Goal: Information Seeking & Learning: Learn about a topic

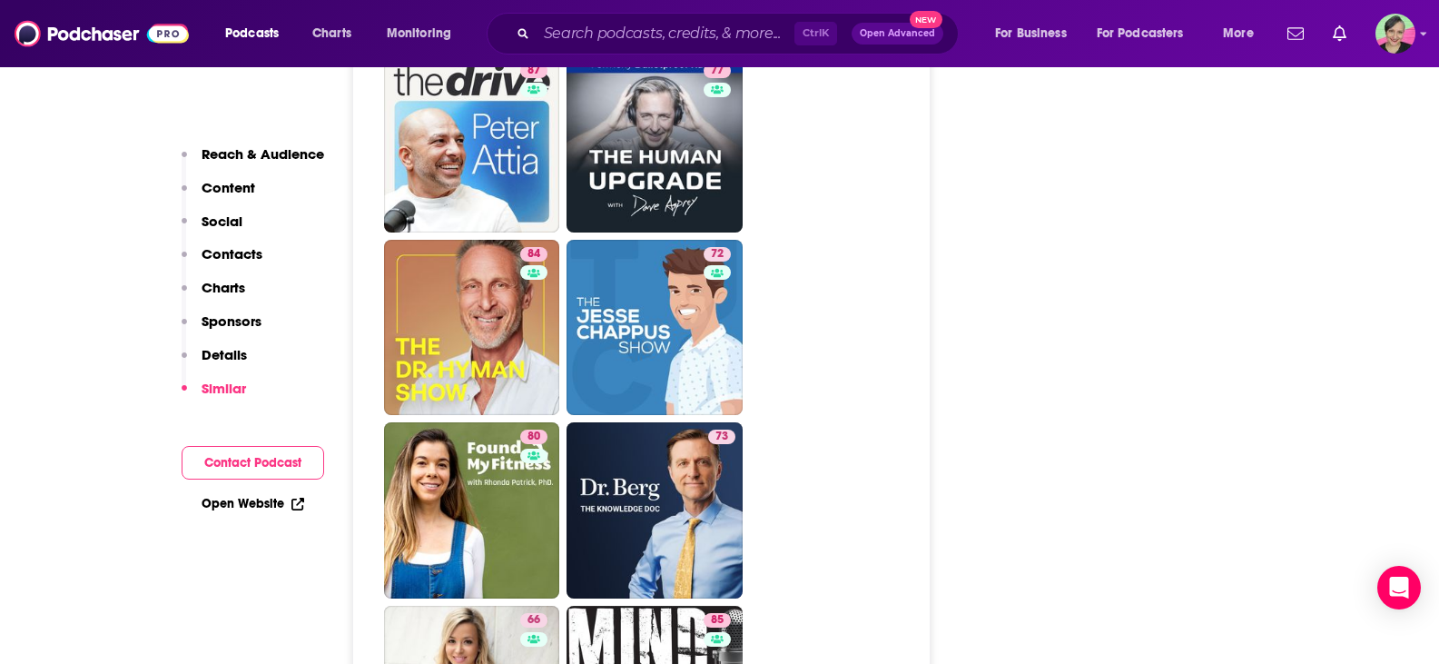
scroll to position [4267, 0]
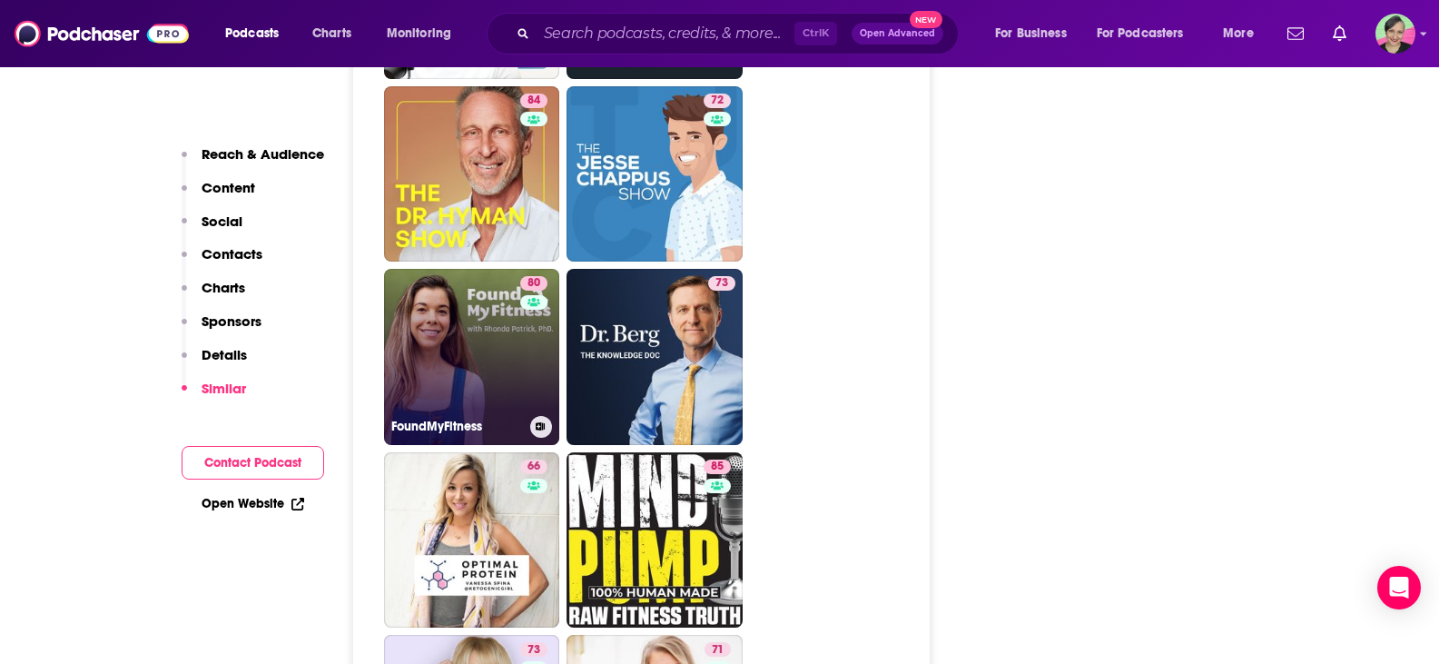
click at [449, 269] on link "80 FoundMyFitness" at bounding box center [472, 357] width 176 height 176
type input "https://www.podchaser.com/podcasts/foundmyfitness-54631"
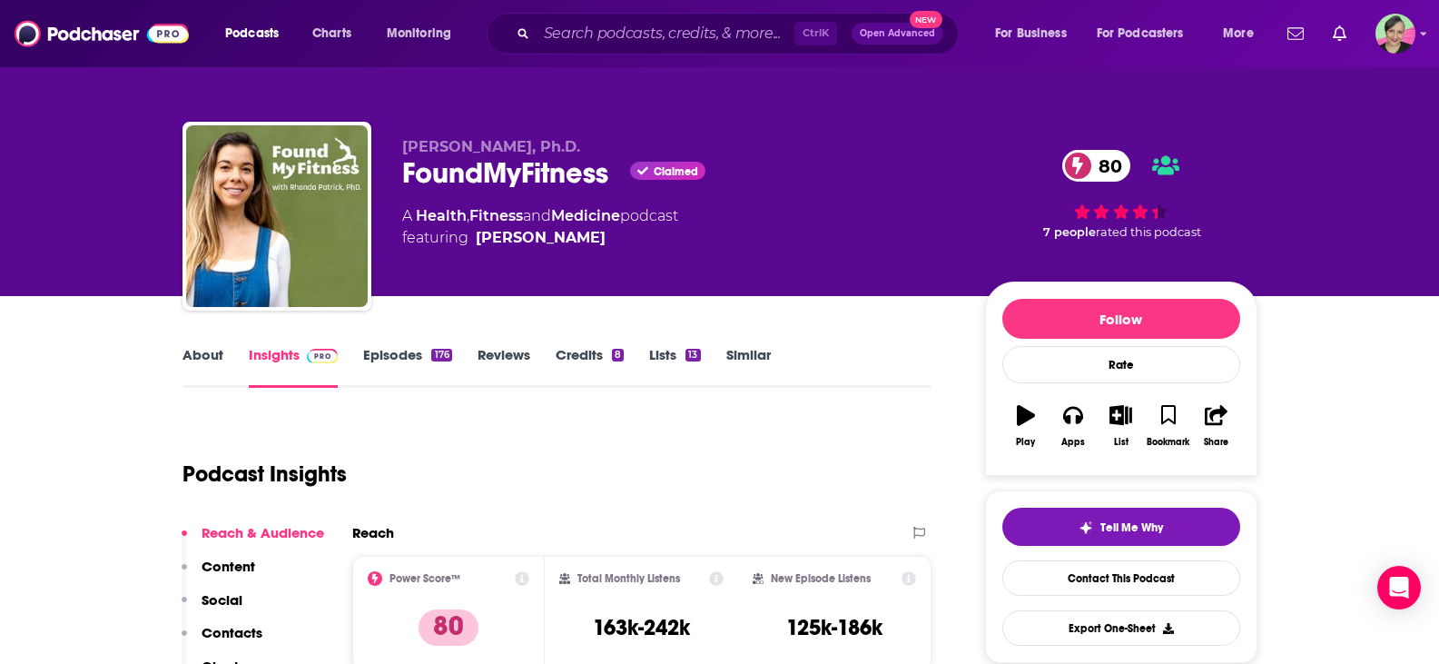
click at [202, 361] on link "About" at bounding box center [202, 367] width 41 height 42
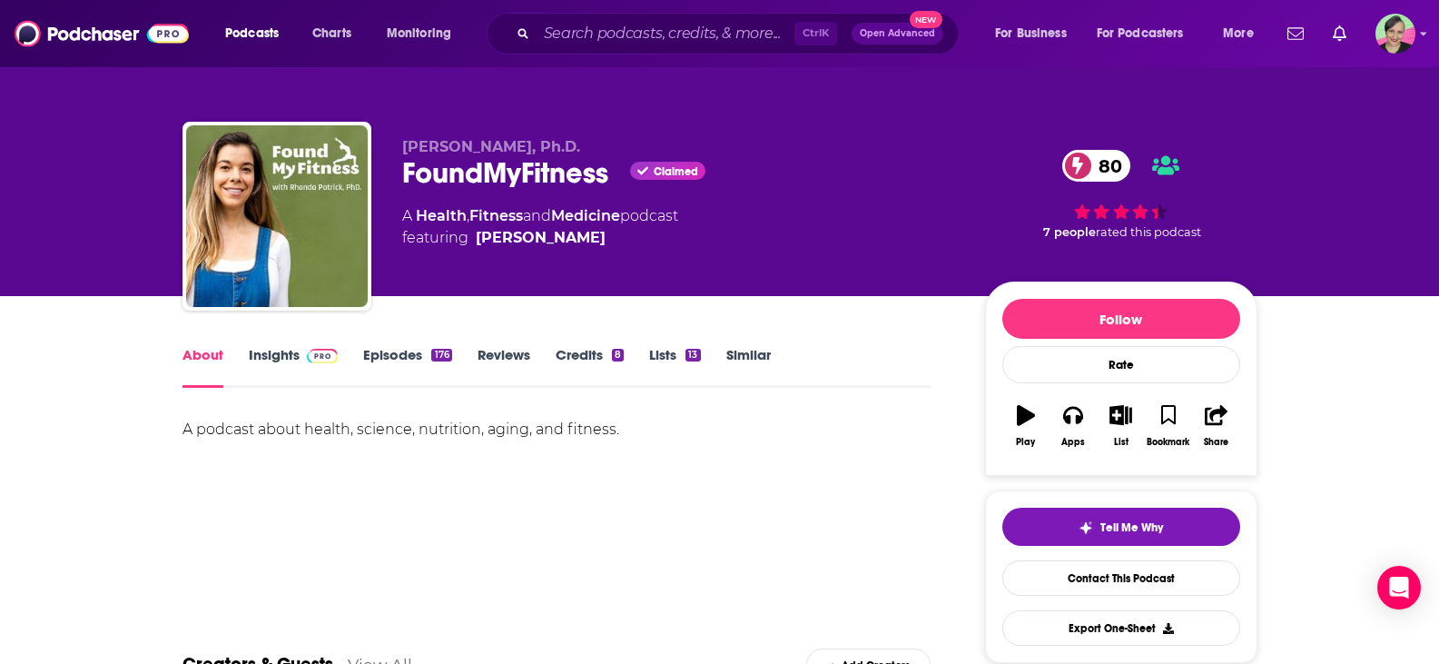
click at [300, 356] on span at bounding box center [319, 354] width 39 height 17
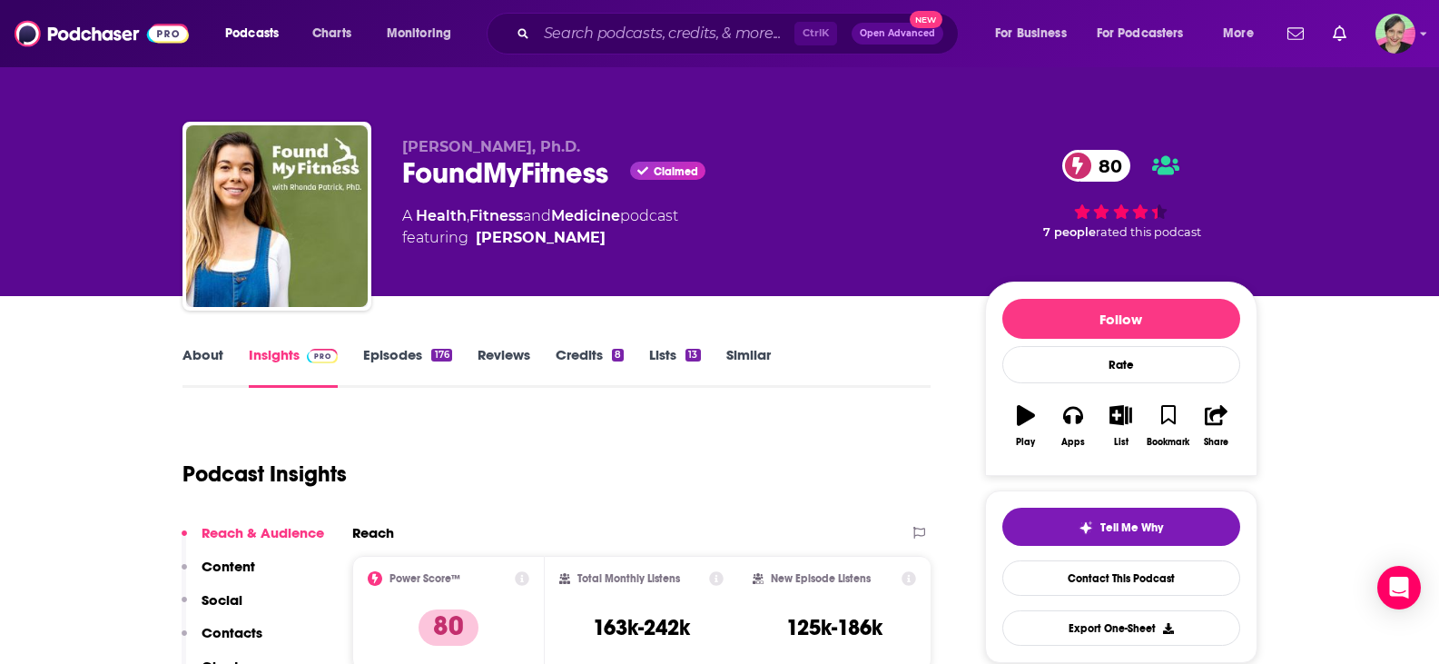
click at [394, 357] on link "Episodes 176" at bounding box center [407, 367] width 88 height 42
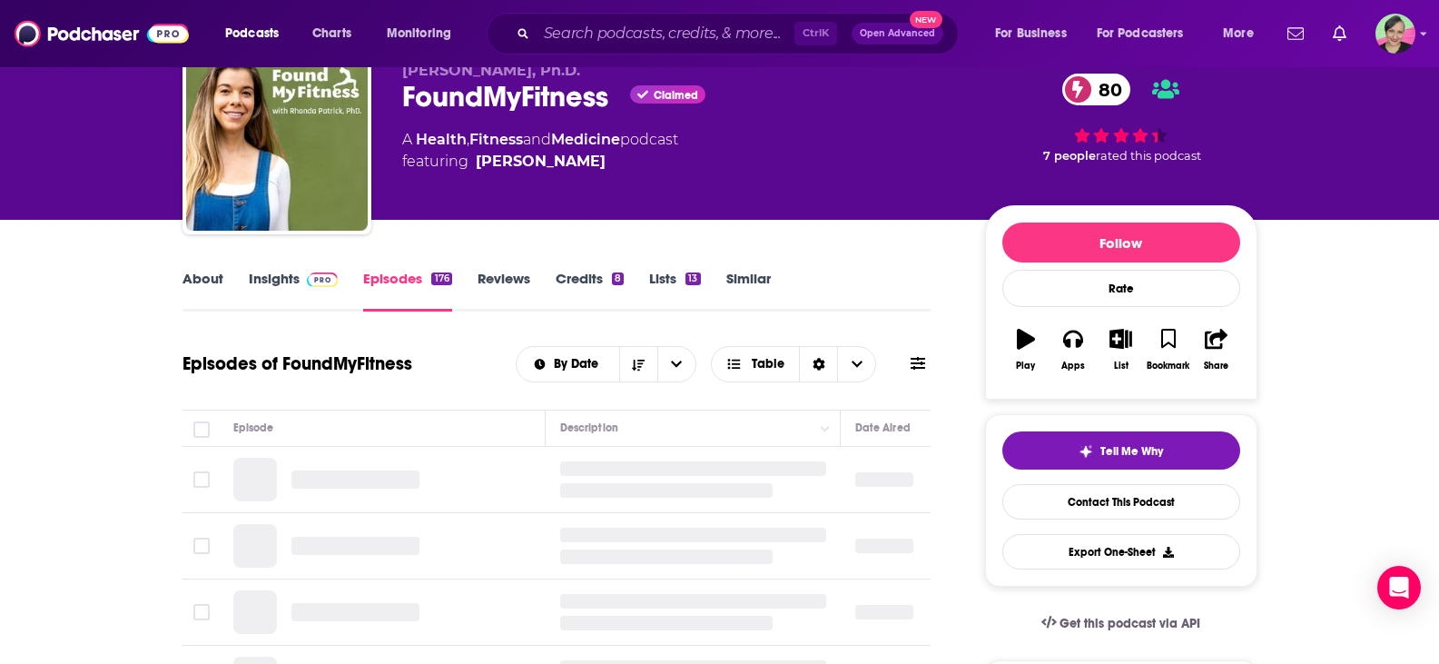
scroll to position [182, 0]
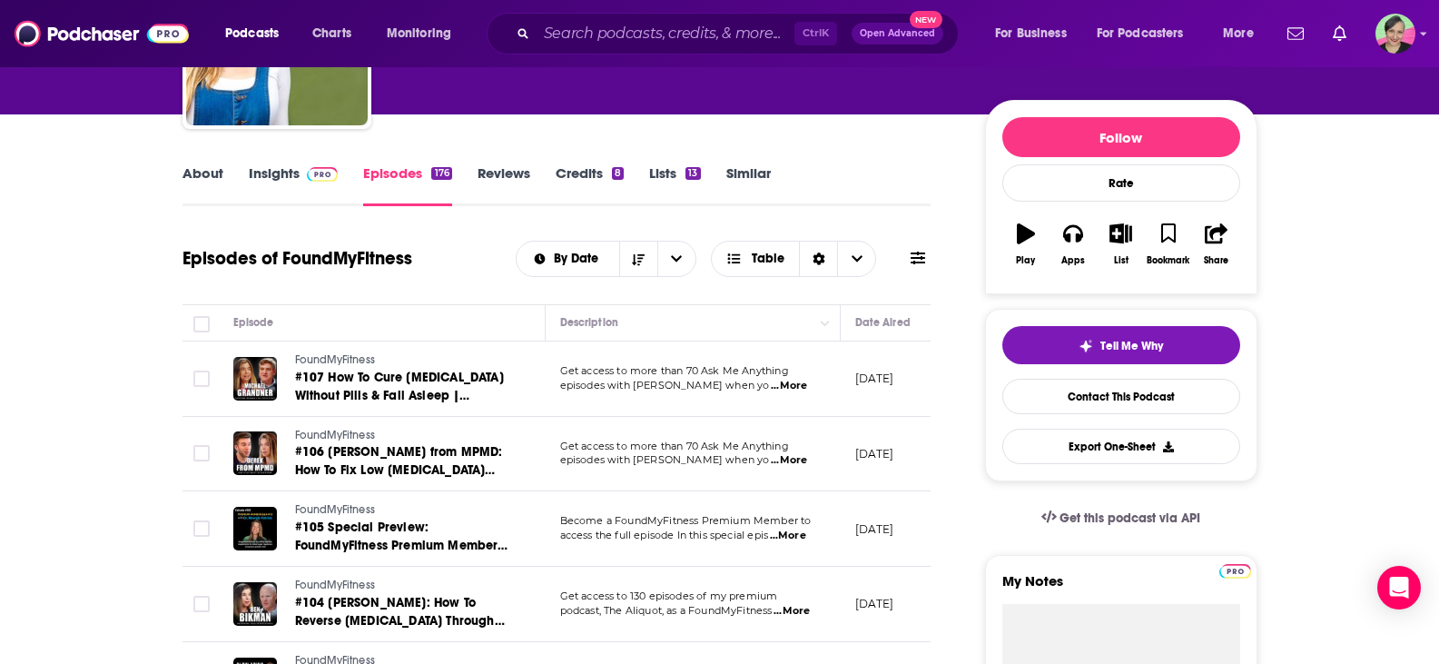
click at [922, 264] on icon at bounding box center [918, 258] width 15 height 15
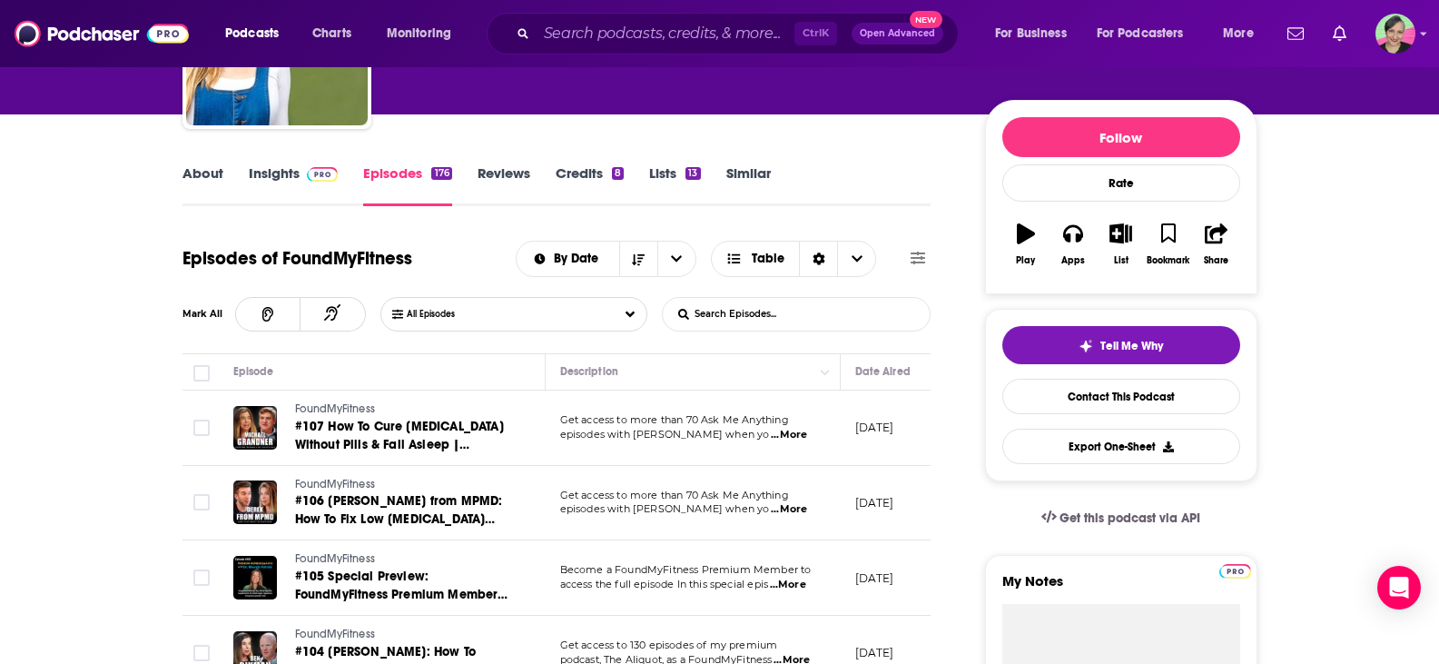
click at [728, 316] on input "List Search Input" at bounding box center [758, 314] width 190 height 33
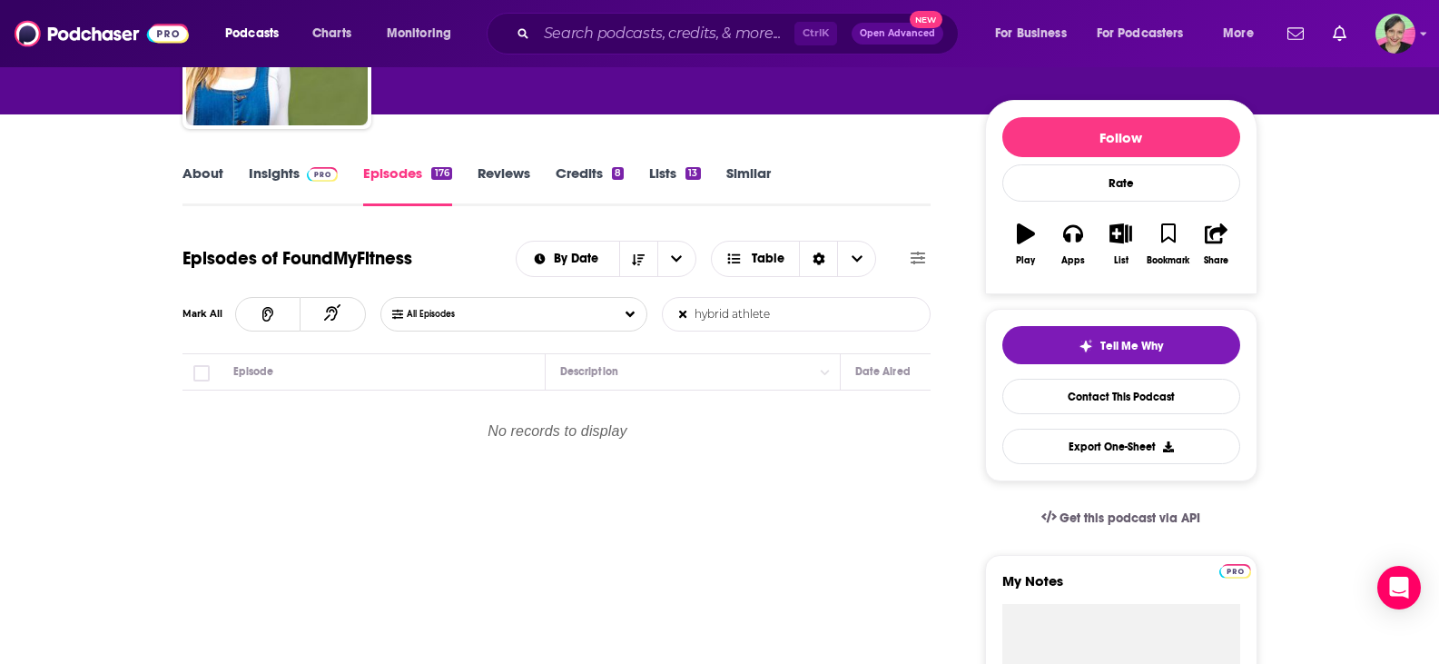
type input "hybrid athlete"
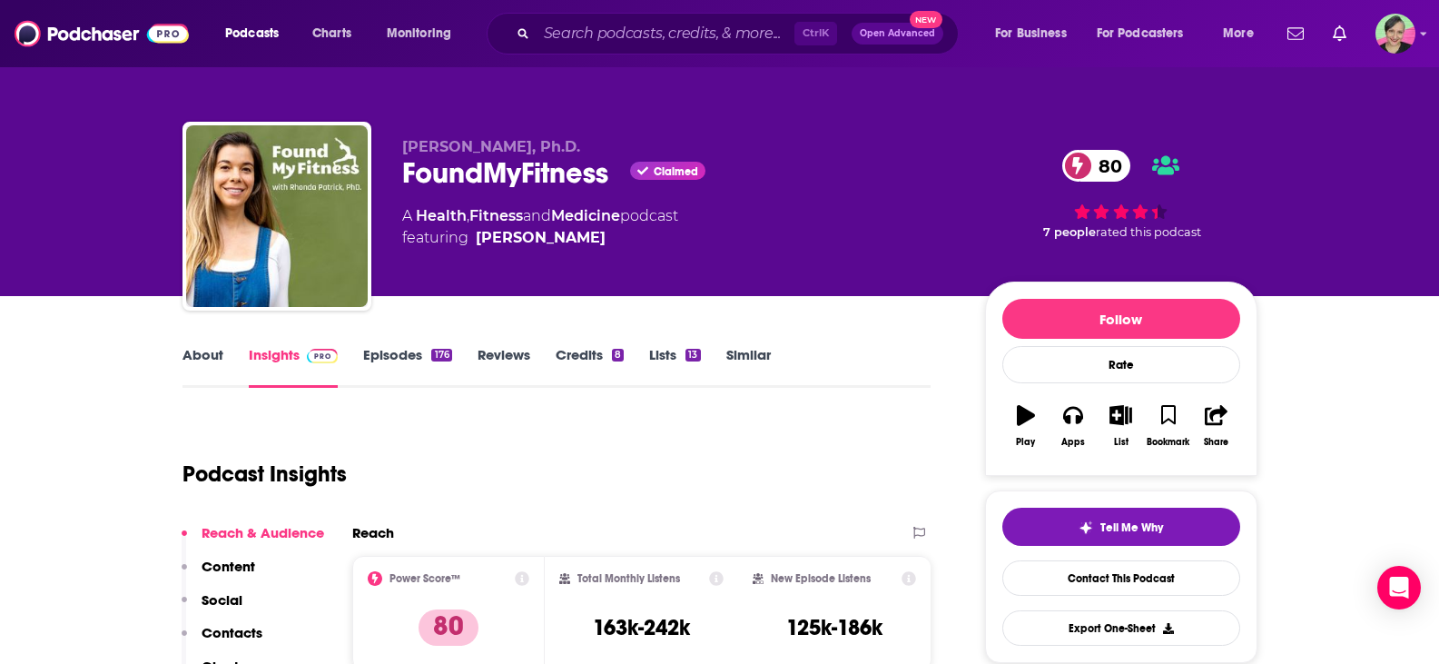
click at [204, 358] on link "About" at bounding box center [202, 367] width 41 height 42
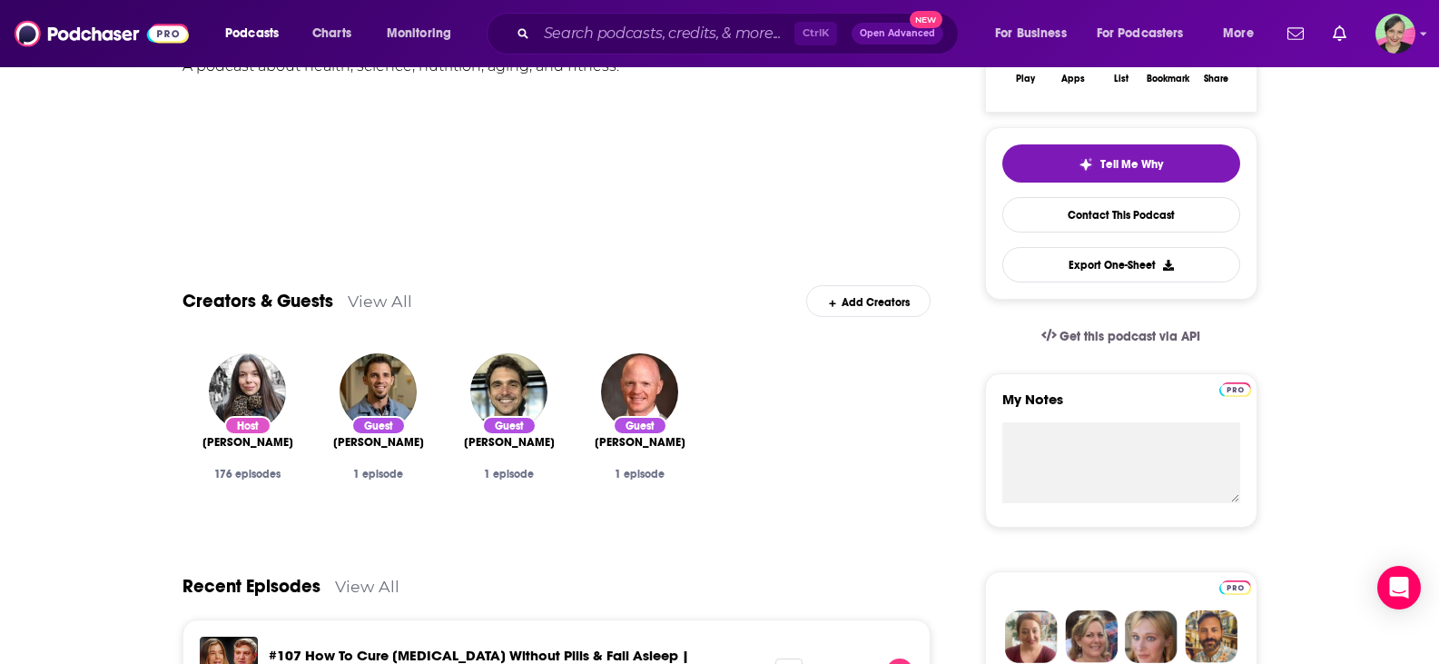
scroll to position [272, 0]
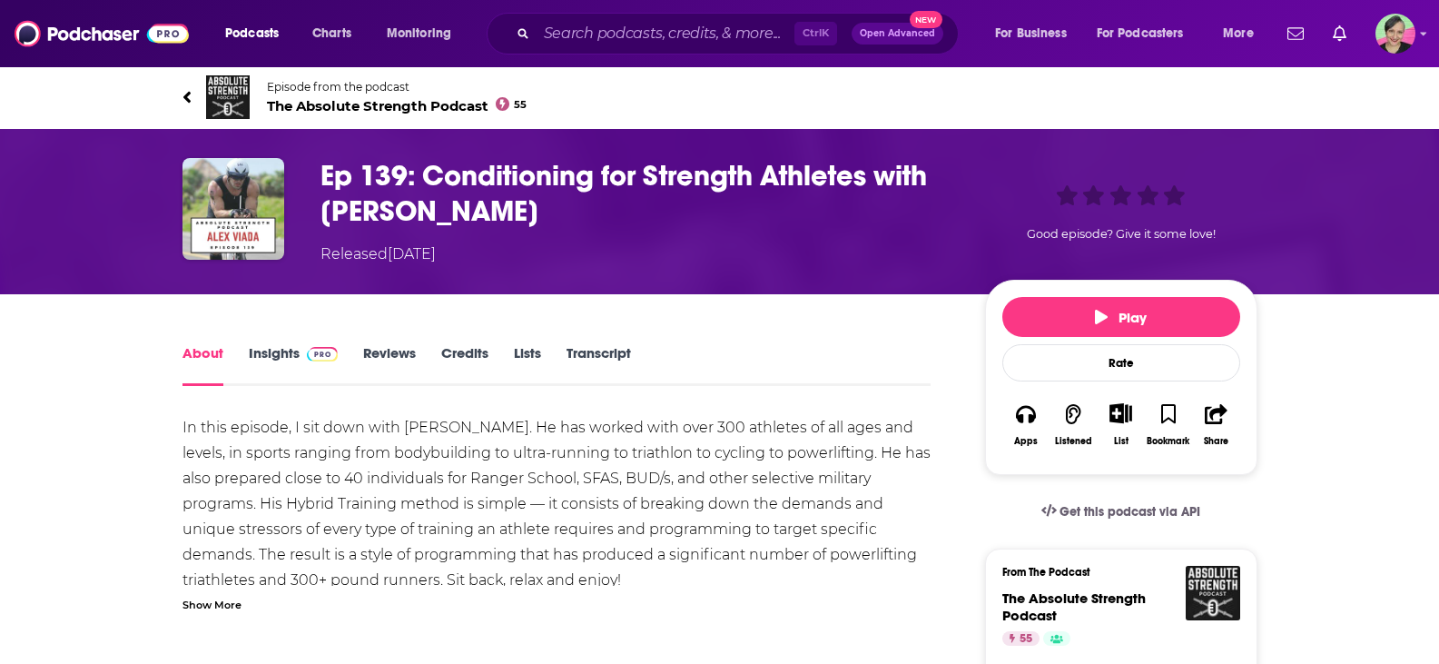
scroll to position [91, 0]
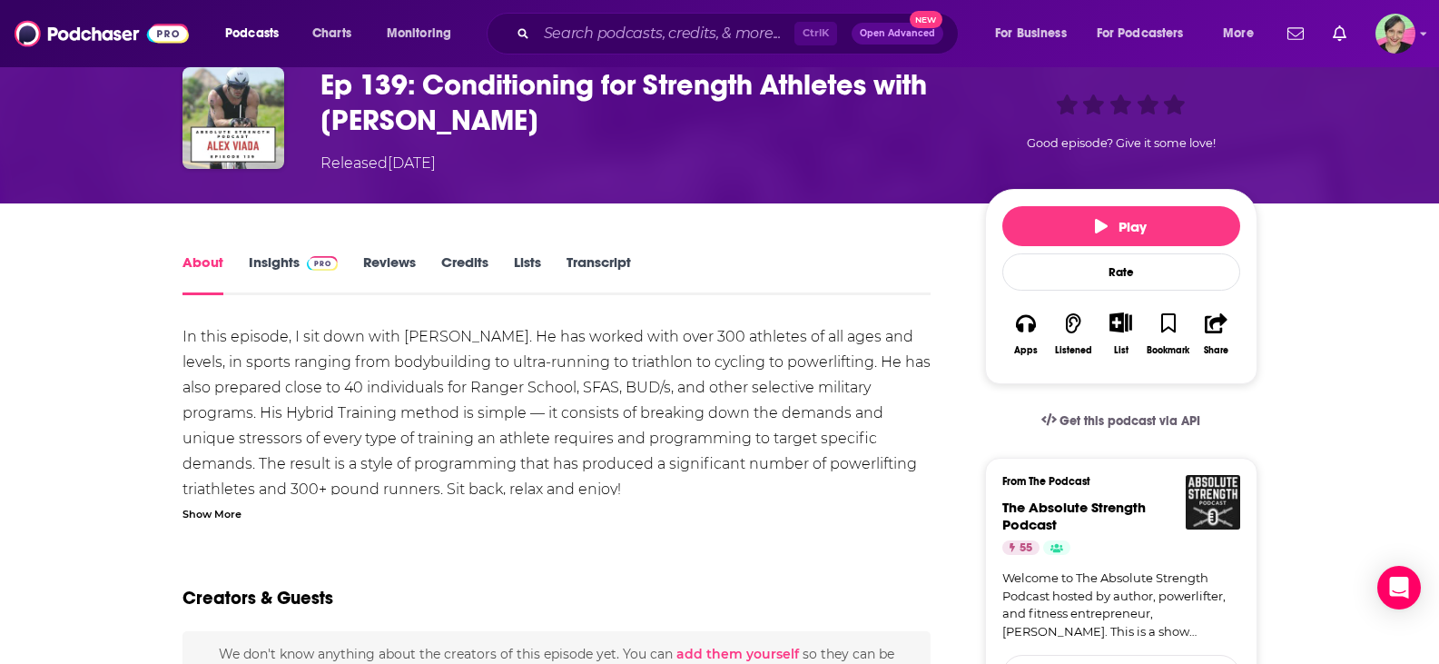
click at [280, 257] on link "Insights" at bounding box center [294, 274] width 90 height 42
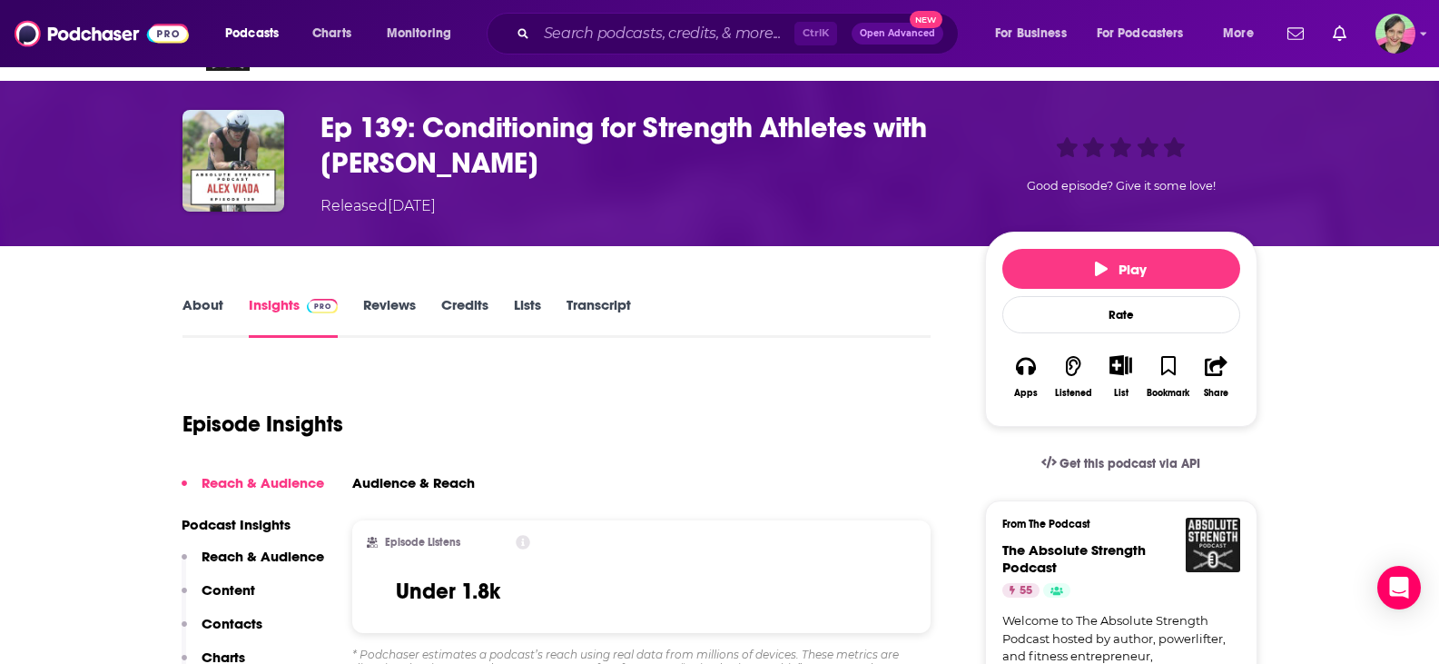
scroll to position [91, 0]
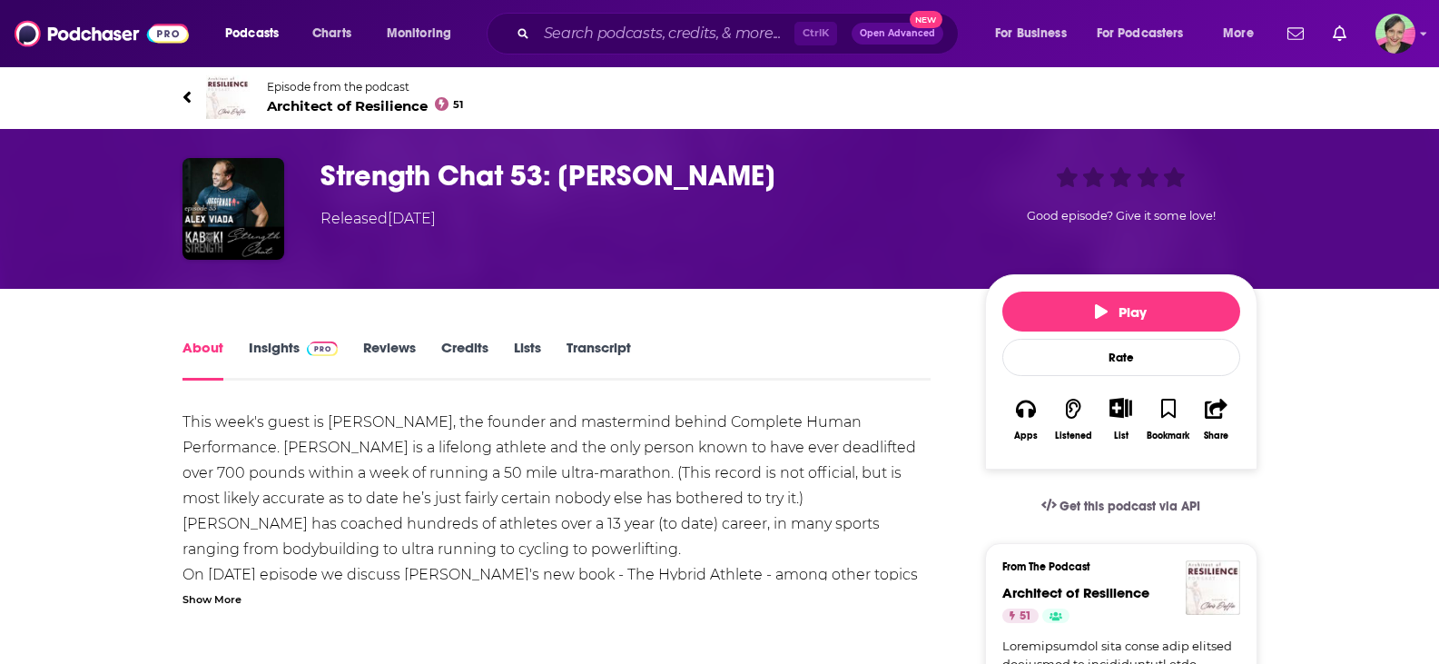
click at [282, 350] on link "Insights" at bounding box center [294, 360] width 90 height 42
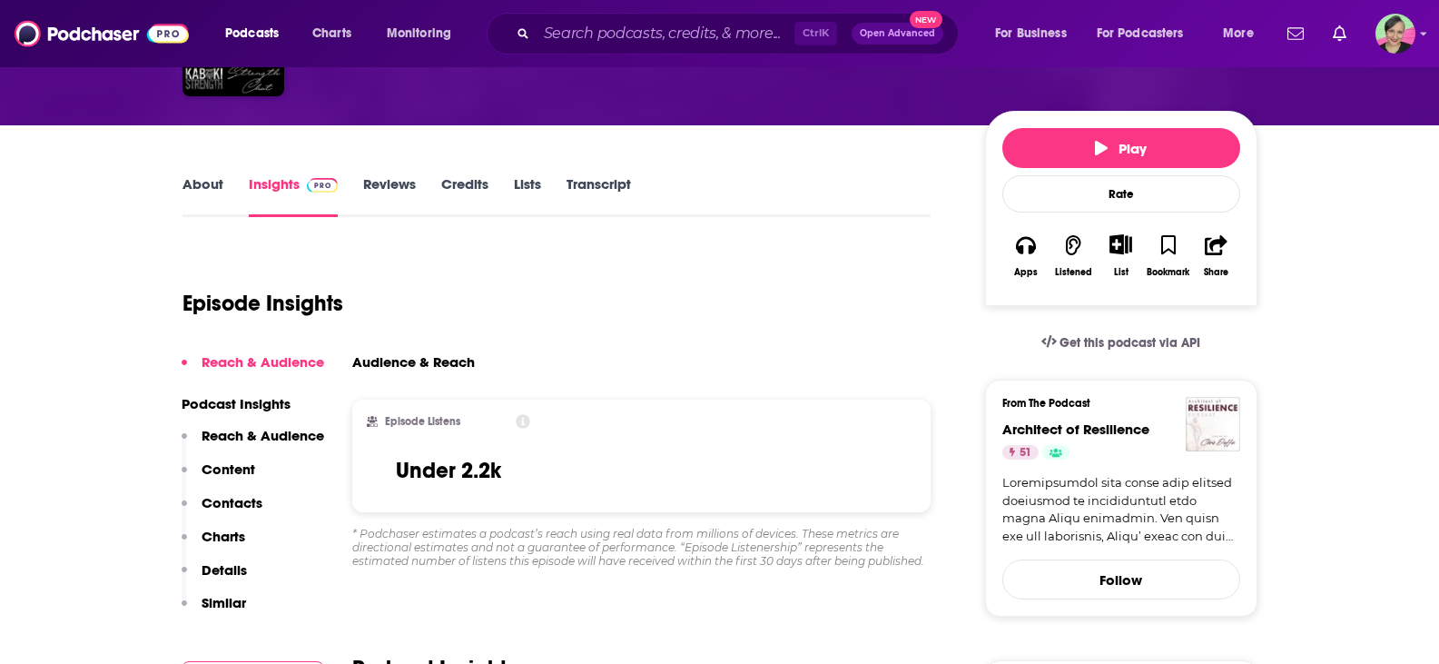
scroll to position [182, 0]
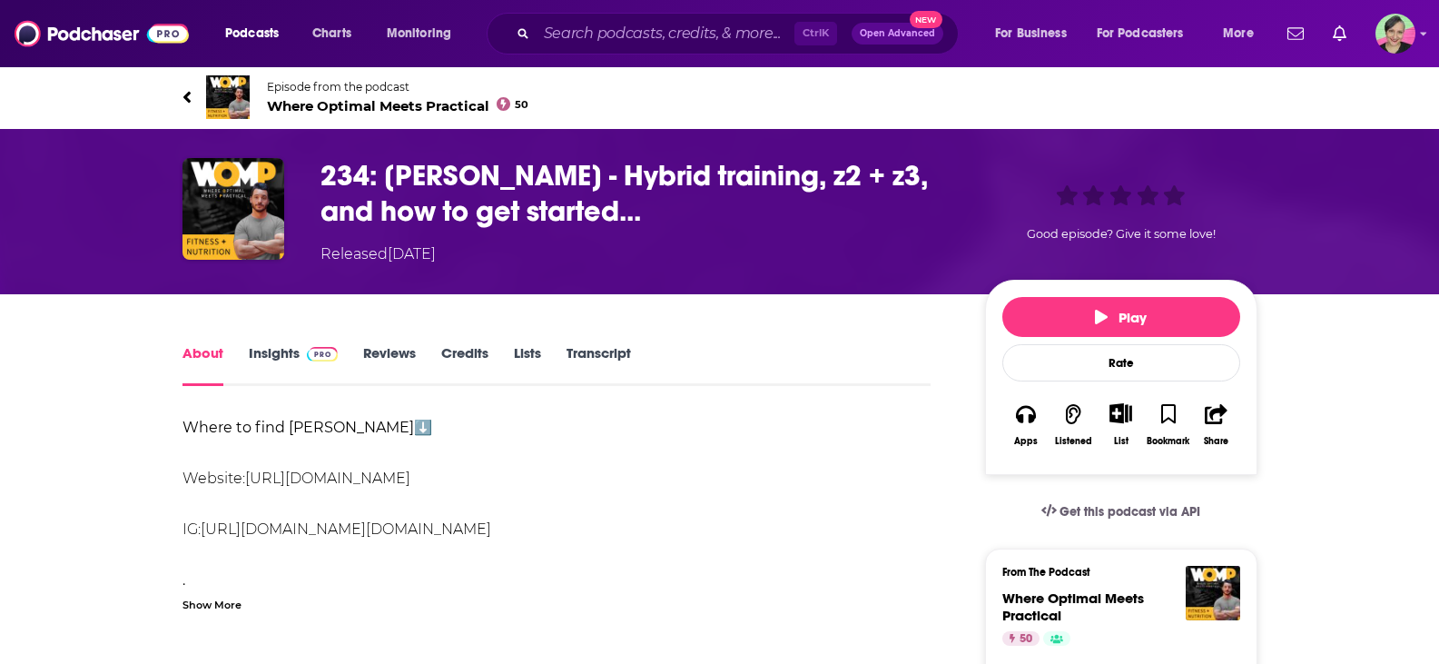
click at [290, 346] on div "About Insights Reviews Credits Lists Transcript" at bounding box center [556, 363] width 749 height 44
click at [274, 360] on link "Insights" at bounding box center [294, 365] width 90 height 42
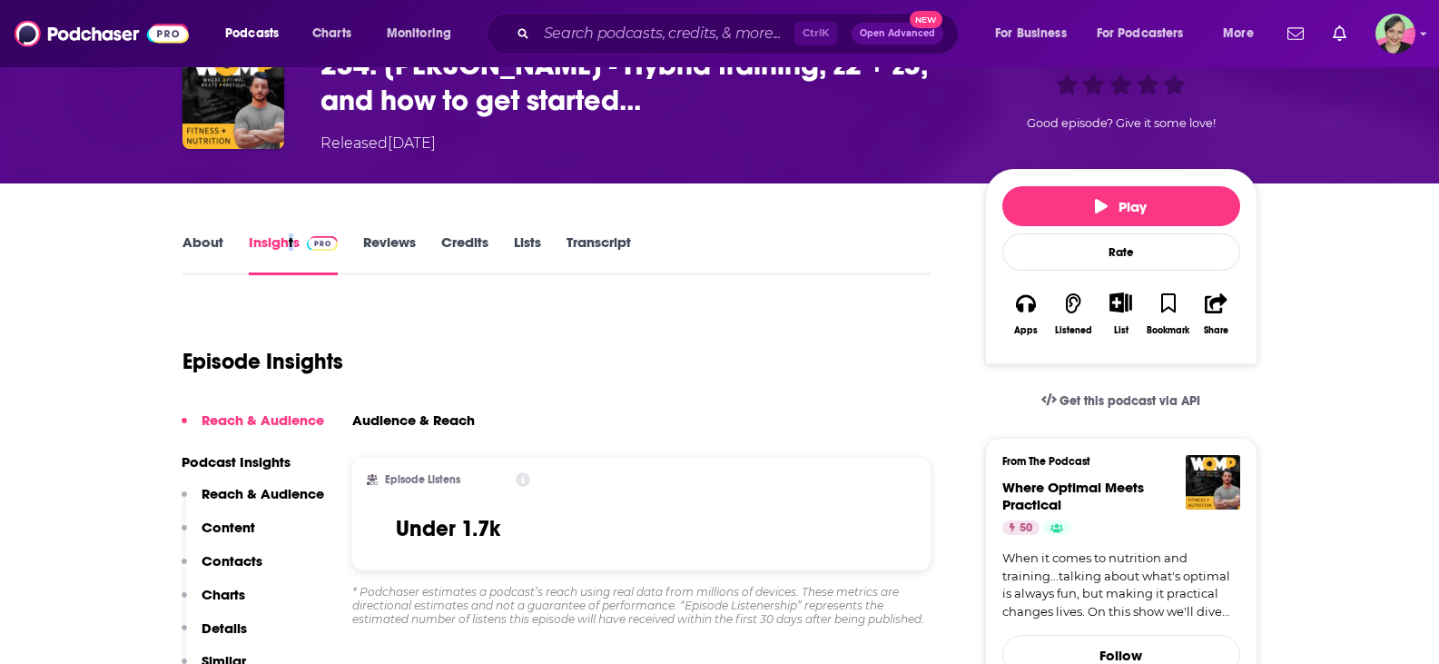
scroll to position [91, 0]
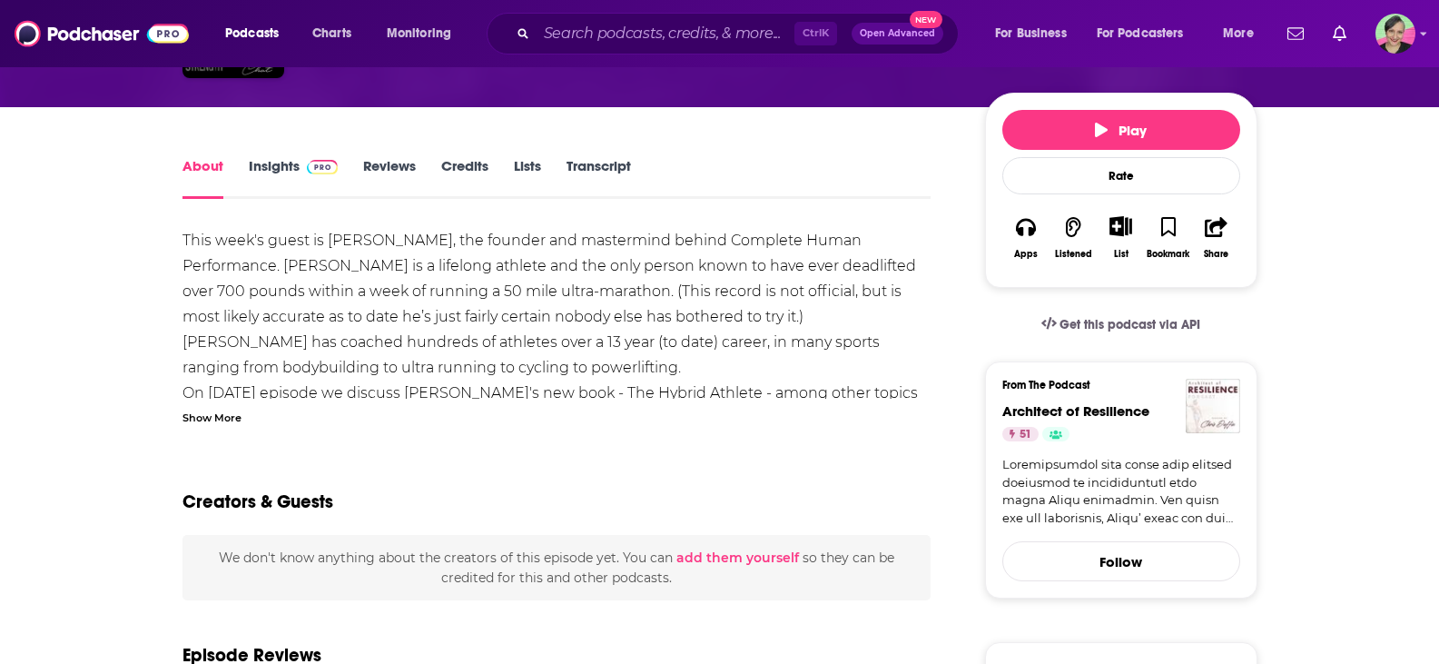
scroll to position [91, 0]
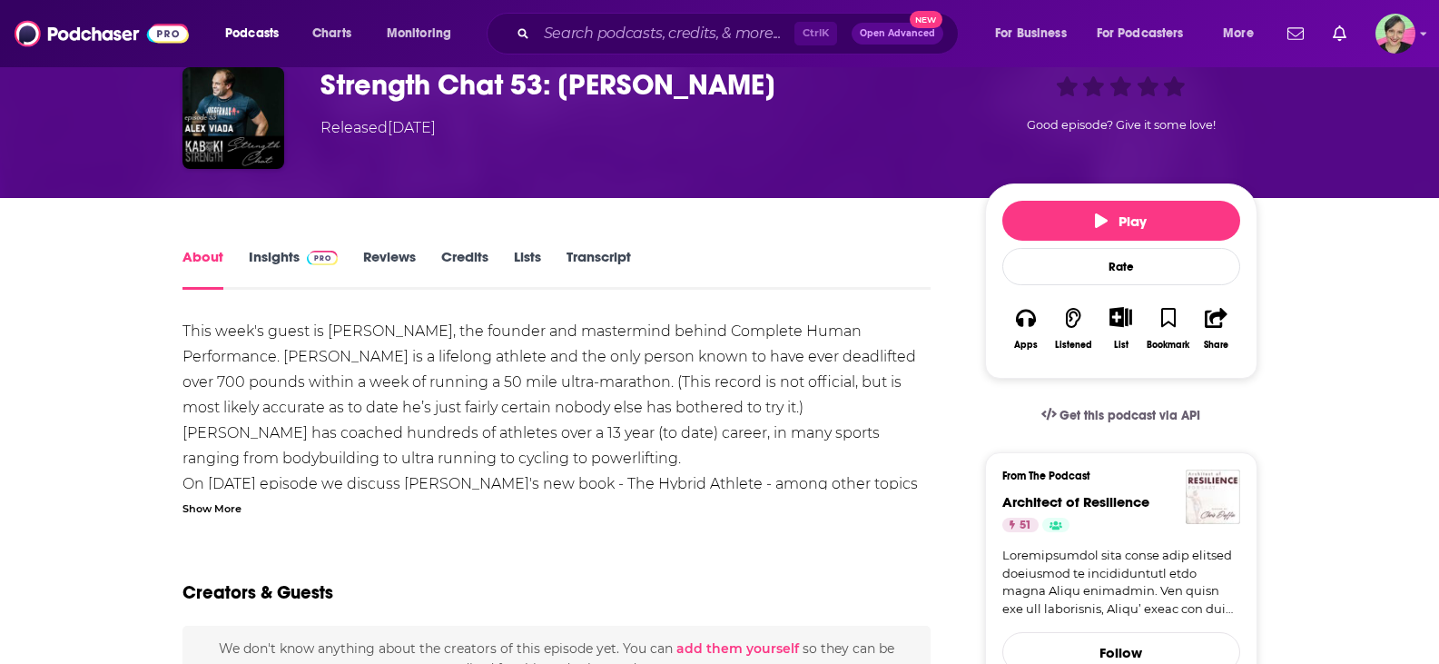
click at [281, 259] on link "Insights" at bounding box center [294, 269] width 90 height 42
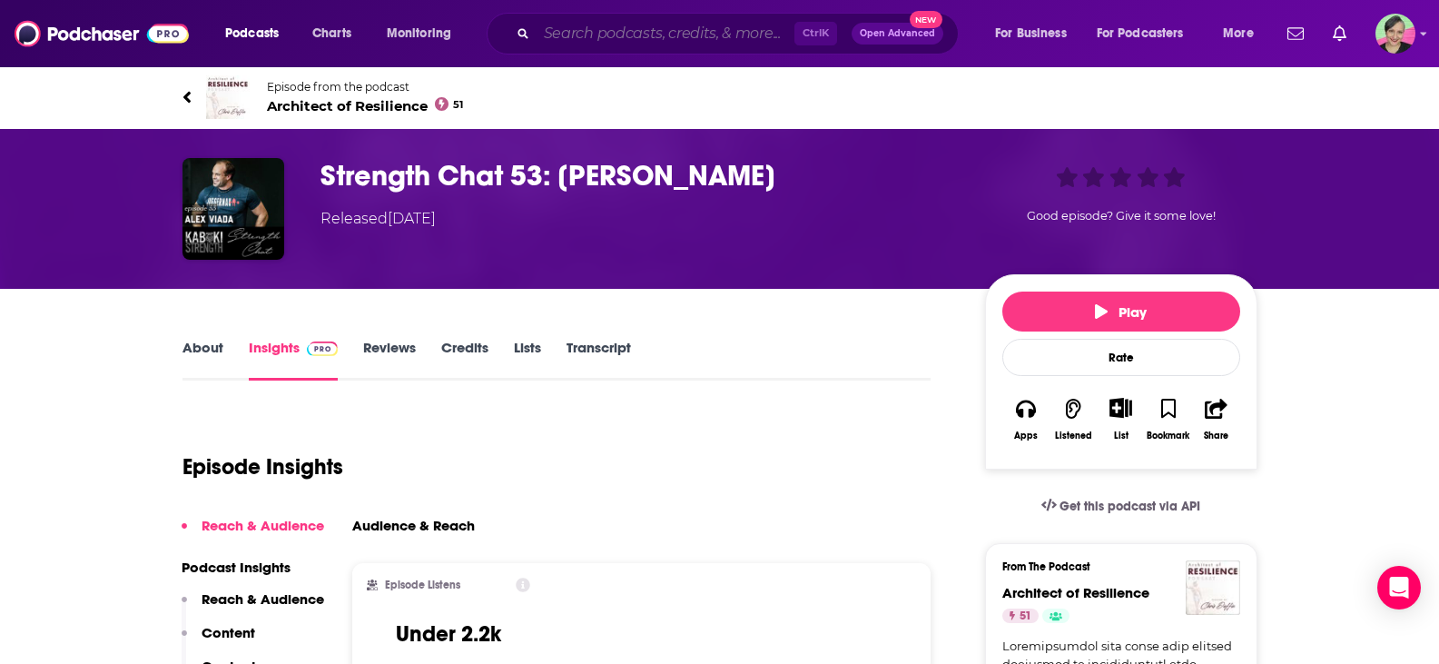
click at [625, 22] on input "Search podcasts, credits, & more..." at bounding box center [666, 33] width 258 height 29
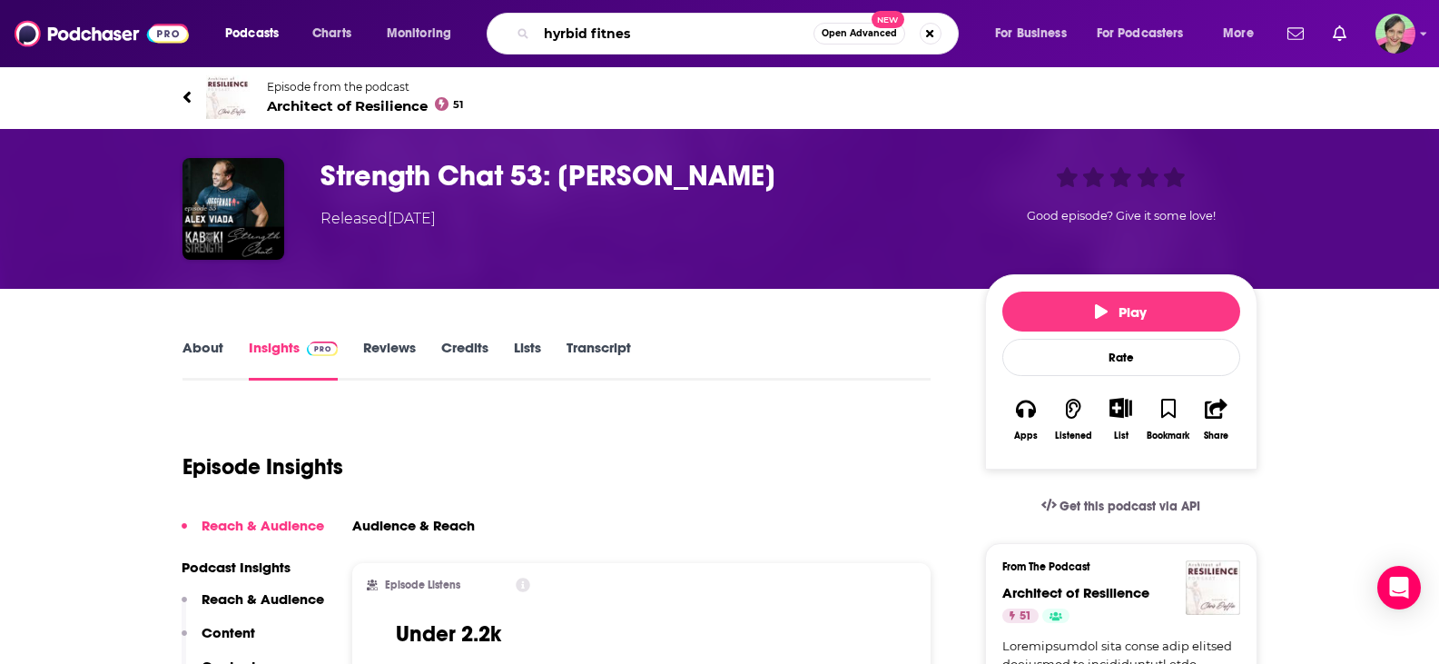
type input "hyrbid fitness"
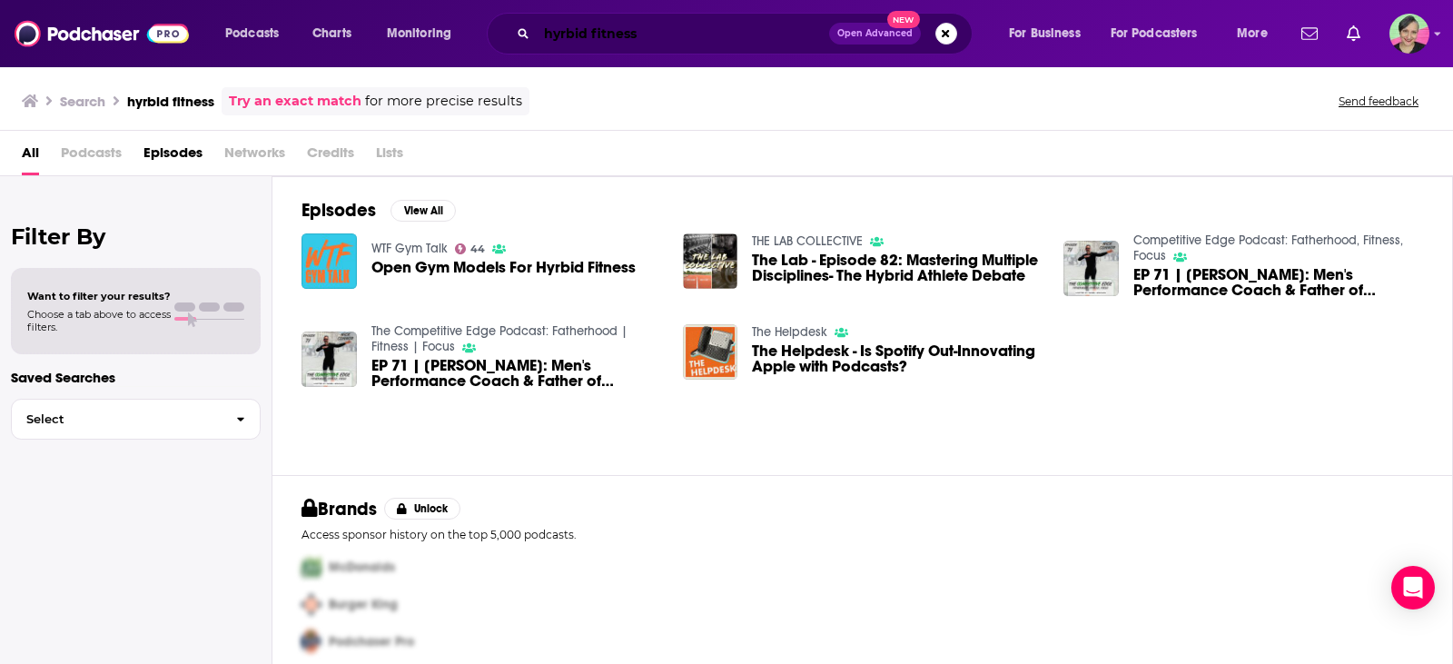
drag, startPoint x: 683, startPoint y: 31, endPoint x: 398, endPoint y: 15, distance: 285.6
click at [398, 15] on div "Podcasts Charts Monitoring hyrbid fitness Open Advanced New For Business For Po…" at bounding box center [748, 34] width 1072 height 42
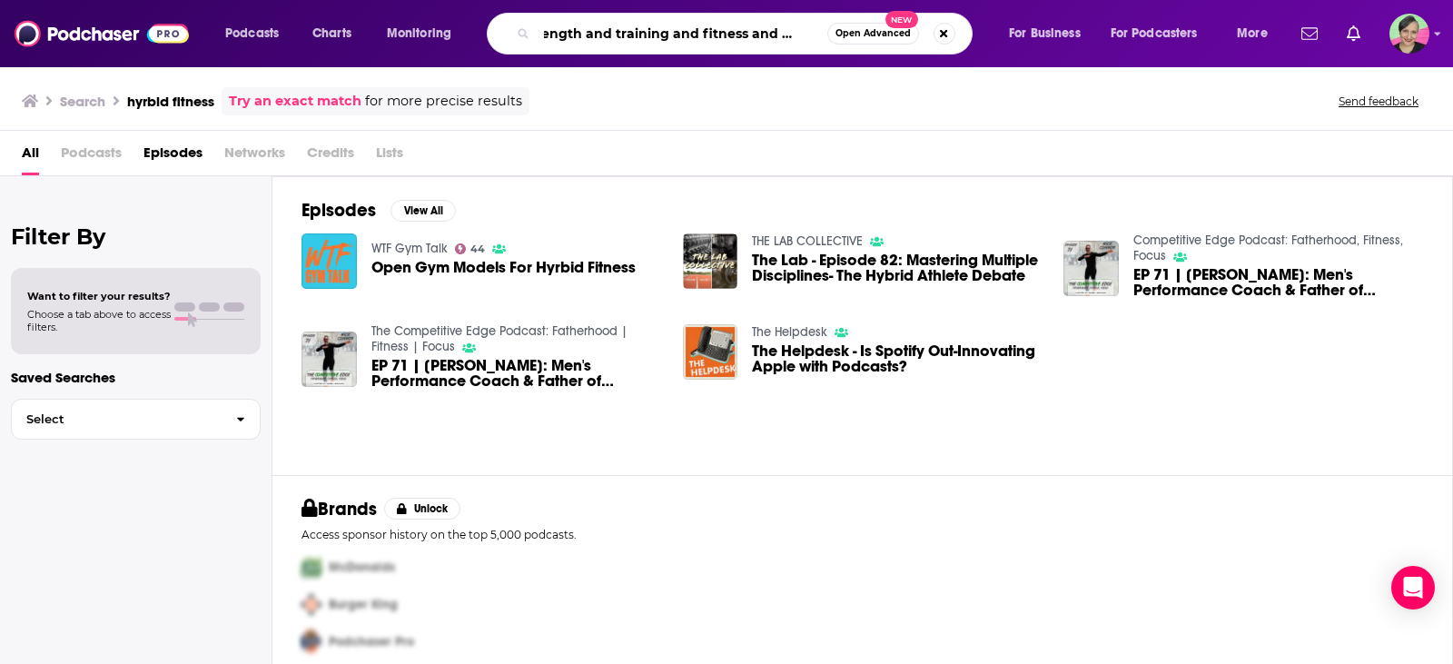
scroll to position [0, 27]
type input "strength and training and fitness and athlete"
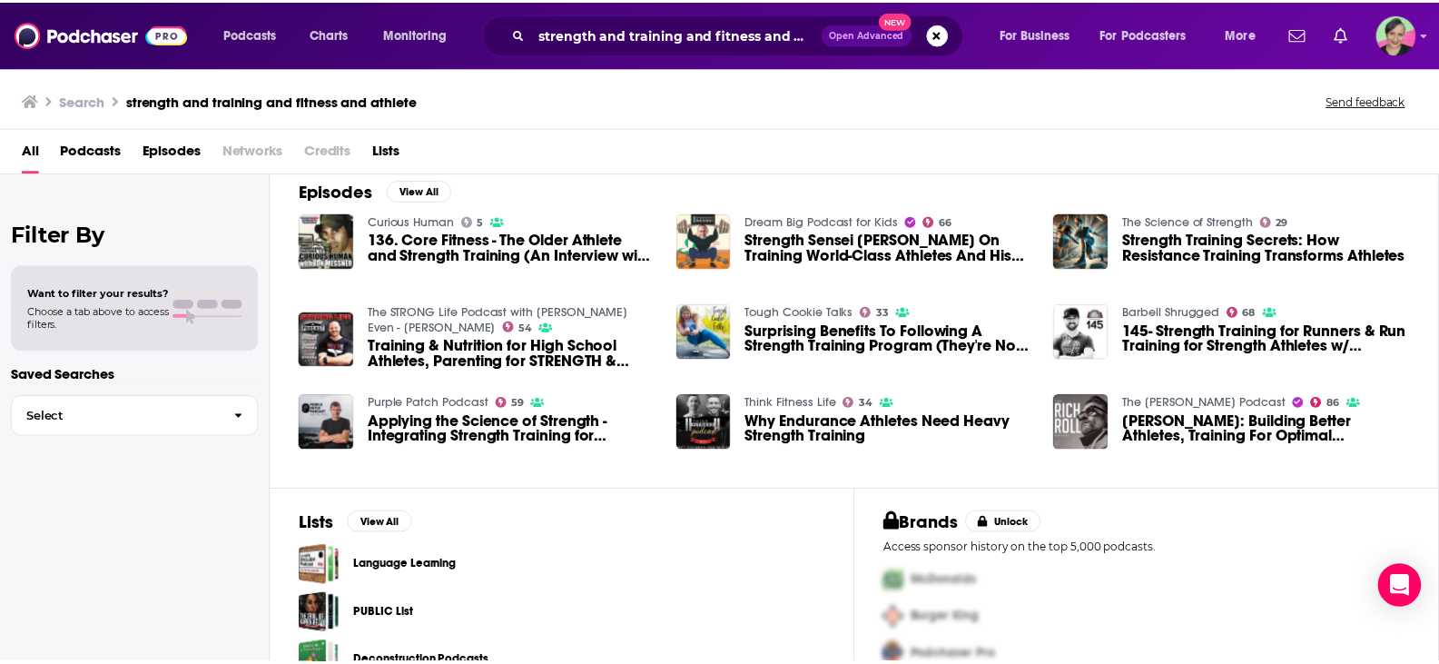
scroll to position [272, 0]
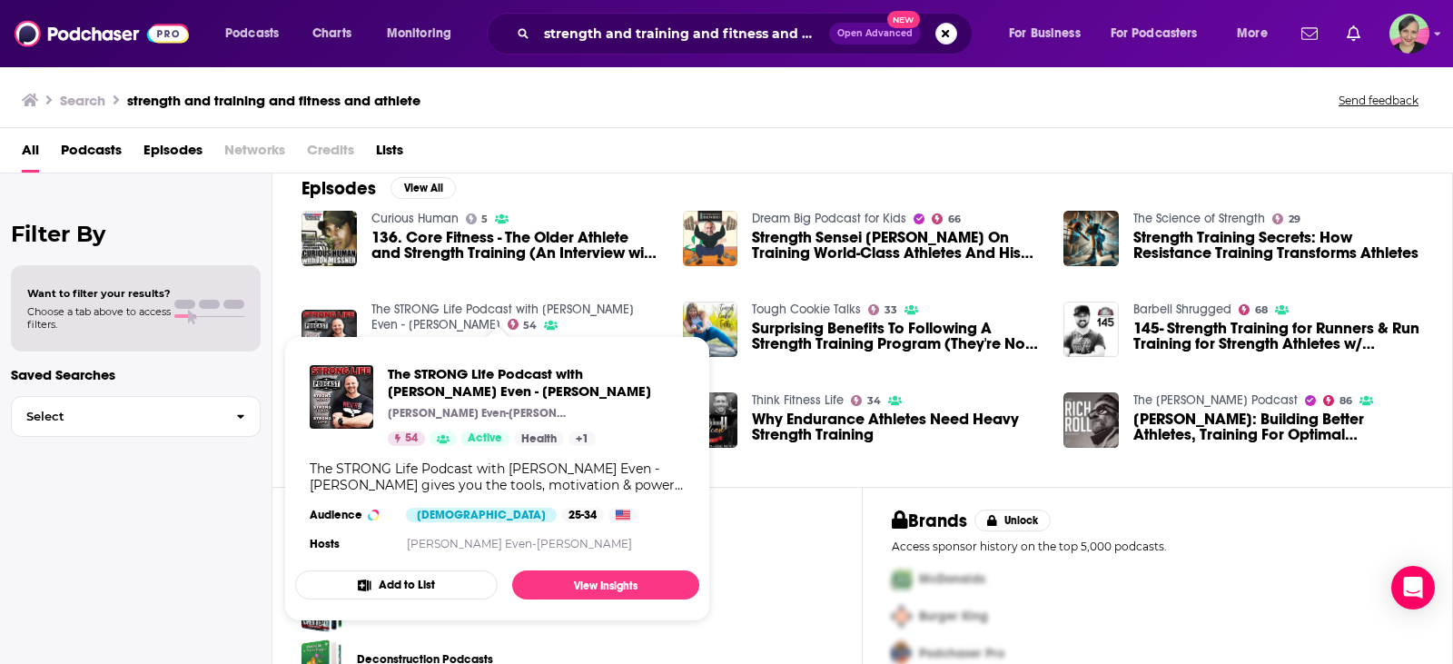
click at [482, 313] on link "The STRONG Life Podcast with Zach Even - Esh" at bounding box center [502, 316] width 262 height 31
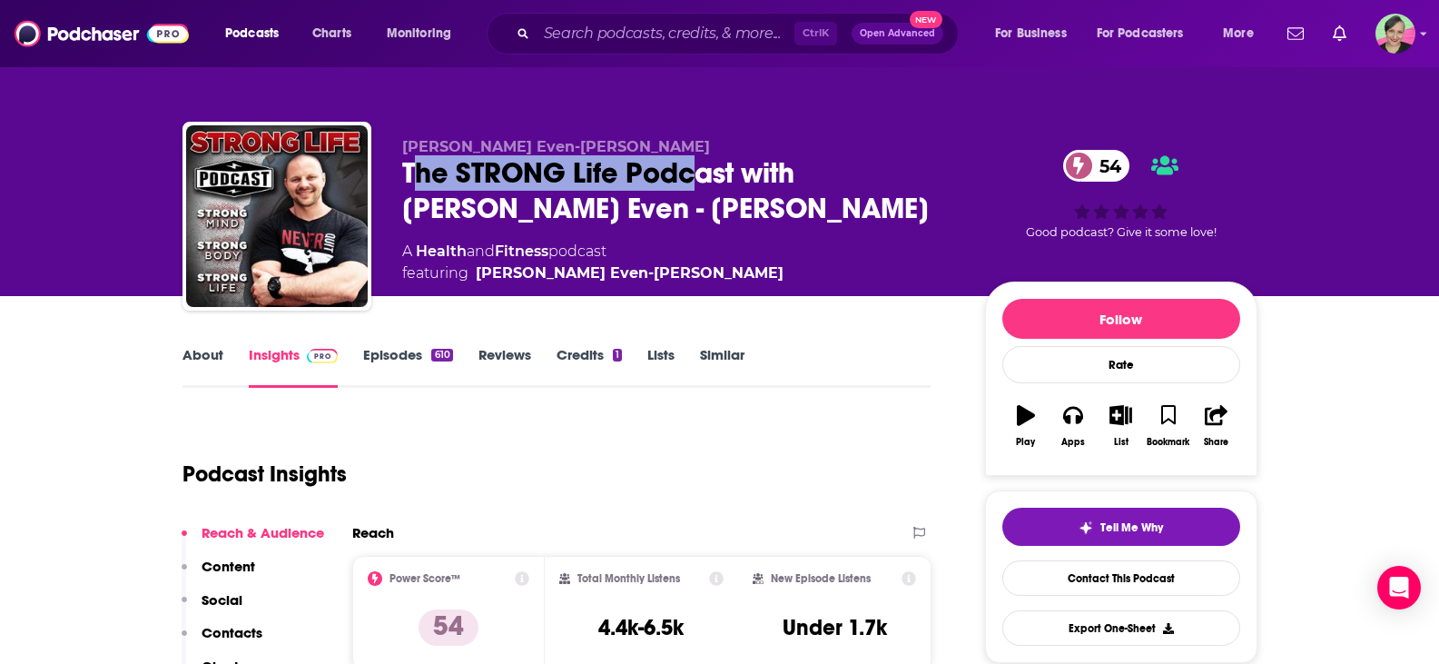
drag, startPoint x: 452, startPoint y: 174, endPoint x: 715, endPoint y: 178, distance: 262.4
click at [715, 177] on div "The STRONG Life Podcast with Zach Even - Esh 54" at bounding box center [679, 190] width 554 height 71
click at [697, 216] on div "The STRONG Life Podcast with Zach Even - Esh 54" at bounding box center [679, 190] width 554 height 71
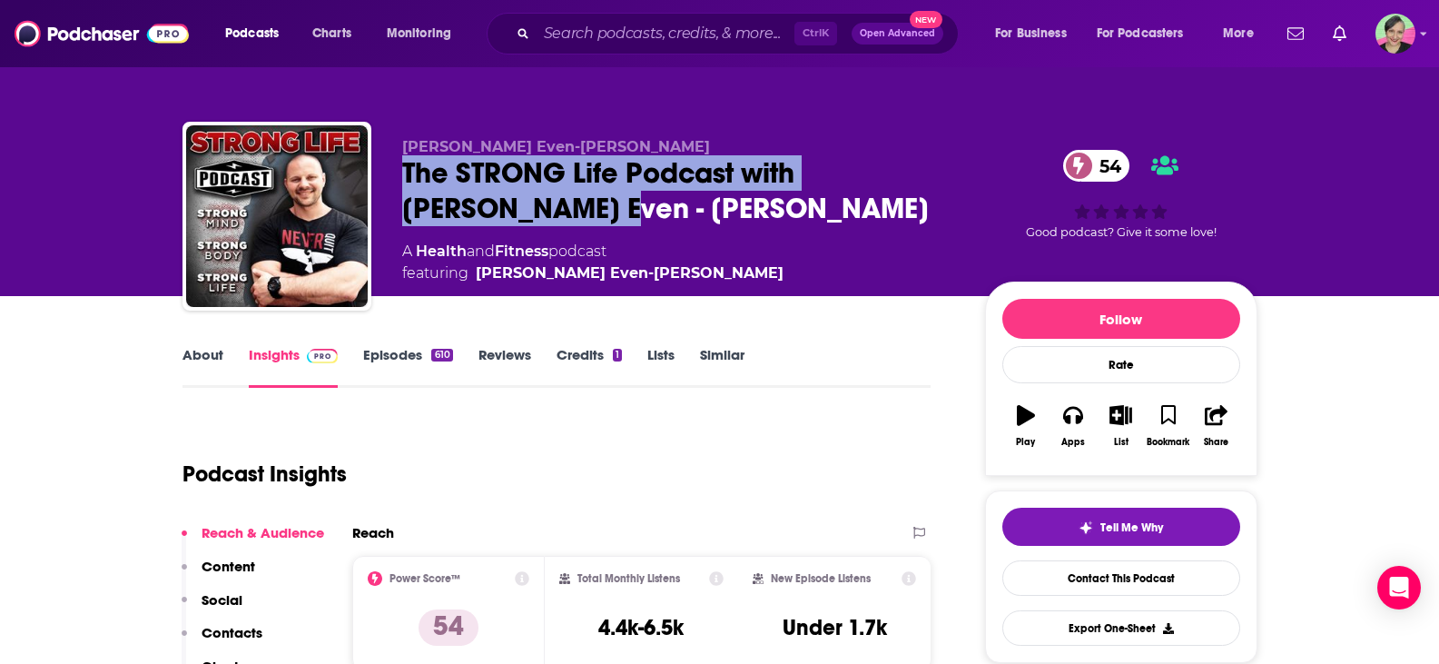
drag, startPoint x: 394, startPoint y: 169, endPoint x: 928, endPoint y: 206, distance: 535.2
click at [928, 206] on div "Zach Even-Esh The STRONG Life Podcast with Zach Even - Esh 54 A Health and Fitn…" at bounding box center [719, 220] width 1075 height 196
copy h2 "The STRONG Life Podcast with Zach Even - Esh"
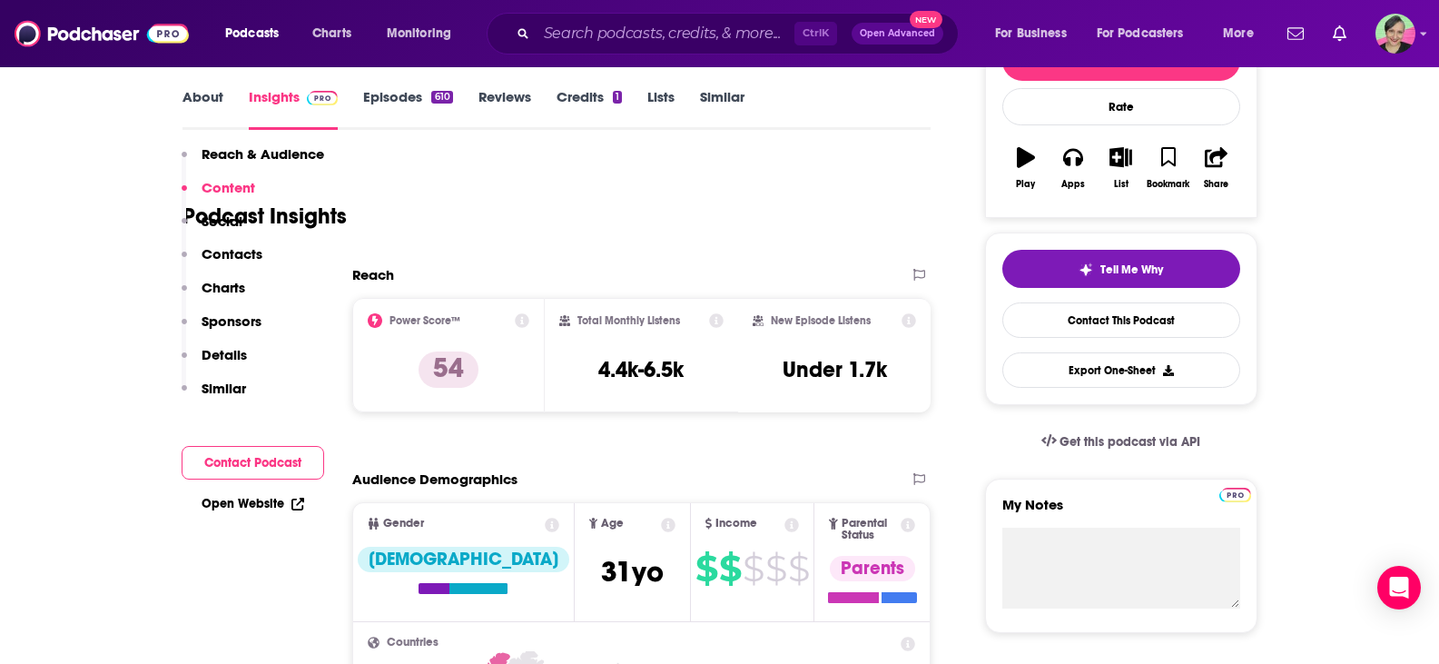
scroll to position [182, 0]
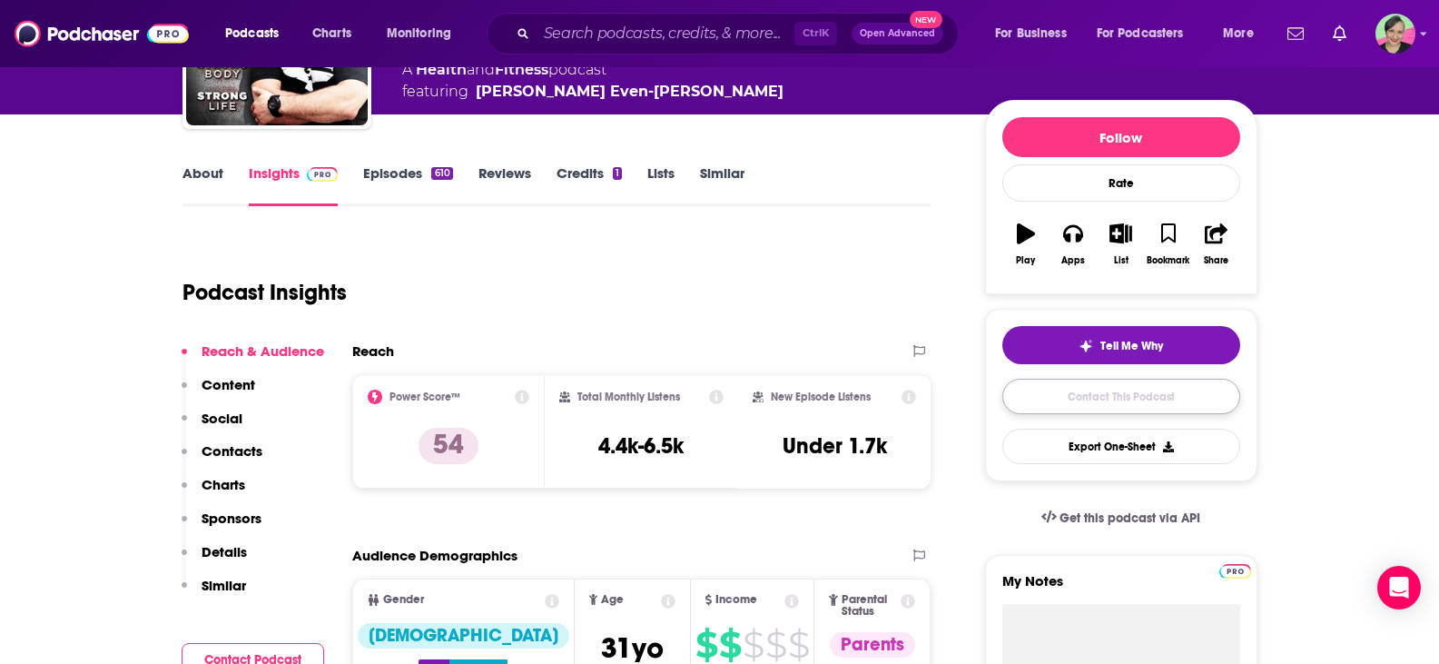
click at [1112, 395] on link "Contact This Podcast" at bounding box center [1121, 396] width 238 height 35
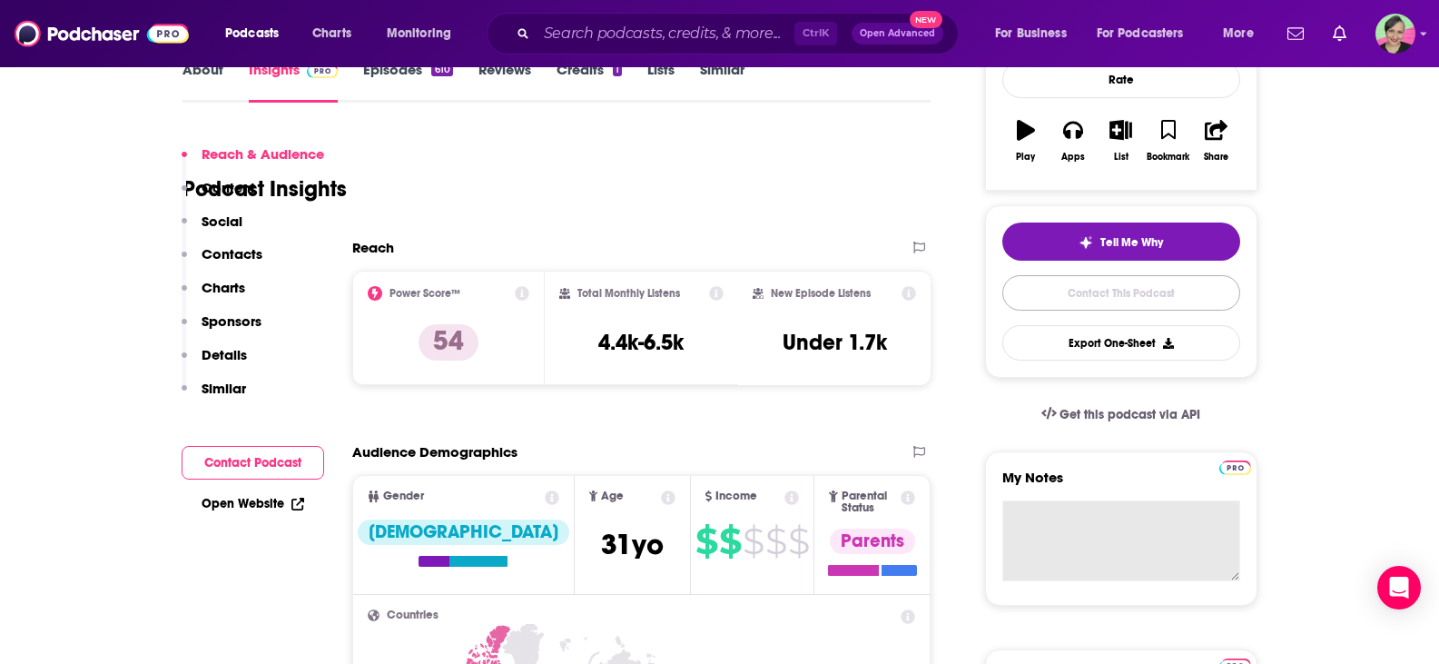
scroll to position [454, 0]
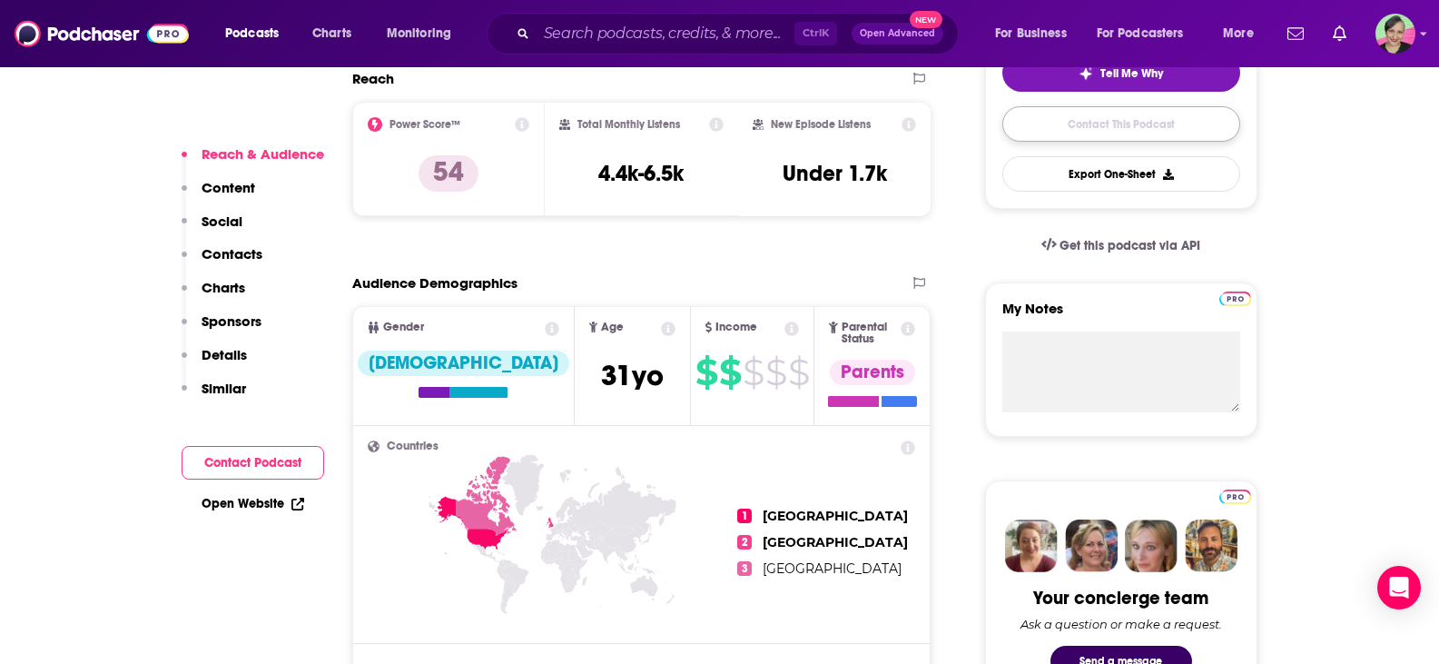
click at [1138, 126] on link "Contact This Podcast" at bounding box center [1121, 123] width 238 height 35
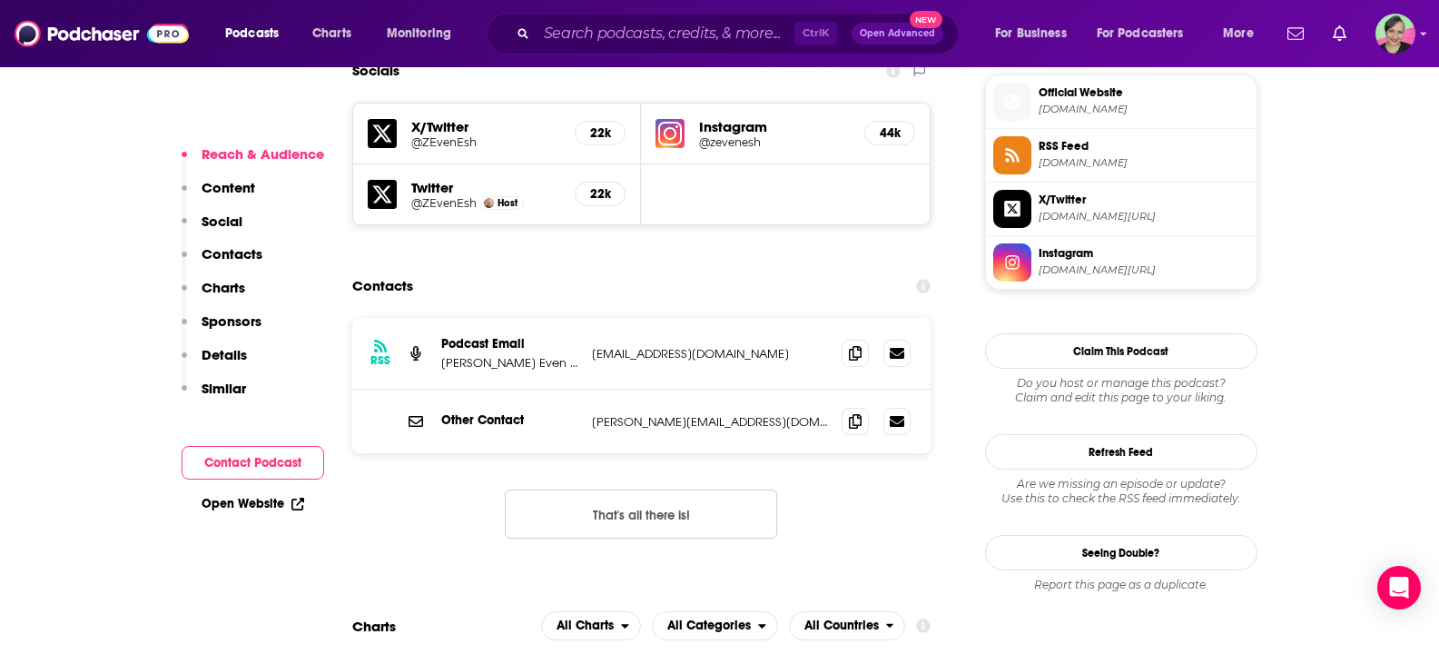
scroll to position [1627, 0]
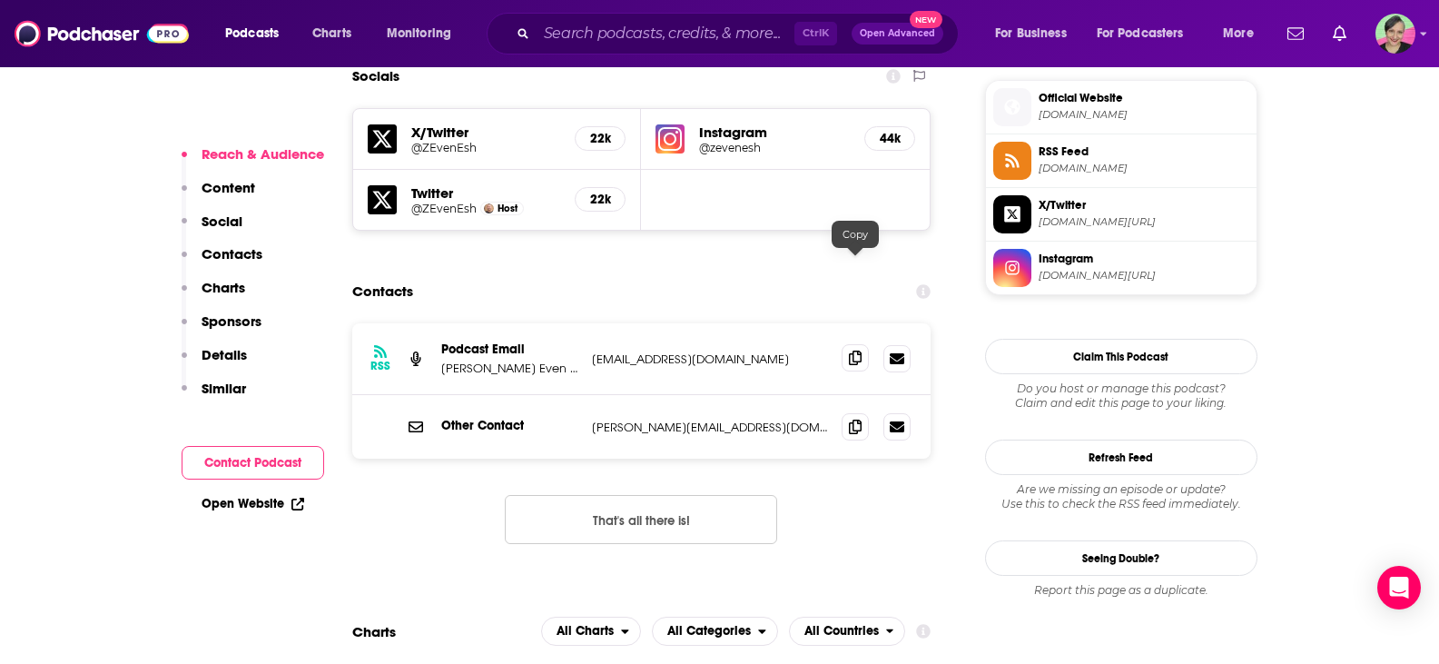
click at [851, 350] on icon at bounding box center [855, 357] width 13 height 15
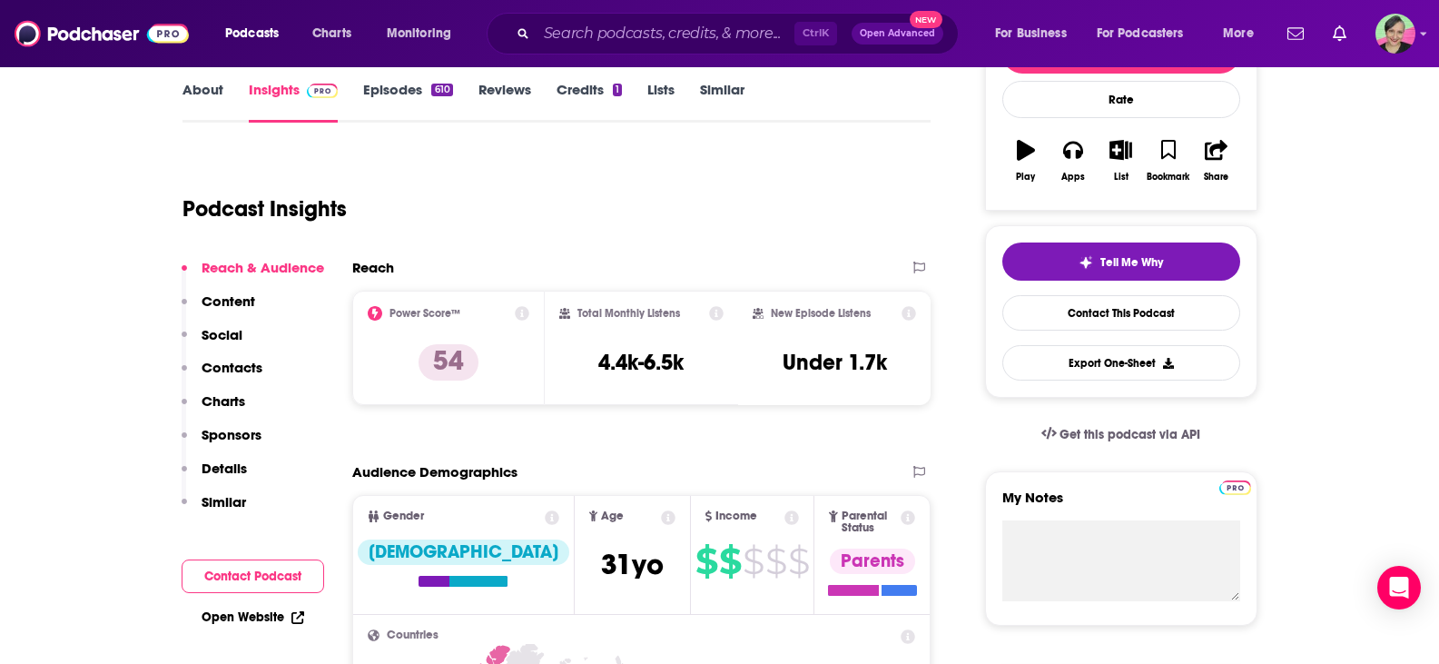
scroll to position [0, 0]
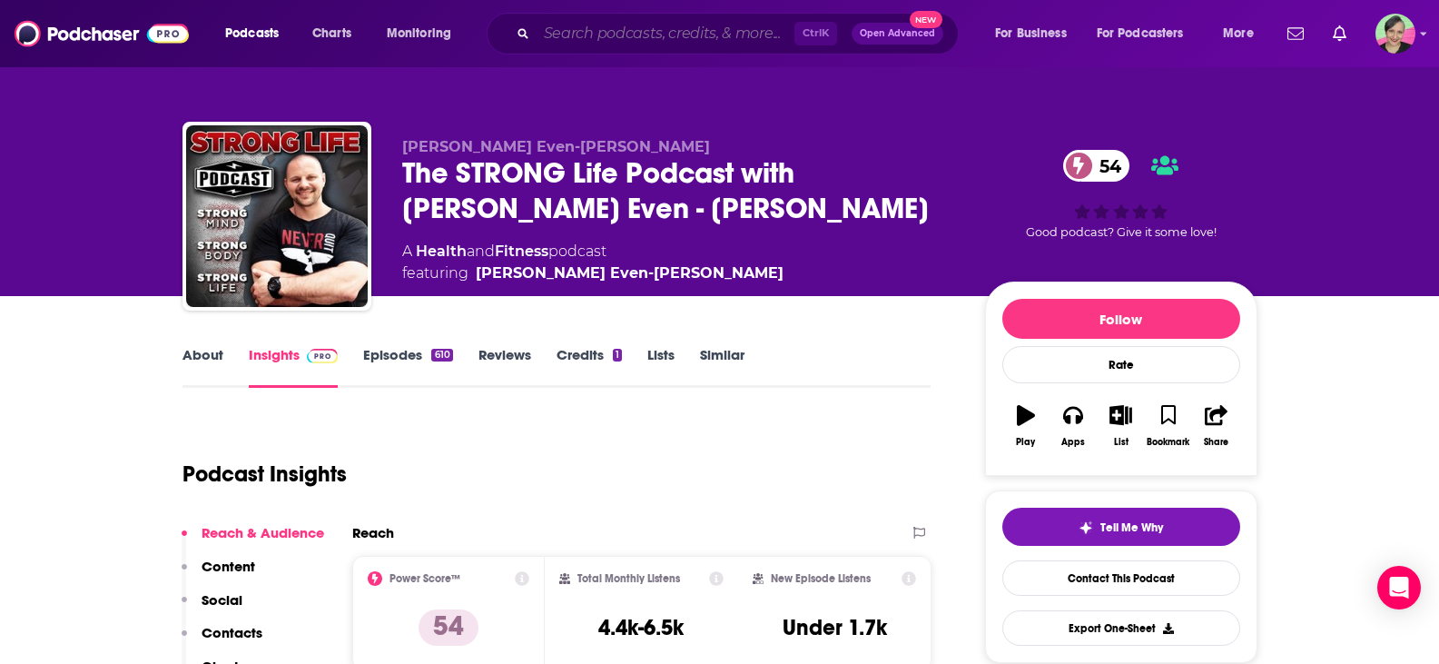
click at [661, 33] on input "Search podcasts, credits, & more..." at bounding box center [666, 33] width 258 height 29
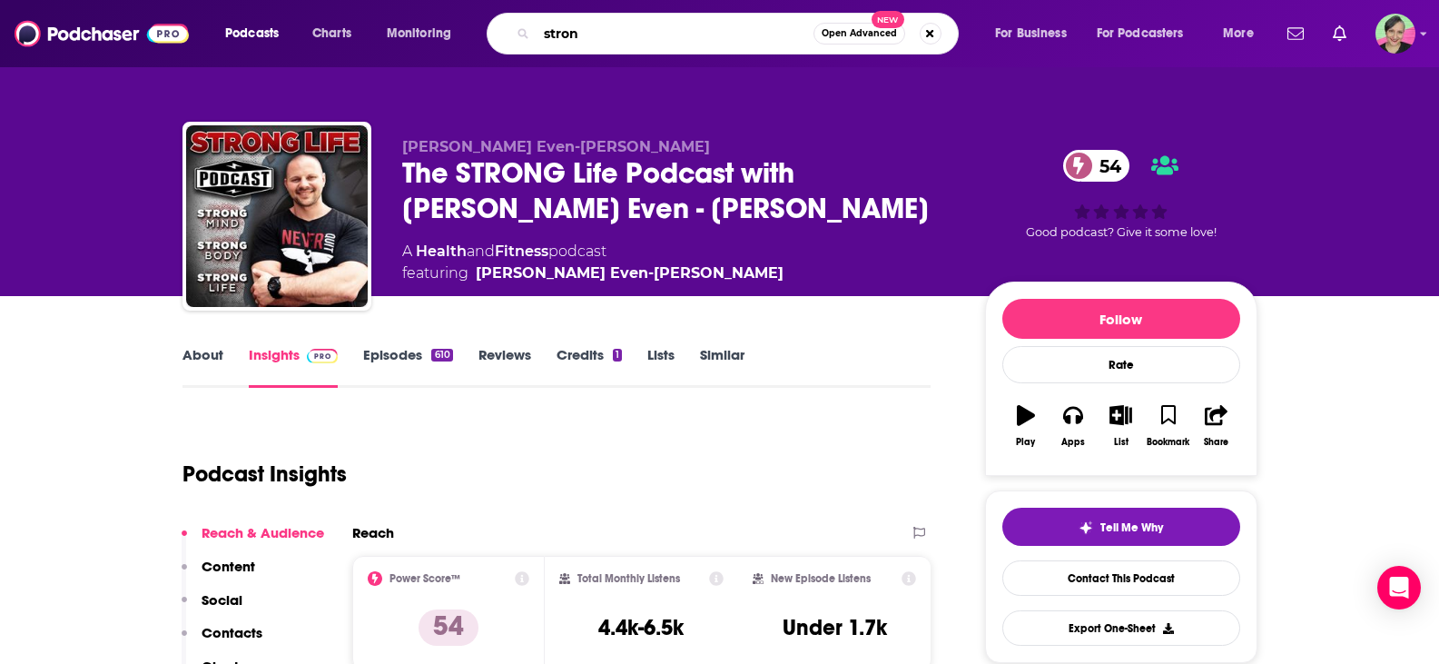
type input "strong"
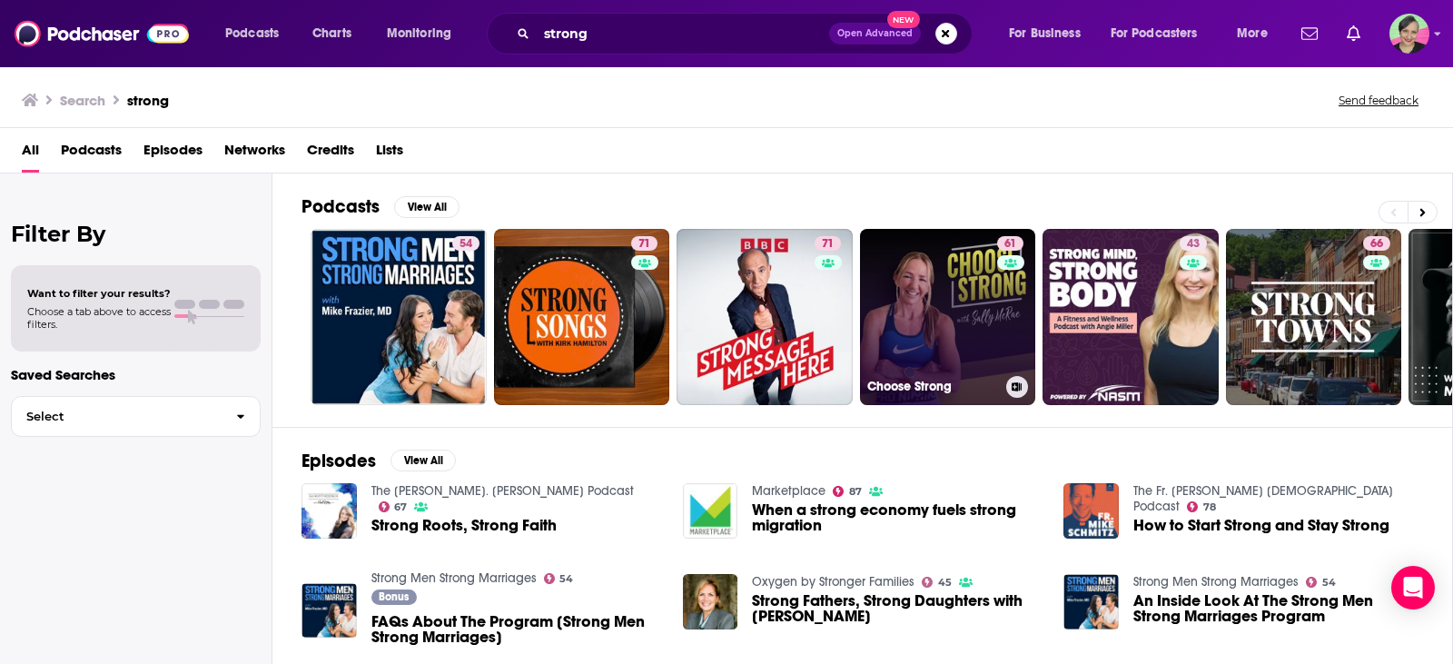
click at [940, 307] on link "61 Choose Strong" at bounding box center [948, 317] width 176 height 176
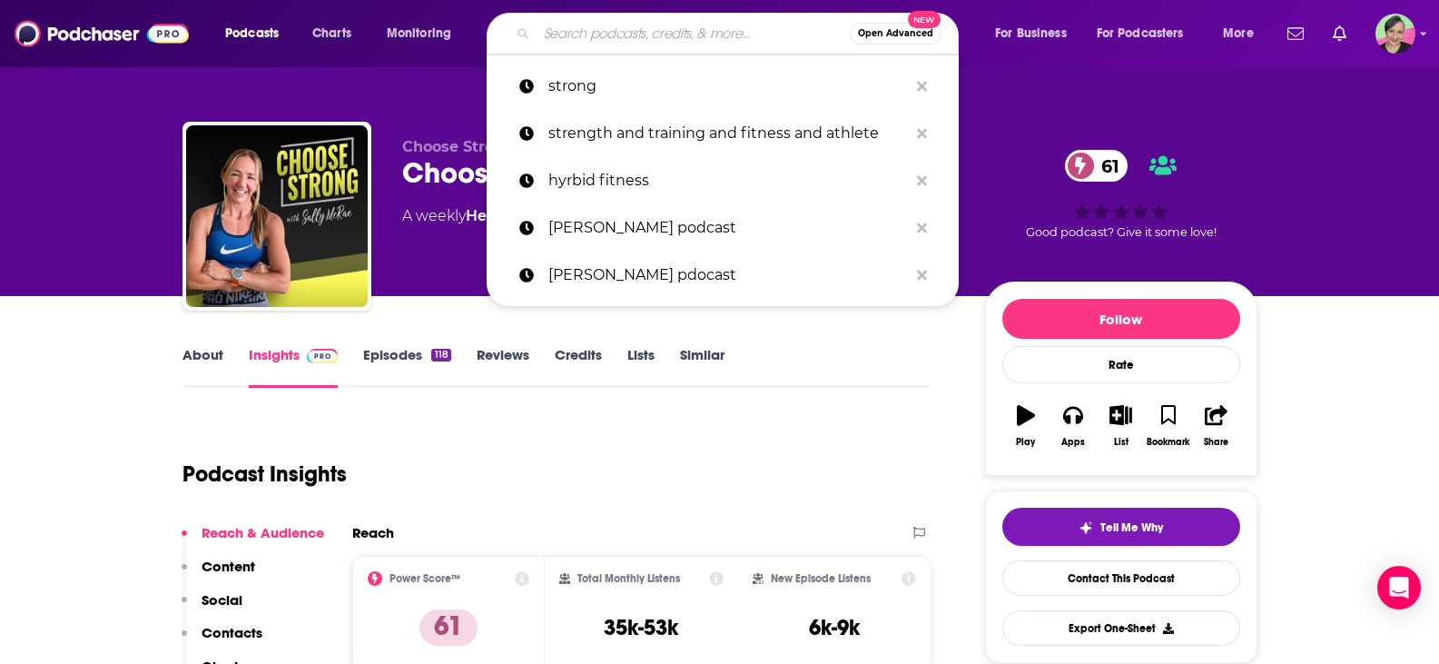
click at [580, 31] on input "Search podcasts, credits, & more..." at bounding box center [693, 33] width 313 height 29
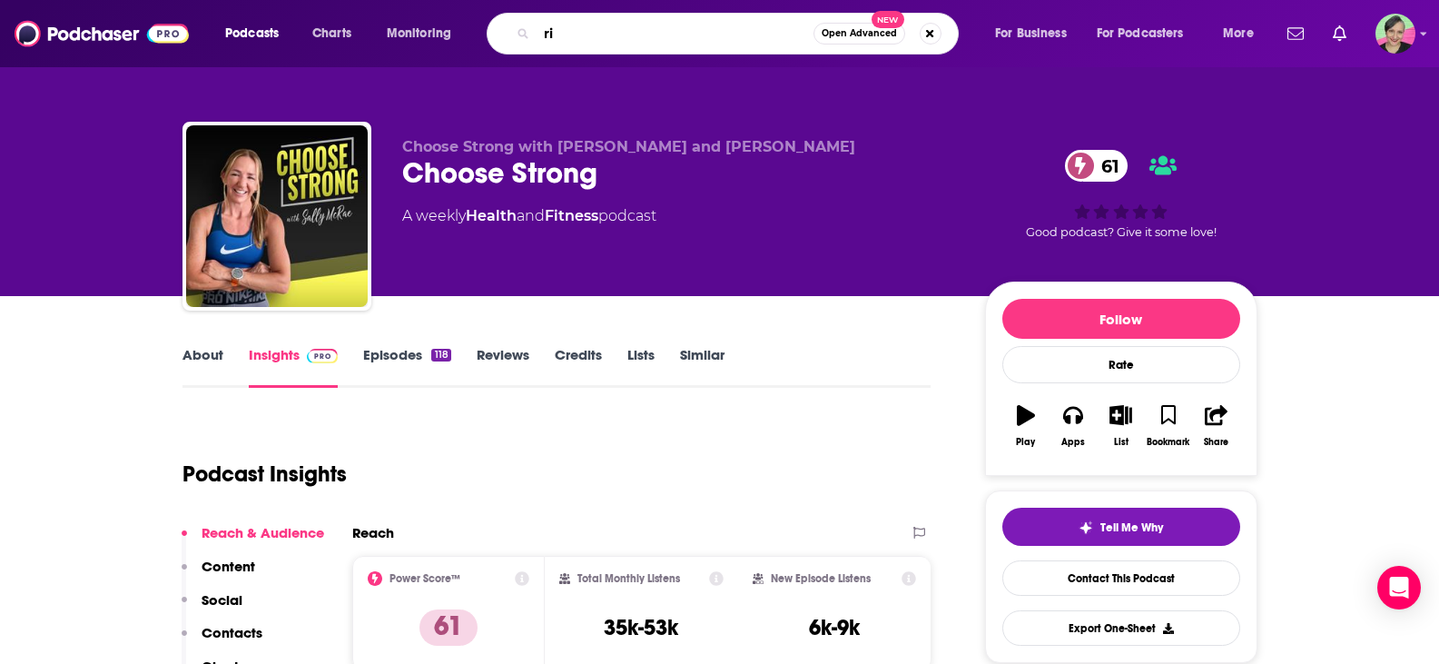
type input "r"
type input "f"
type input "elite athlete"
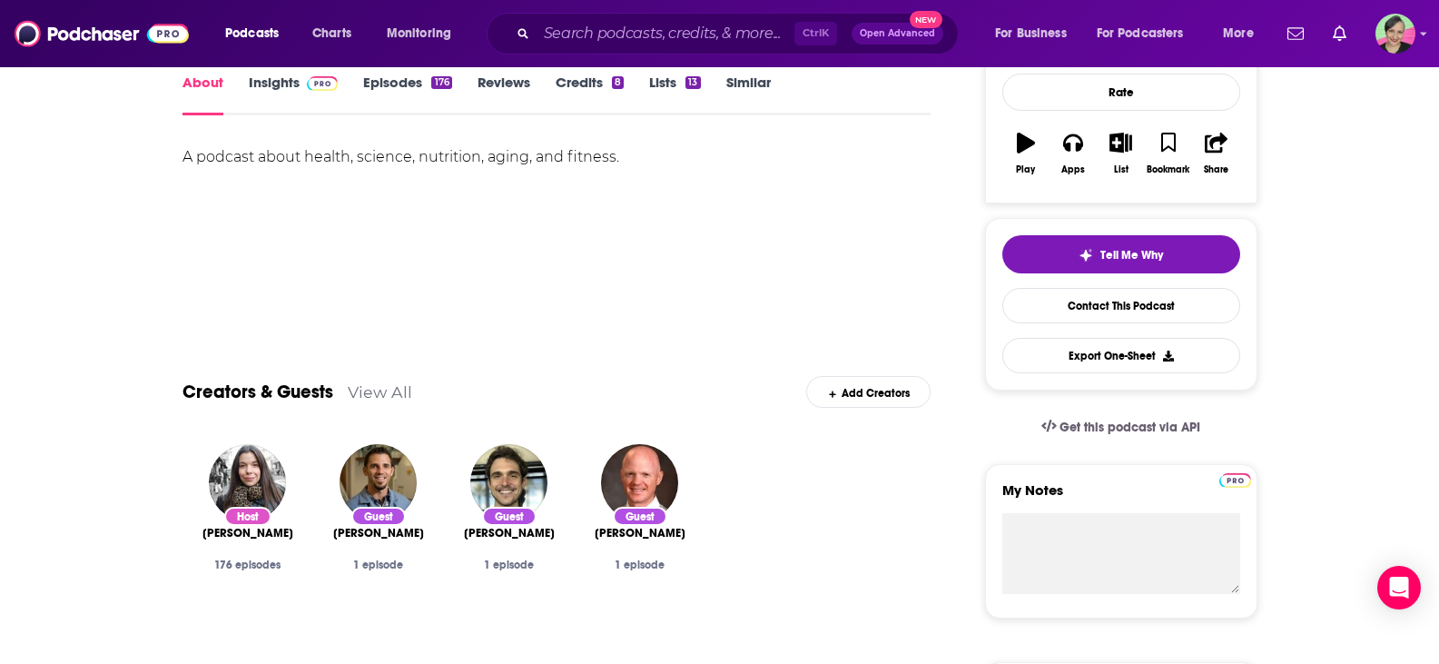
scroll to position [272, 0]
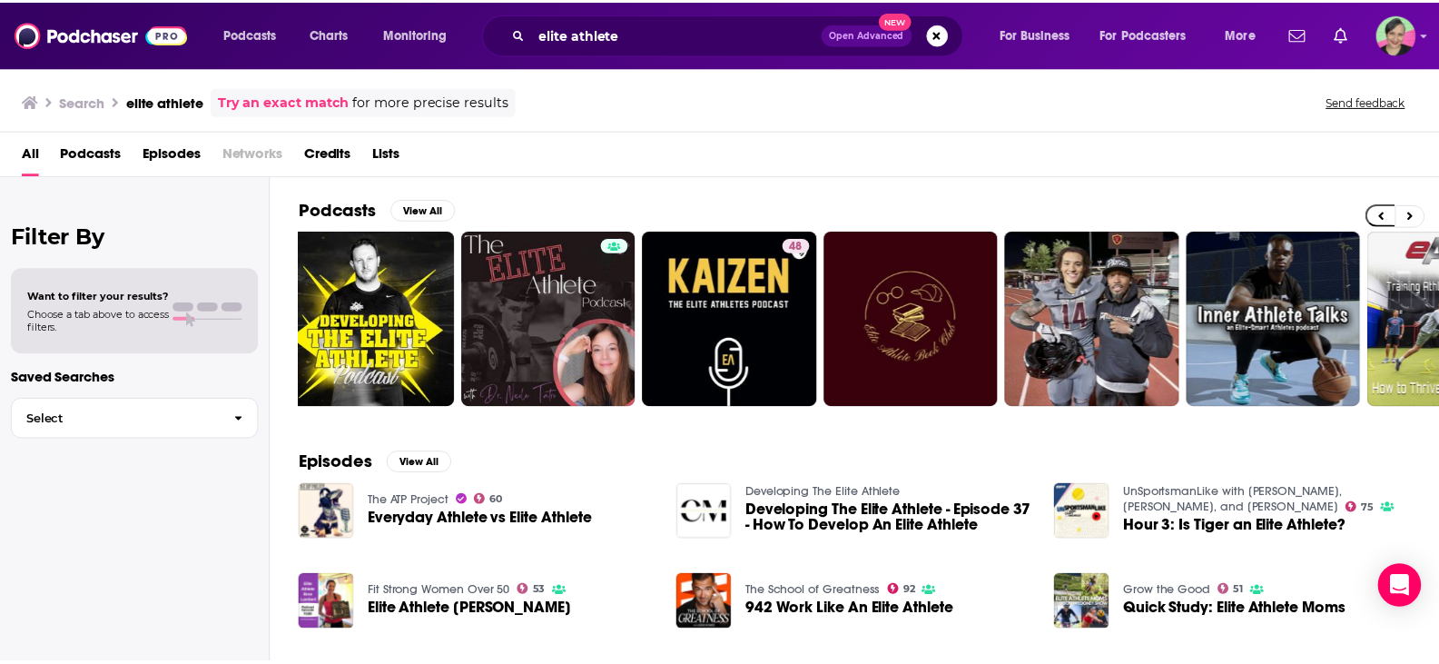
scroll to position [0, 54]
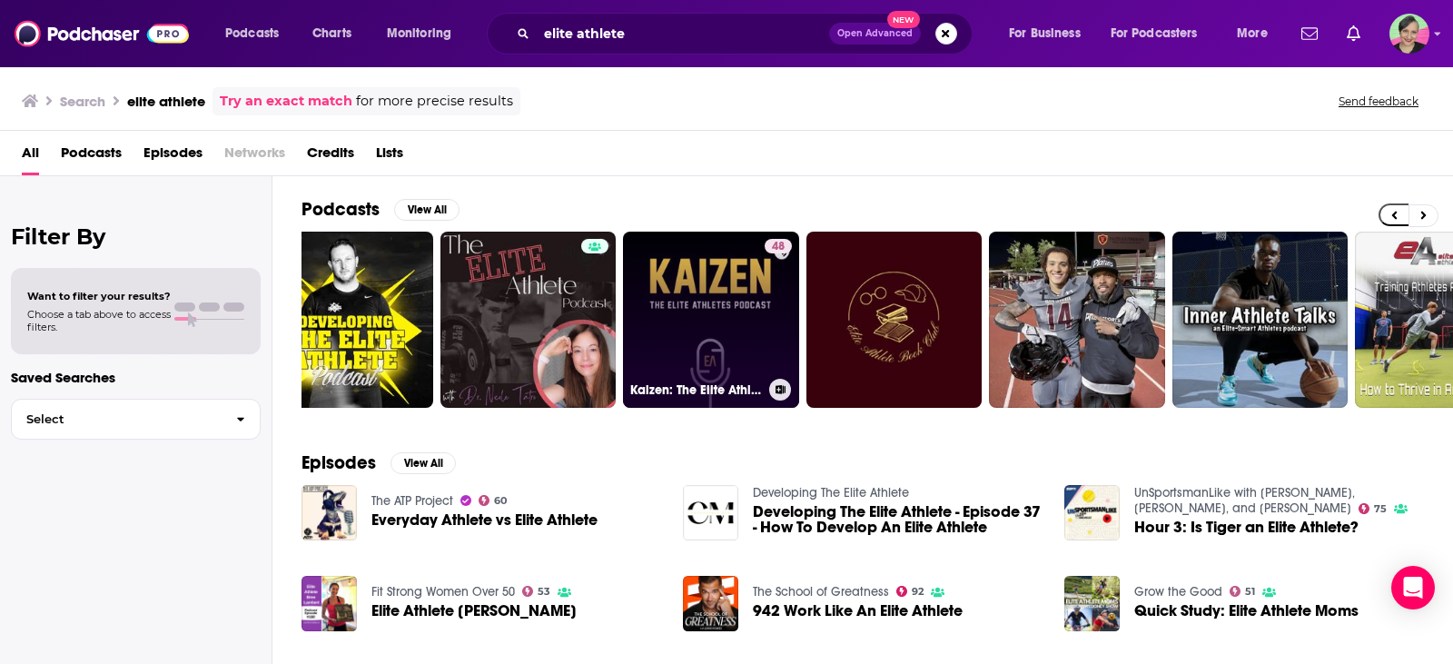
click at [714, 286] on link "48 Kaizen: The Elite Athletes Podcast" at bounding box center [711, 320] width 176 height 176
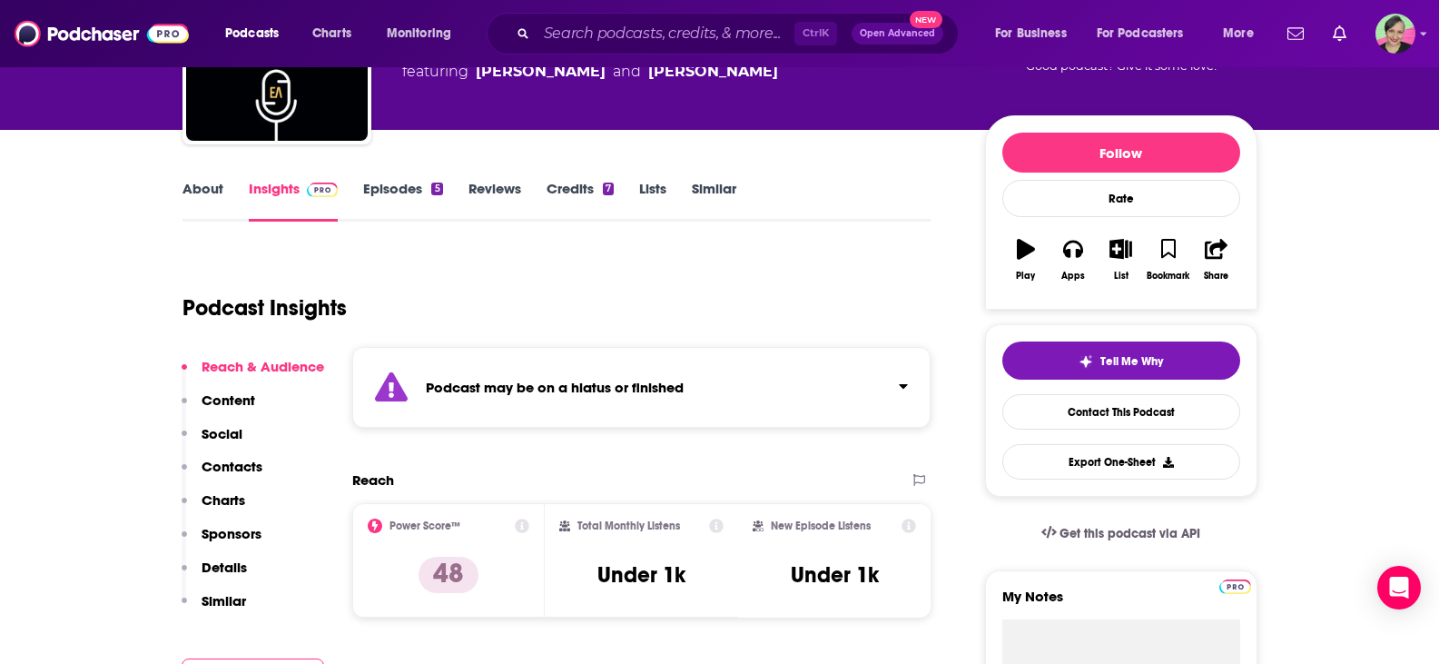
scroll to position [272, 0]
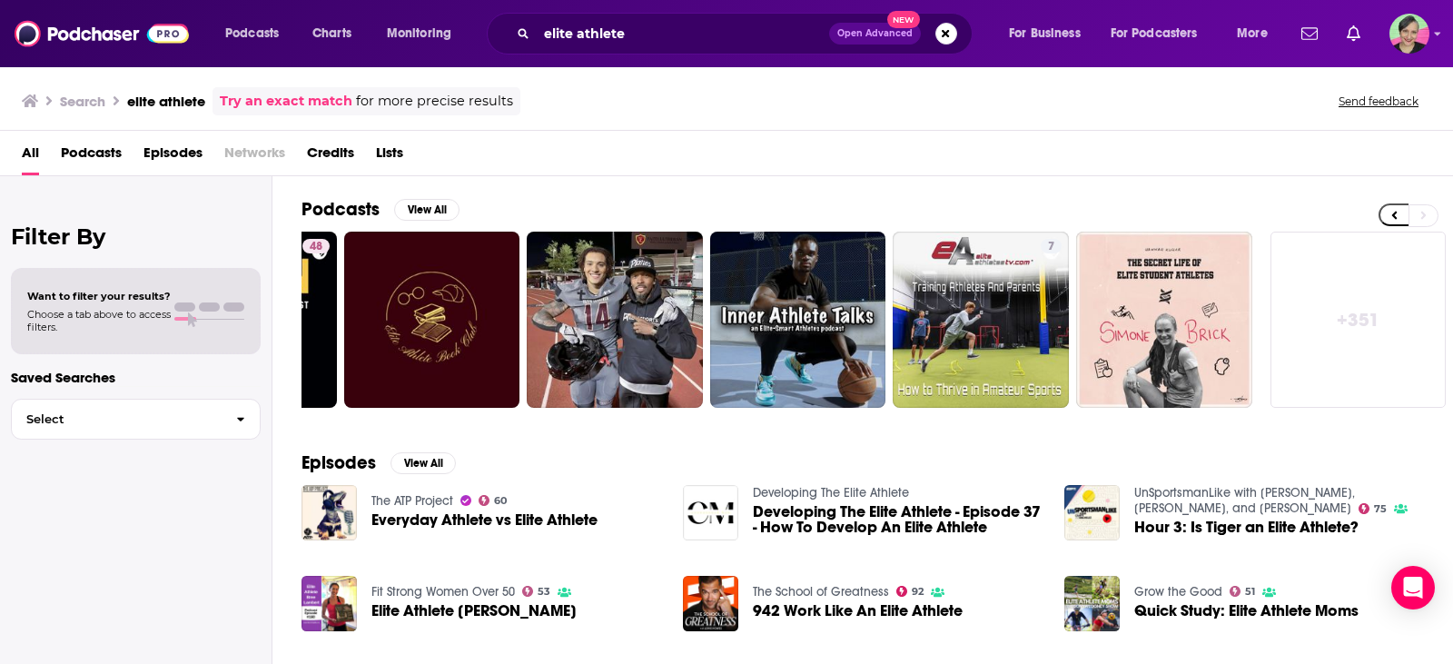
click at [429, 499] on link "The ATP Project" at bounding box center [412, 500] width 82 height 15
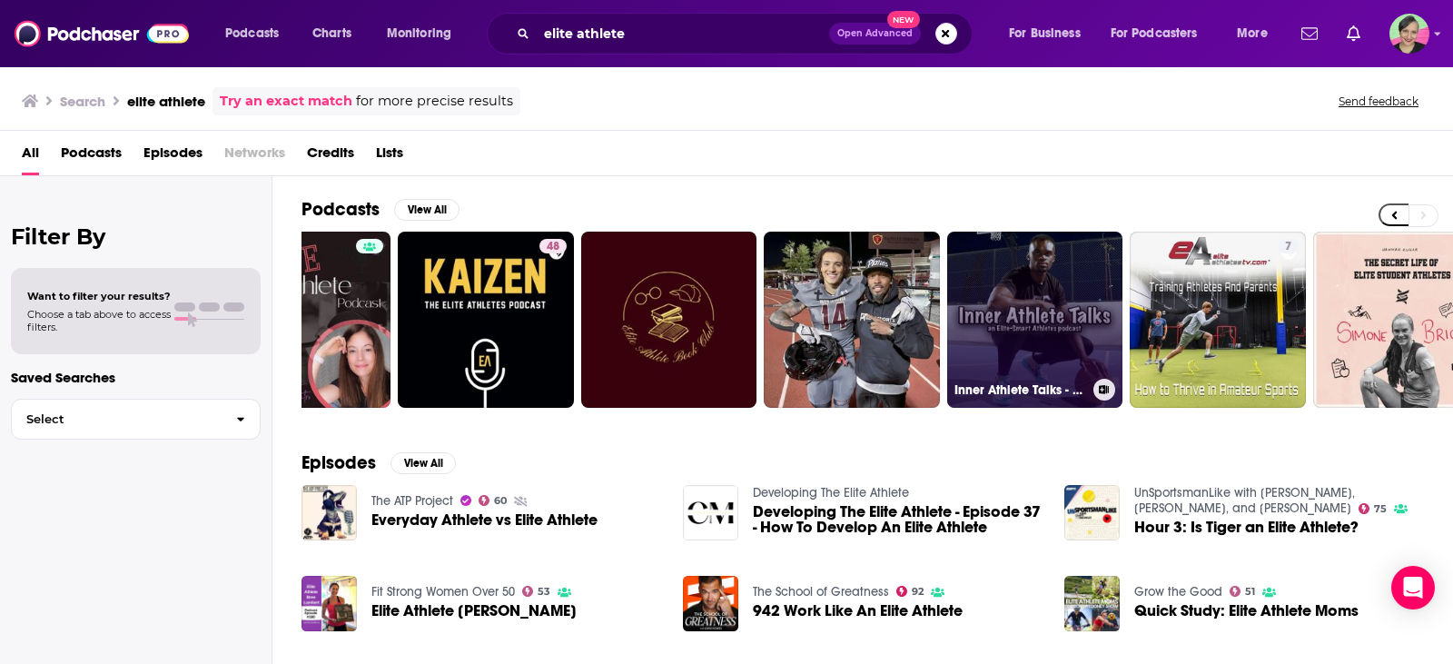
scroll to position [0, 517]
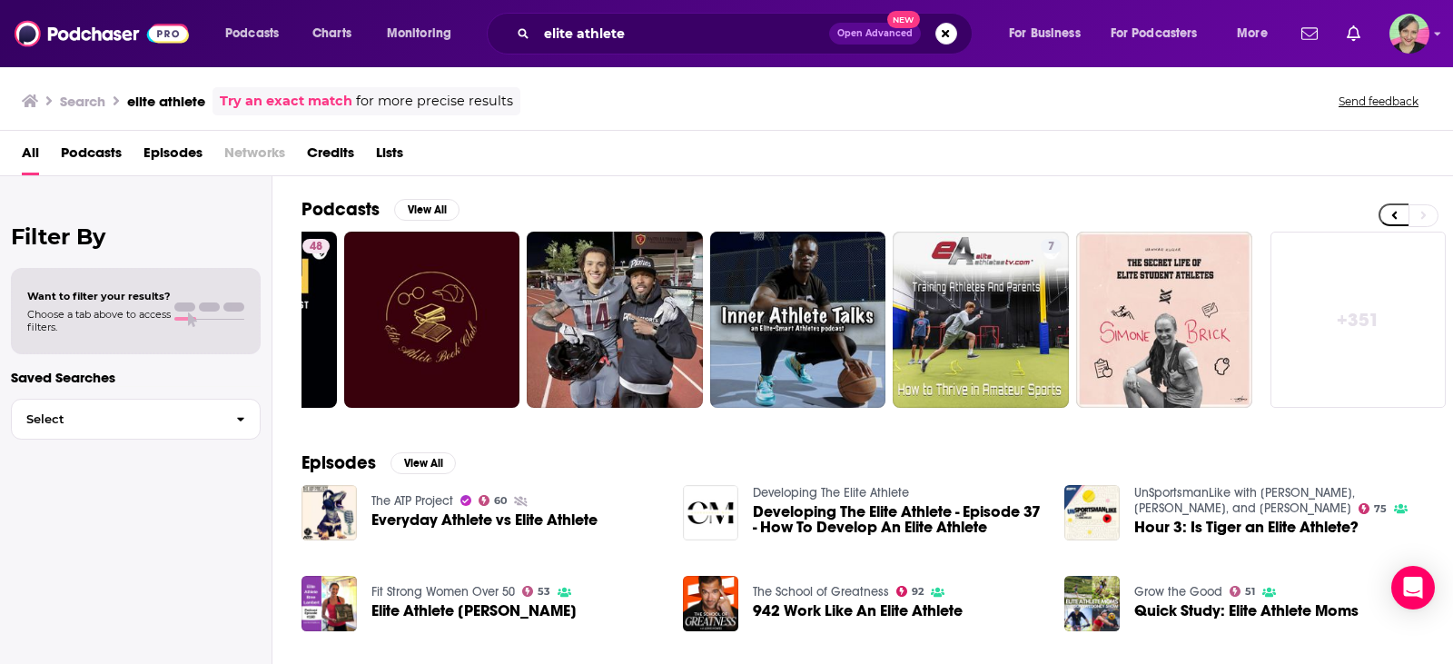
click at [1076, 156] on div "All Podcasts Episodes Networks Credits Lists" at bounding box center [730, 156] width 1416 height 37
click at [1354, 320] on link "+ 351" at bounding box center [1358, 320] width 176 height 176
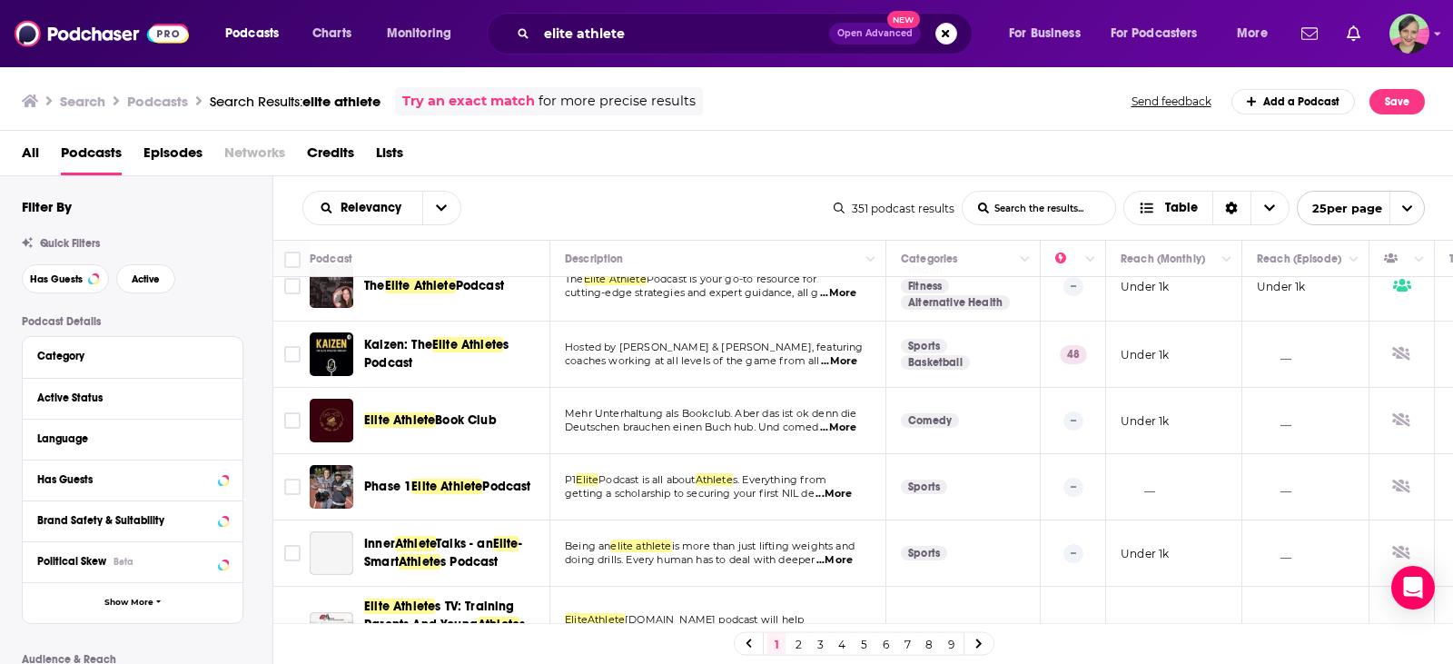
scroll to position [91, 0]
click at [136, 281] on span "Active" at bounding box center [146, 279] width 28 height 10
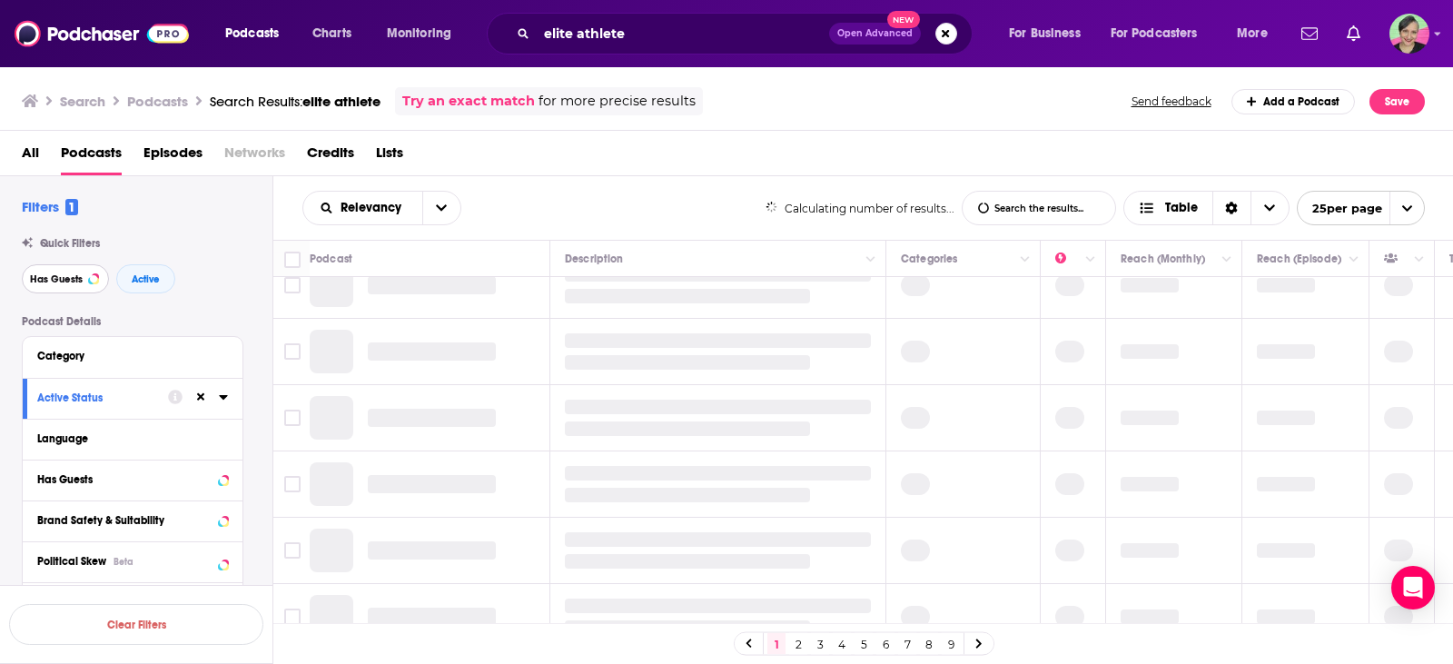
click at [56, 278] on span "Has Guests" at bounding box center [56, 279] width 53 height 10
click at [436, 208] on icon "open menu" at bounding box center [441, 208] width 11 height 13
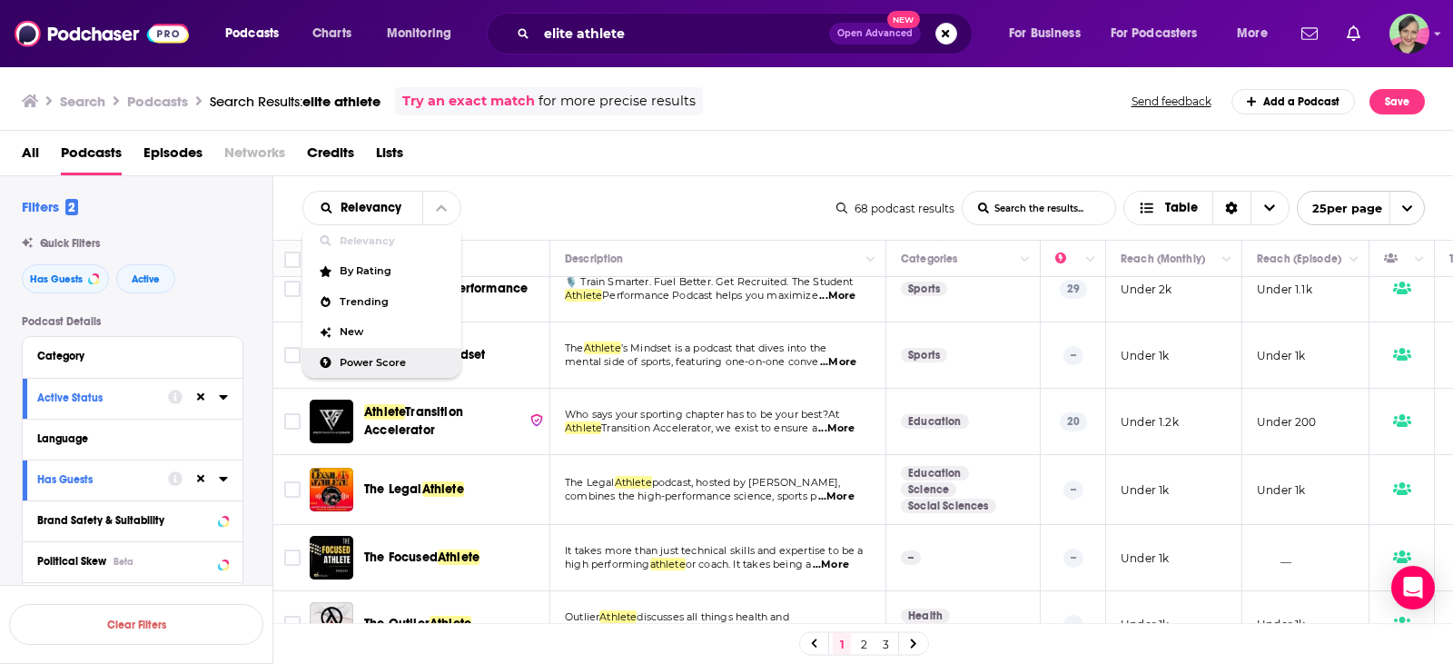
click at [363, 360] on span "Power Score" at bounding box center [393, 363] width 107 height 10
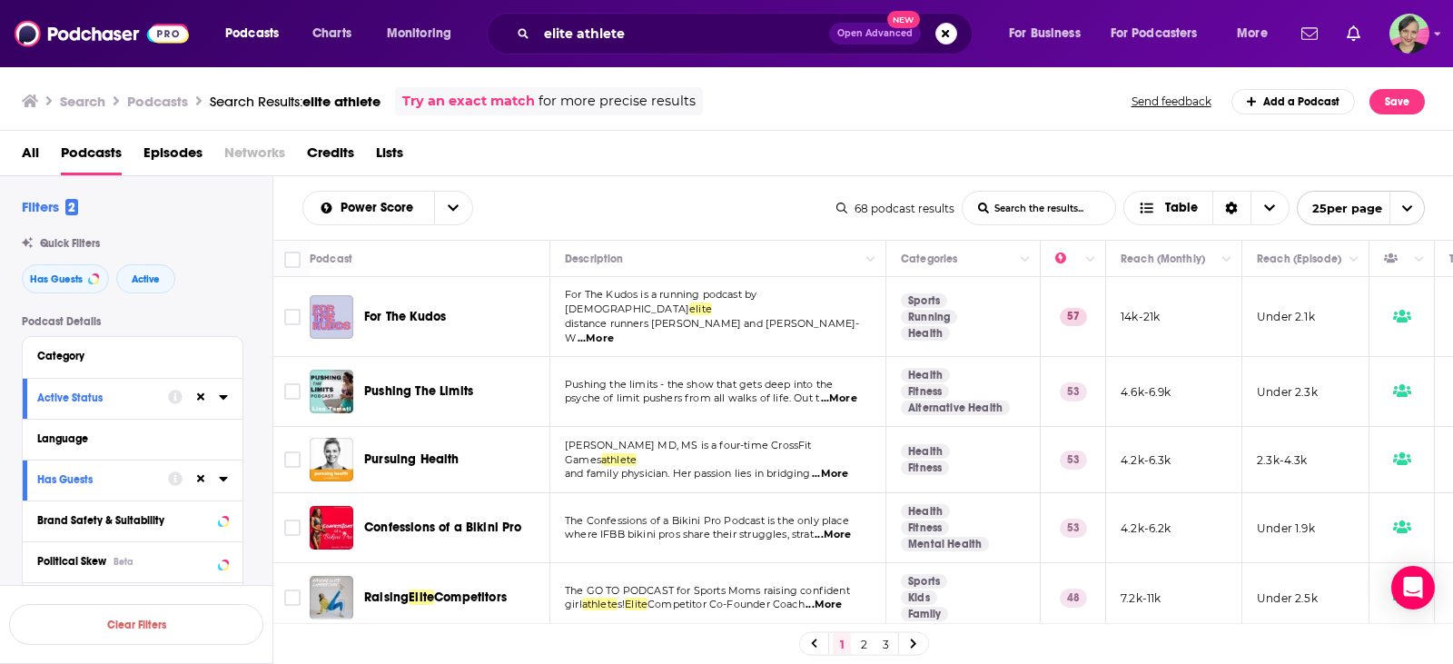
click at [781, 148] on div "All Podcasts Episodes Networks Credits Lists" at bounding box center [730, 156] width 1417 height 37
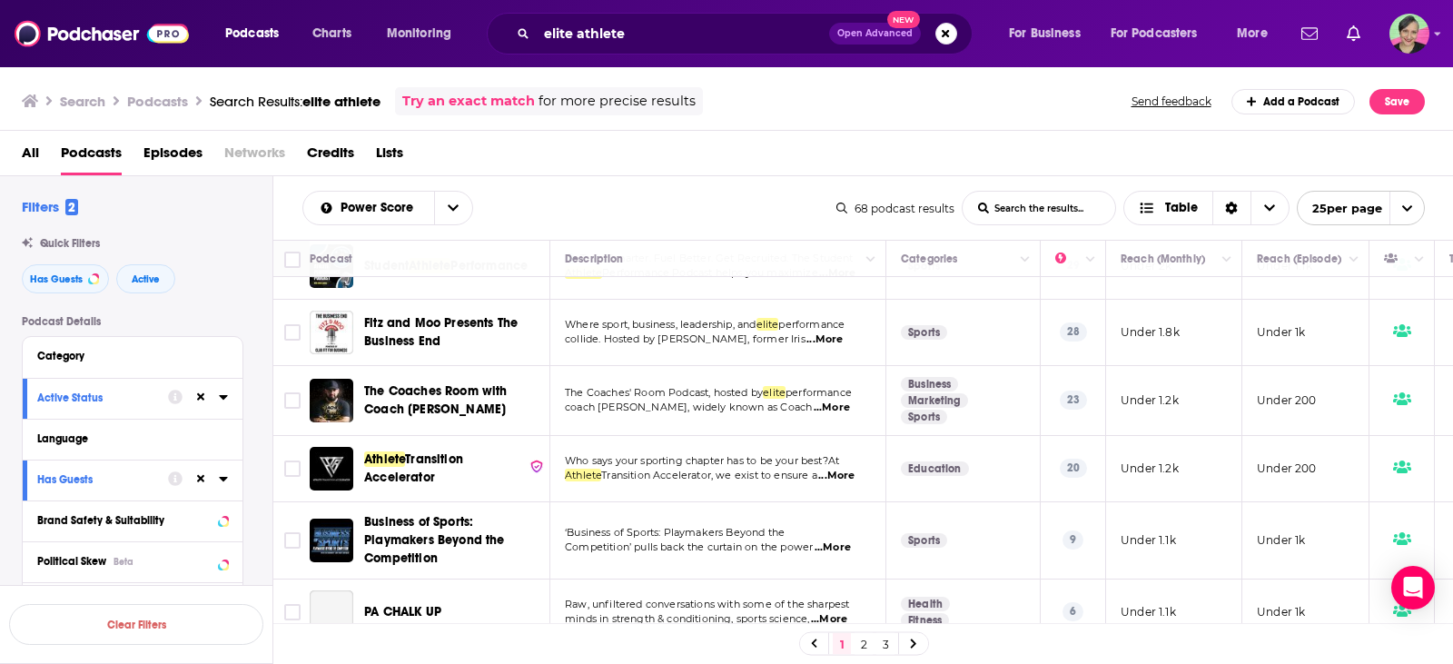
scroll to position [1396, 0]
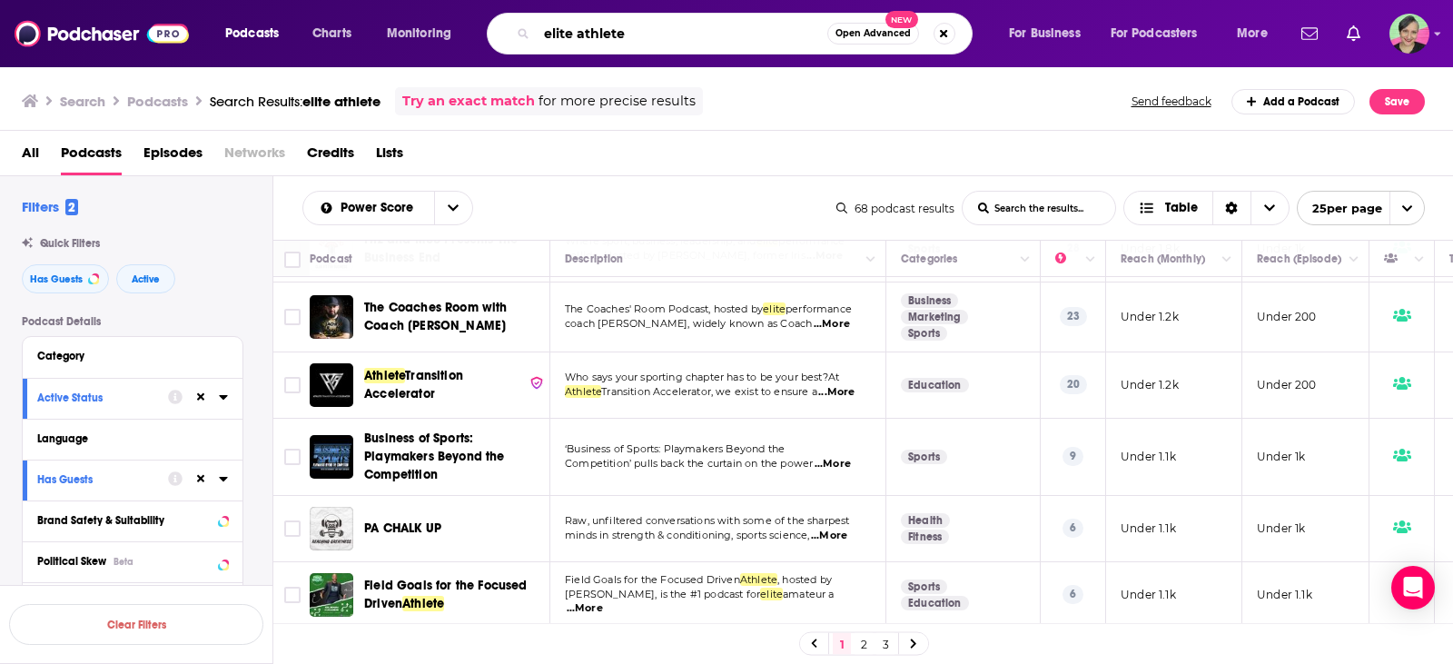
drag, startPoint x: 661, startPoint y: 29, endPoint x: 458, endPoint y: -8, distance: 206.8
click at [458, 0] on html "Podcasts Charts Monitoring elite athlete Open Advanced New For Business For Pod…" at bounding box center [726, 332] width 1453 height 664
type input "athletic performance"
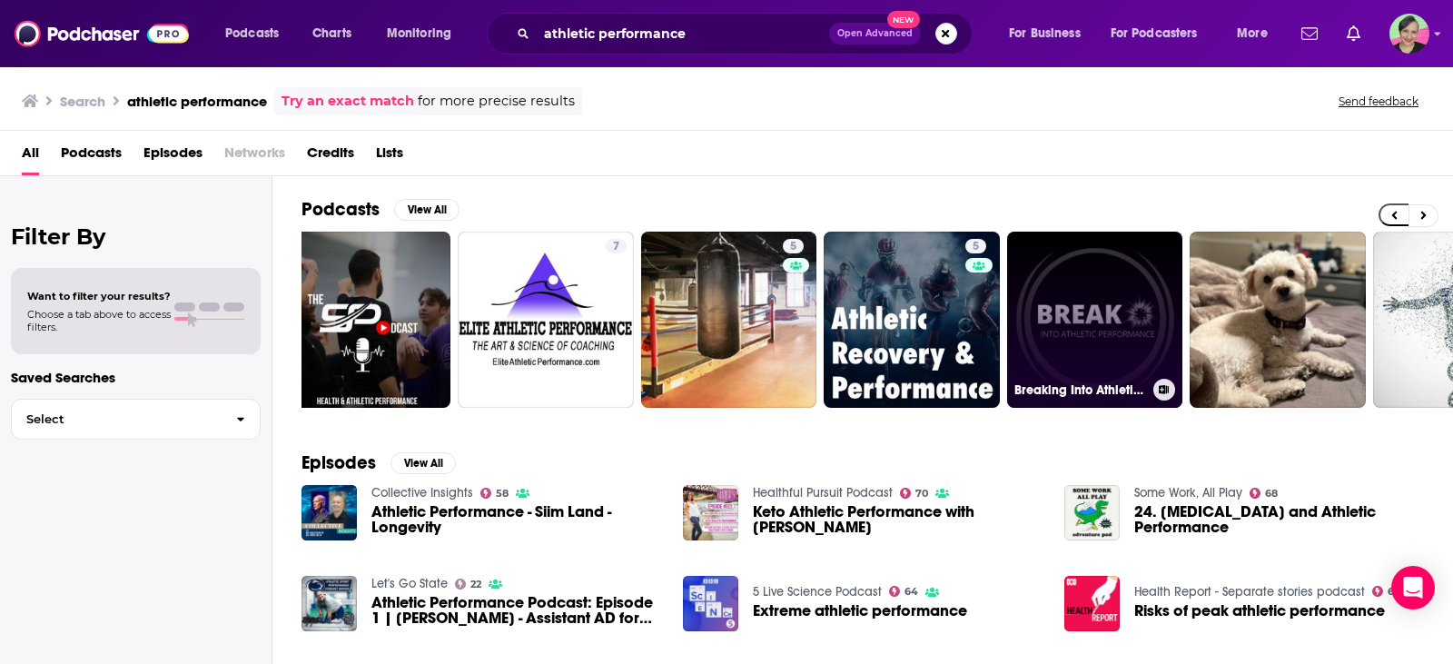
scroll to position [0, 517]
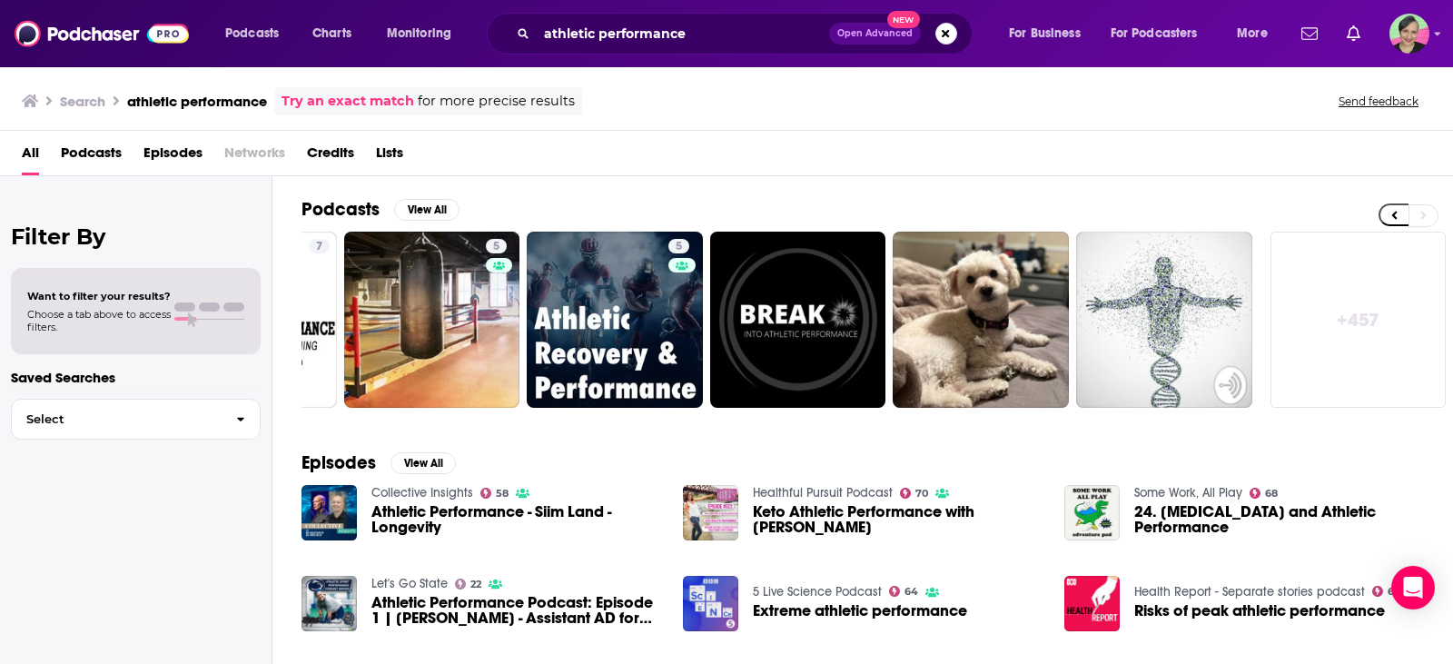
click at [1369, 321] on link "+ 457" at bounding box center [1358, 320] width 176 height 176
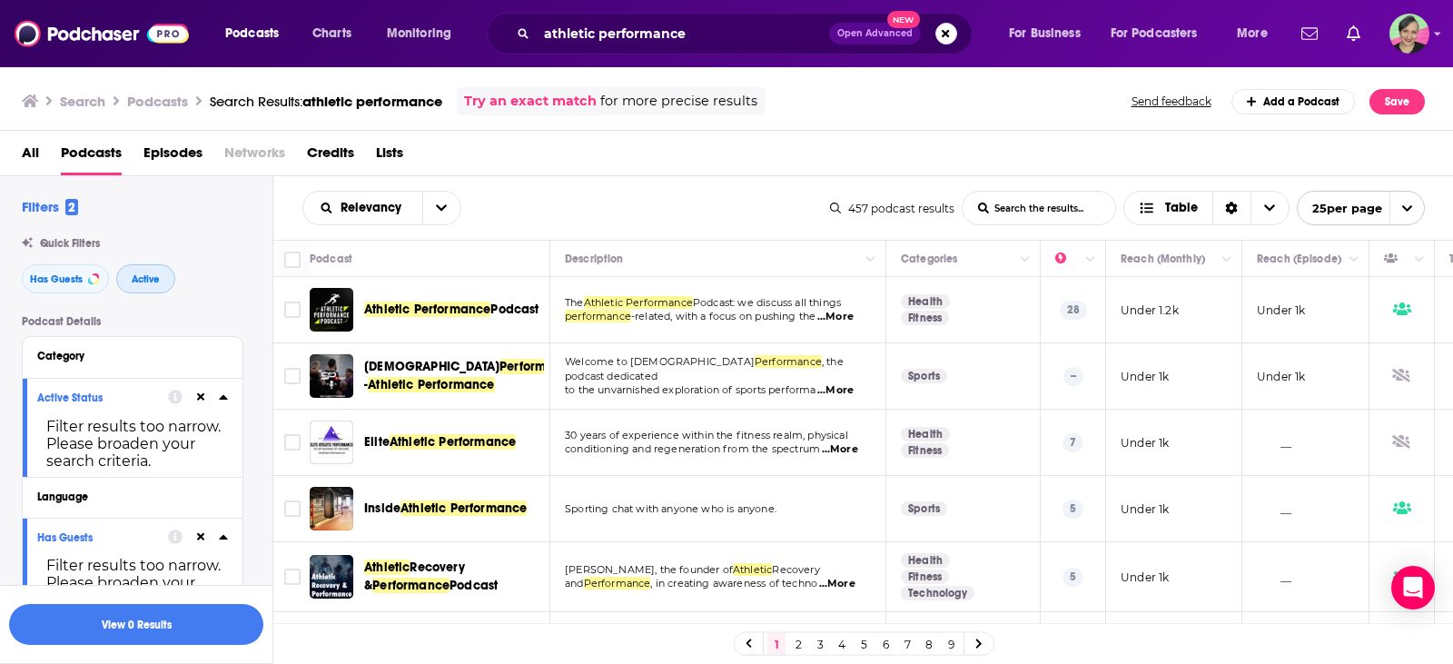
click at [150, 283] on span "Active" at bounding box center [146, 279] width 28 height 10
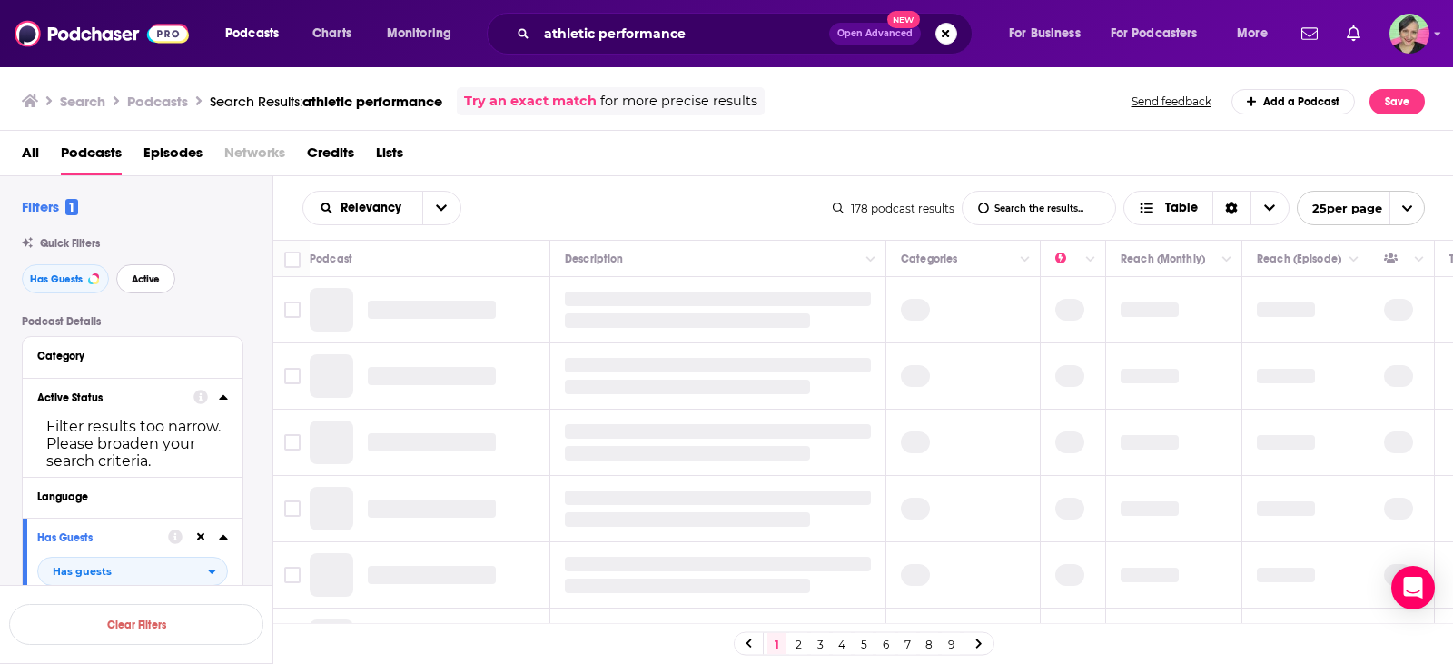
click at [146, 281] on span "Active" at bounding box center [146, 279] width 28 height 10
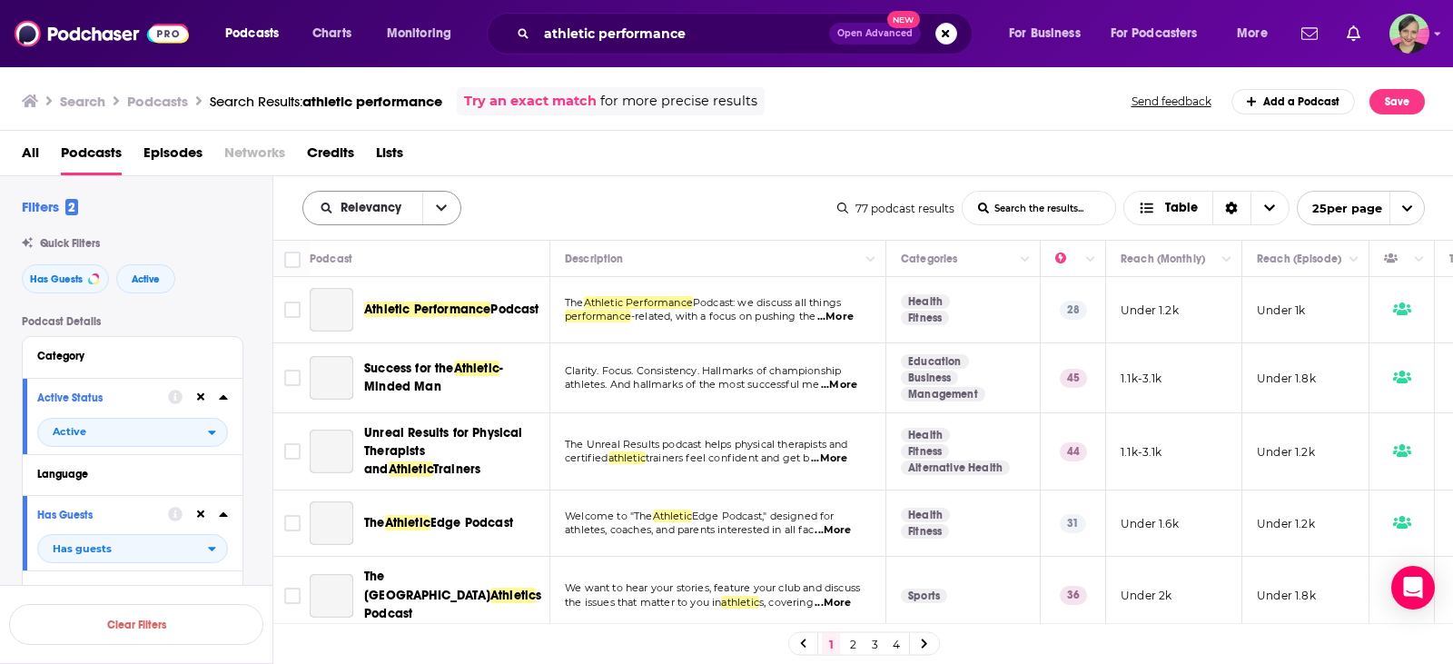
click at [445, 203] on icon "open menu" at bounding box center [441, 208] width 11 height 13
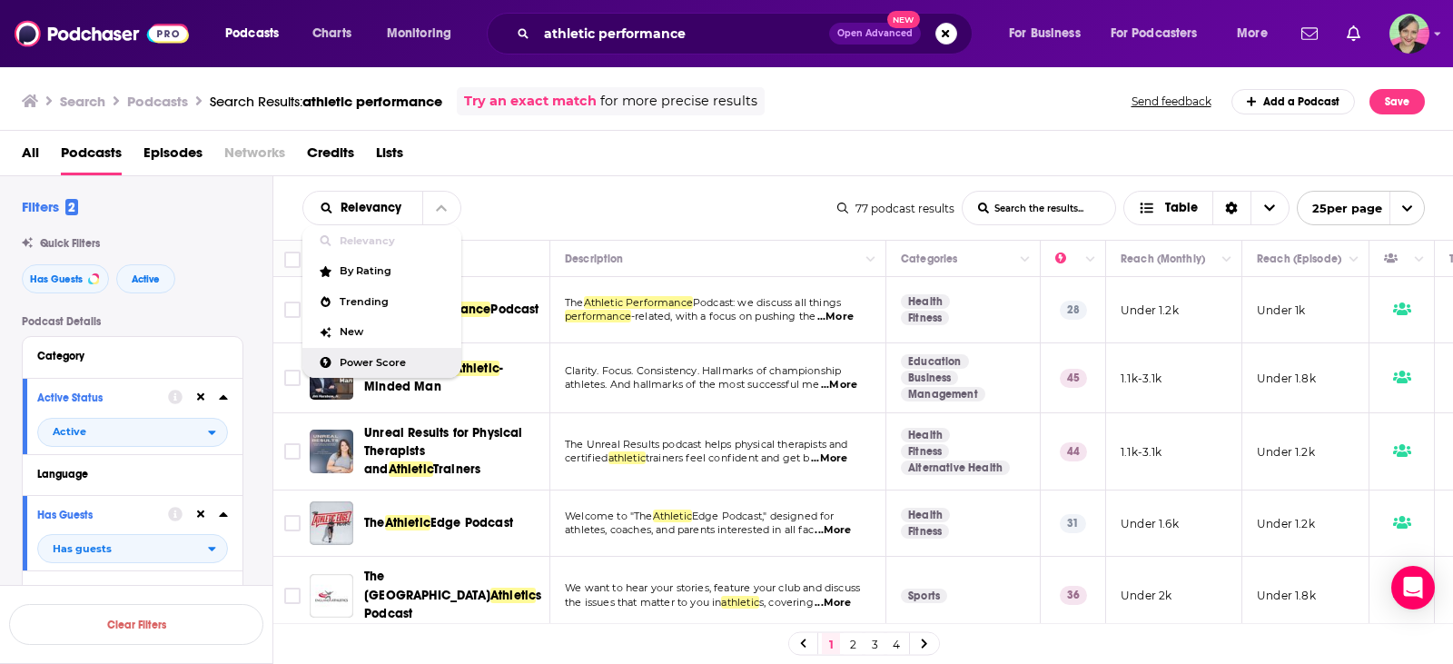
click at [374, 359] on span "Power Score" at bounding box center [393, 363] width 107 height 10
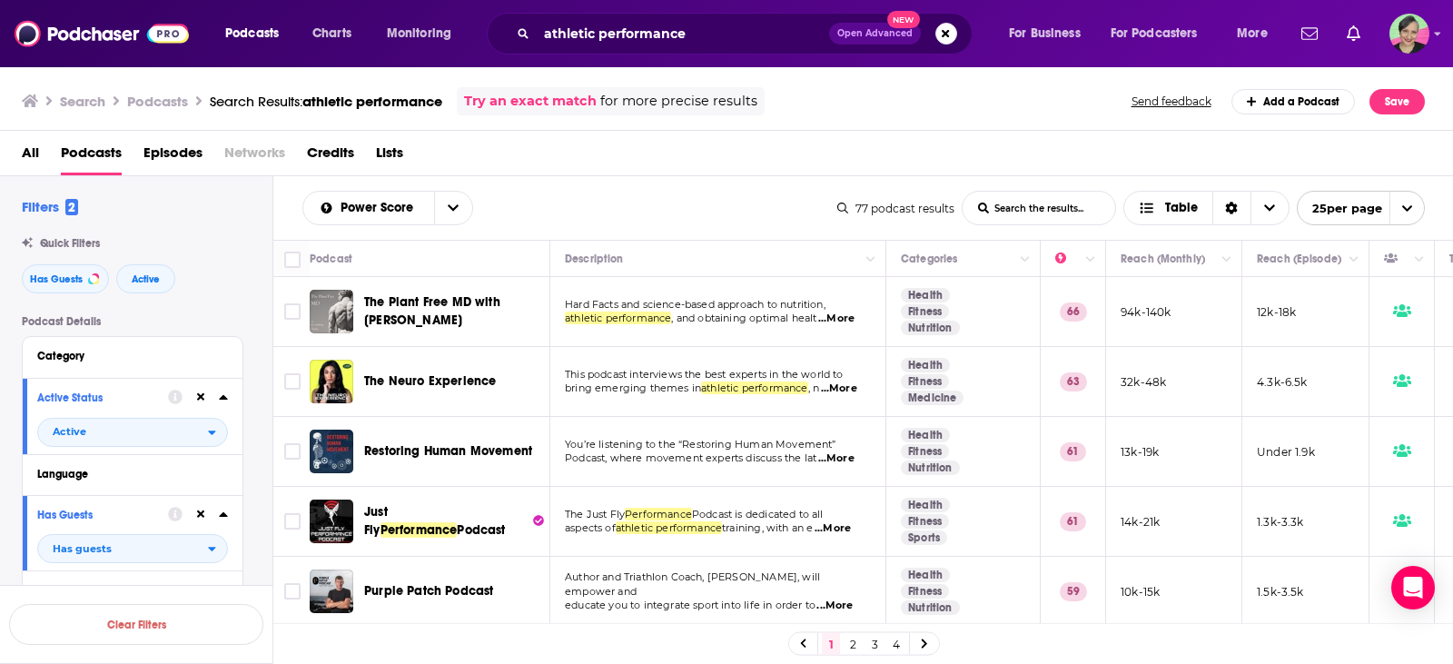
click at [847, 313] on span "...More" at bounding box center [836, 318] width 36 height 15
click at [710, 153] on div "All Podcasts Episodes Networks Credits Lists" at bounding box center [730, 156] width 1417 height 37
click at [843, 390] on span "...More" at bounding box center [839, 388] width 36 height 15
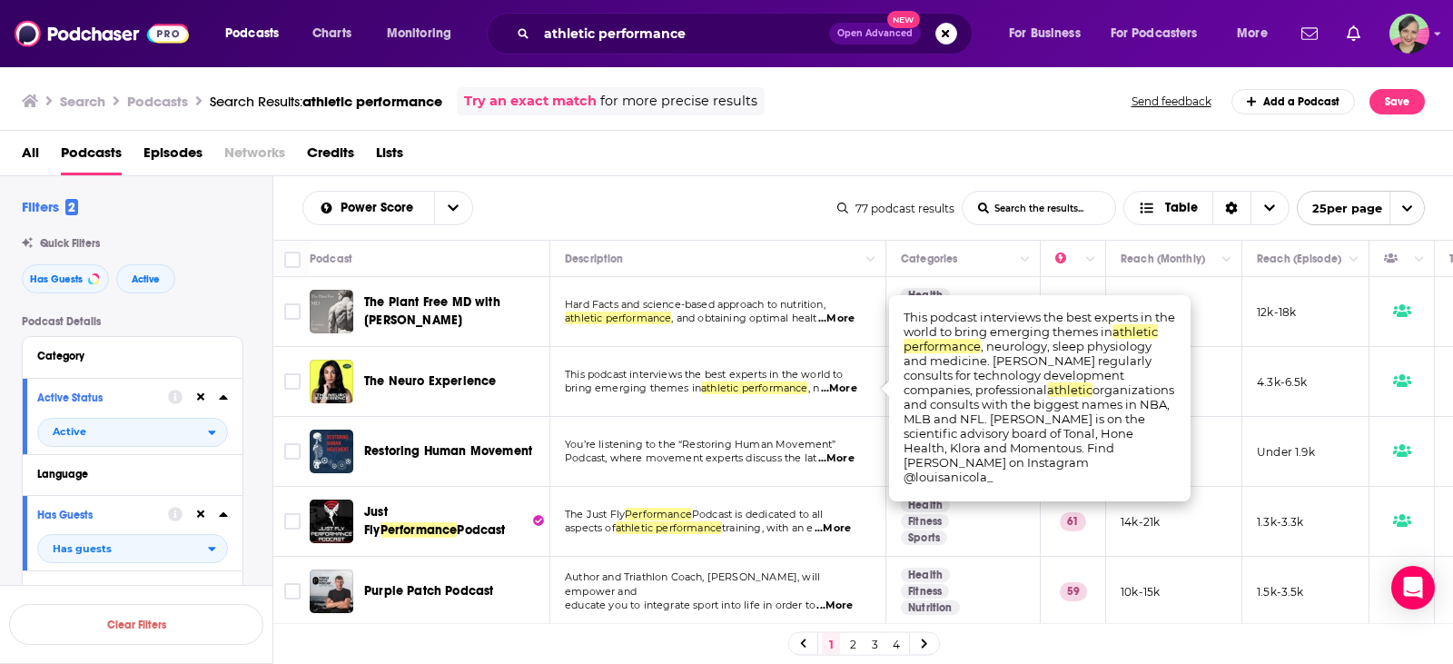
click at [710, 204] on div "Power Score List Search Input Search the results... Table" at bounding box center [569, 208] width 535 height 35
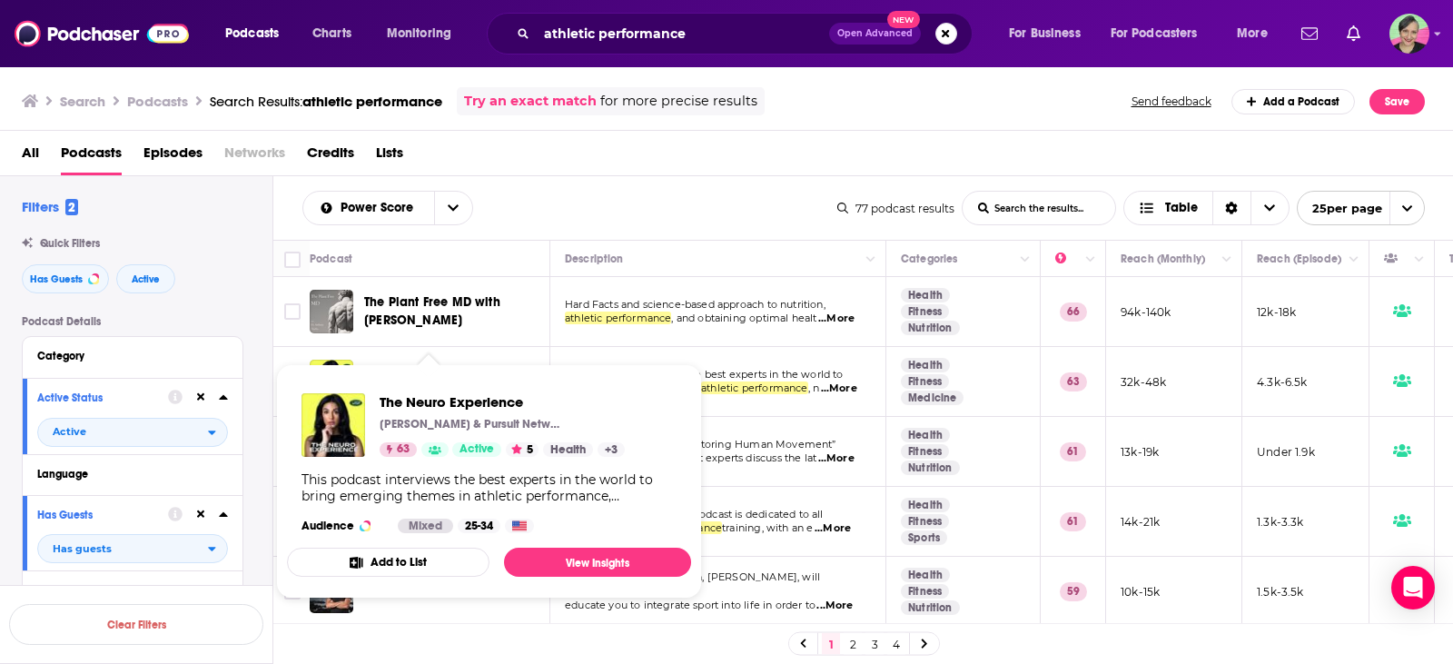
click at [603, 198] on div "Power Score List Search Input Search the results... Table" at bounding box center [569, 208] width 535 height 35
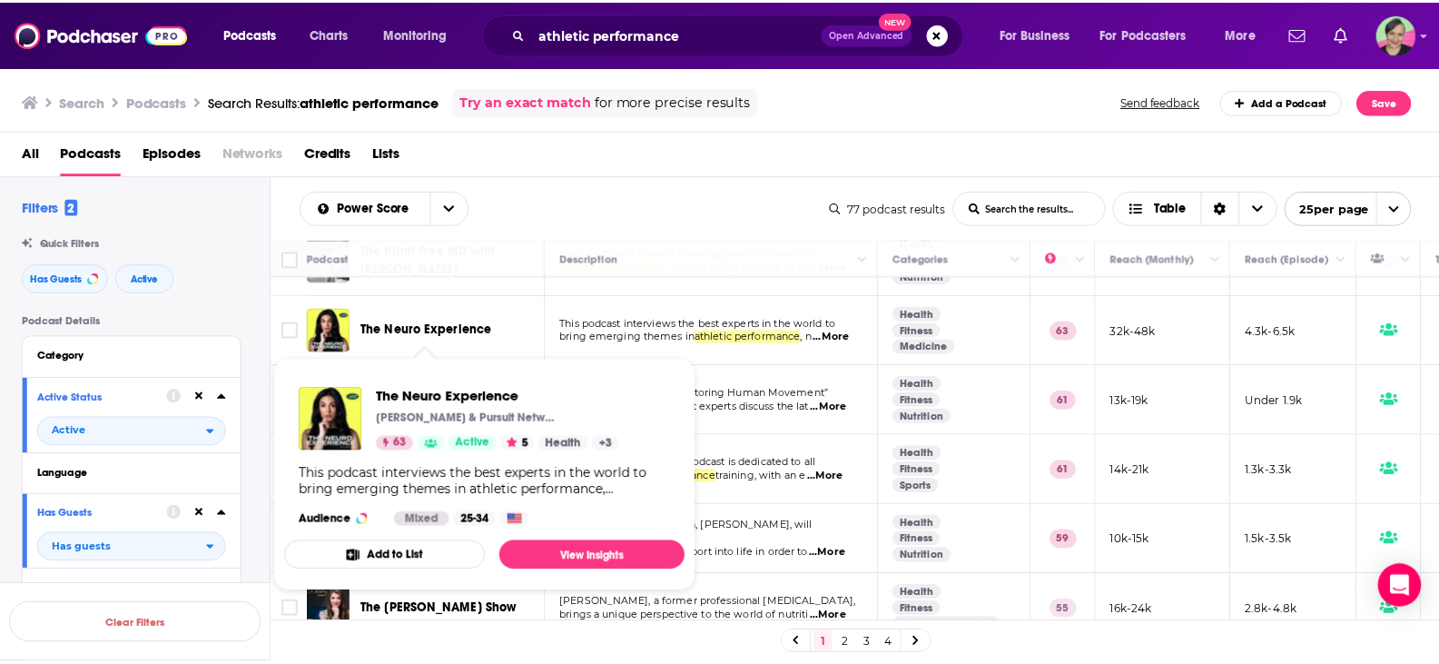
scroll to position [91, 0]
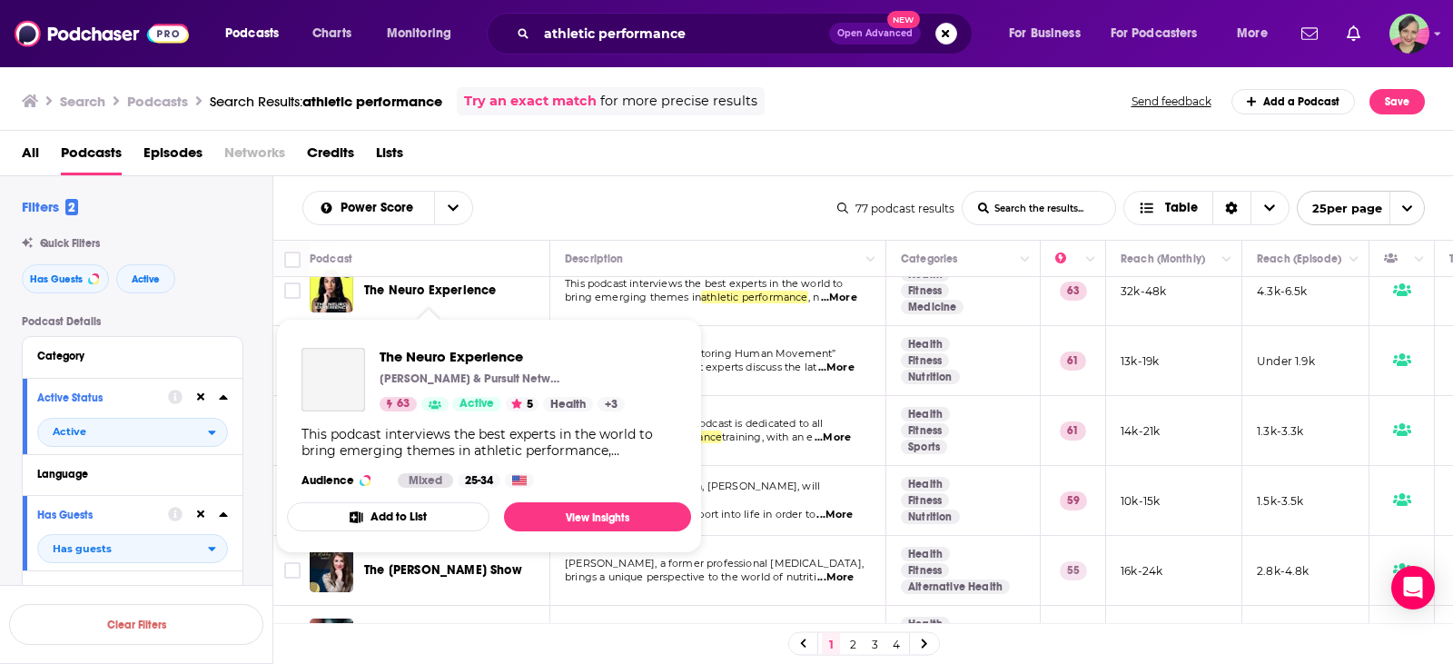
click at [423, 286] on span "The Neuro Experience" at bounding box center [430, 289] width 132 height 15
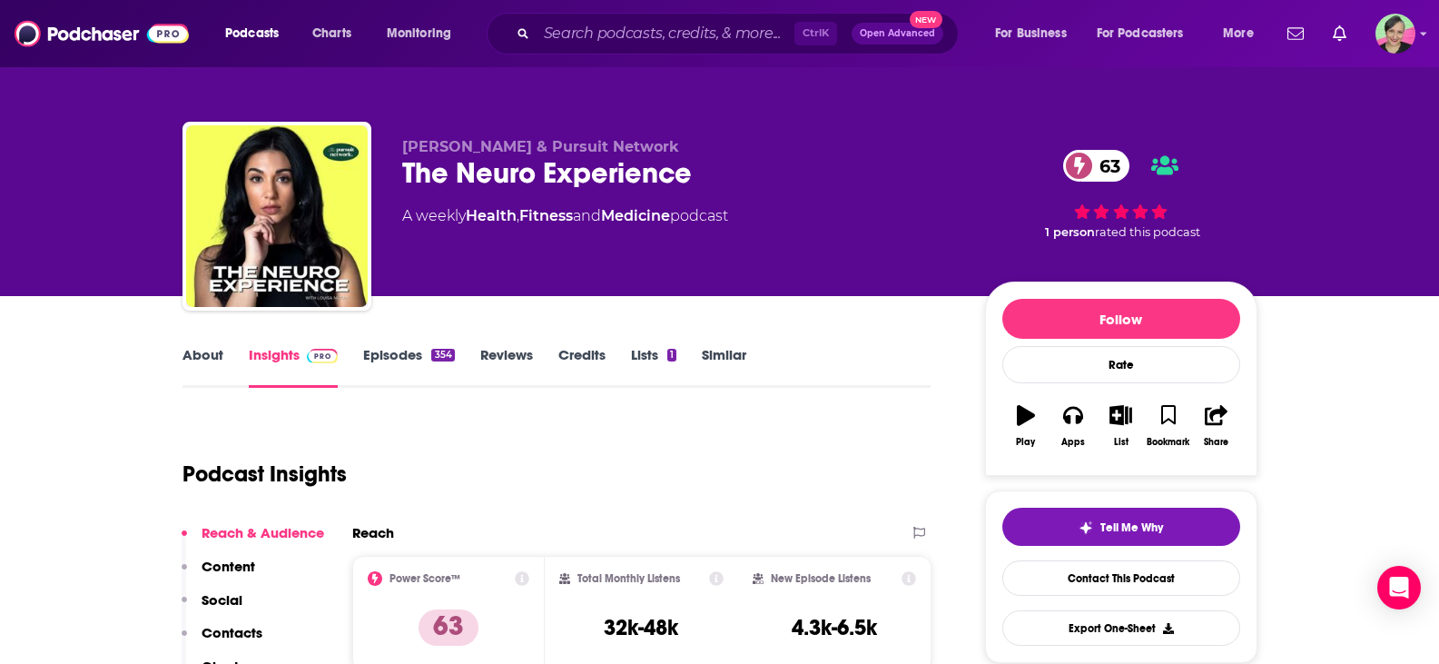
scroll to position [91, 0]
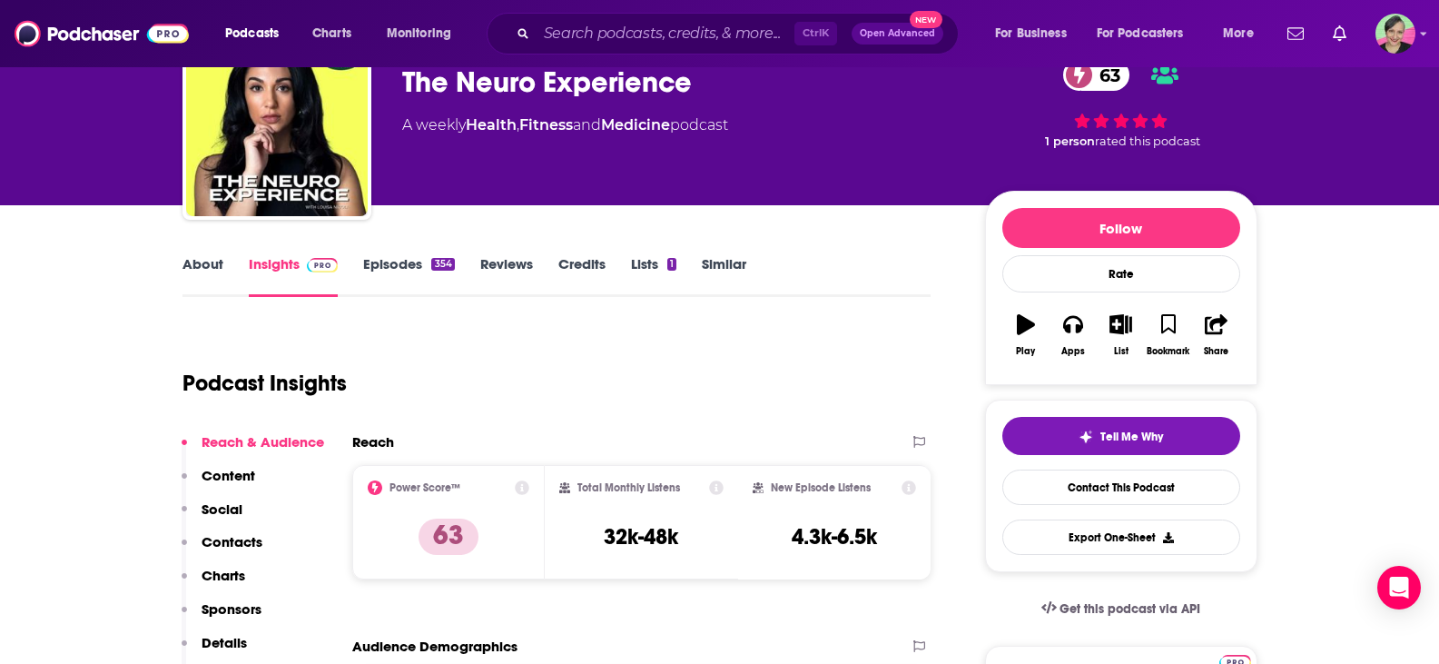
click at [406, 264] on link "Episodes 354" at bounding box center [408, 276] width 91 height 42
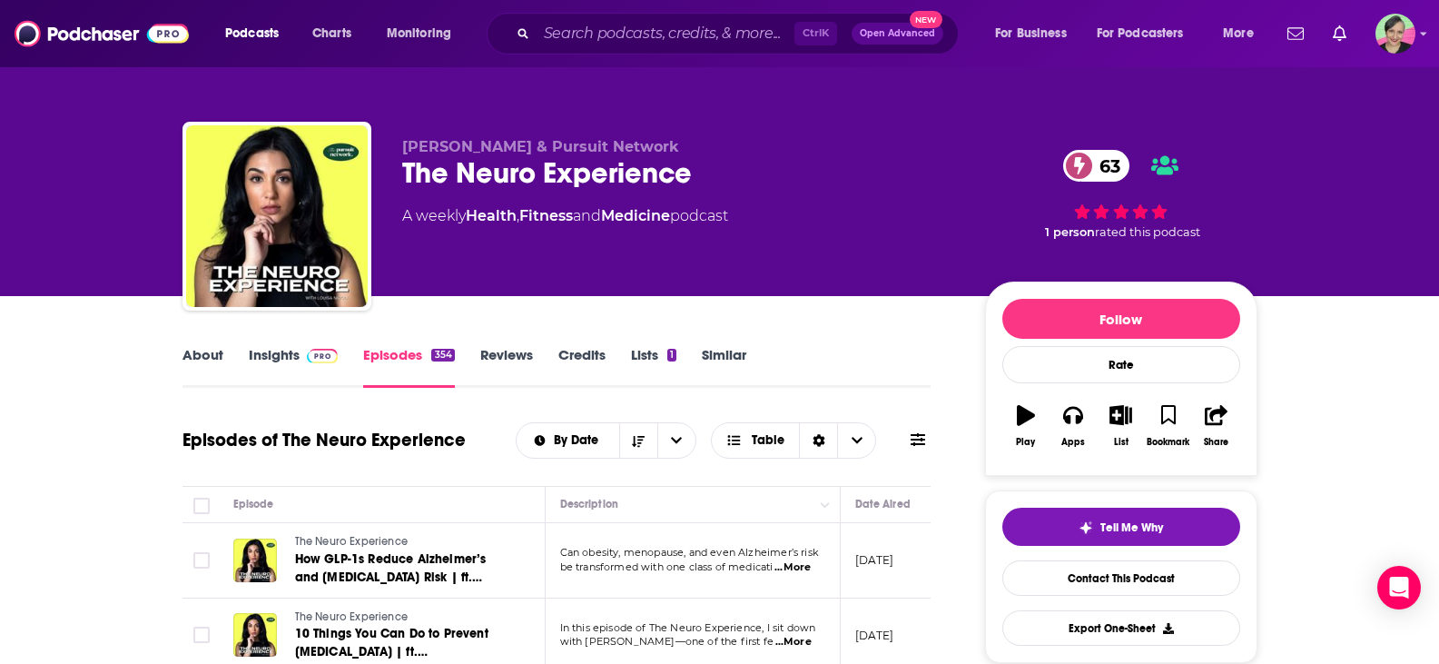
click at [909, 440] on button at bounding box center [917, 439] width 25 height 19
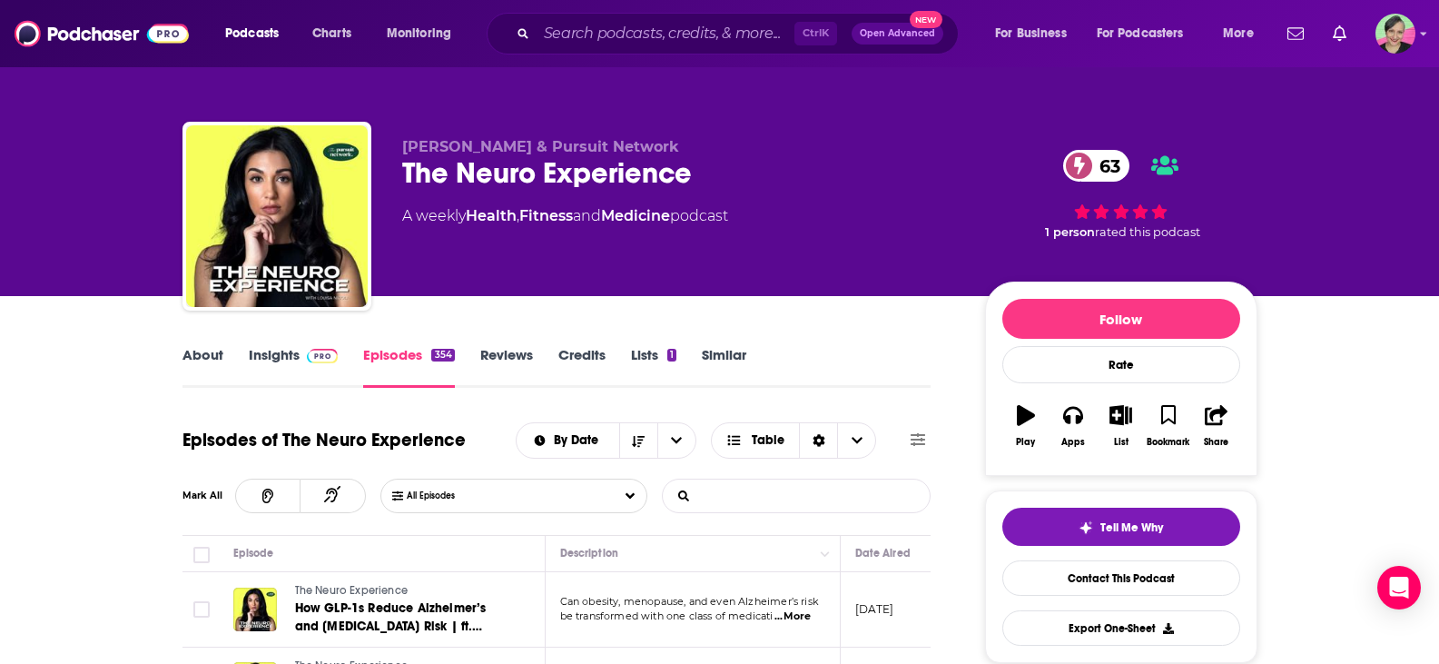
click at [776, 495] on input "List Search Input" at bounding box center [758, 495] width 190 height 33
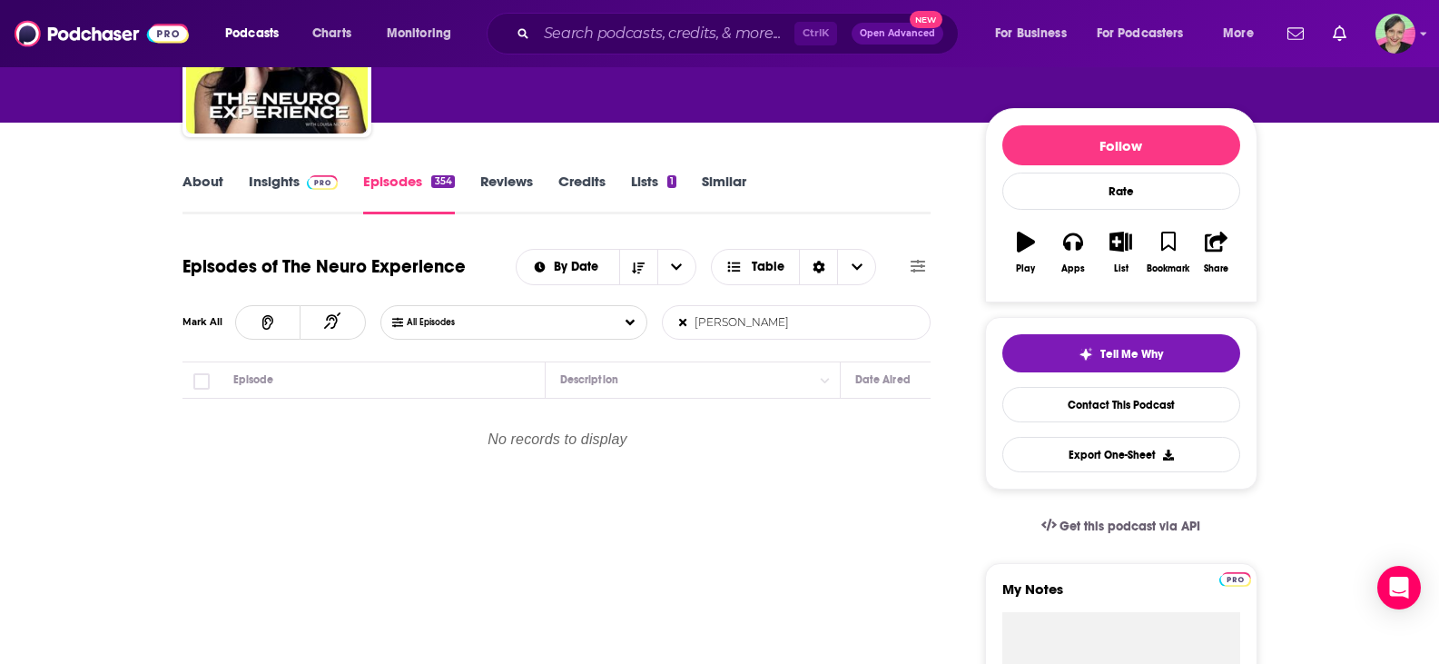
scroll to position [182, 0]
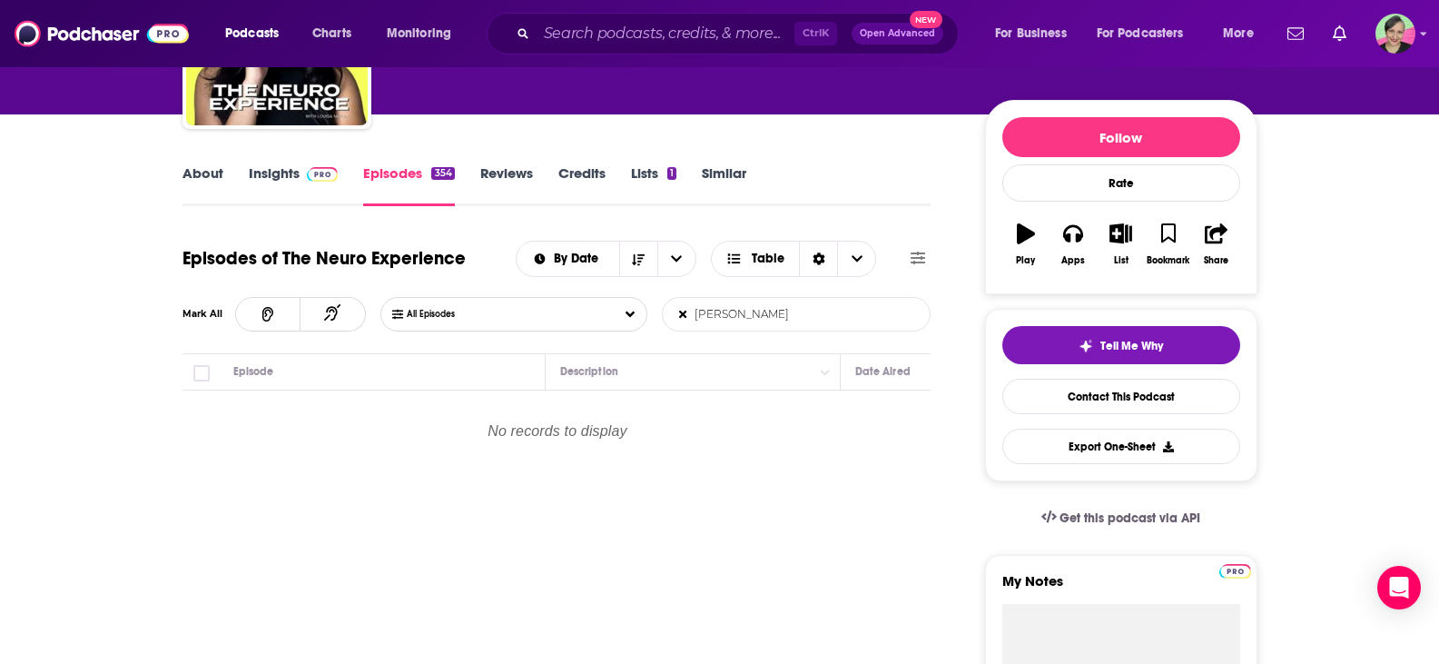
drag, startPoint x: 776, startPoint y: 315, endPoint x: 636, endPoint y: 307, distance: 141.0
click at [636, 307] on div "All Episodes nick bare List Search Input Search Episodes..." at bounding box center [655, 314] width 551 height 35
type input "hybrid athlete"
click at [684, 317] on icon at bounding box center [682, 314] width 7 height 11
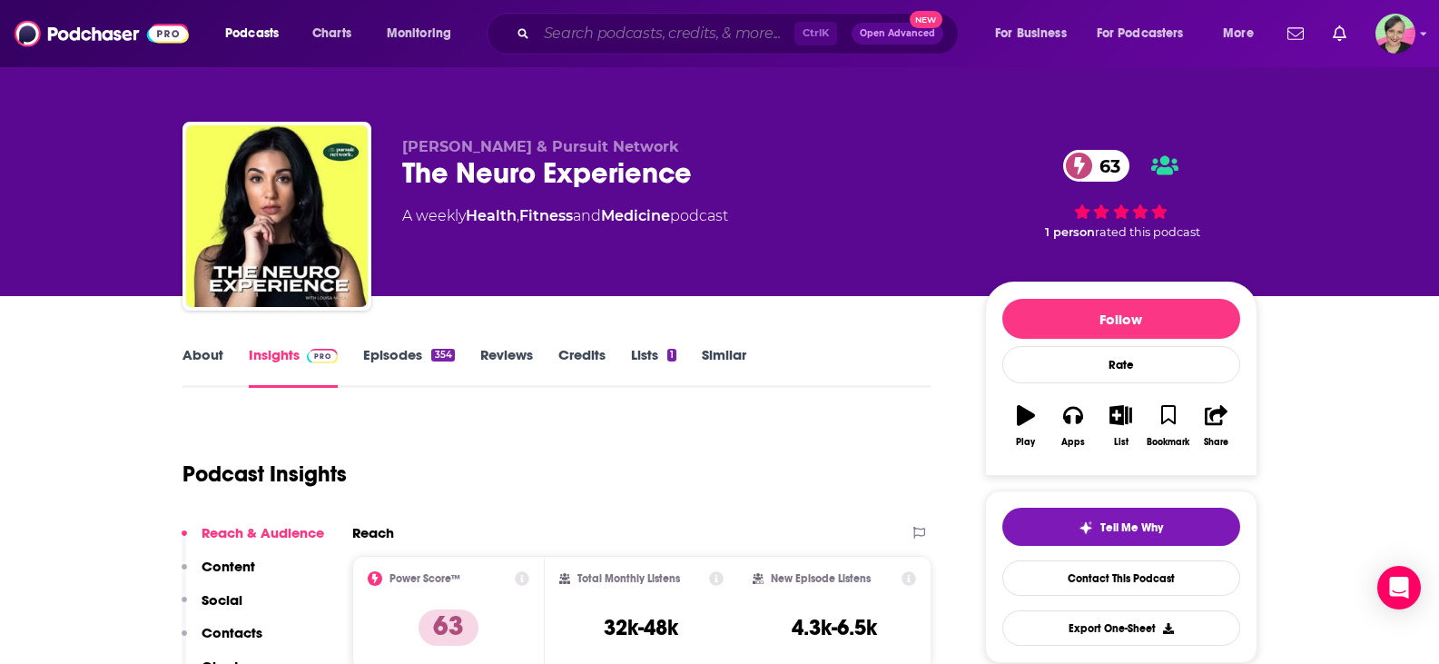
click at [607, 34] on input "Search podcasts, credits, & more..." at bounding box center [666, 33] width 258 height 29
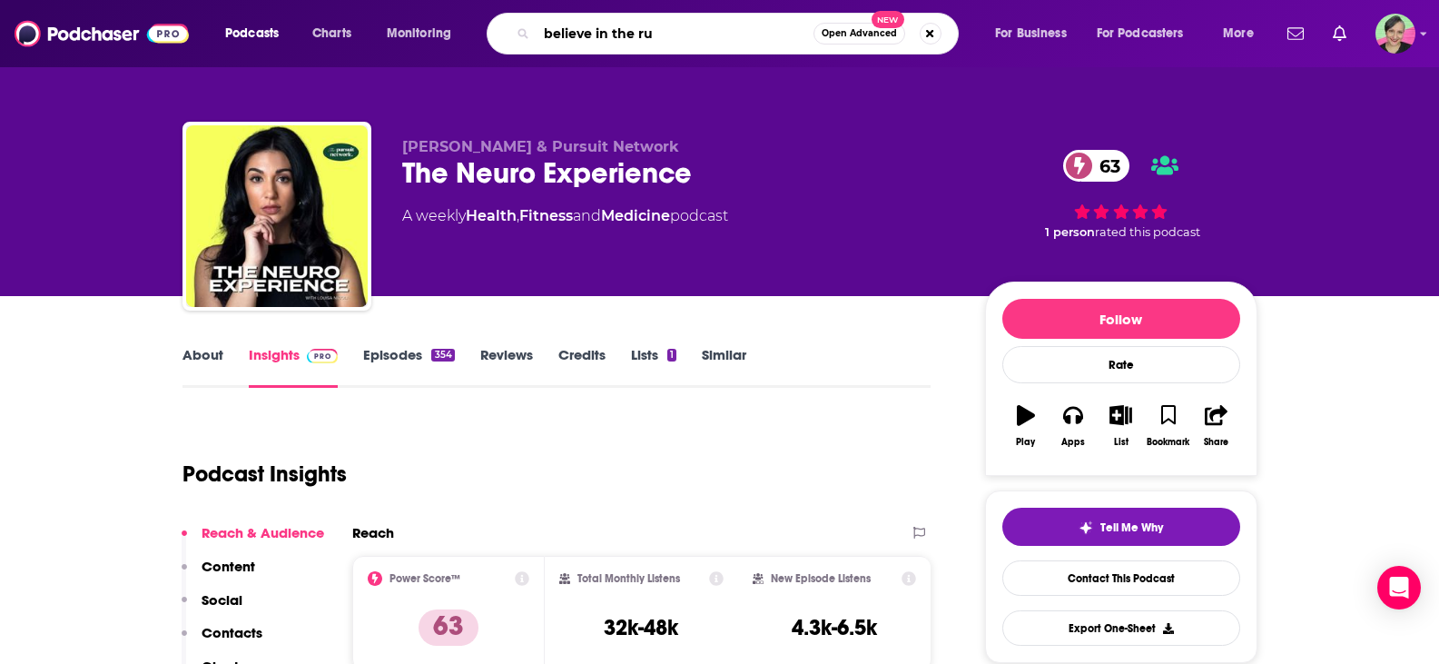
type input "believe in the run"
click at [683, 33] on input "believe in the run" at bounding box center [675, 33] width 277 height 29
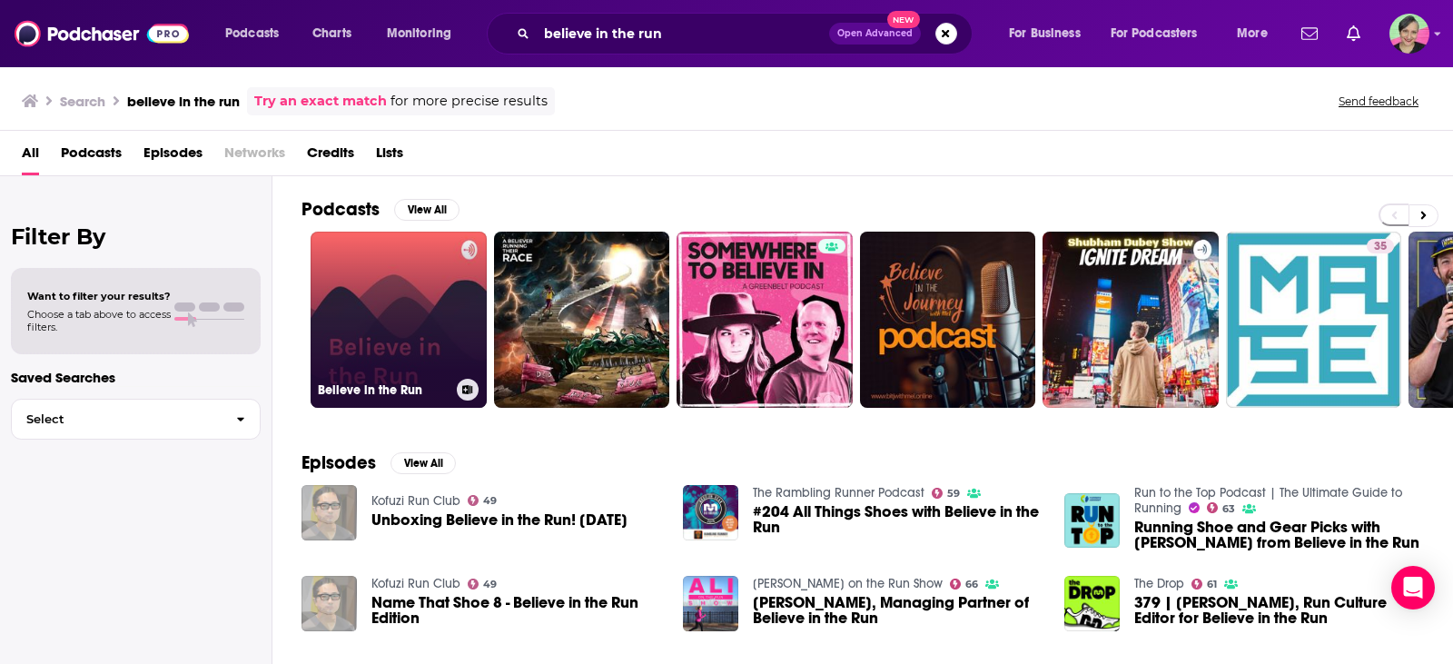
click at [381, 279] on link "Believe in the Run" at bounding box center [399, 320] width 176 height 176
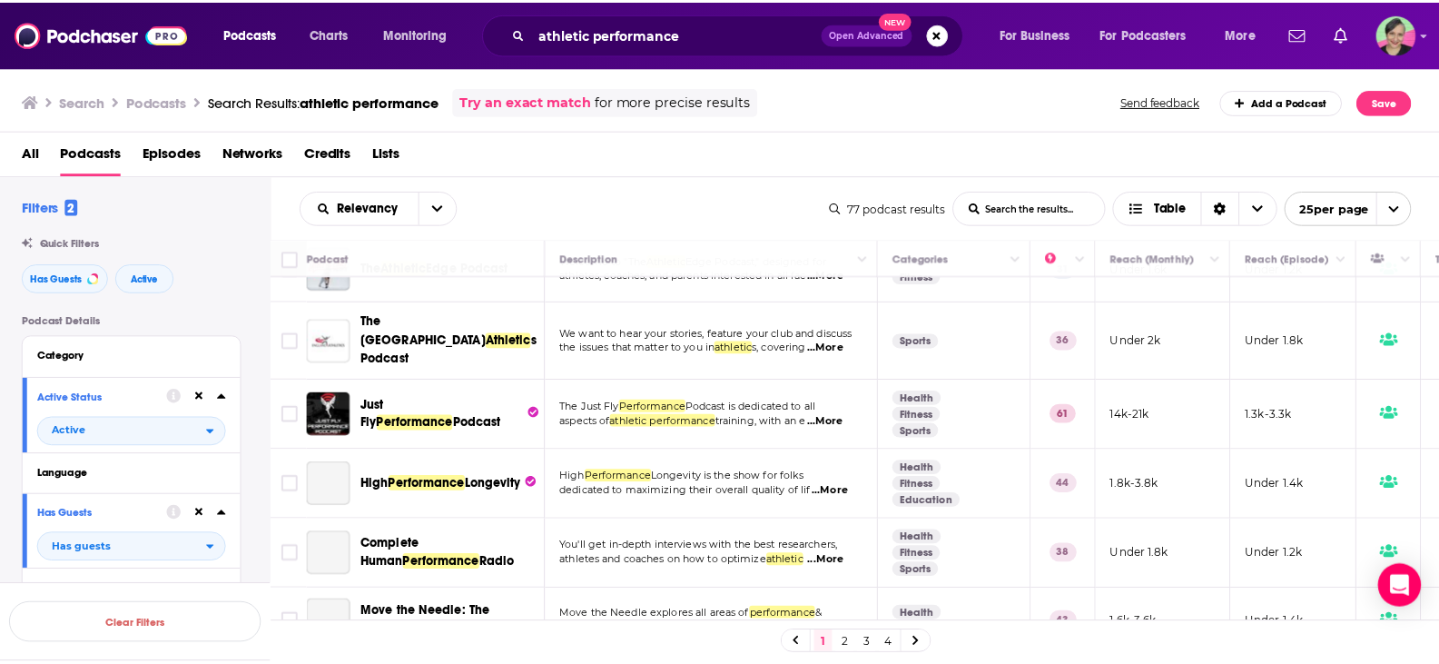
scroll to position [272, 0]
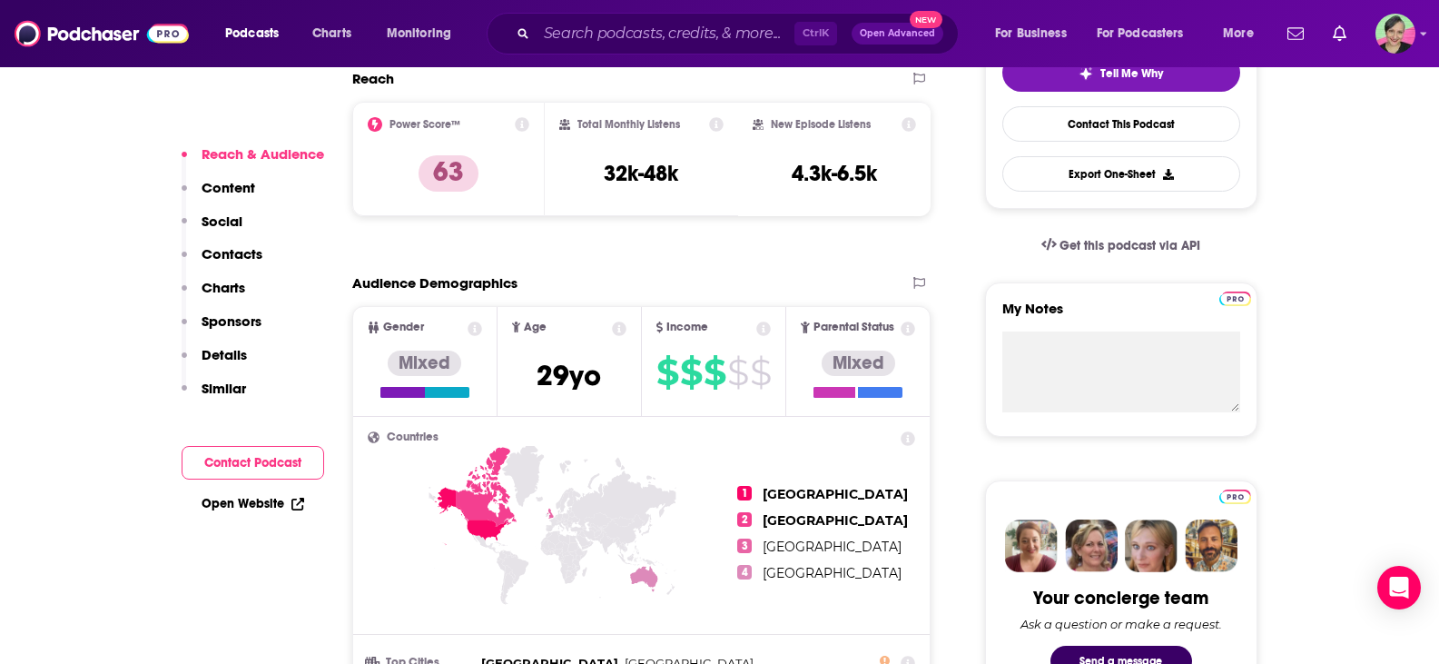
scroll to position [817, 0]
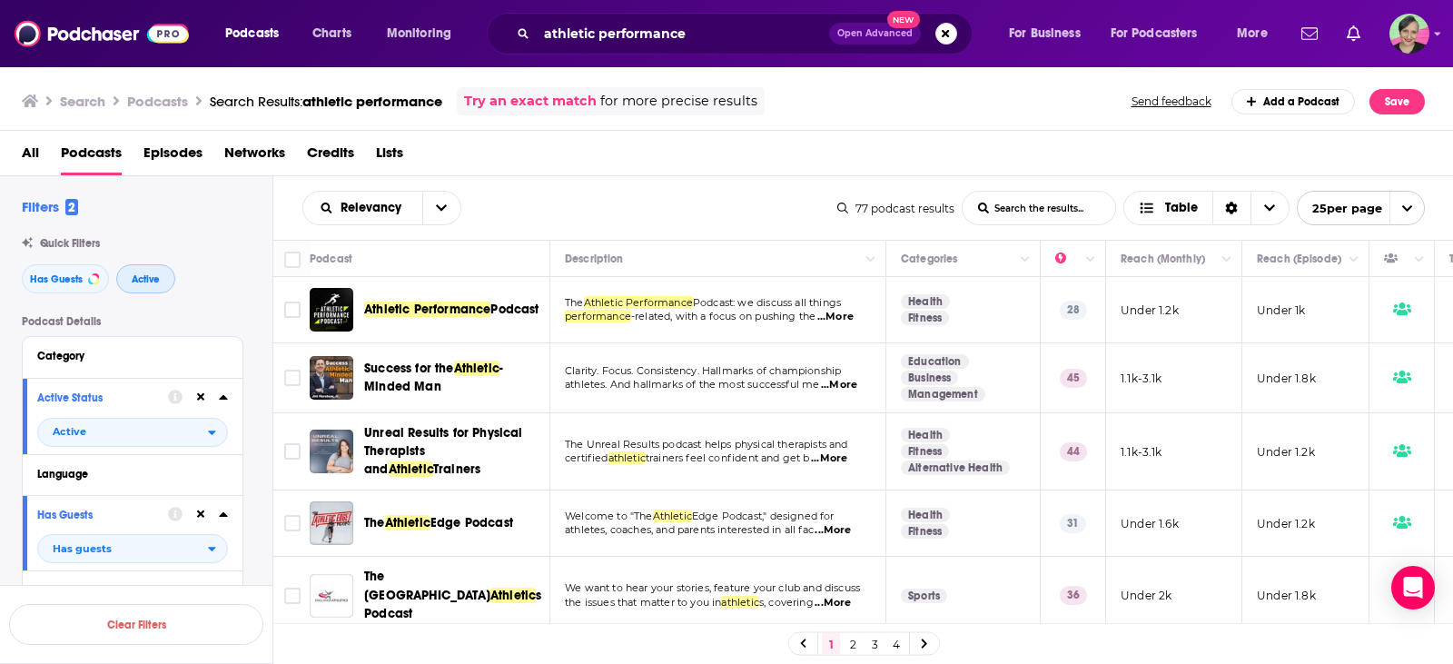
click at [143, 280] on span "Active" at bounding box center [146, 279] width 28 height 10
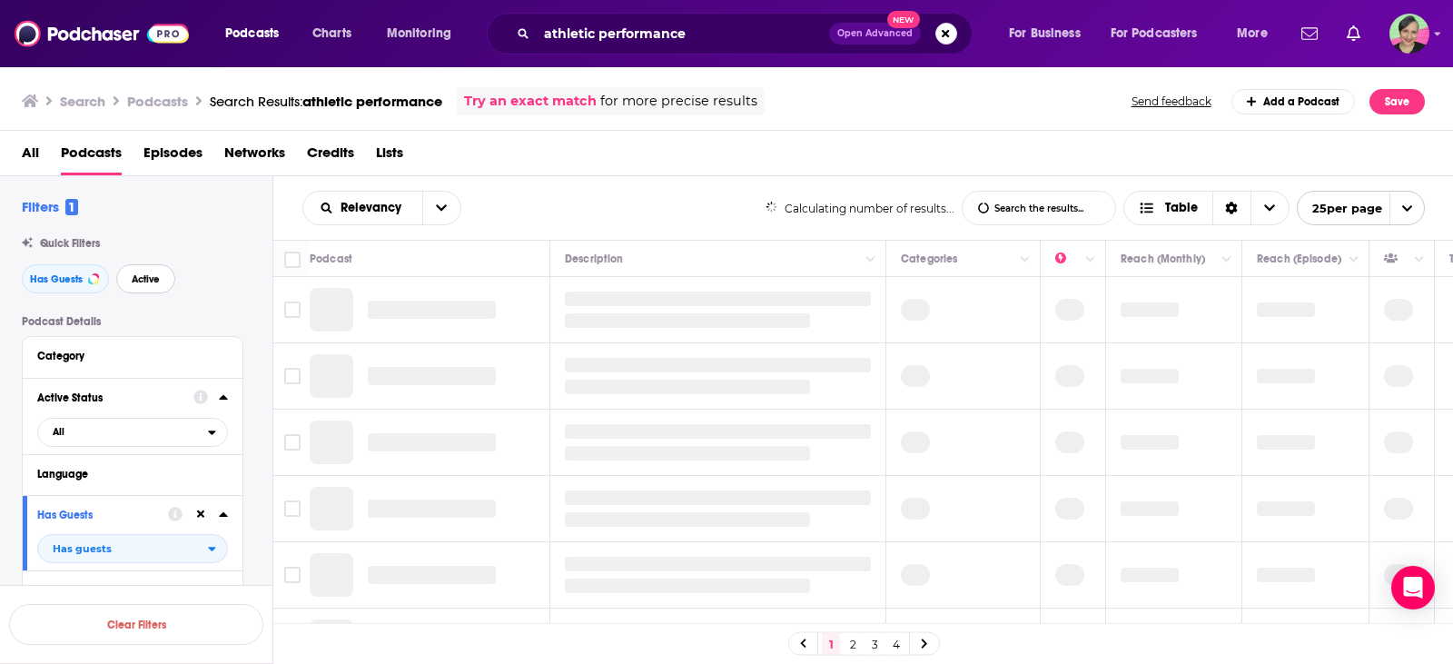
click at [146, 282] on span "Active" at bounding box center [146, 279] width 28 height 10
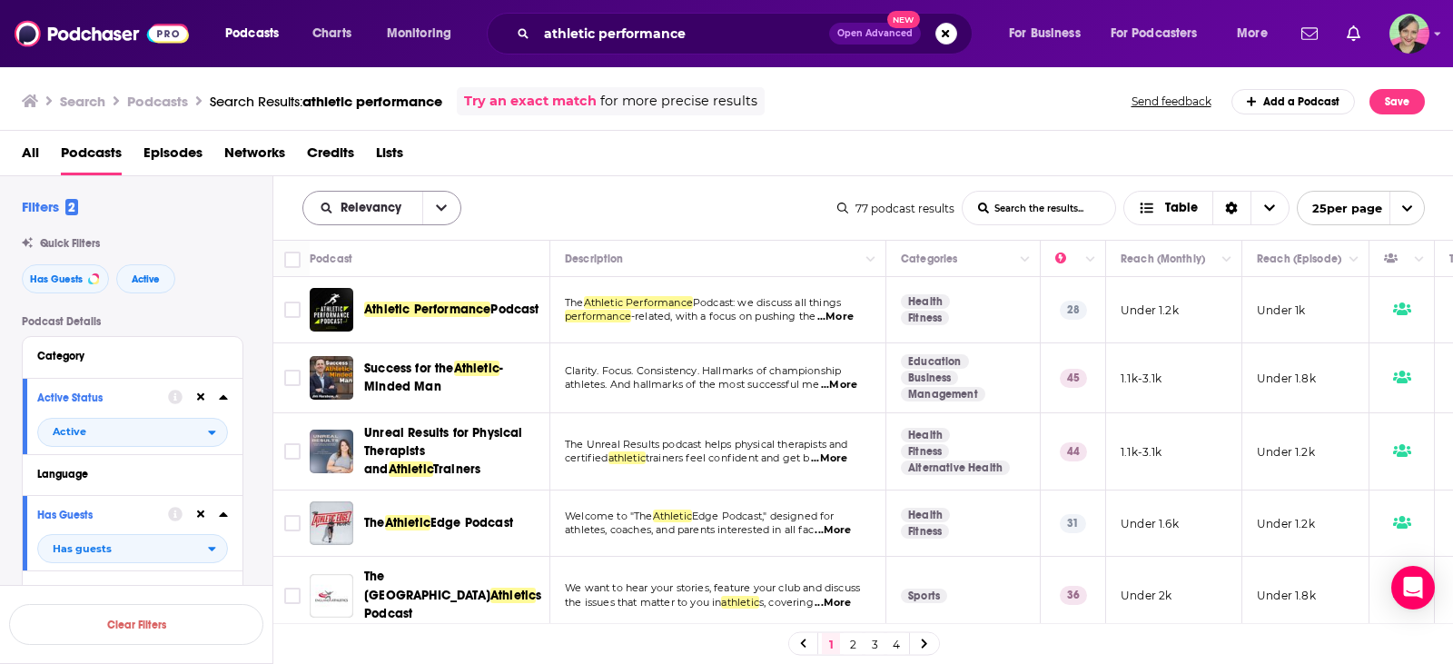
click at [370, 202] on span "Relevancy" at bounding box center [373, 208] width 67 height 13
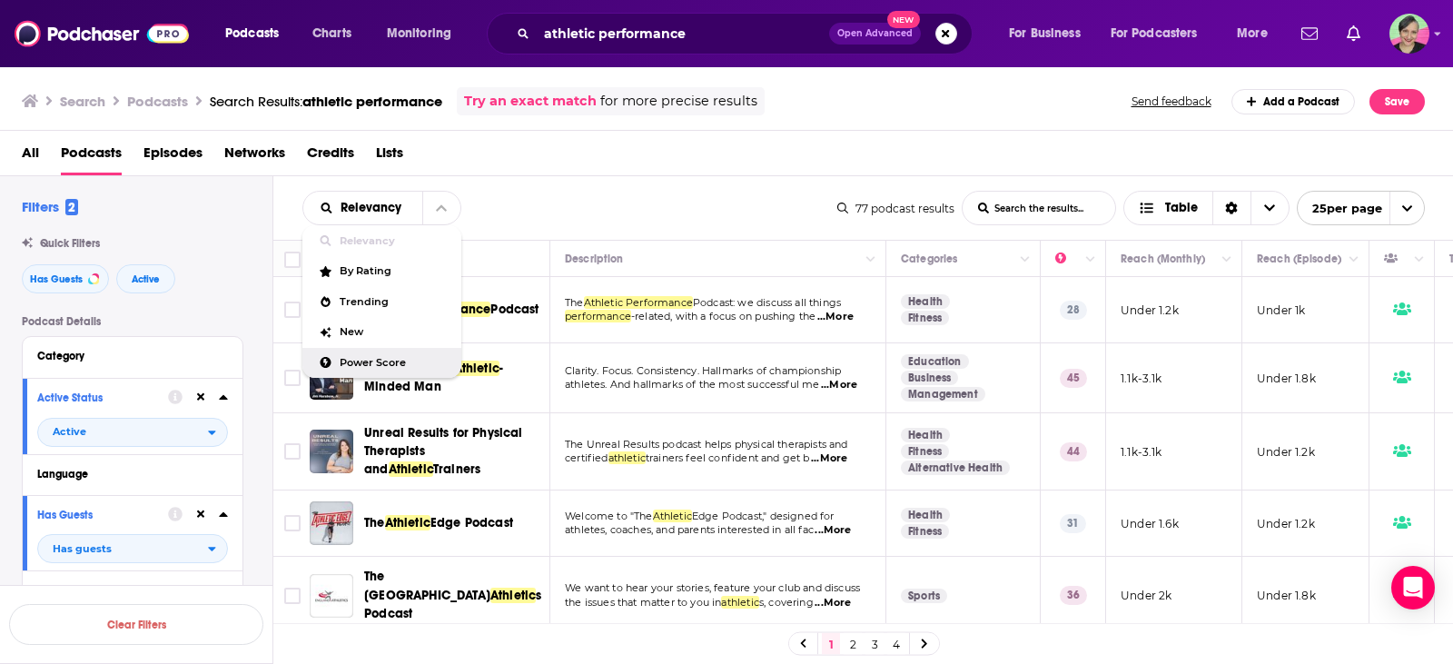
click at [370, 359] on span "Power Score" at bounding box center [393, 363] width 107 height 10
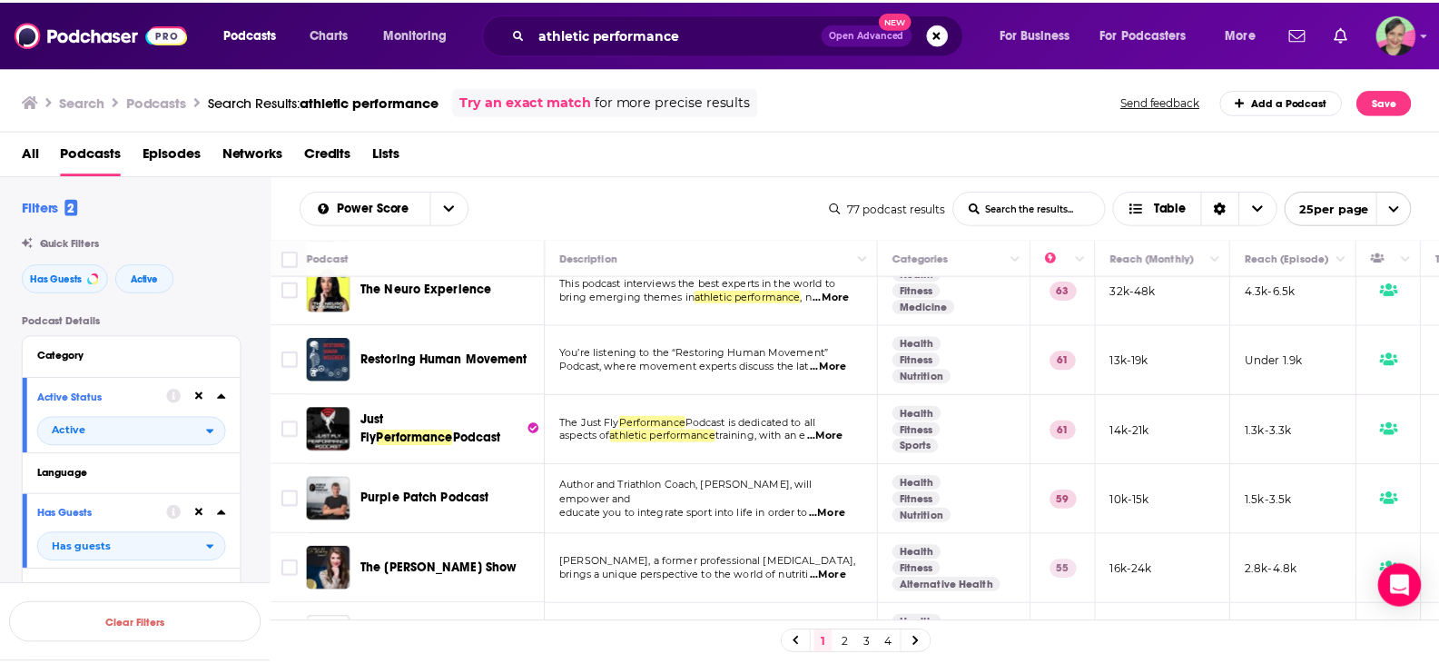
scroll to position [182, 0]
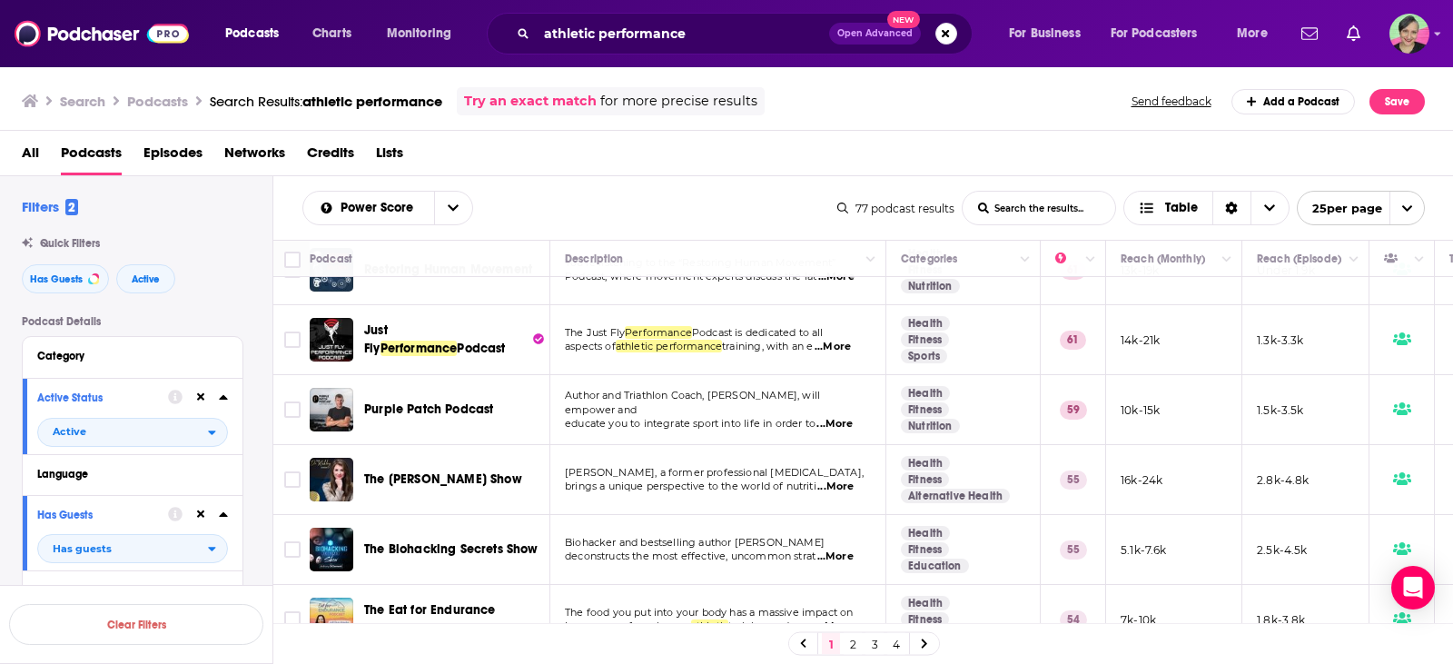
click at [842, 417] on span "...More" at bounding box center [834, 424] width 36 height 15
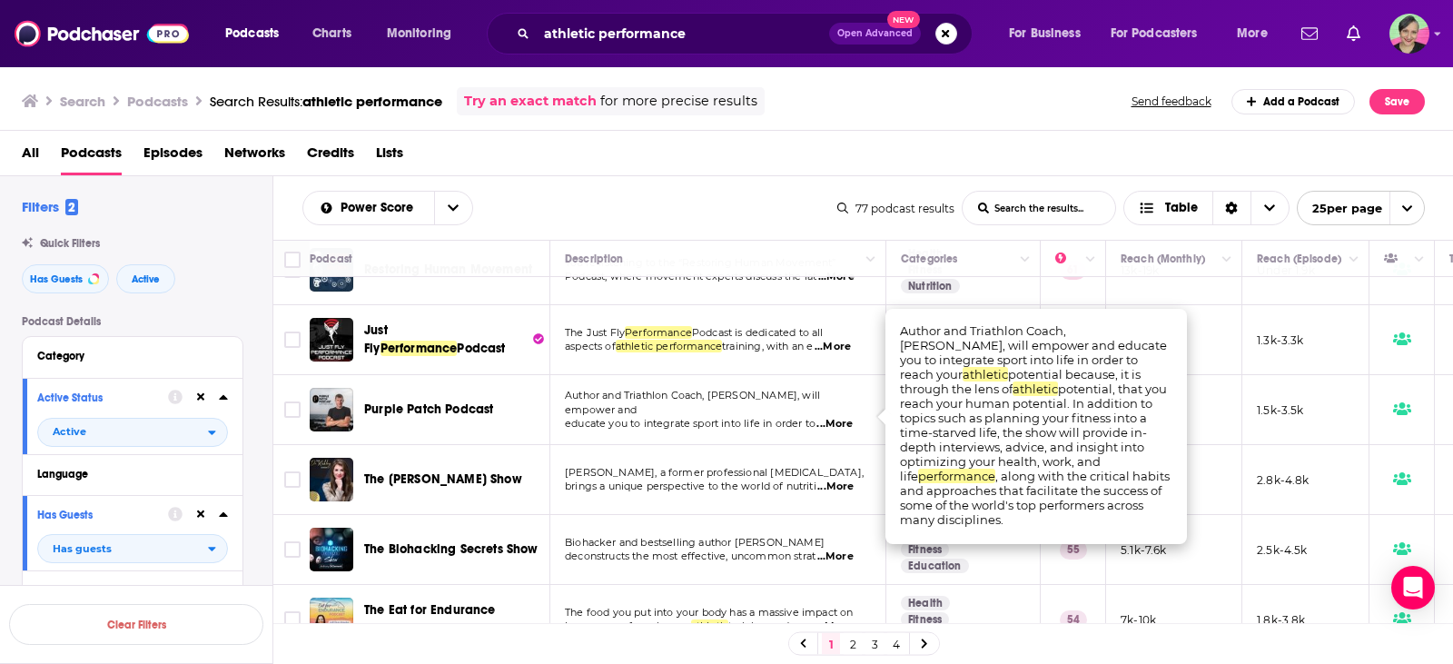
click at [801, 154] on div "All Podcasts Episodes Networks Credits Lists" at bounding box center [730, 156] width 1417 height 37
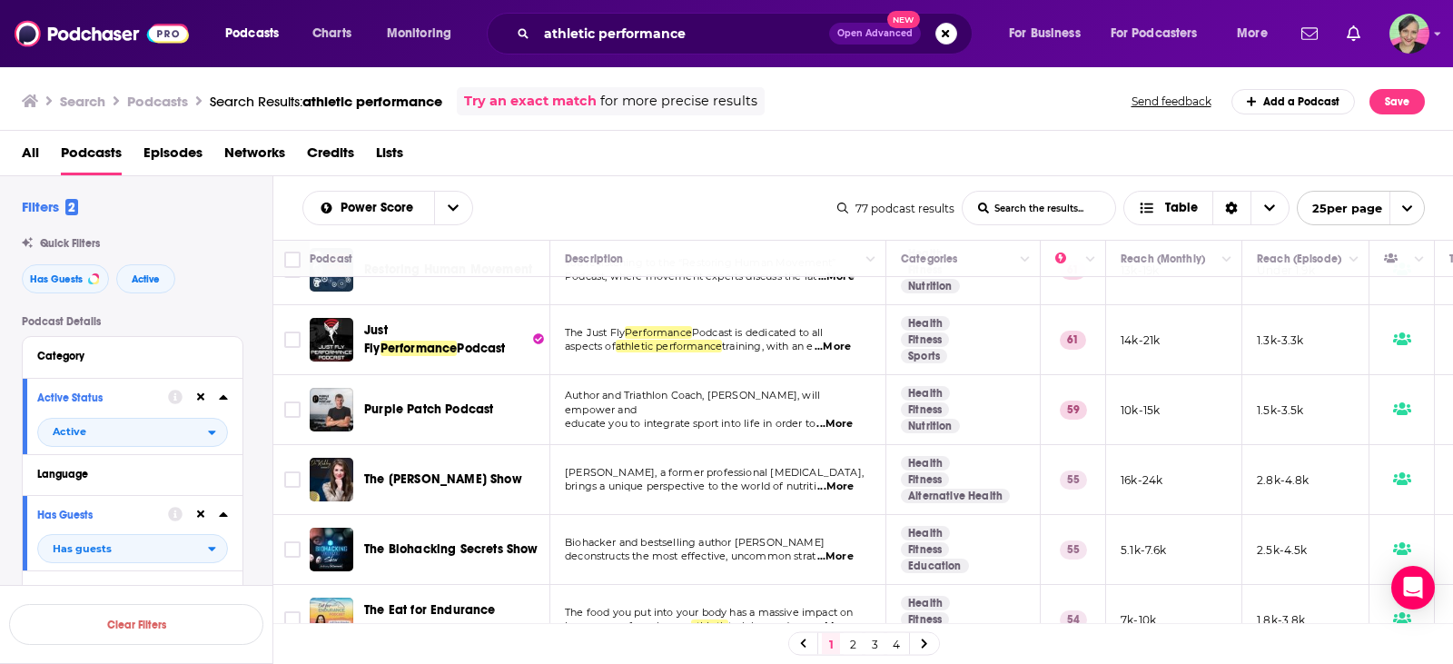
click at [391, 407] on div "Podcasts Charts Monitoring athletic performance Open Advanced New For Business …" at bounding box center [726, 332] width 1453 height 664
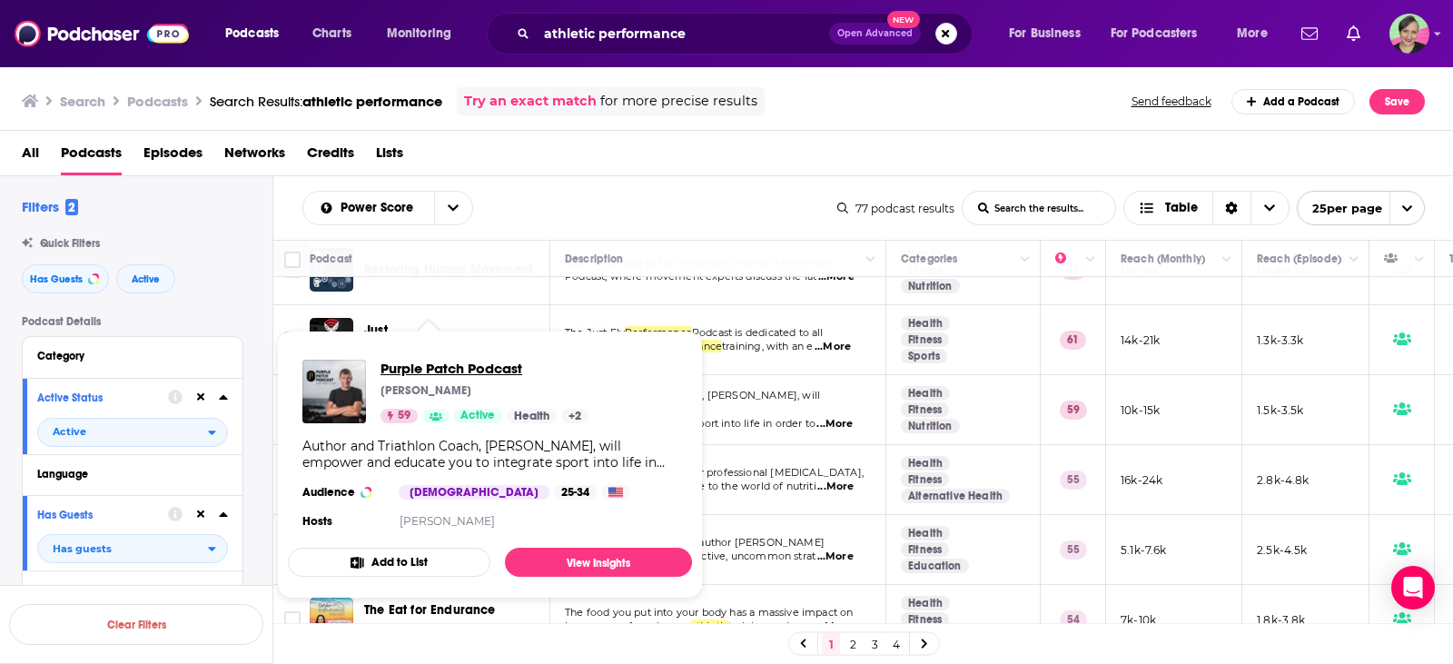
click at [415, 370] on span "Purple Patch Podcast" at bounding box center [484, 368] width 208 height 17
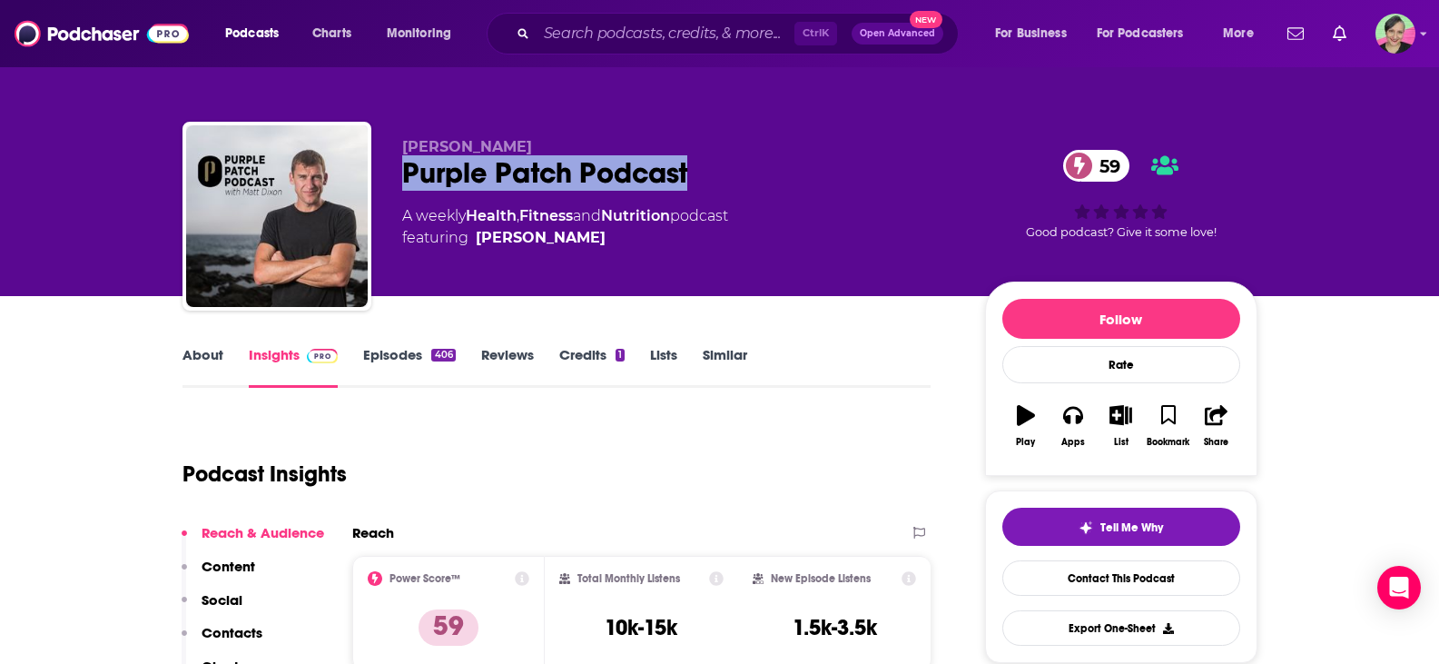
drag, startPoint x: 578, startPoint y: 174, endPoint x: 398, endPoint y: 182, distance: 180.9
click at [398, 182] on div "Matt Dixon Purple Patch Podcast 59 A weekly Health , Fitness and Nutrition podc…" at bounding box center [719, 220] width 1075 height 196
copy h2 "Purple Patch Podcast"
click at [1149, 572] on link "Contact This Podcast" at bounding box center [1121, 577] width 238 height 35
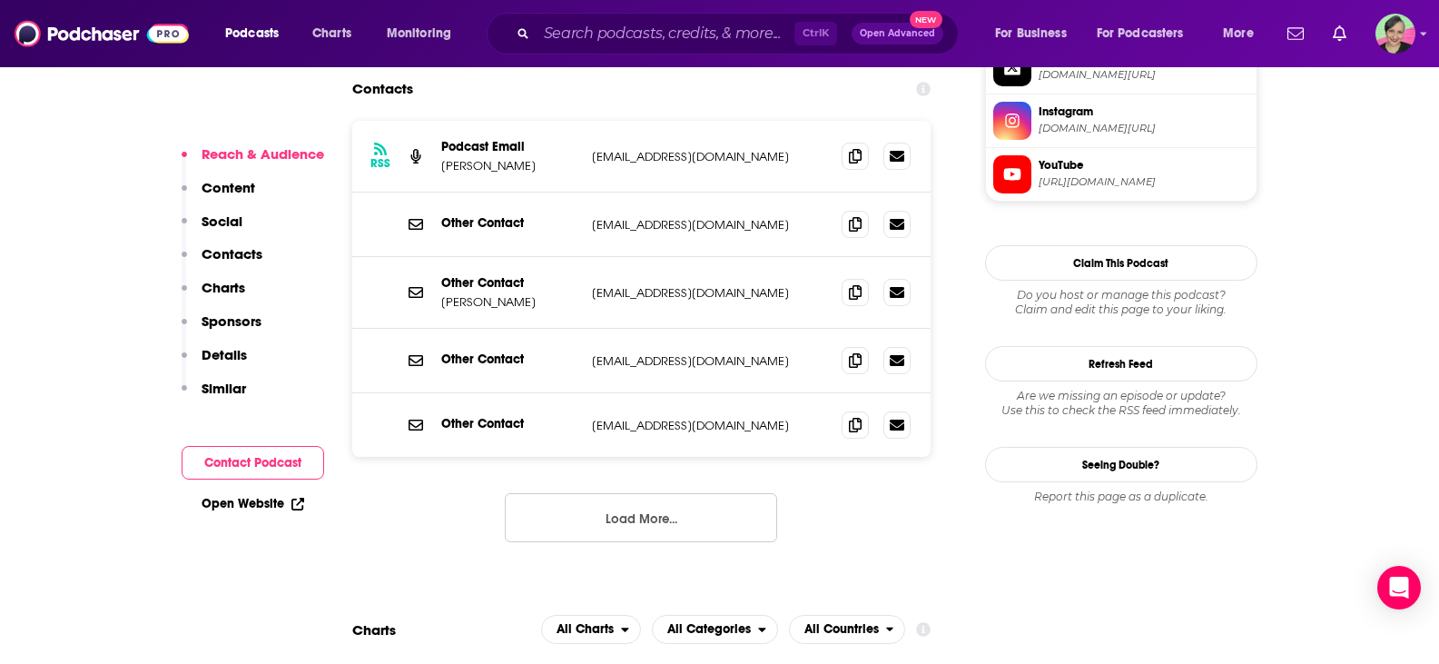
scroll to position [1737, 0]
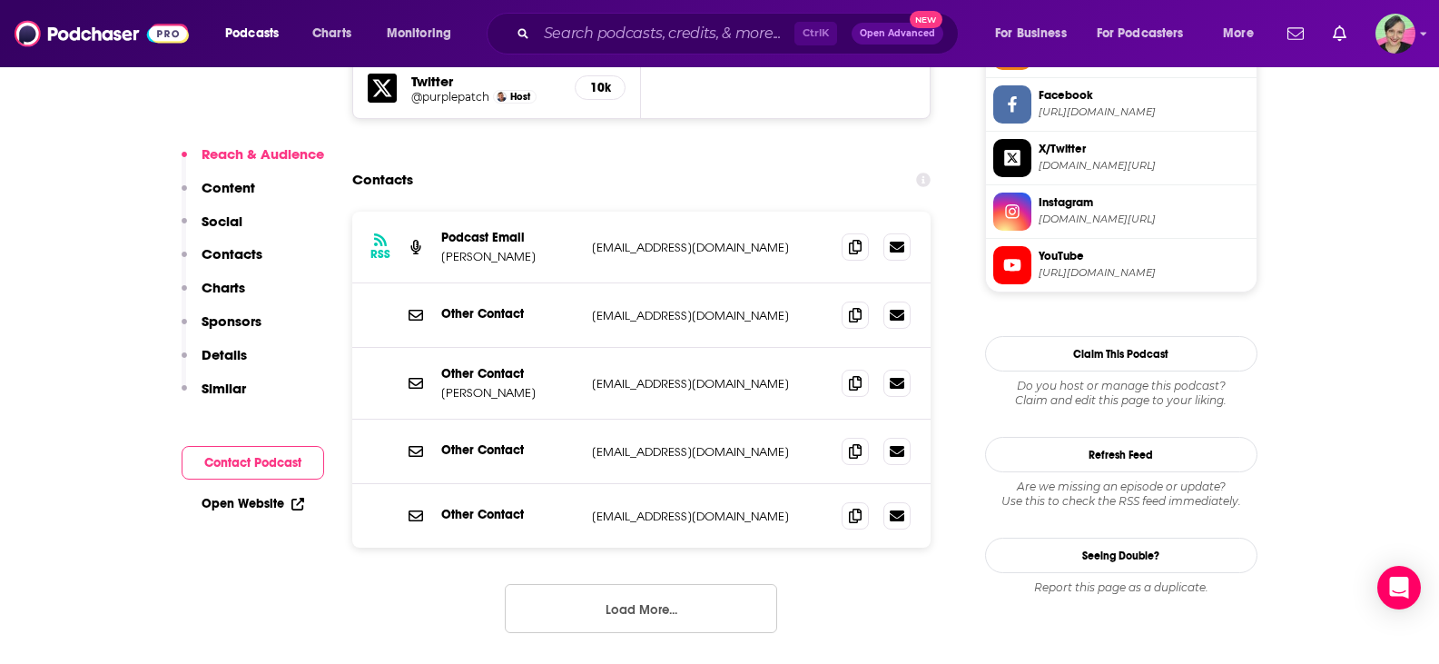
click at [642, 584] on button "Load More..." at bounding box center [641, 608] width 272 height 49
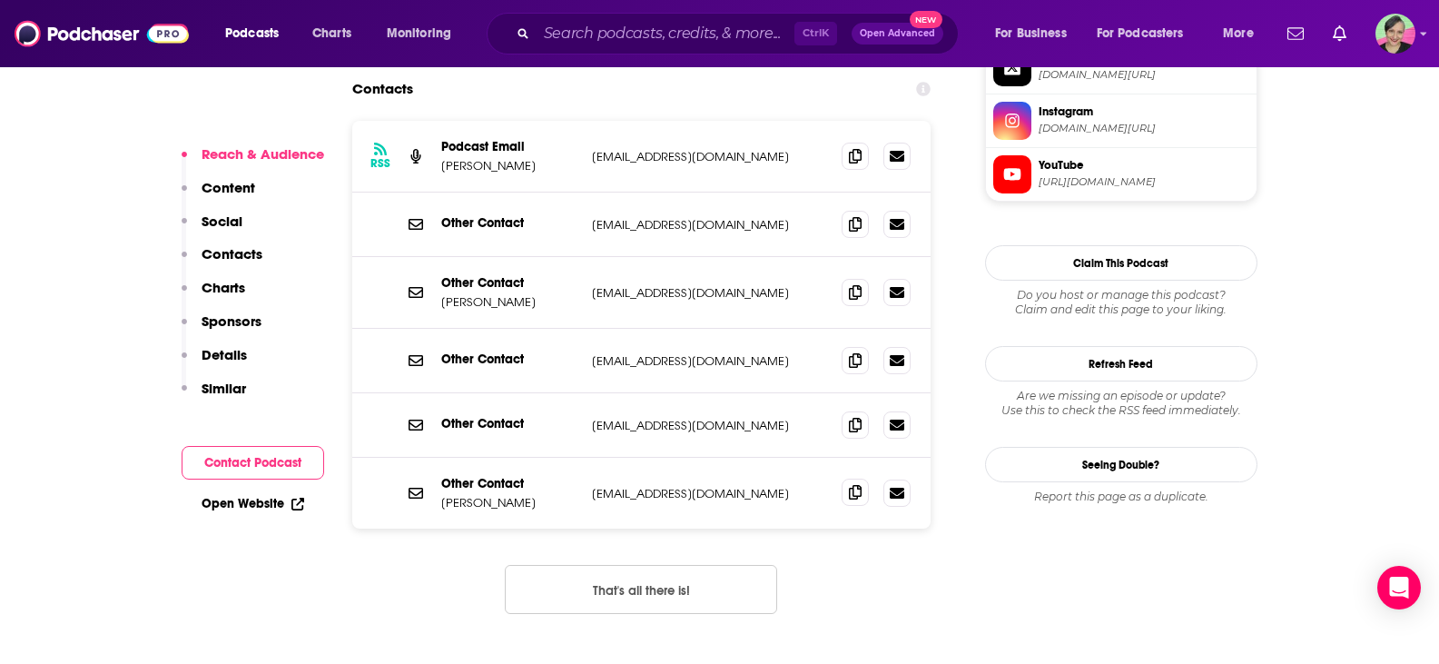
click at [858, 485] on icon at bounding box center [855, 492] width 13 height 15
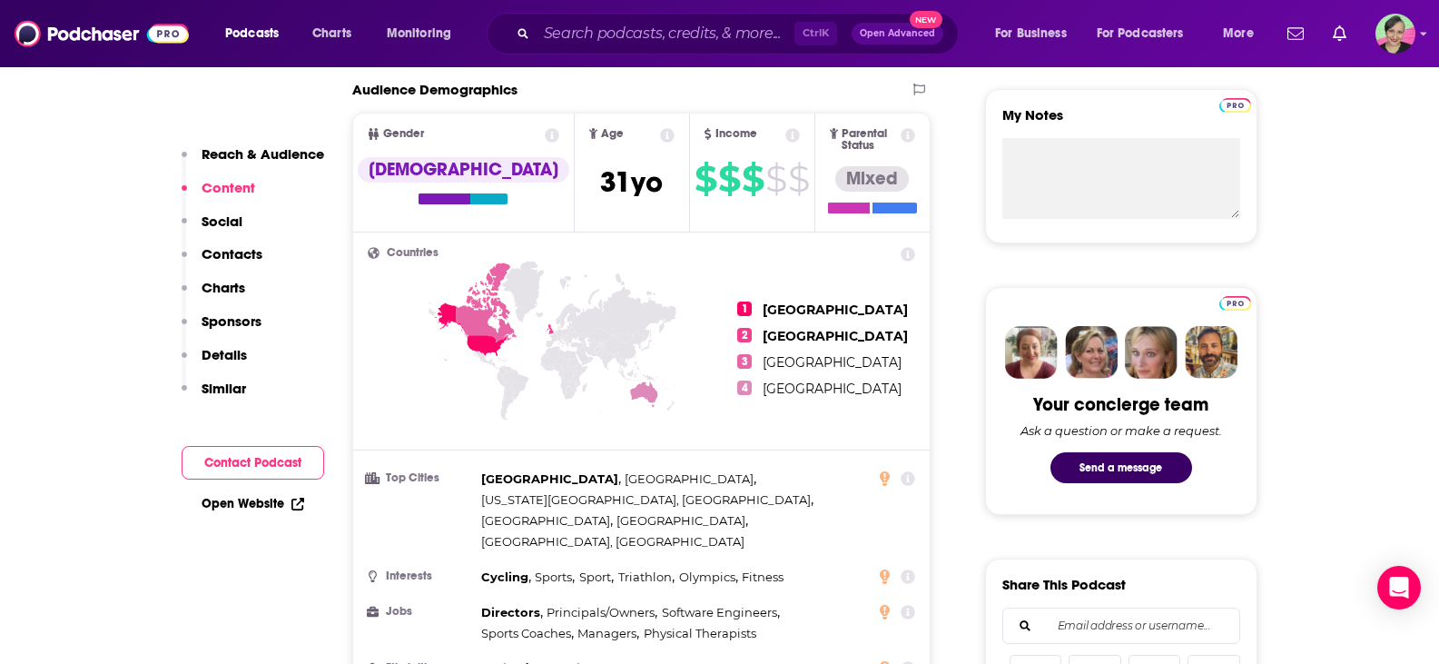
scroll to position [193, 0]
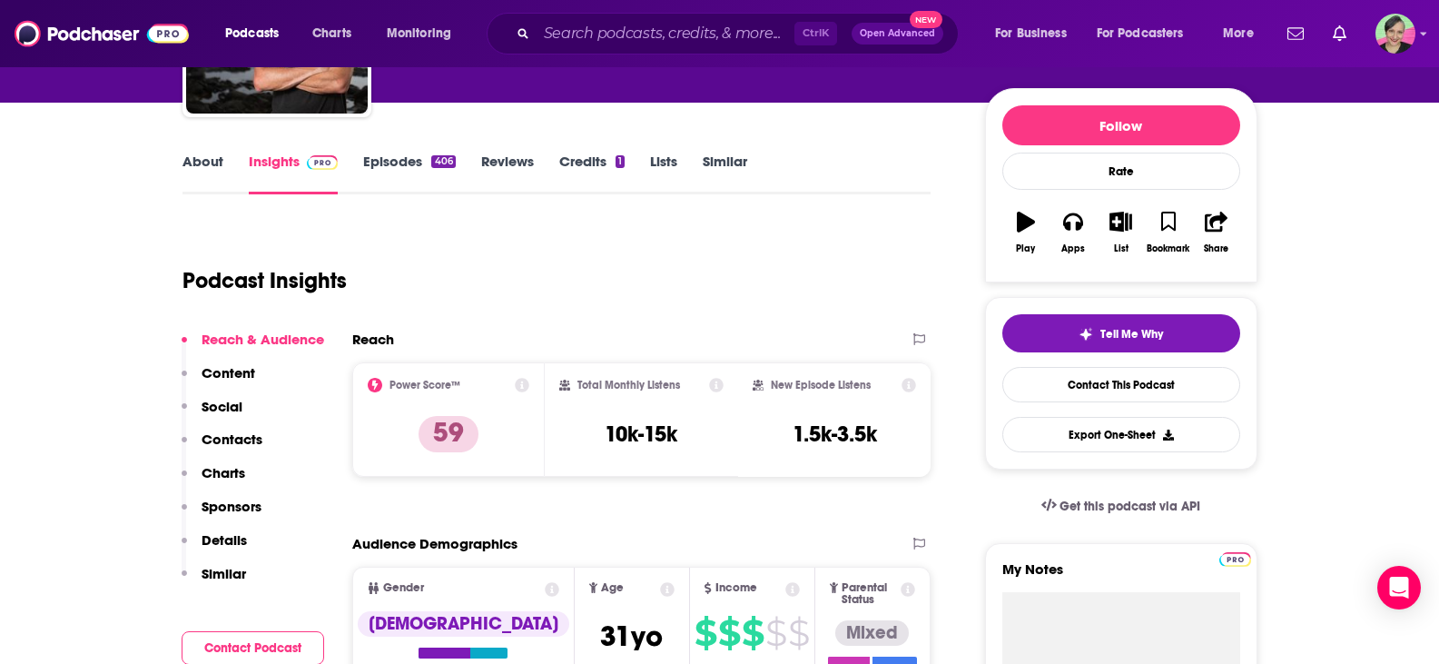
click at [711, 163] on link "Similar" at bounding box center [725, 174] width 44 height 42
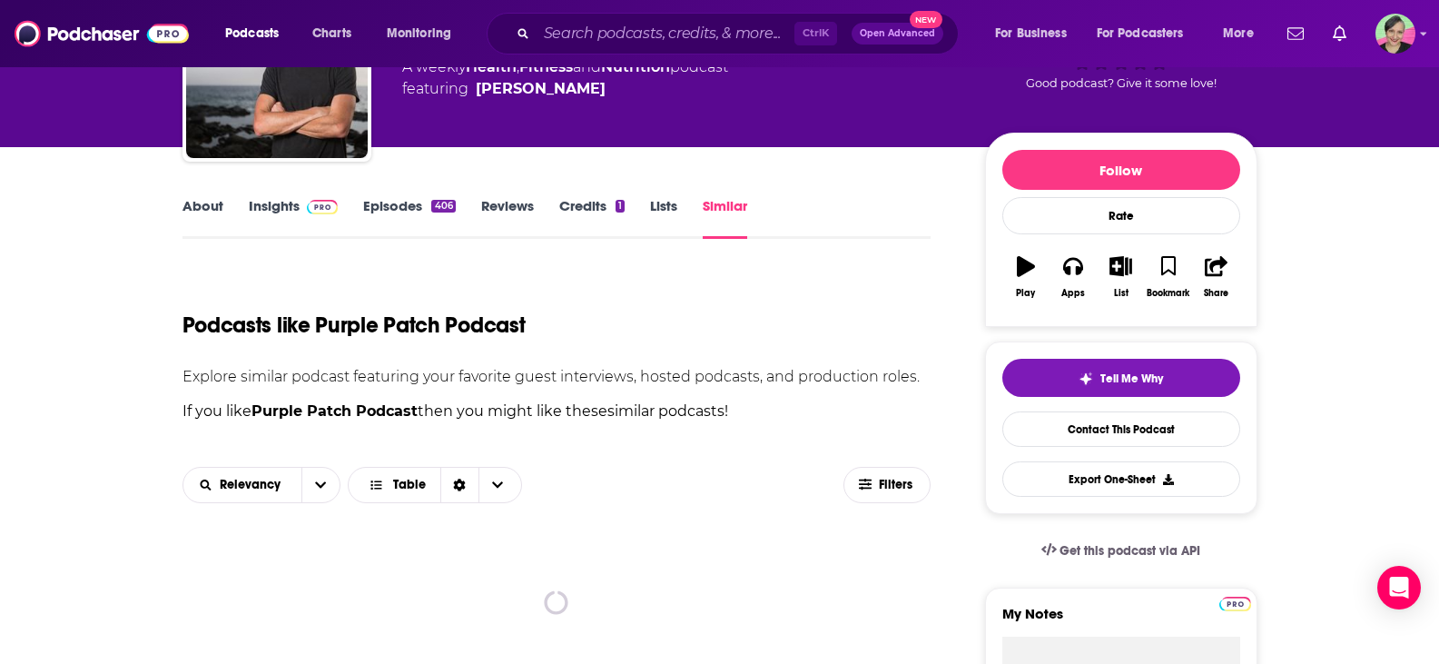
scroll to position [363, 0]
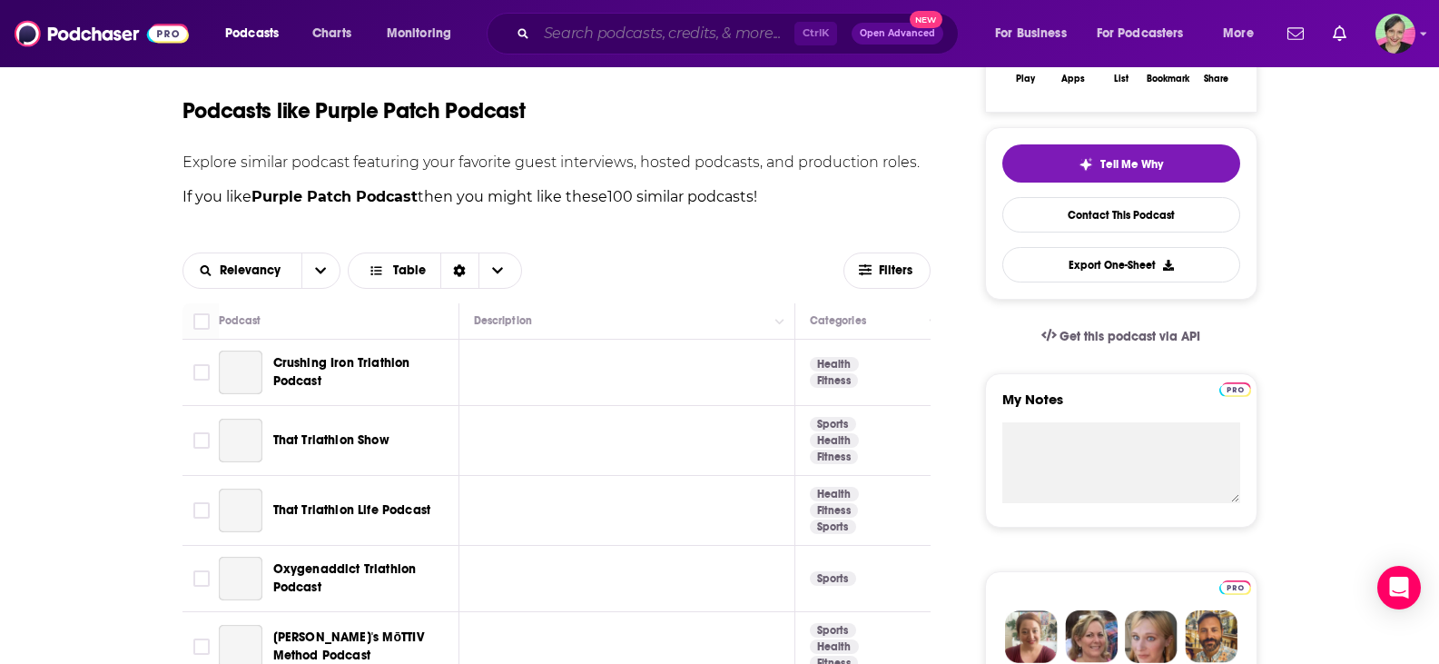
click at [631, 24] on input "Search podcasts, credits, & more..." at bounding box center [666, 33] width 258 height 29
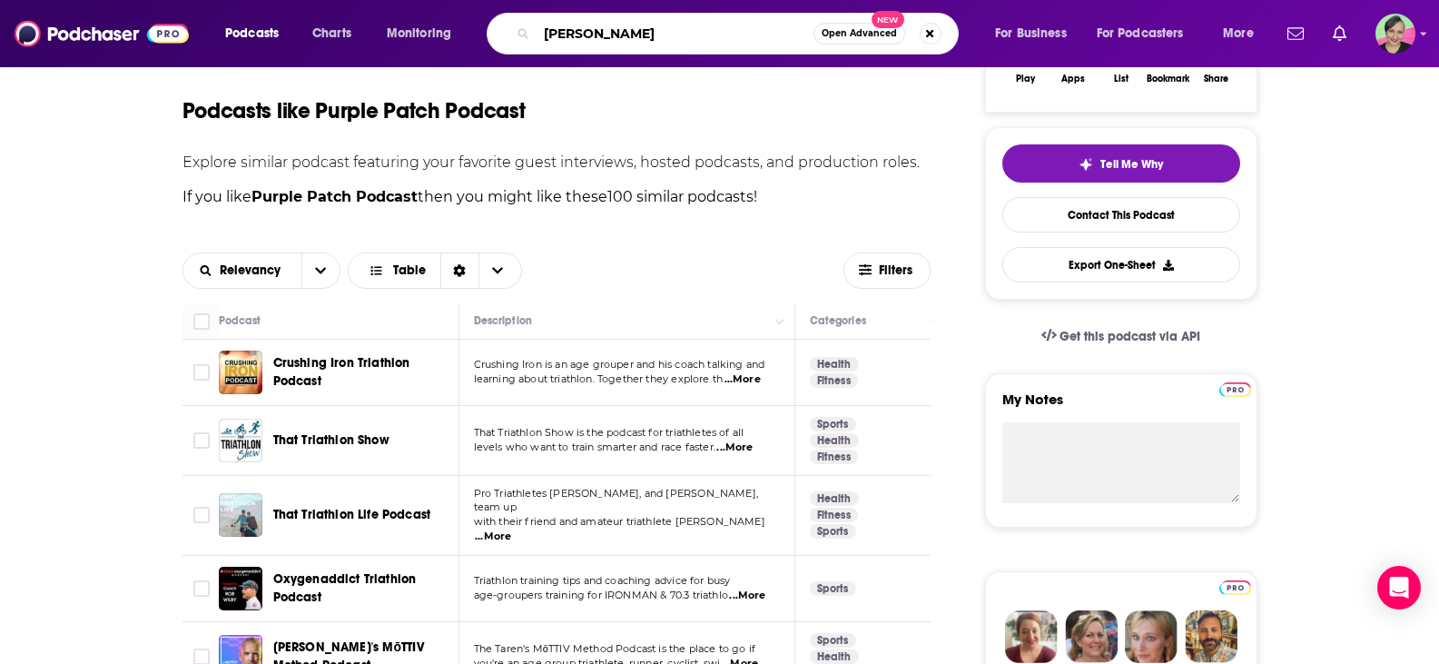
type input "[PERSON_NAME]"
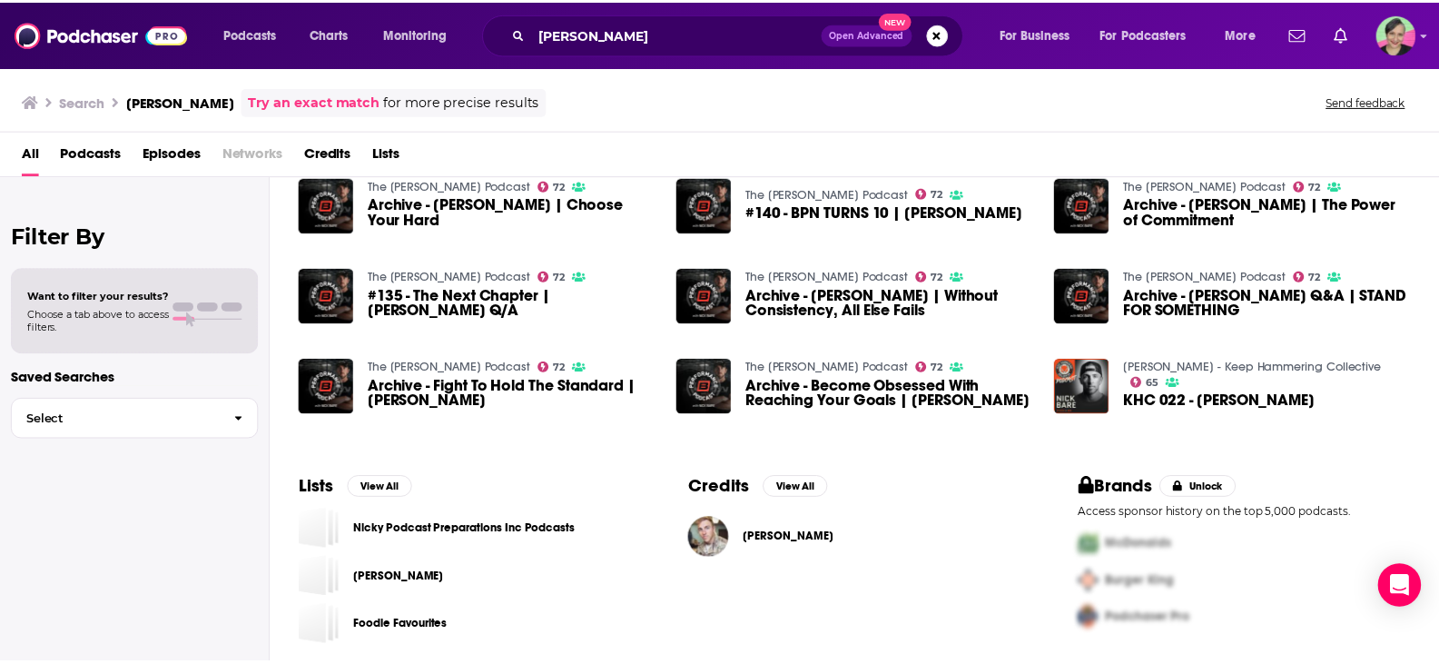
scroll to position [311, 0]
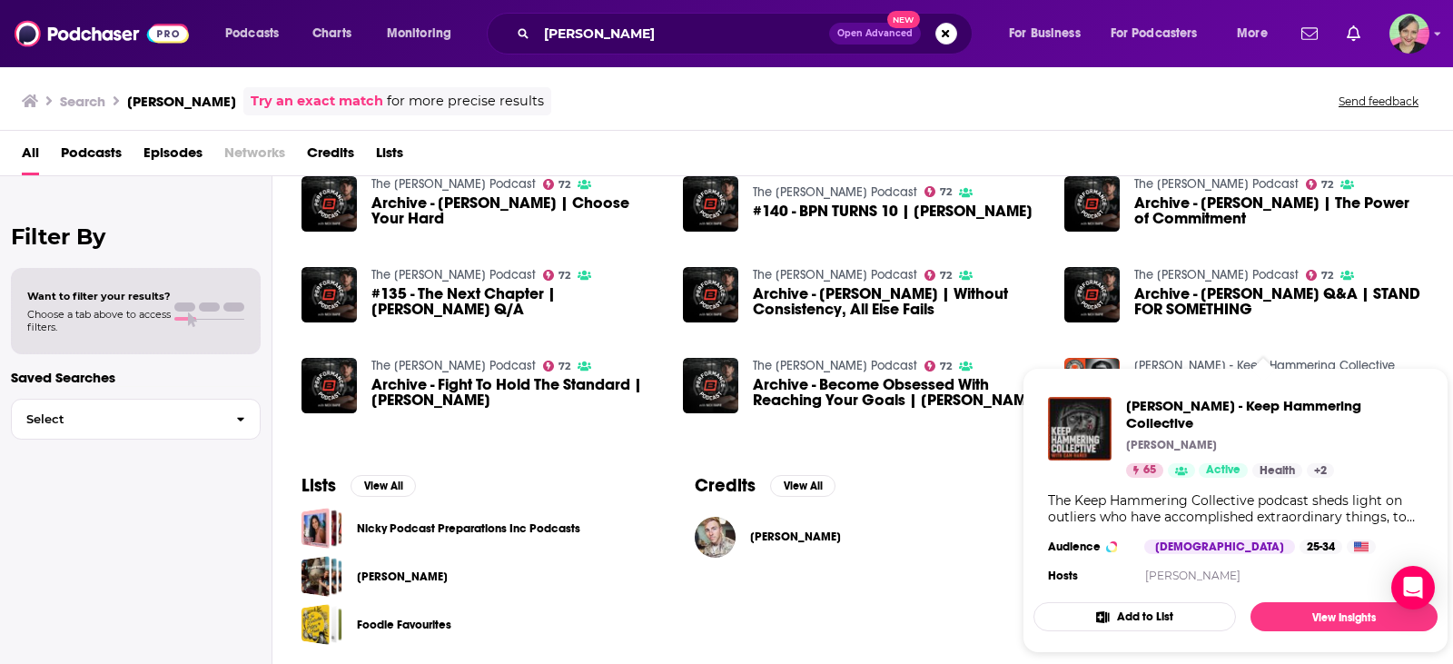
click at [1217, 362] on span "Cameron Hanes - Keep Hammering Collective Cameron Hanes 65 Active Health + 2 Th…" at bounding box center [1235, 510] width 426 height 307
click at [1163, 409] on span "Cameron Hanes - Keep Hammering Collective" at bounding box center [1274, 414] width 297 height 35
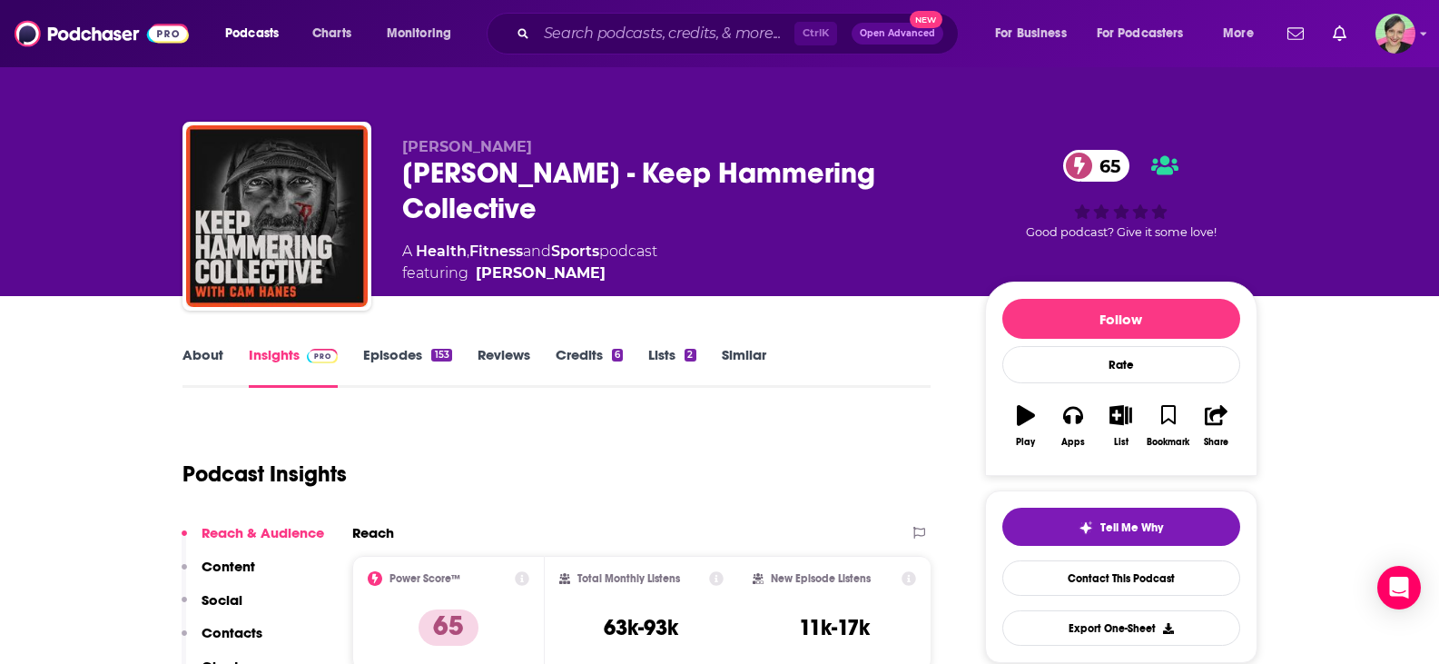
scroll to position [91, 0]
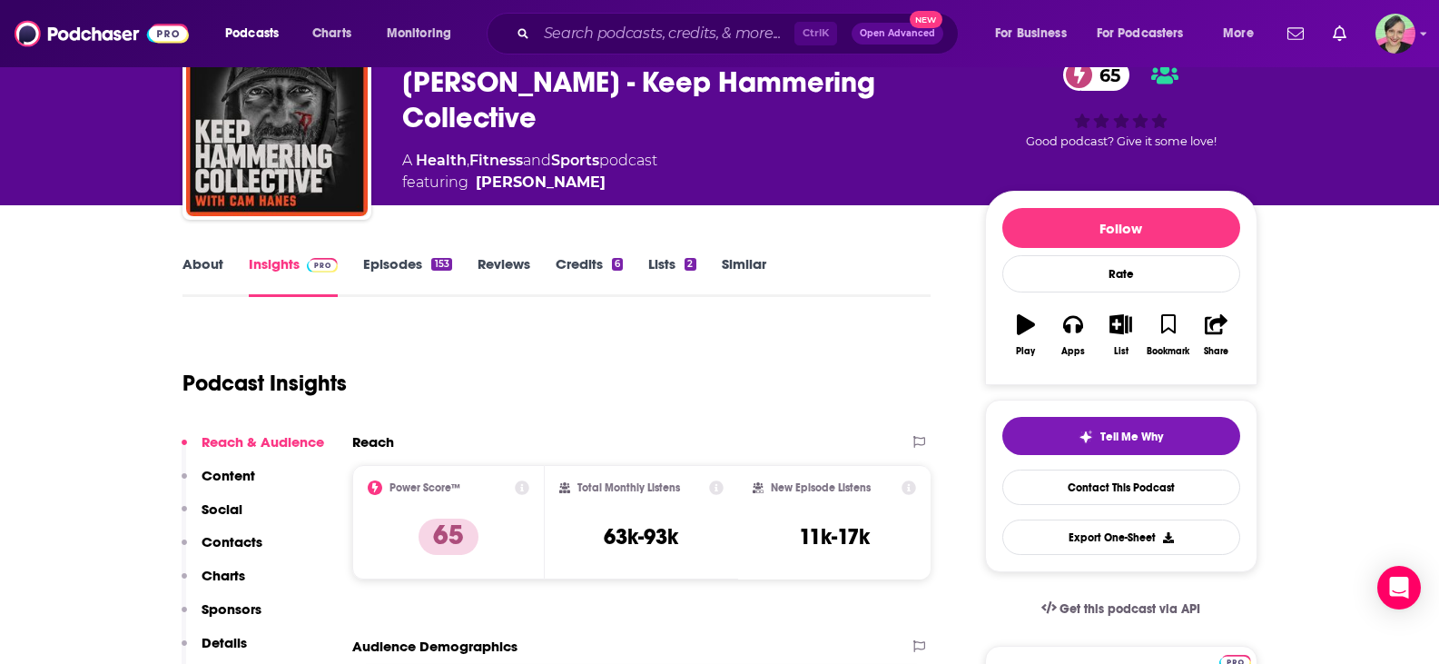
click at [208, 274] on link "About" at bounding box center [202, 276] width 41 height 42
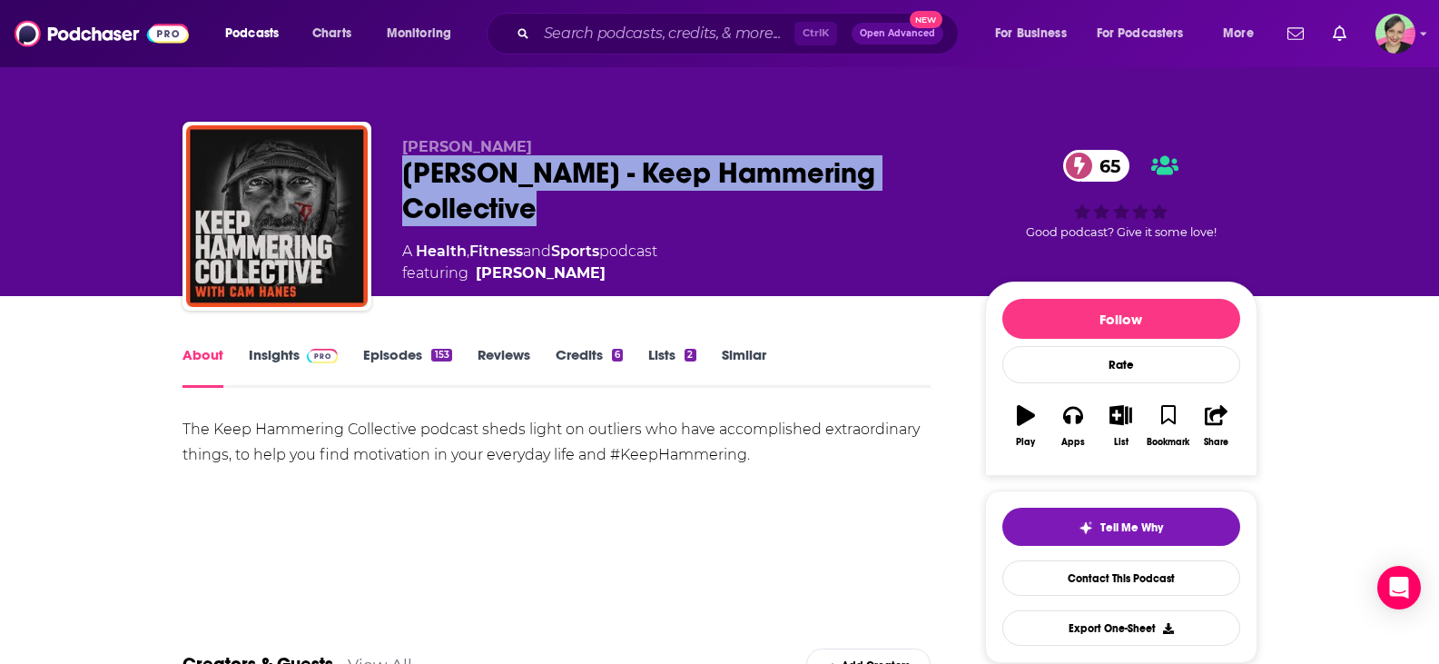
drag, startPoint x: 549, startPoint y: 215, endPoint x: 390, endPoint y: 182, distance: 163.3
click at [390, 182] on div "Cameron Hanes Cameron Hanes - Keep Hammering Collective 65 A Health , Fitness a…" at bounding box center [719, 220] width 1075 height 196
copy h1 "Cameron Hanes - Keep Hammering Collective"
click at [271, 361] on link "Insights" at bounding box center [294, 367] width 90 height 42
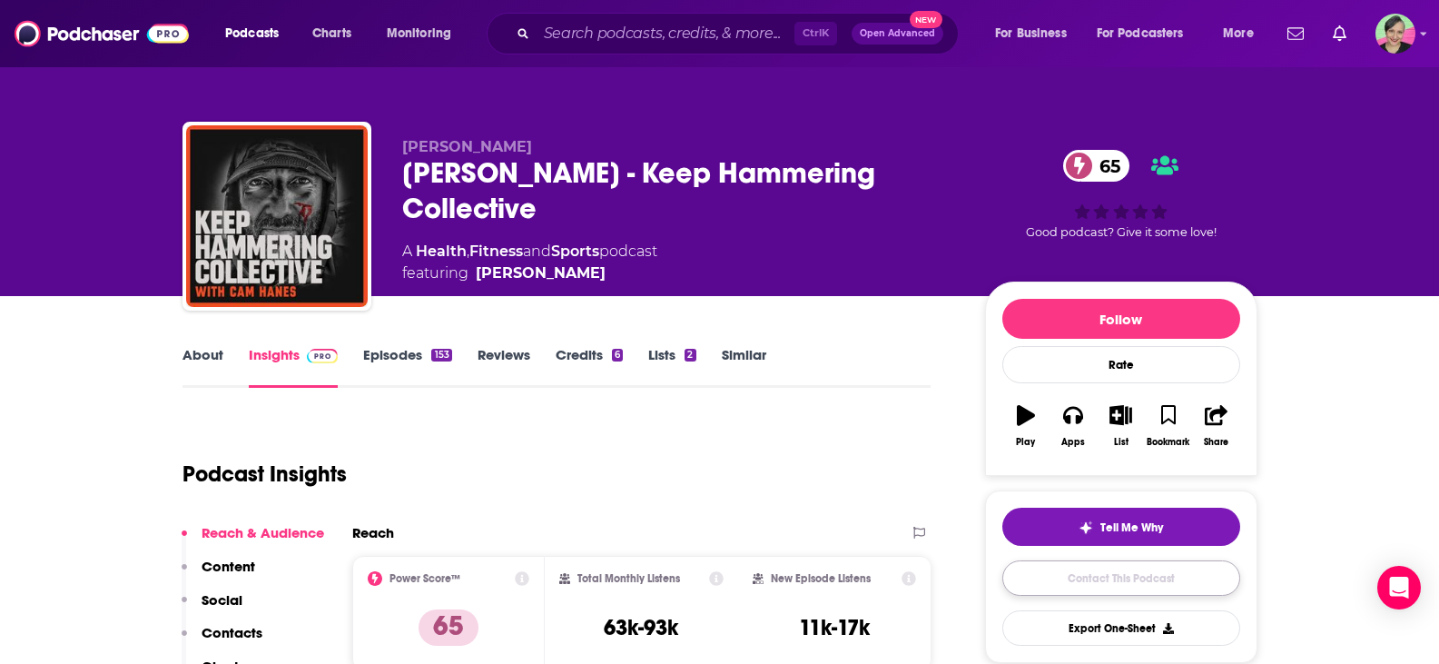
click at [1135, 577] on link "Contact This Podcast" at bounding box center [1121, 577] width 238 height 35
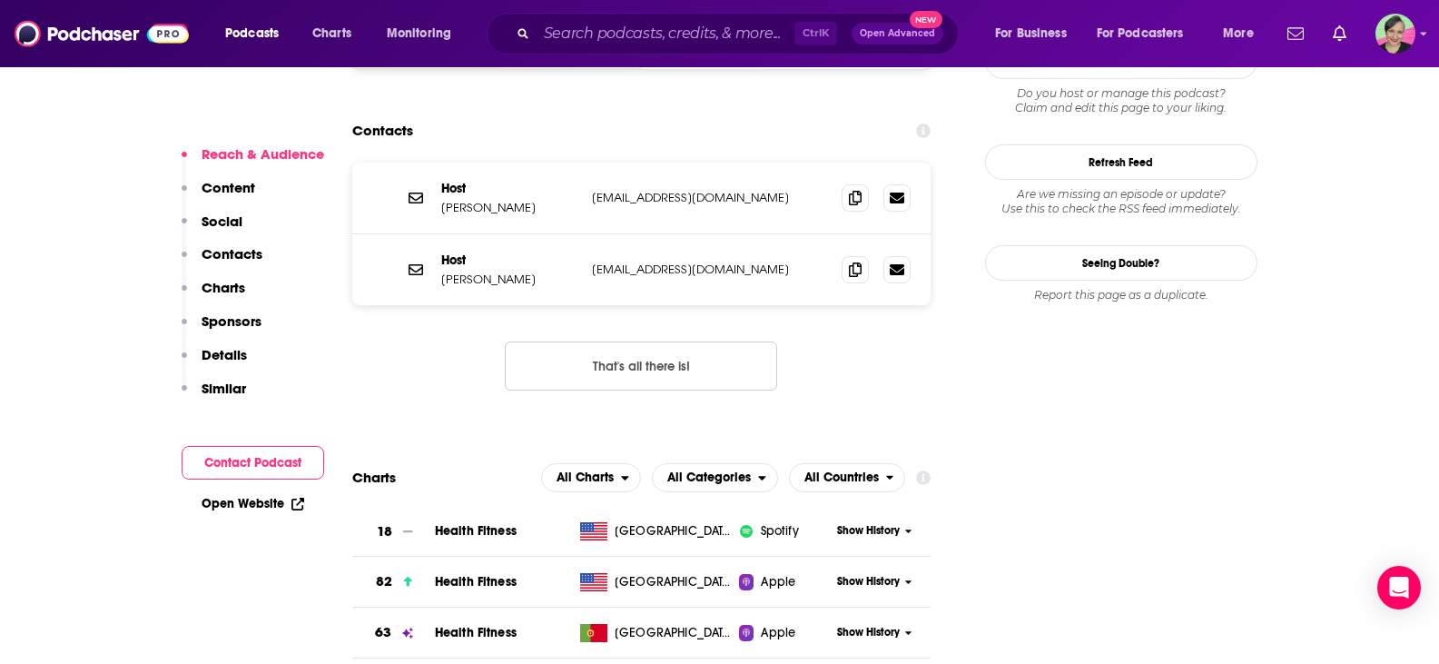
scroll to position [1719, 0]
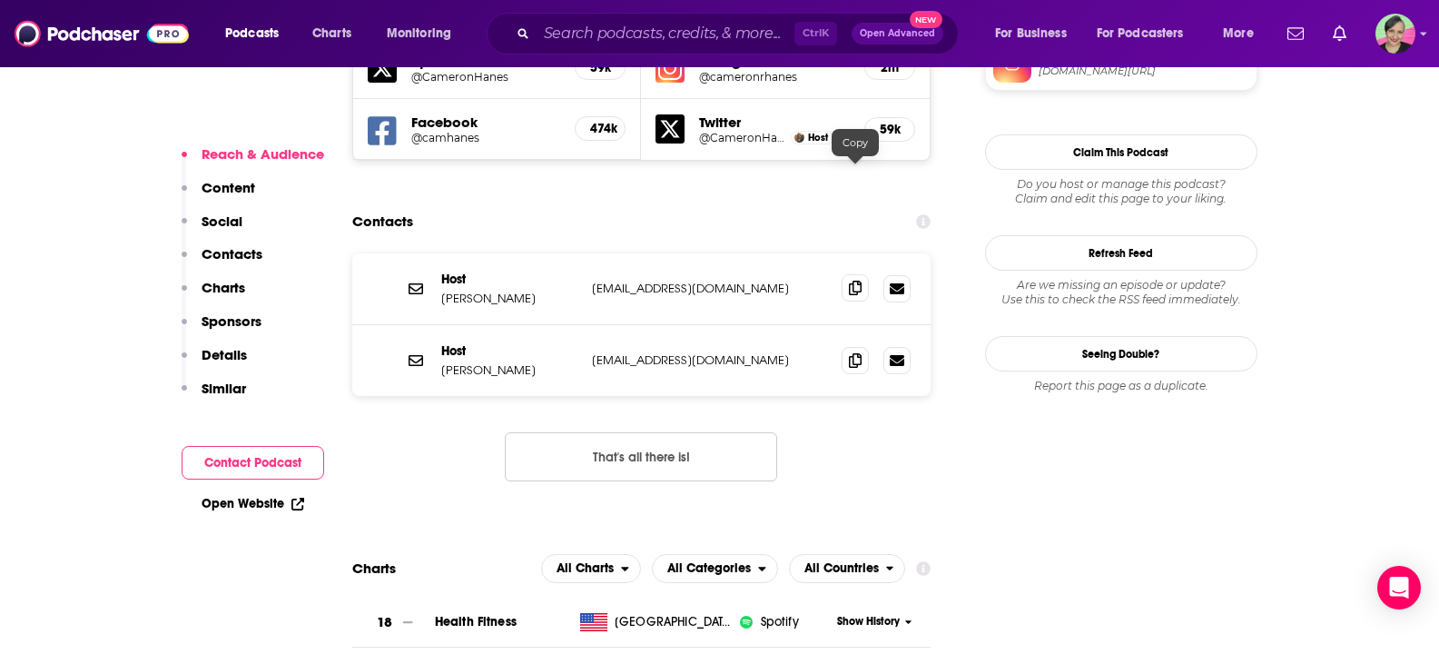
click at [857, 281] on icon at bounding box center [855, 288] width 13 height 15
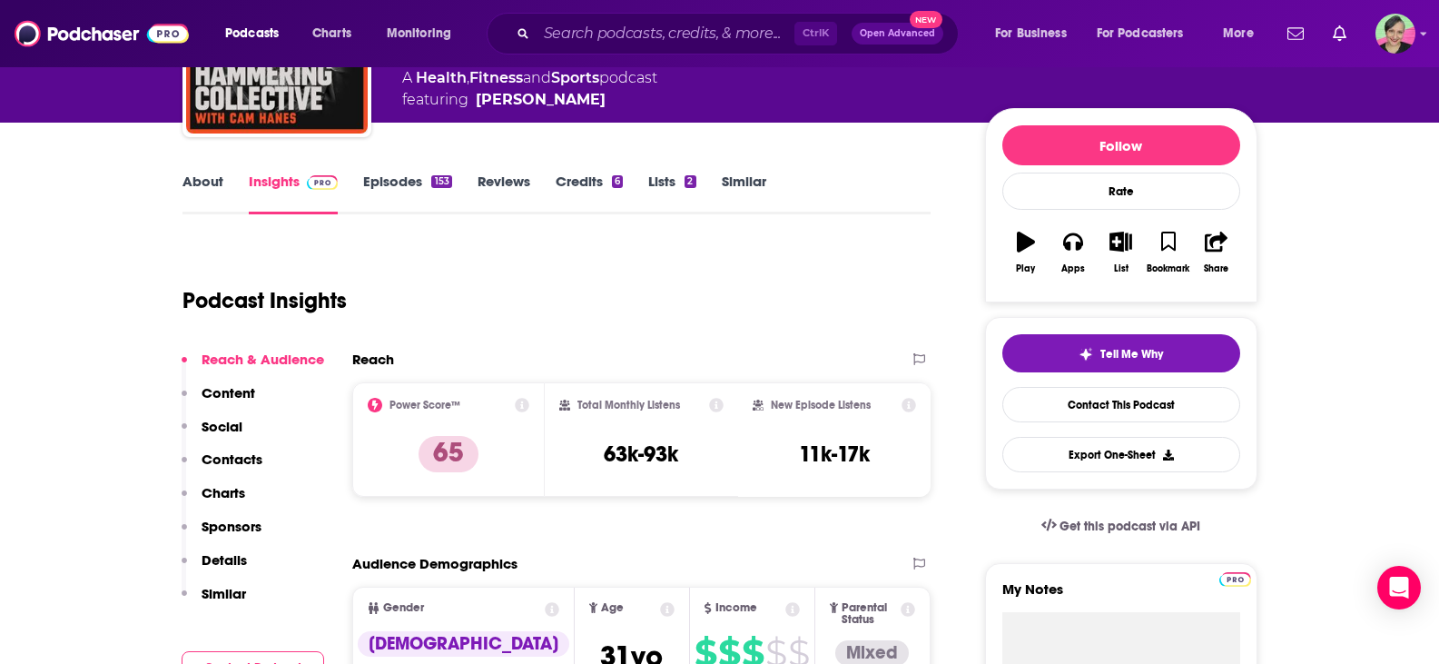
scroll to position [84, 0]
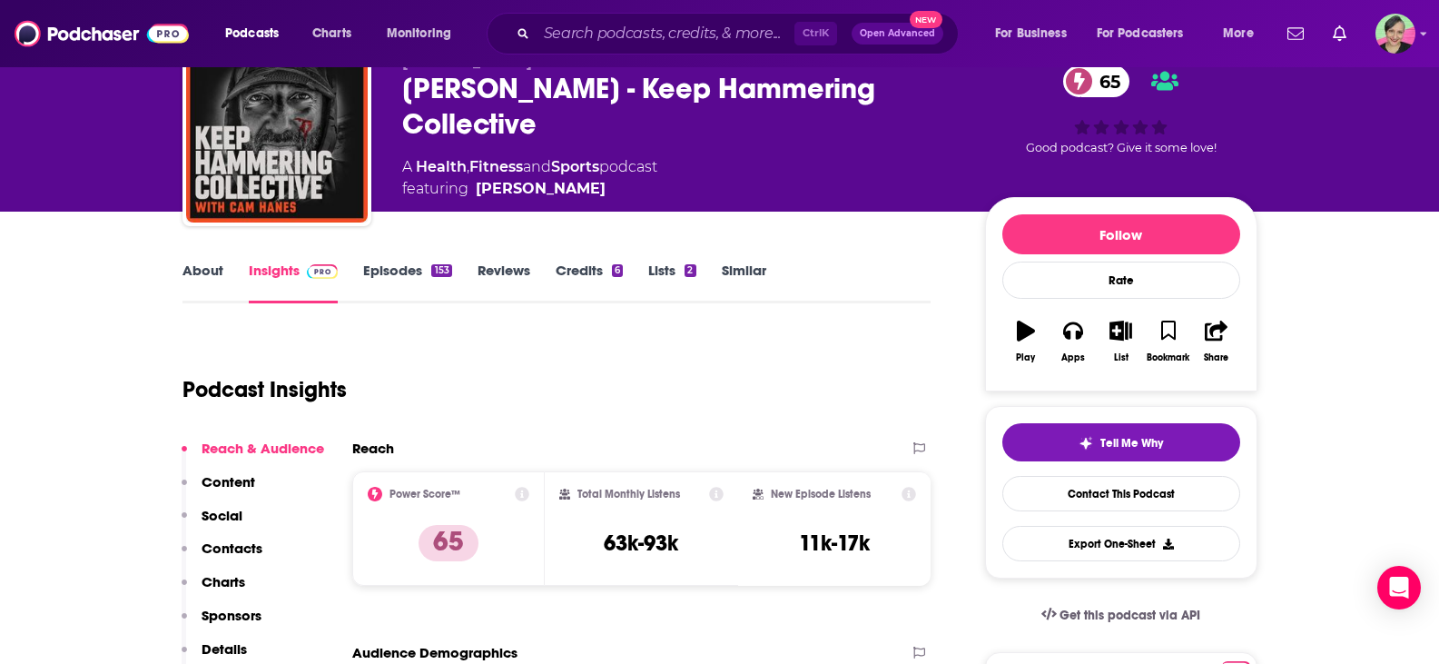
click at [373, 271] on link "Episodes 153" at bounding box center [407, 282] width 88 height 42
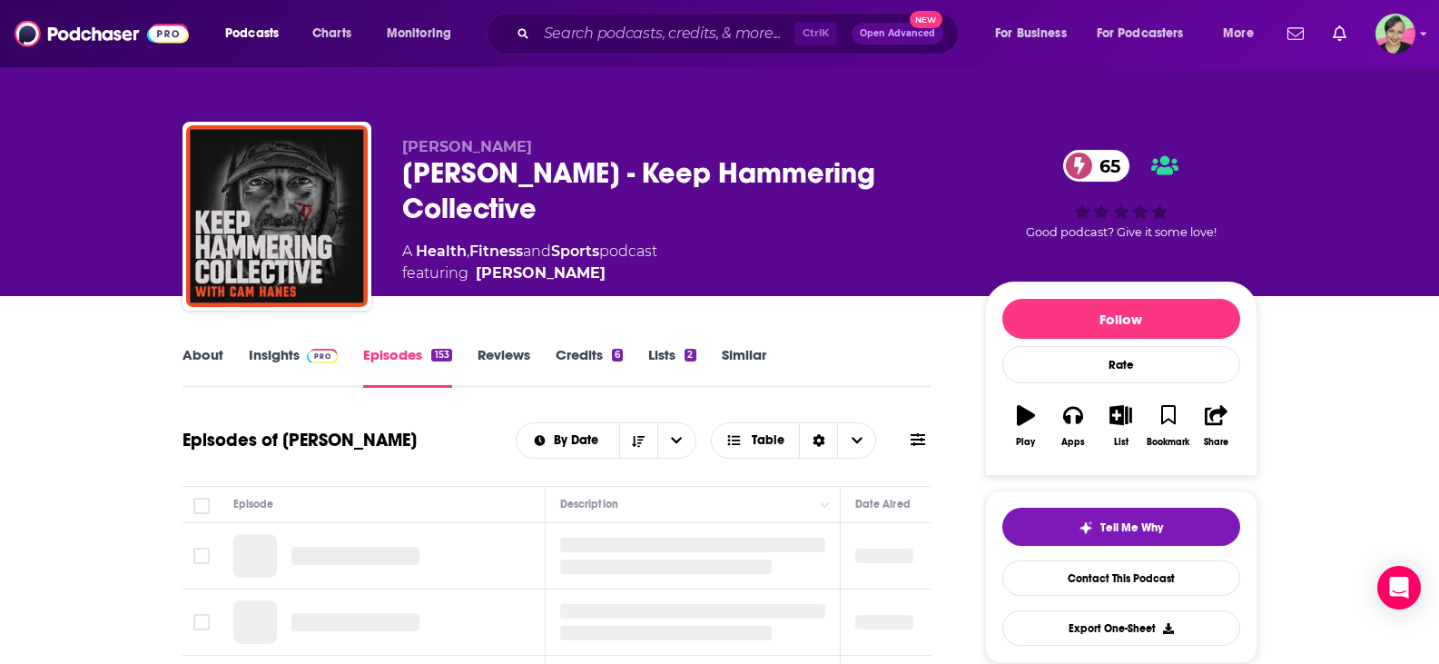
scroll to position [272, 0]
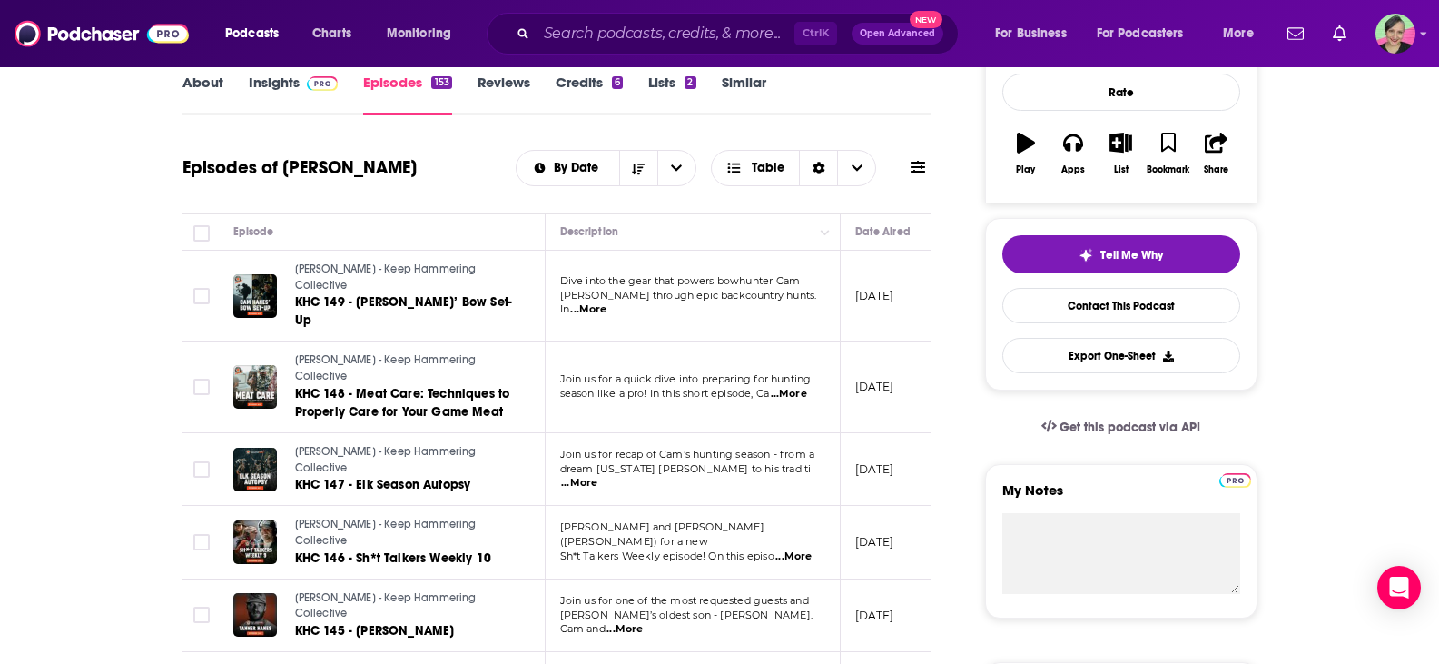
click at [795, 387] on span "...More" at bounding box center [789, 394] width 36 height 15
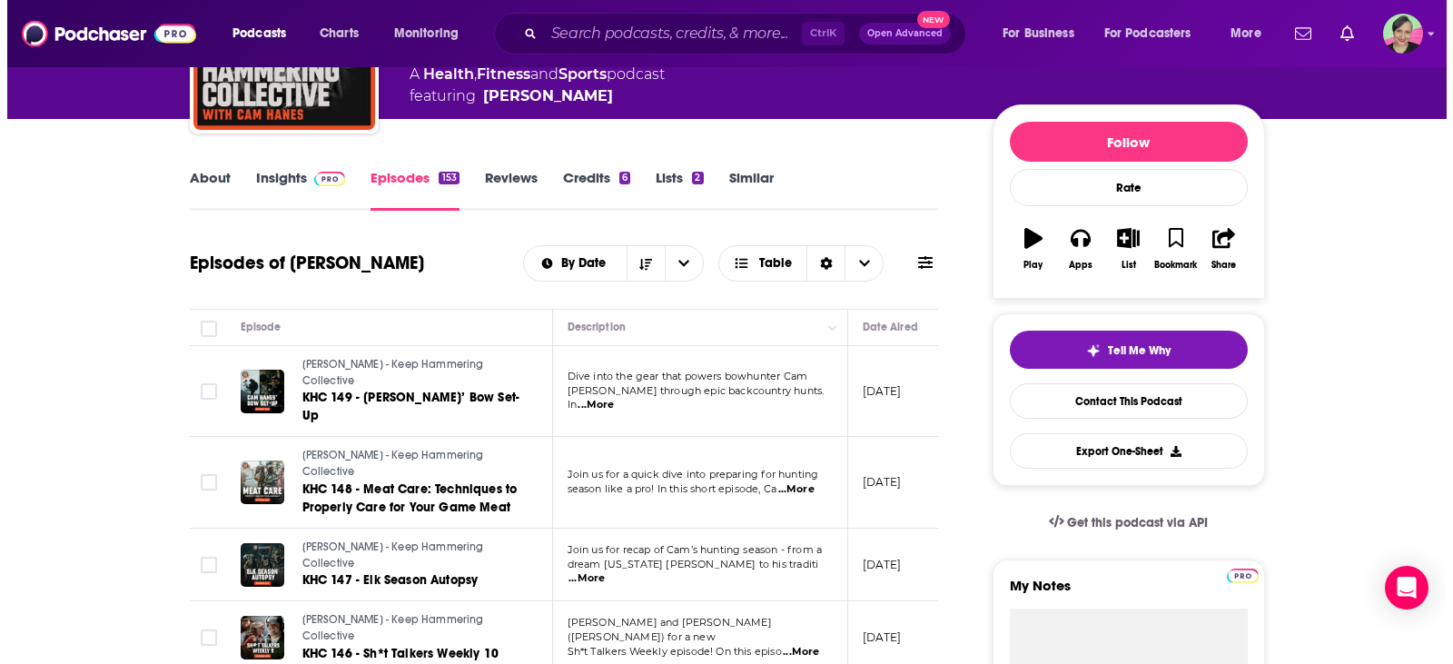
scroll to position [0, 0]
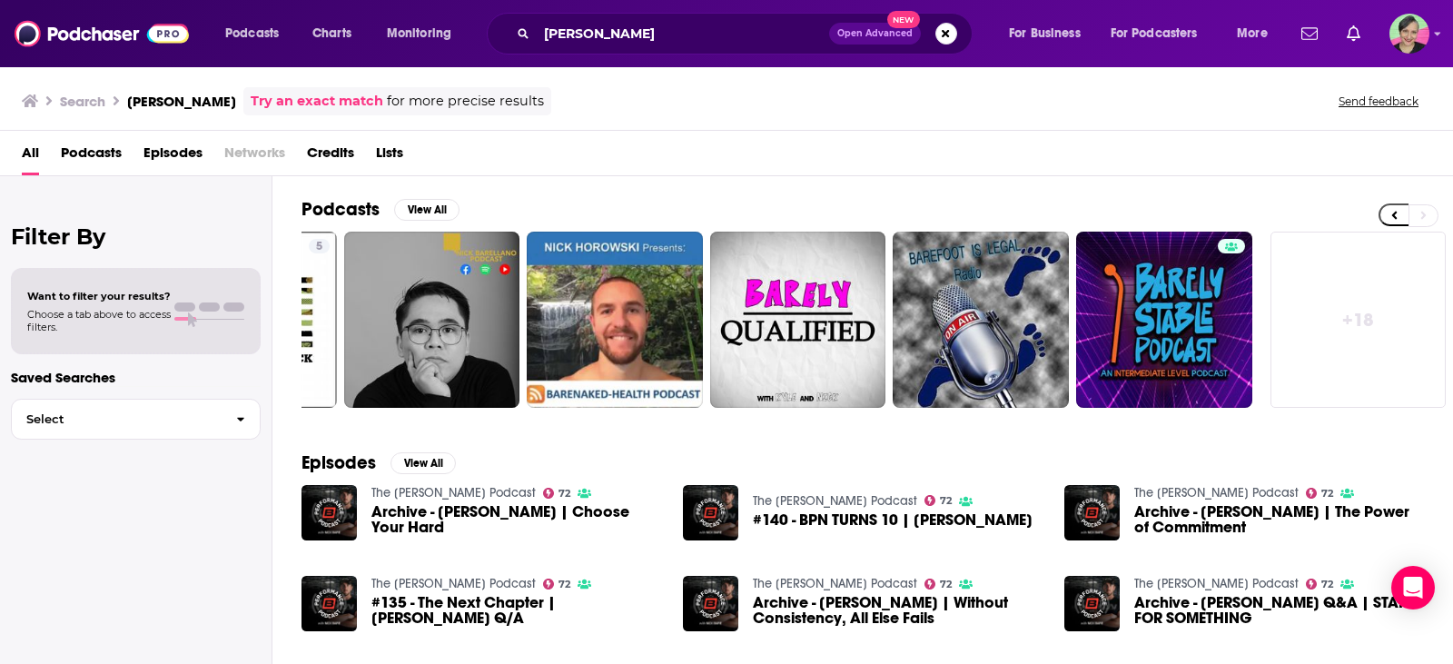
click at [1361, 317] on link "+ 18" at bounding box center [1358, 320] width 176 height 176
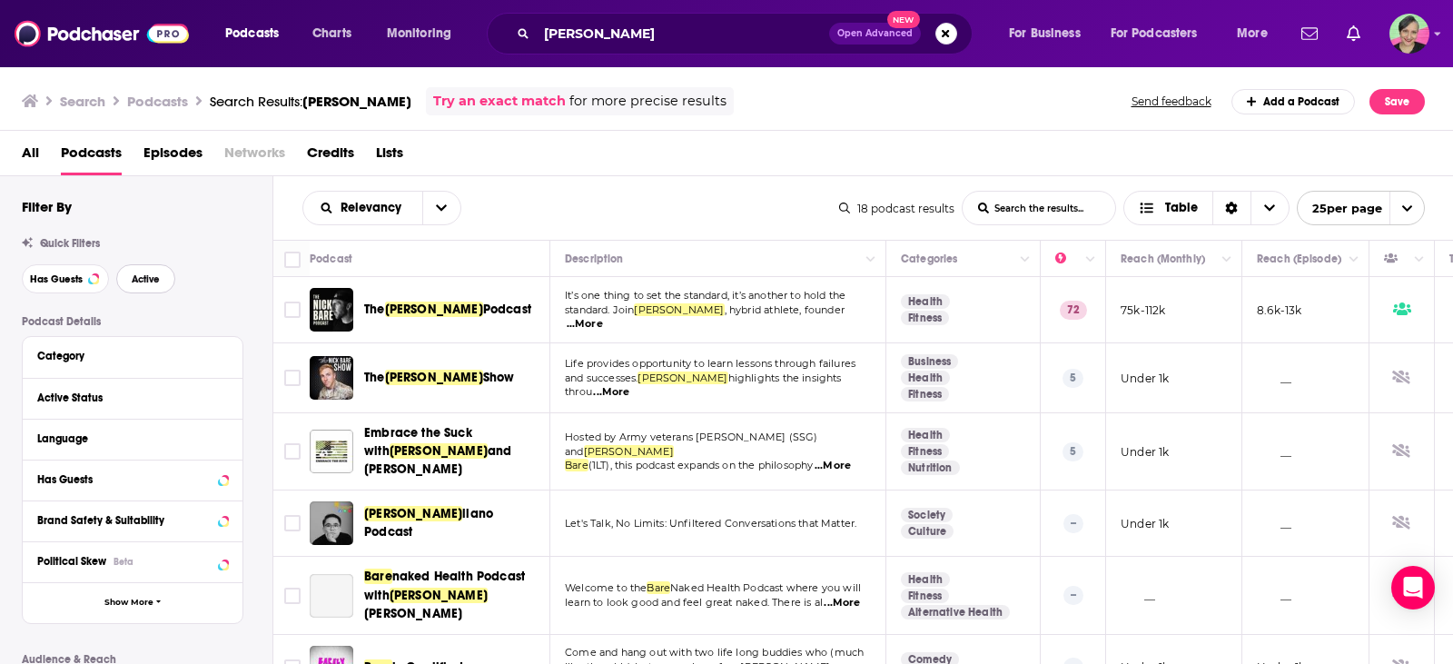
click at [151, 271] on button "Active" at bounding box center [145, 278] width 59 height 29
click at [43, 276] on span "Has Guests" at bounding box center [56, 279] width 53 height 10
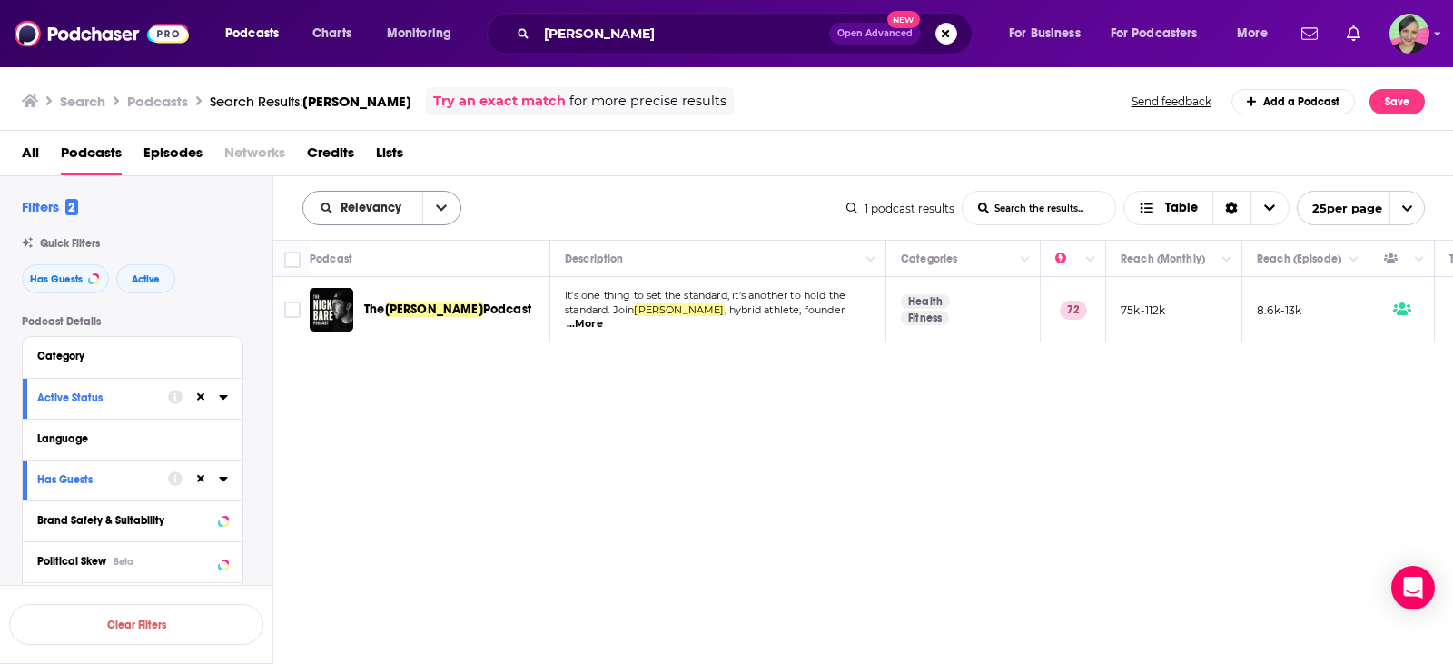
click at [443, 204] on icon "open menu" at bounding box center [441, 208] width 11 height 13
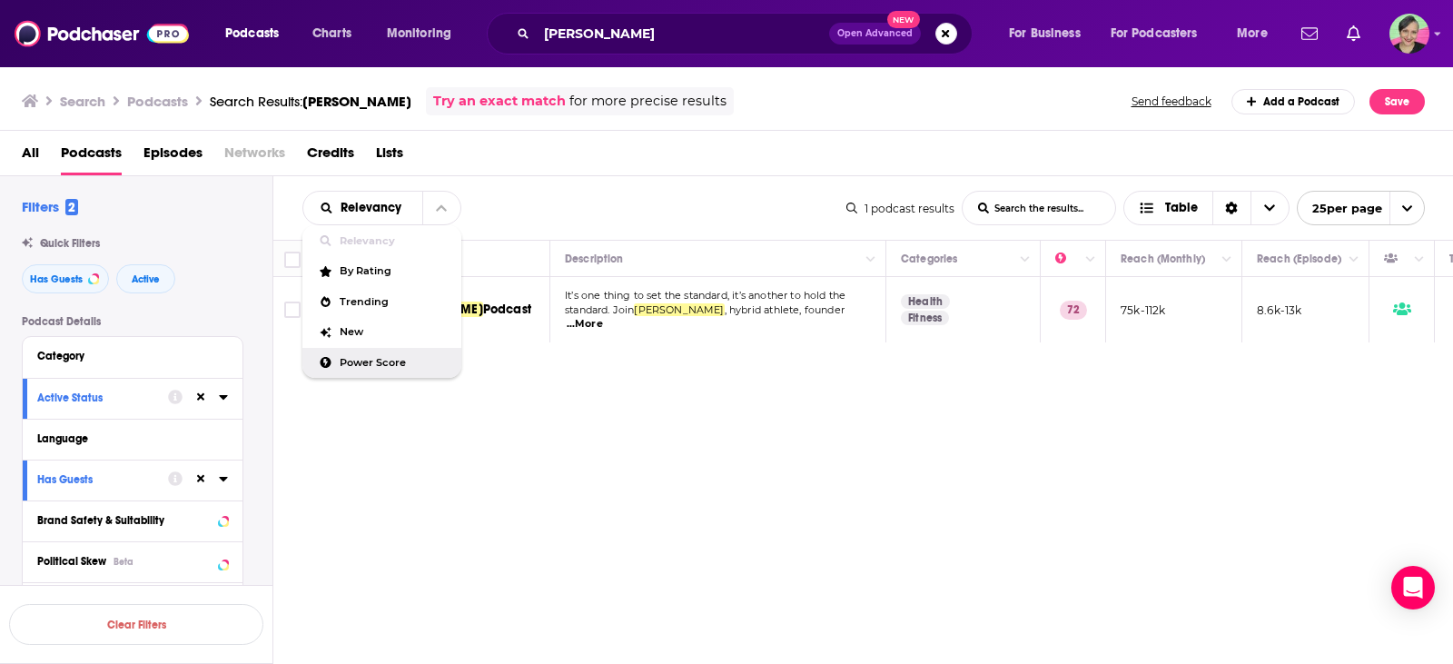
click at [380, 366] on span "Power Score" at bounding box center [393, 363] width 107 height 10
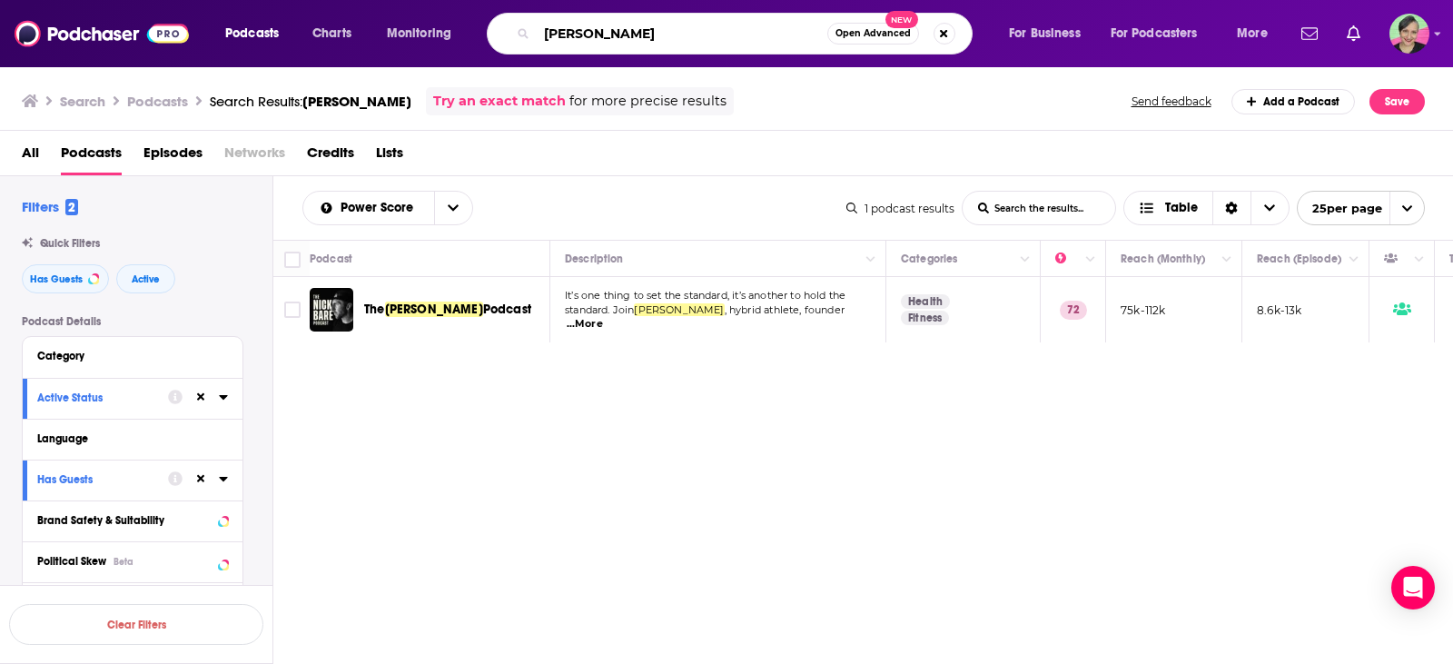
drag, startPoint x: 634, startPoint y: 37, endPoint x: 515, endPoint y: 25, distance: 119.5
click at [515, 25] on div "nick bare Open Advanced New" at bounding box center [730, 34] width 486 height 42
type input "a"
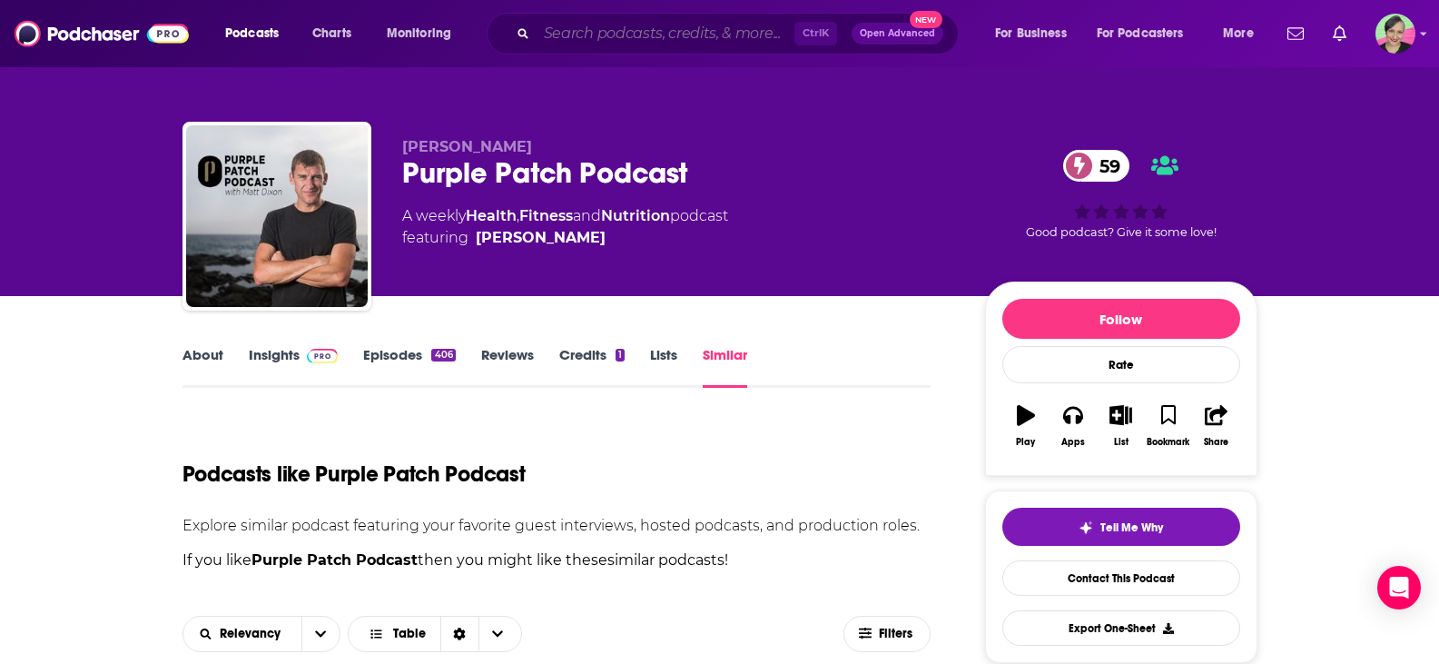
click at [596, 29] on input "Search podcasts, credits, & more..." at bounding box center [666, 33] width 258 height 29
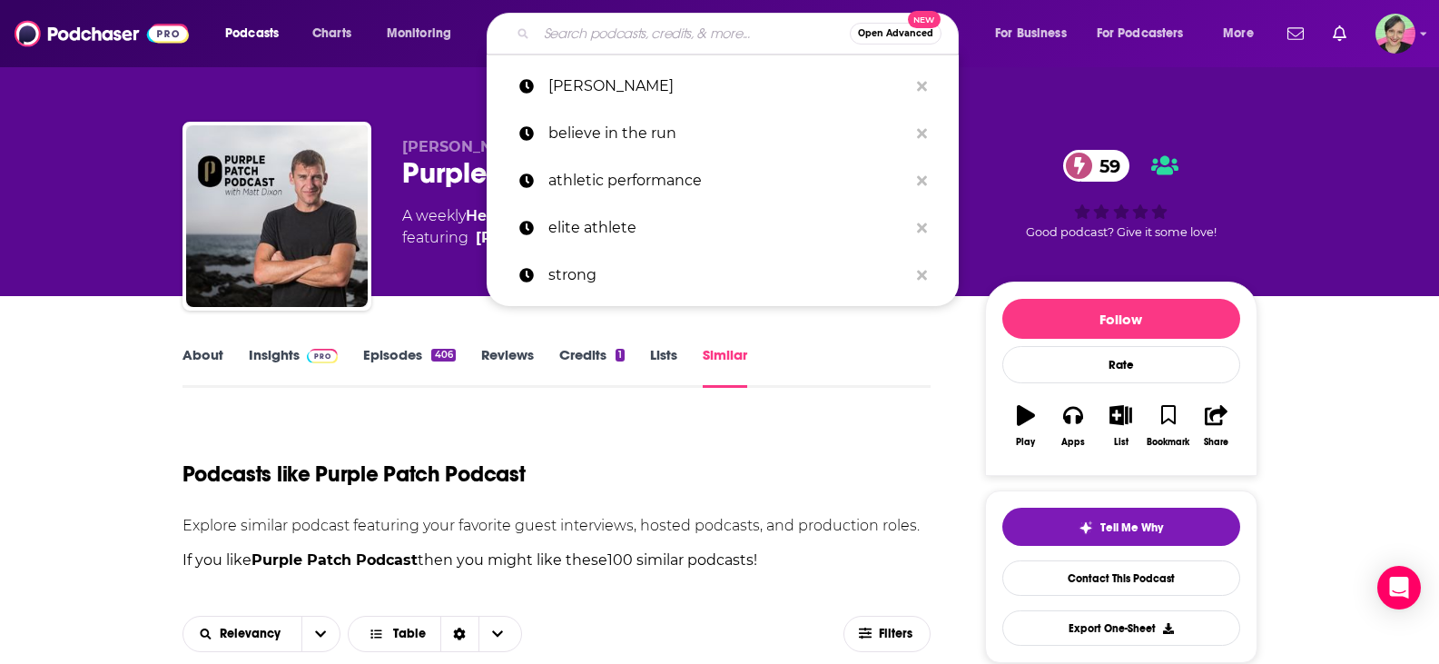
click at [592, 38] on input "Search podcasts, credits, & more..." at bounding box center [693, 33] width 313 height 29
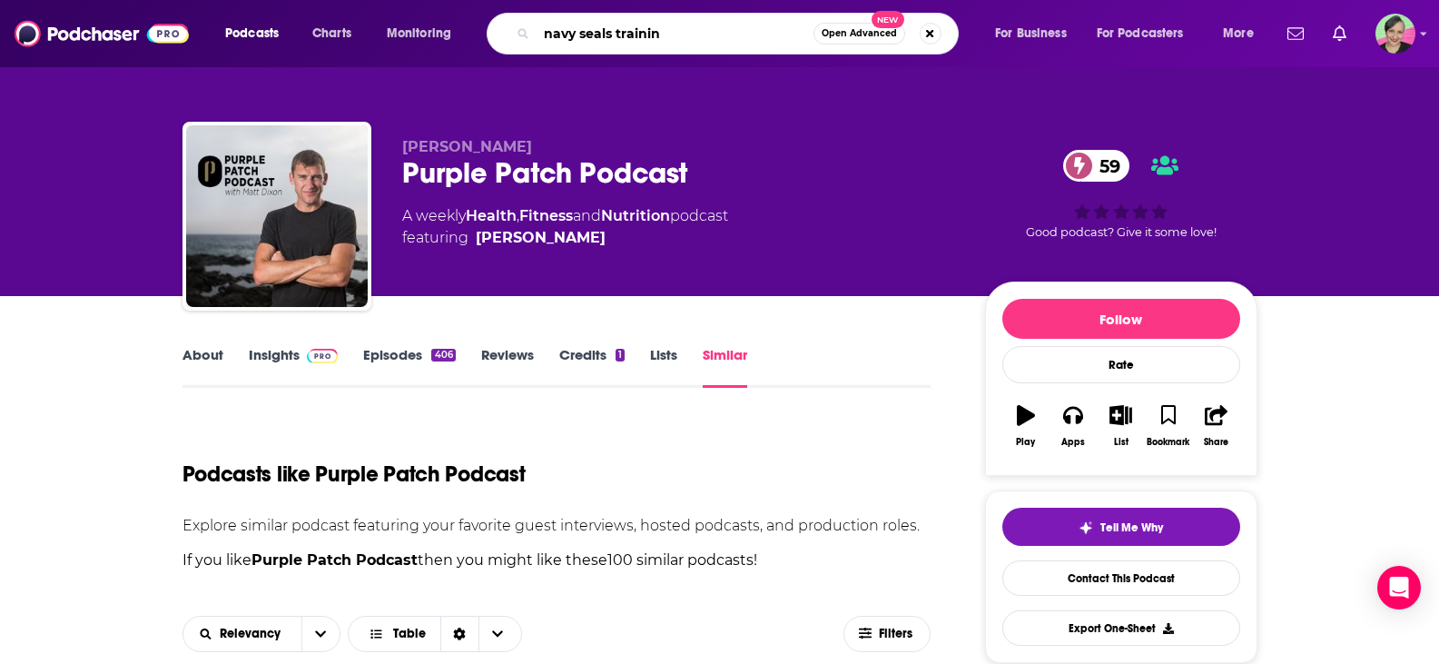
type input "navy seals training"
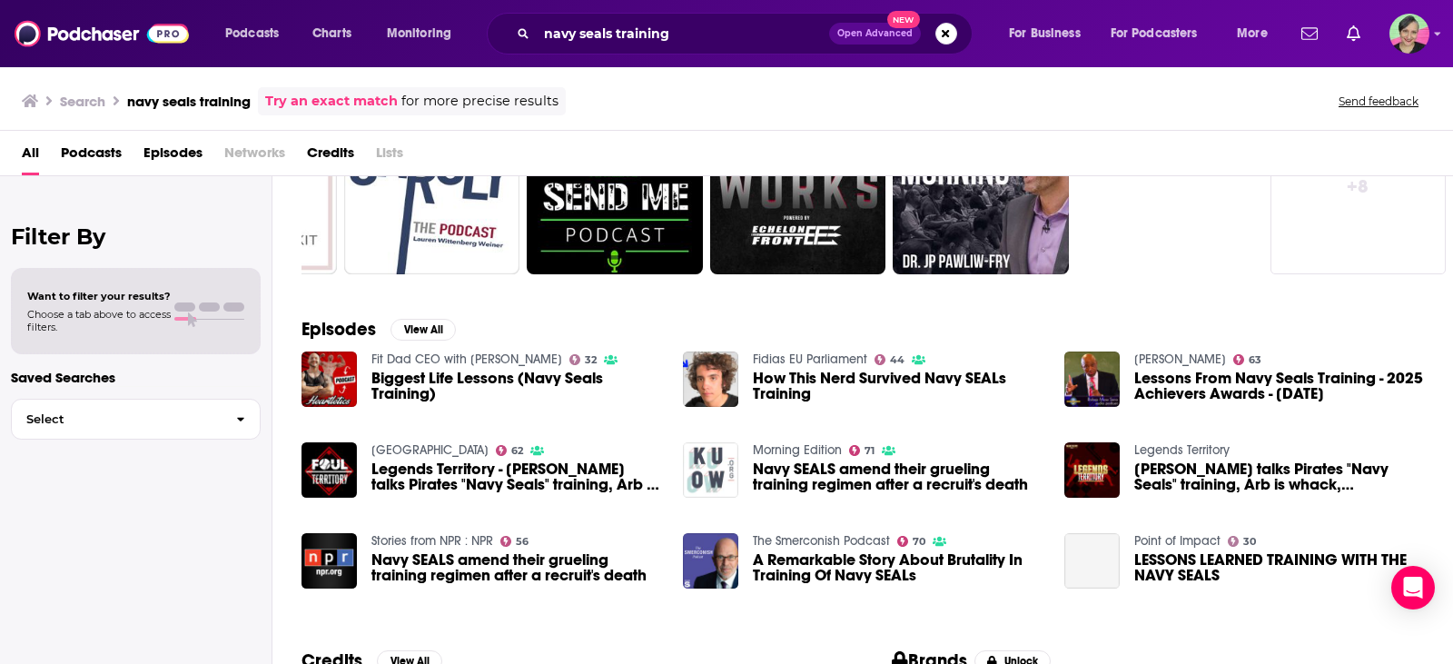
scroll to position [182, 0]
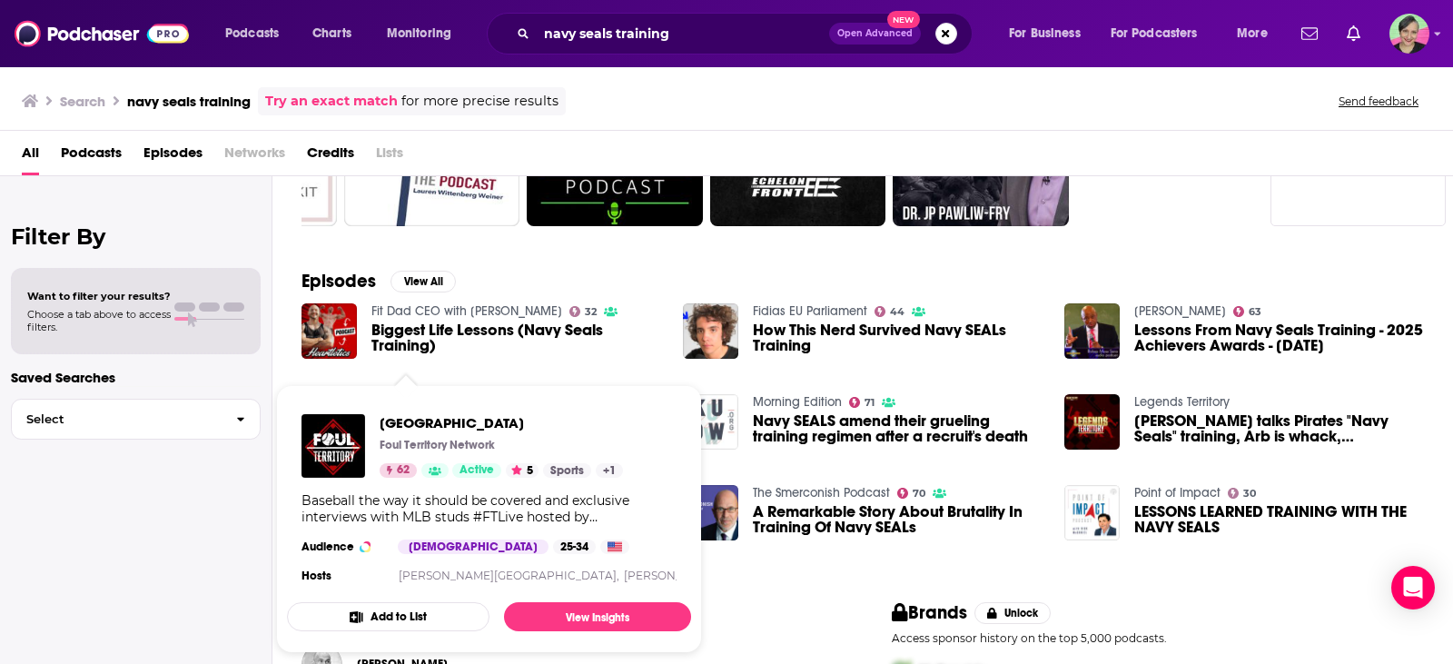
click at [411, 402] on div "Foul Territory Foul Territory Network 62 Active 5 Sports + 1 Baseball the way i…" at bounding box center [489, 500] width 404 height 202
click at [405, 430] on span "Foul Territory" at bounding box center [501, 422] width 243 height 17
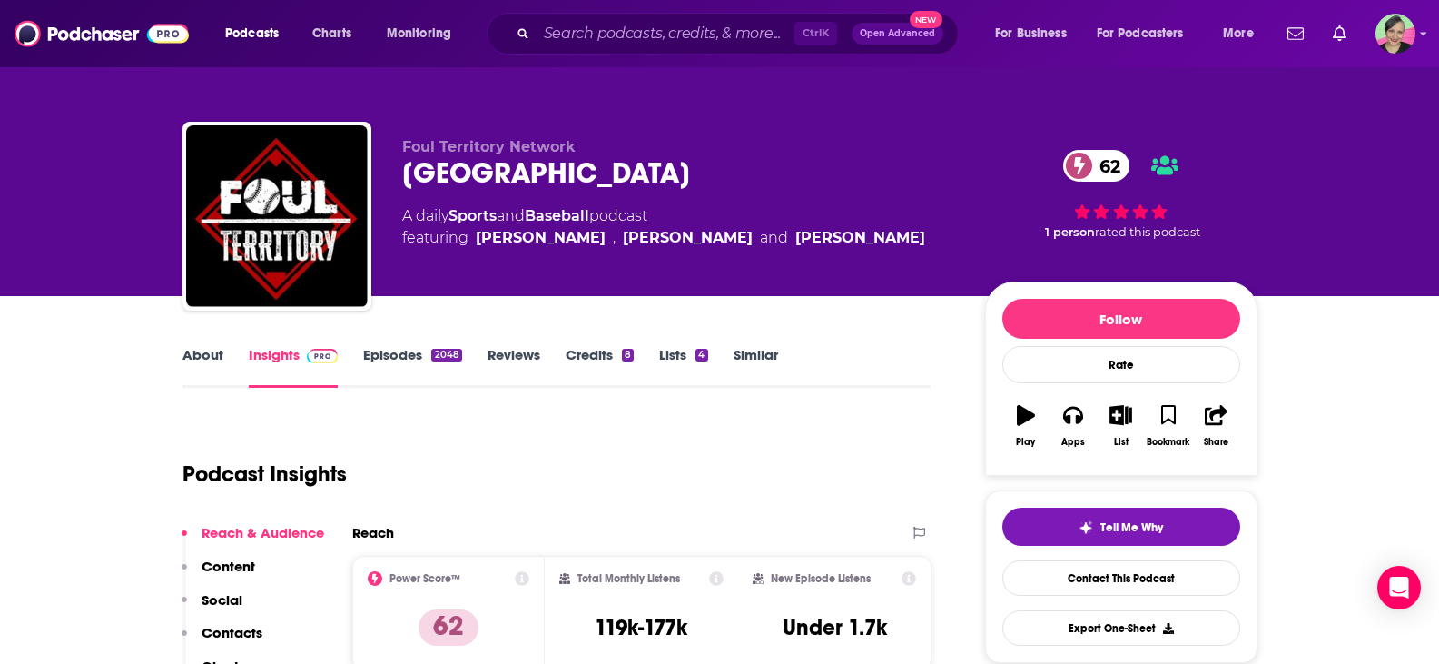
click at [191, 357] on link "About" at bounding box center [202, 367] width 41 height 42
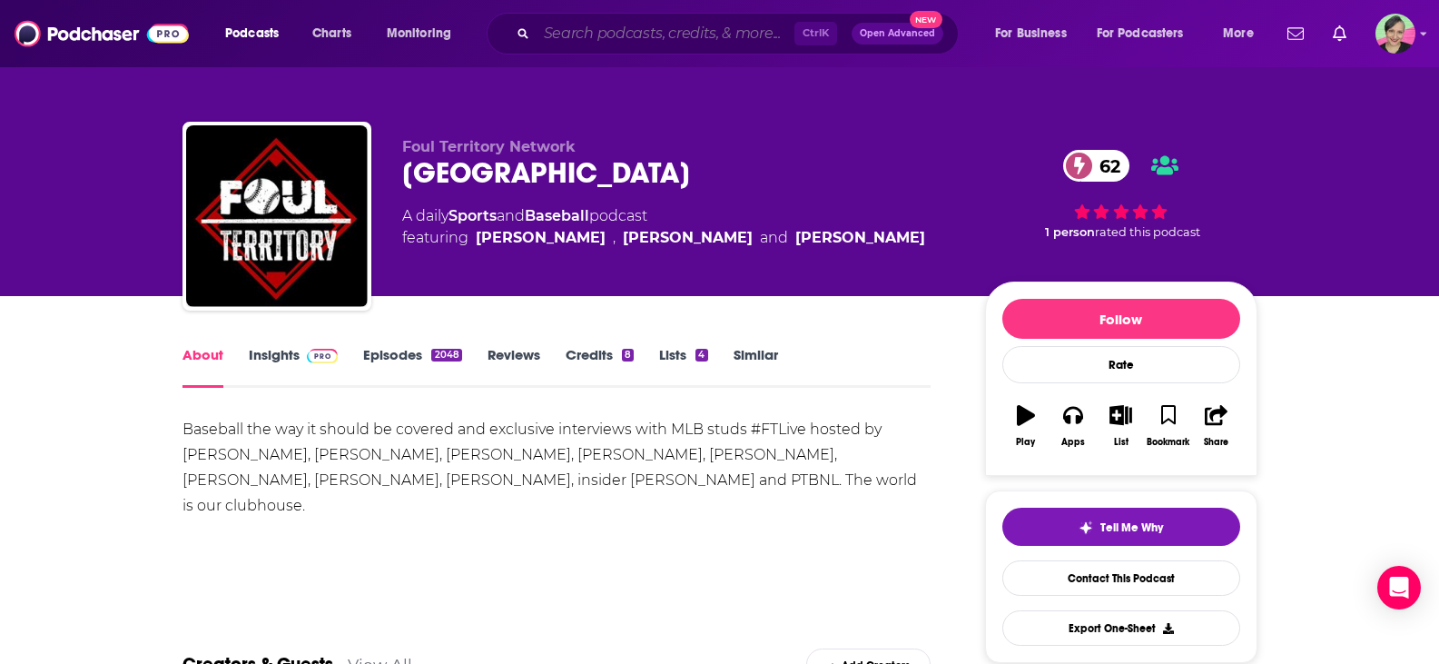
click at [616, 28] on input "Search podcasts, credits, & more..." at bounding box center [666, 33] width 258 height 29
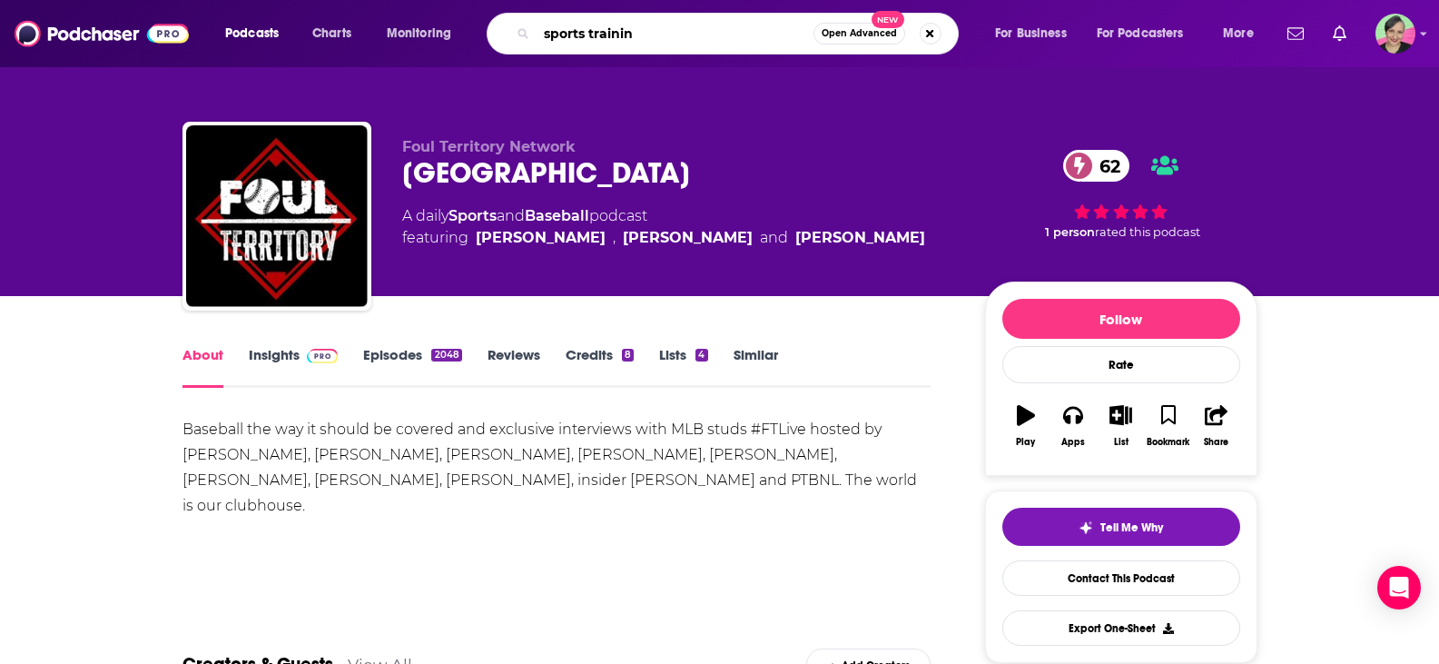
type input "sports training"
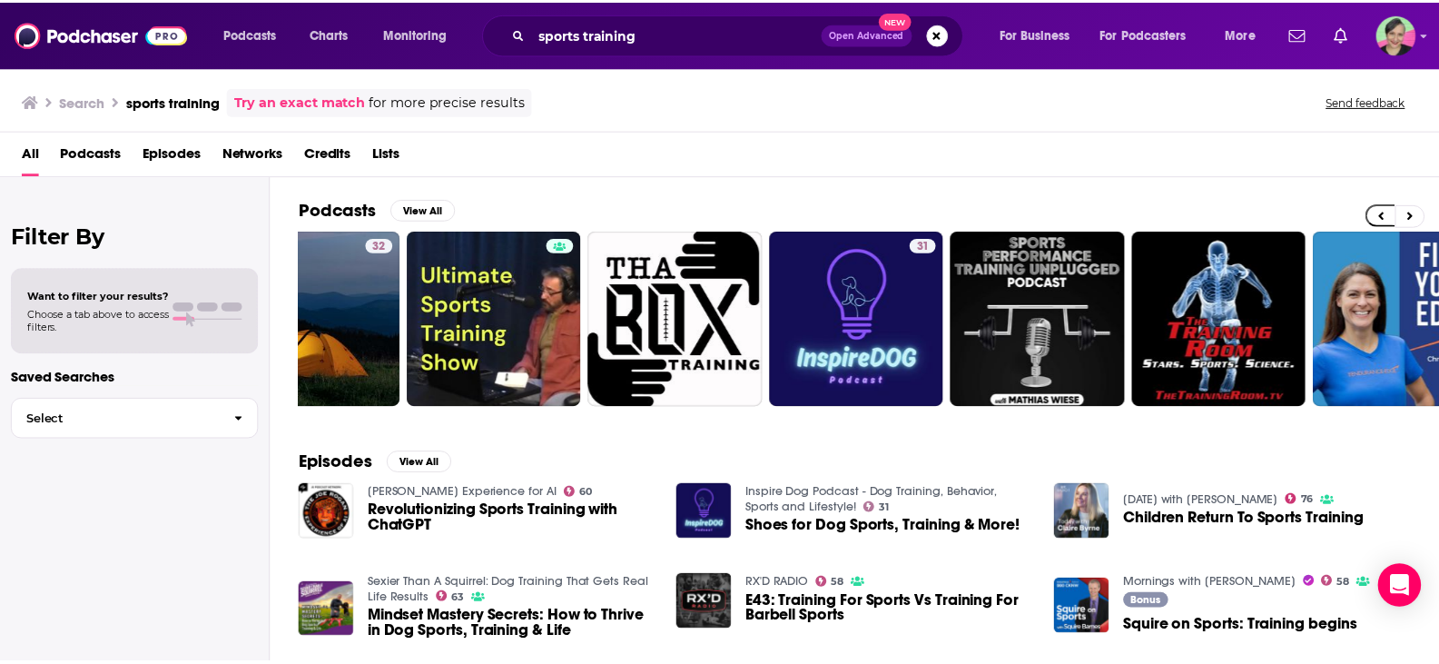
scroll to position [0, 517]
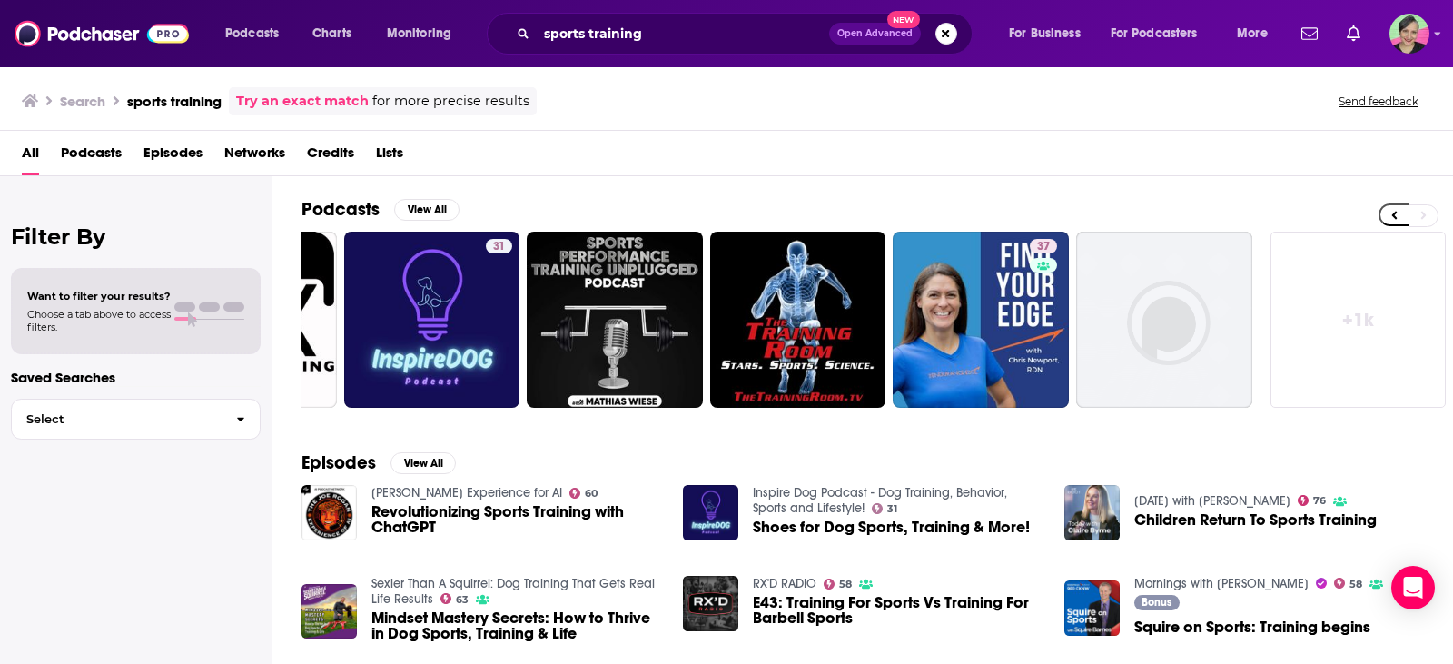
click at [498, 491] on link "Joe Rogan Experience for AI" at bounding box center [466, 492] width 191 height 15
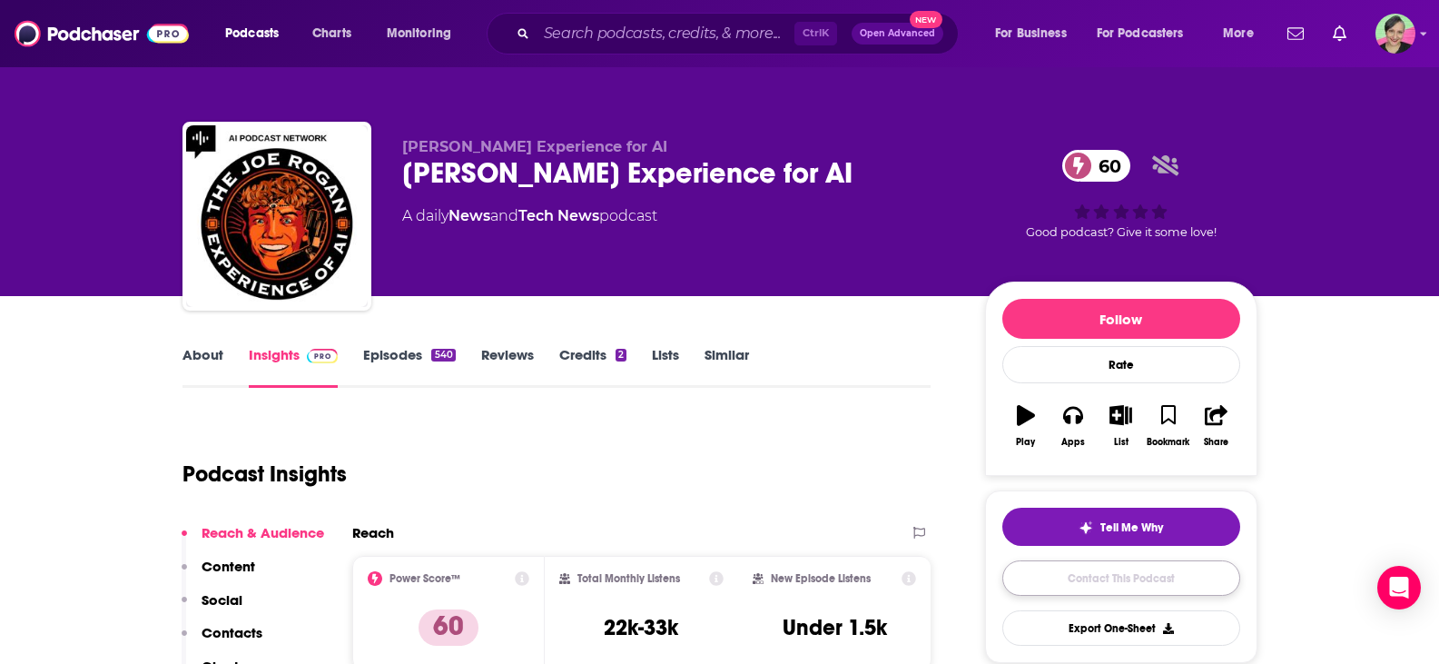
click at [1118, 578] on link "Contact This Podcast" at bounding box center [1121, 577] width 238 height 35
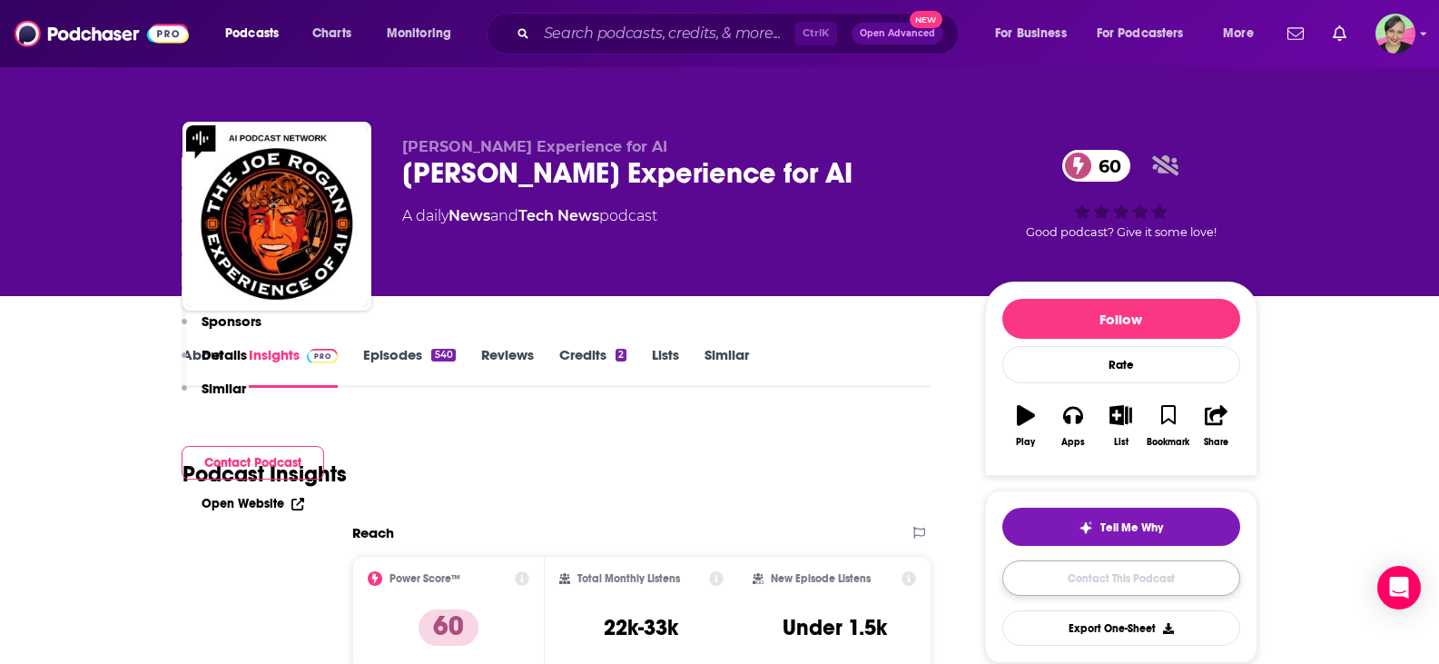
scroll to position [1692, 0]
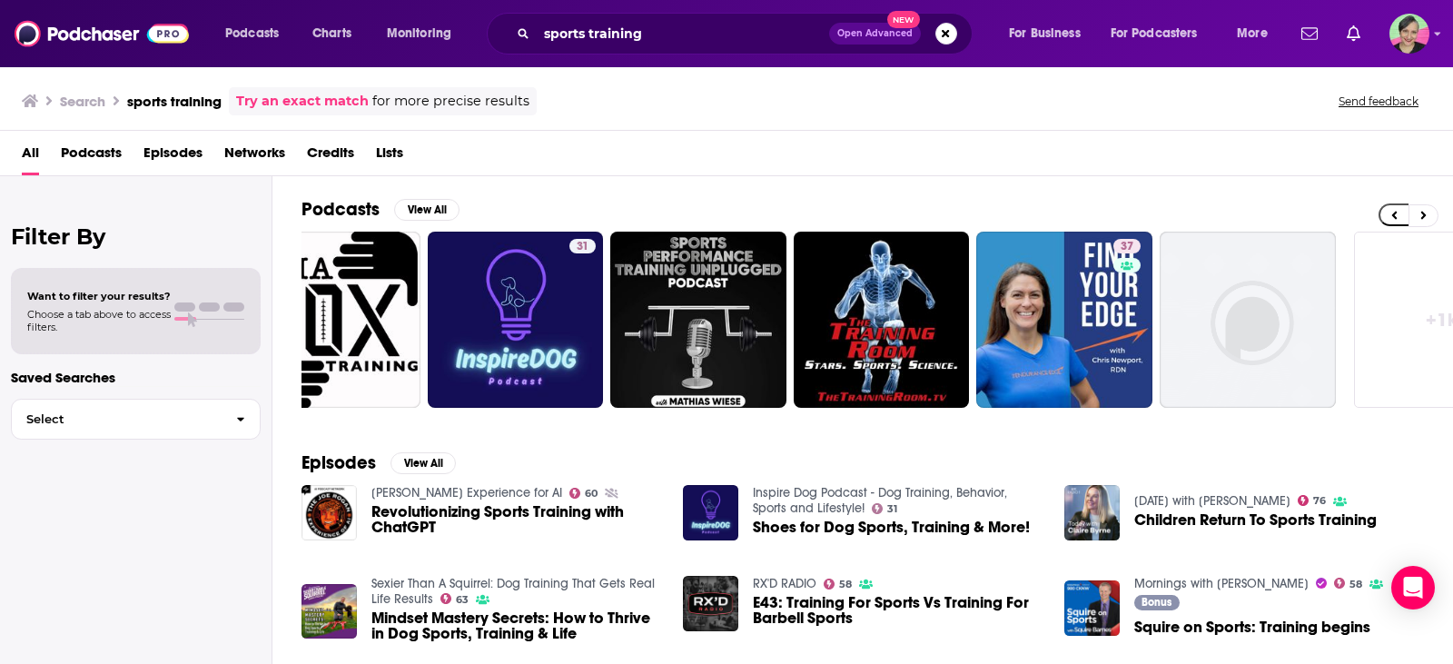
scroll to position [0, 517]
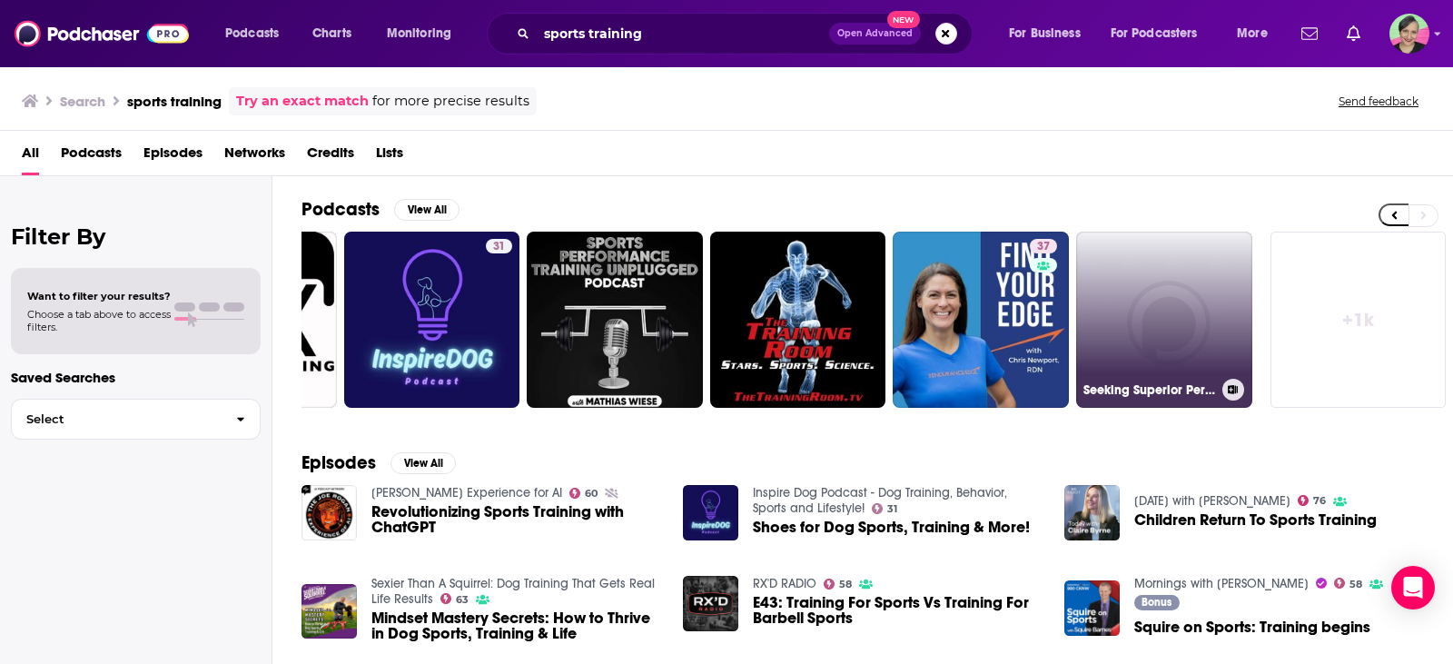
click at [1156, 328] on link "Seeking Superior Performance? Discover the Impact of Lyons Health's Sports Trai…" at bounding box center [1164, 320] width 176 height 176
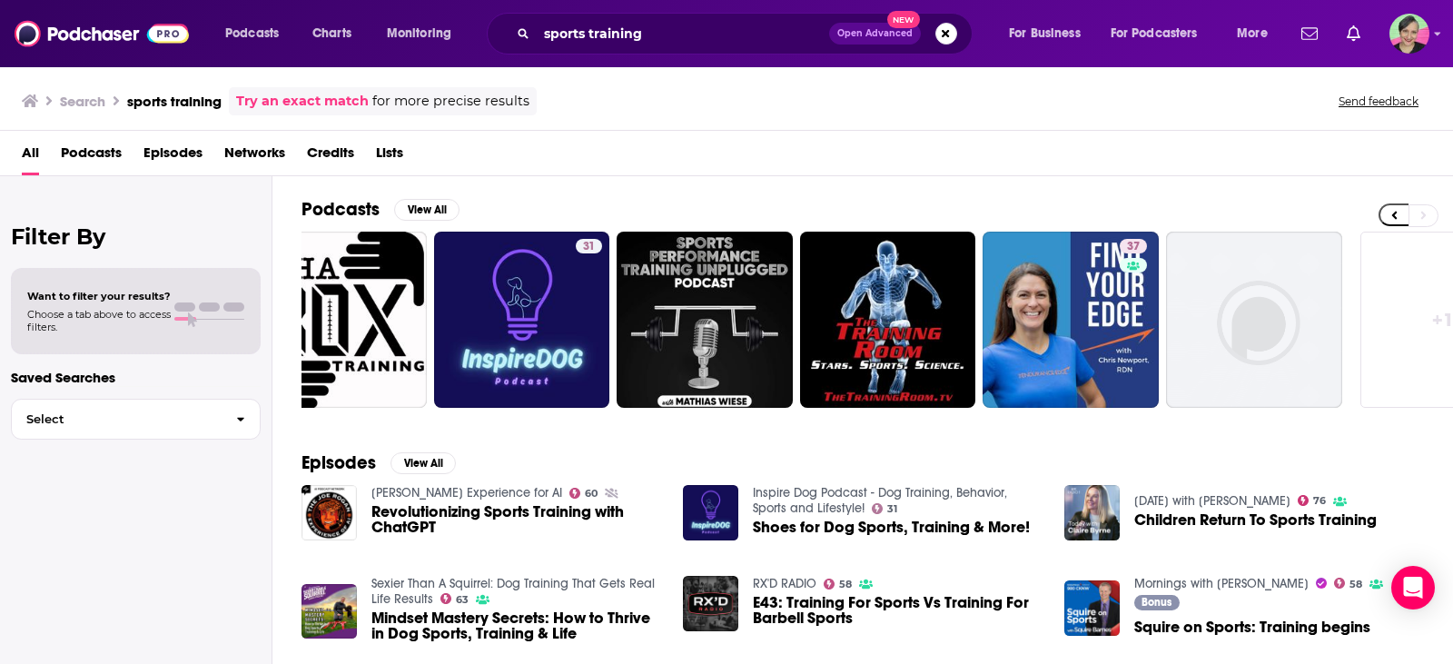
scroll to position [0, 517]
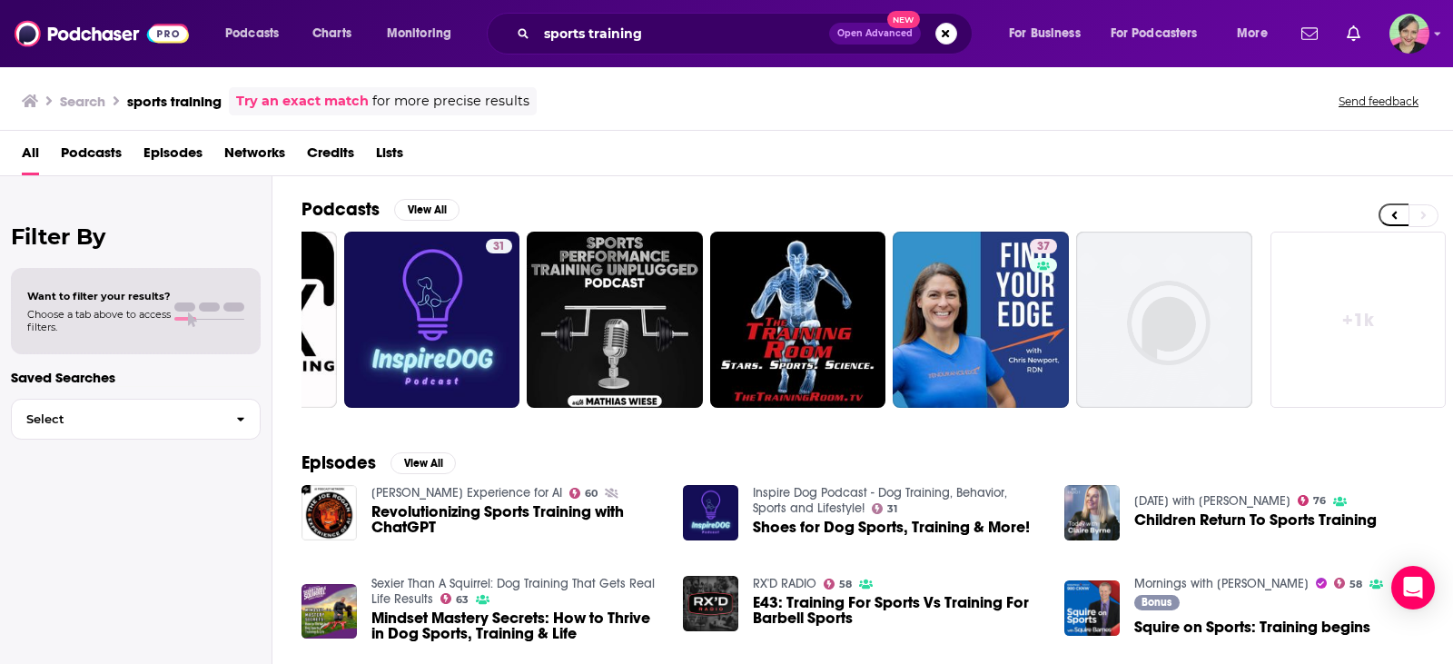
click at [1335, 320] on link "+ 1k" at bounding box center [1358, 320] width 176 height 176
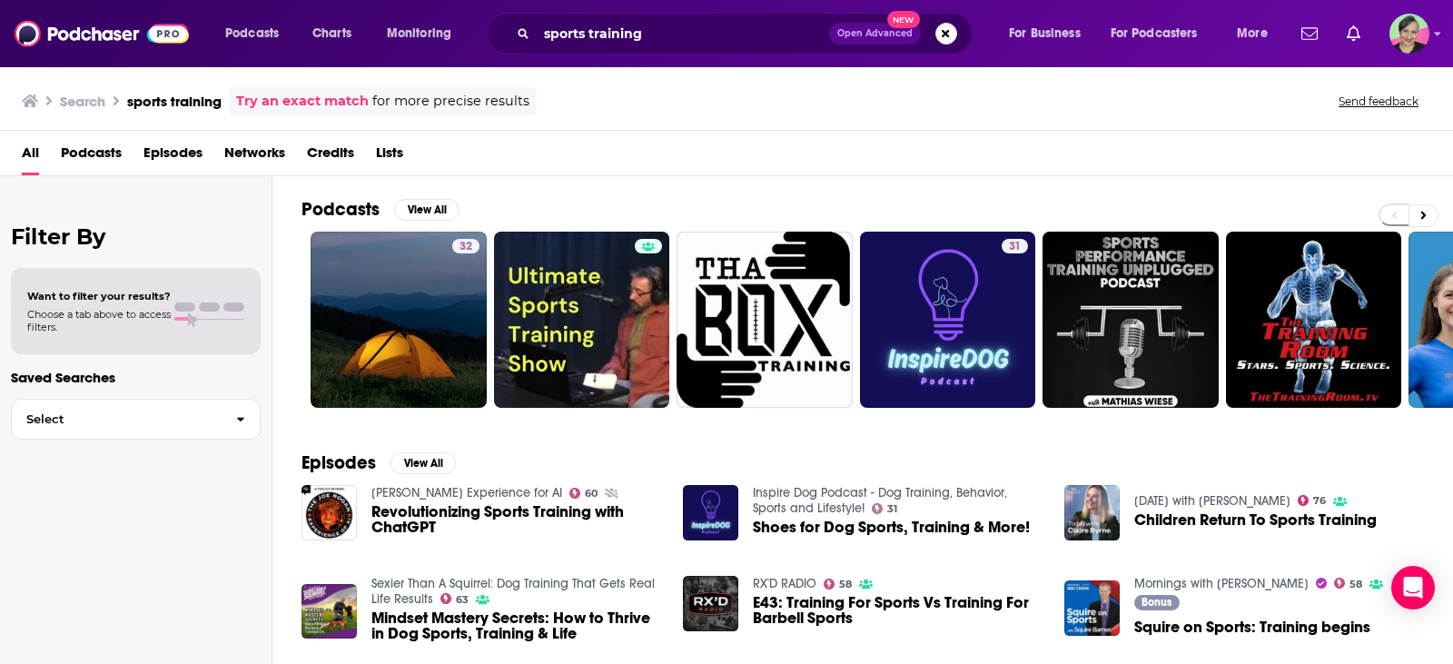
click at [677, 52] on div "sports training Open Advanced New" at bounding box center [730, 34] width 486 height 42
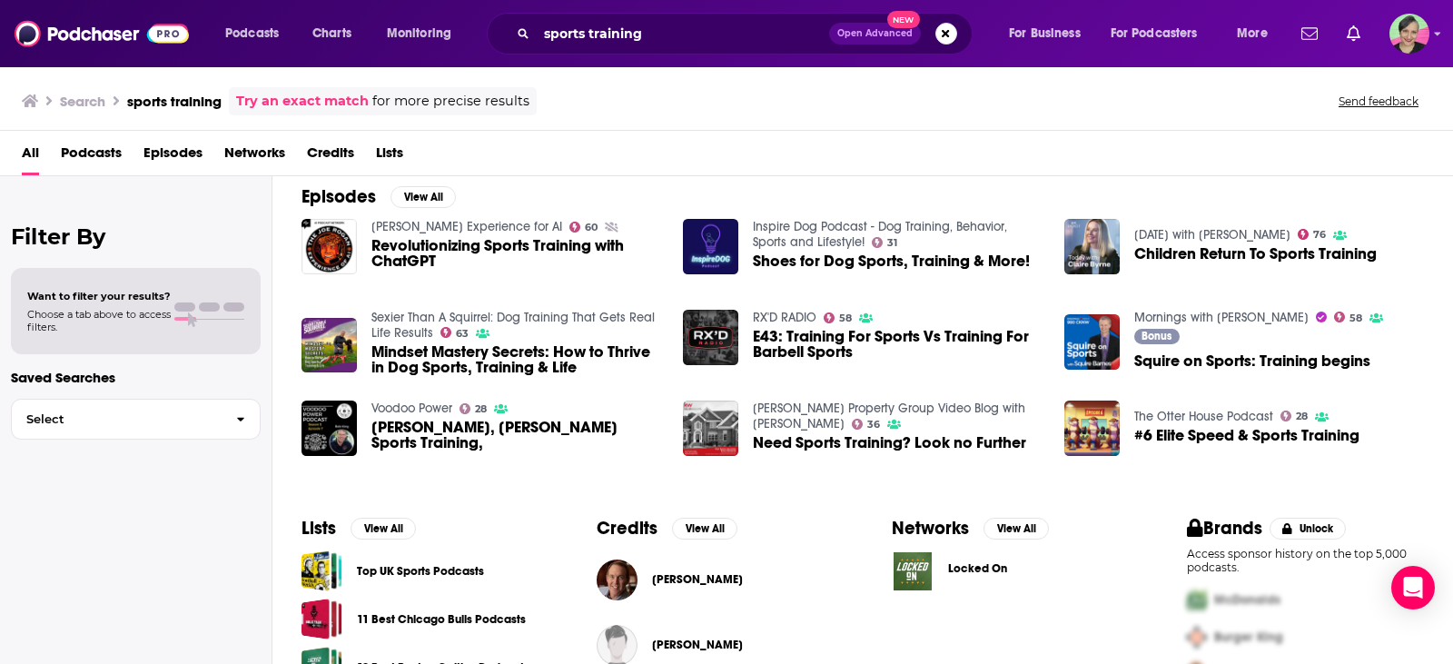
scroll to position [90, 0]
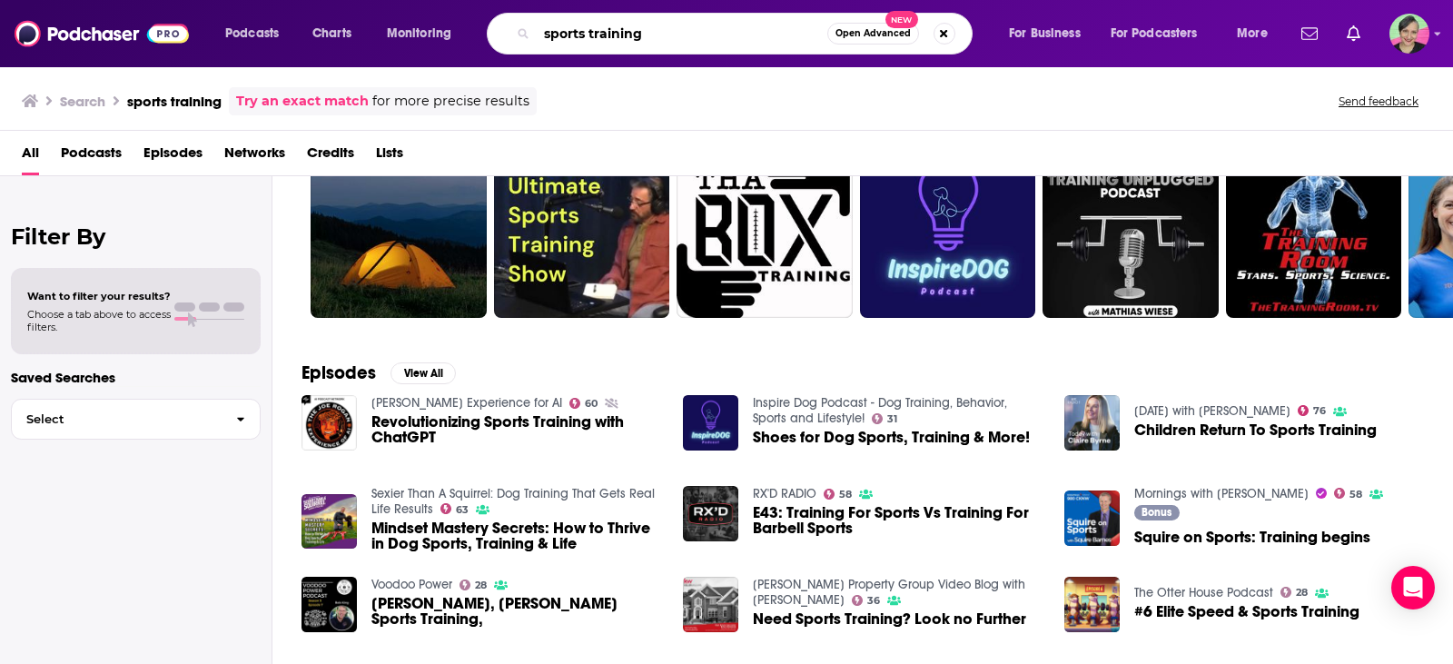
drag, startPoint x: 592, startPoint y: 39, endPoint x: 731, endPoint y: 43, distance: 139.0
click at [731, 43] on input "sports training" at bounding box center [682, 33] width 291 height 29
type input "sports and athletics"
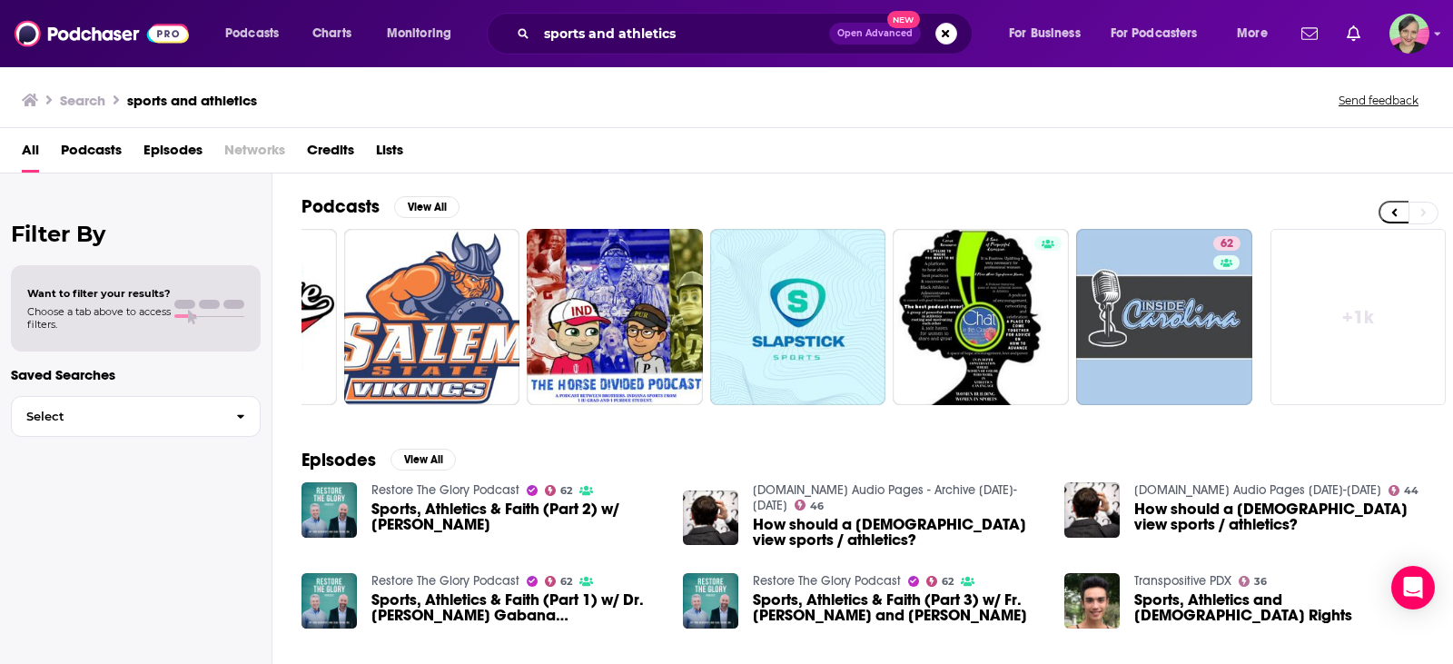
click at [1373, 310] on link "+ 1k" at bounding box center [1358, 317] width 176 height 176
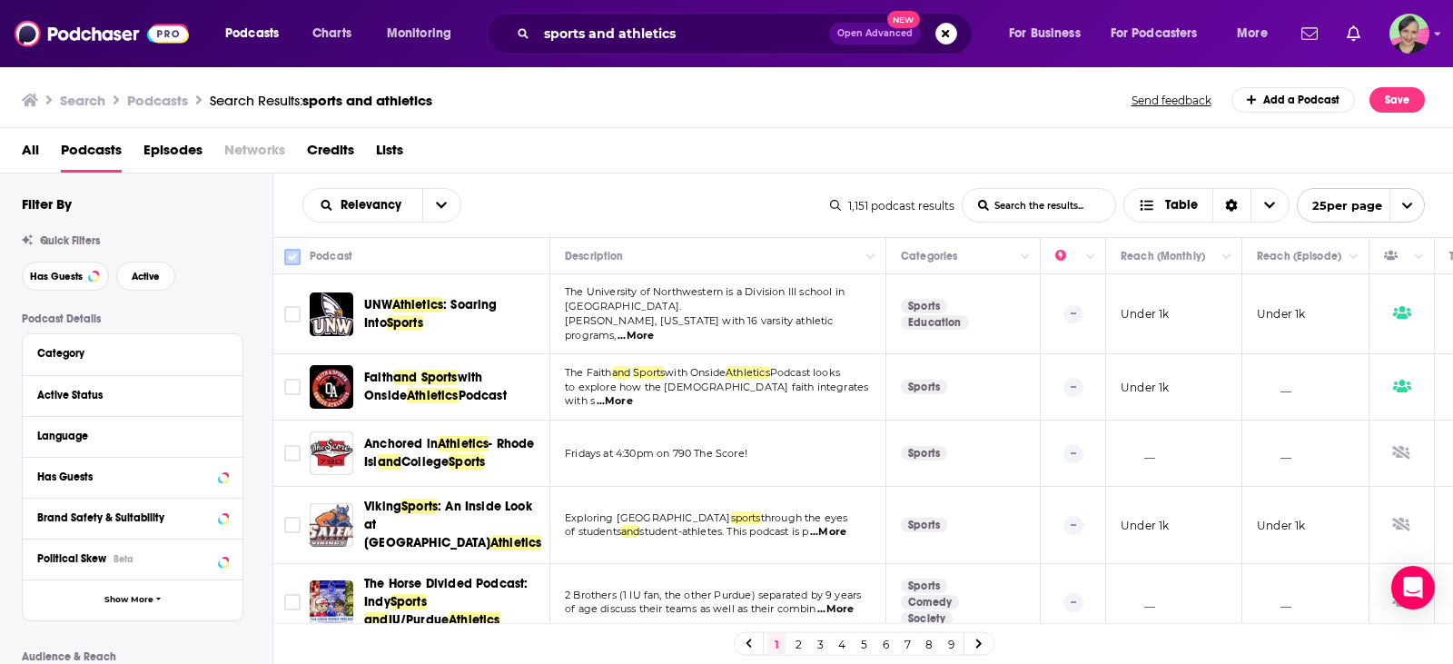
click at [292, 255] on input "Toggle select all" at bounding box center [292, 257] width 16 height 16
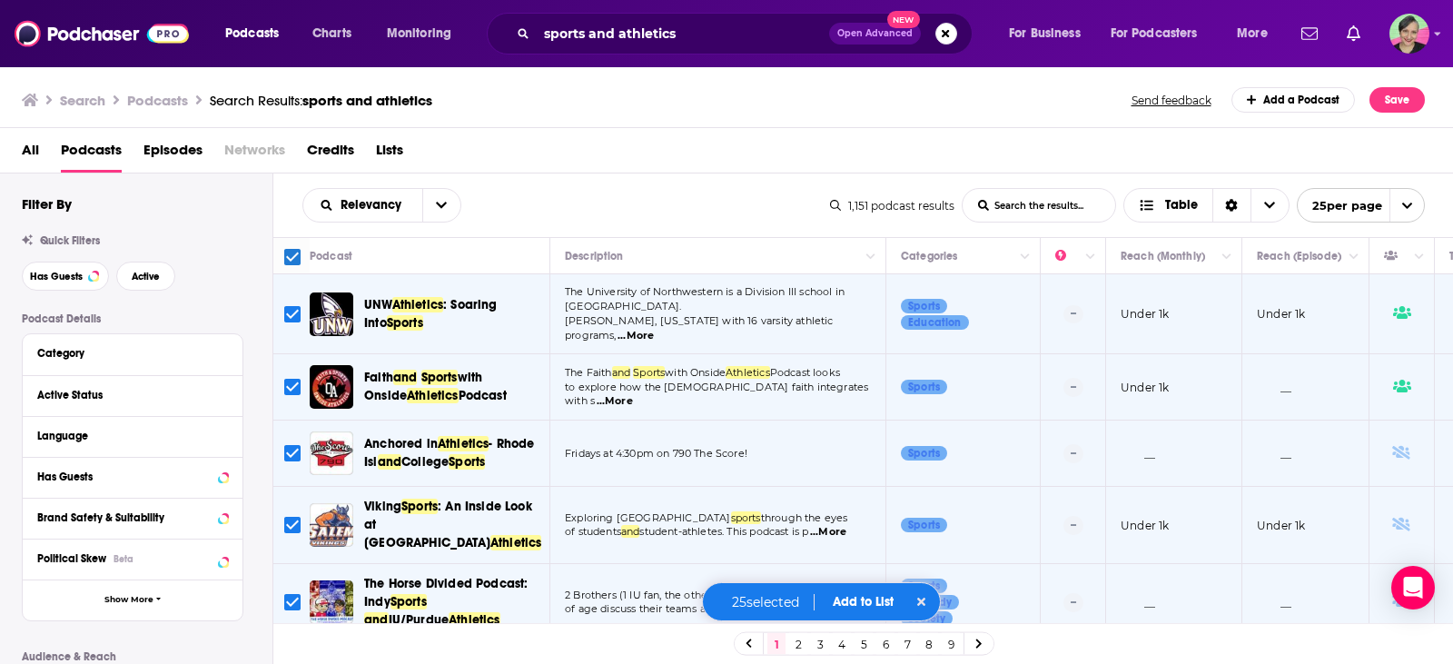
click at [298, 259] on input "Toggle select all" at bounding box center [292, 257] width 16 height 16
checkbox input "false"
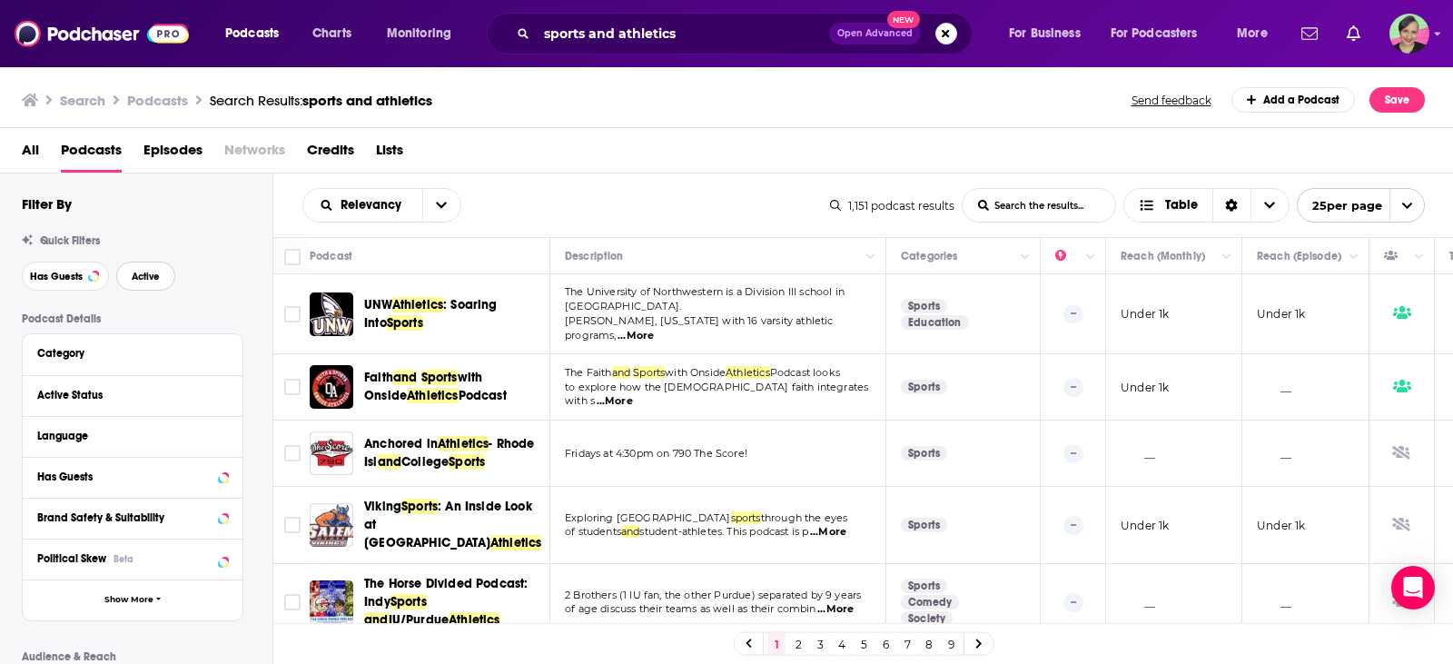
click at [143, 278] on span "Active" at bounding box center [146, 276] width 28 height 10
click at [59, 279] on span "Has Guests" at bounding box center [56, 276] width 53 height 10
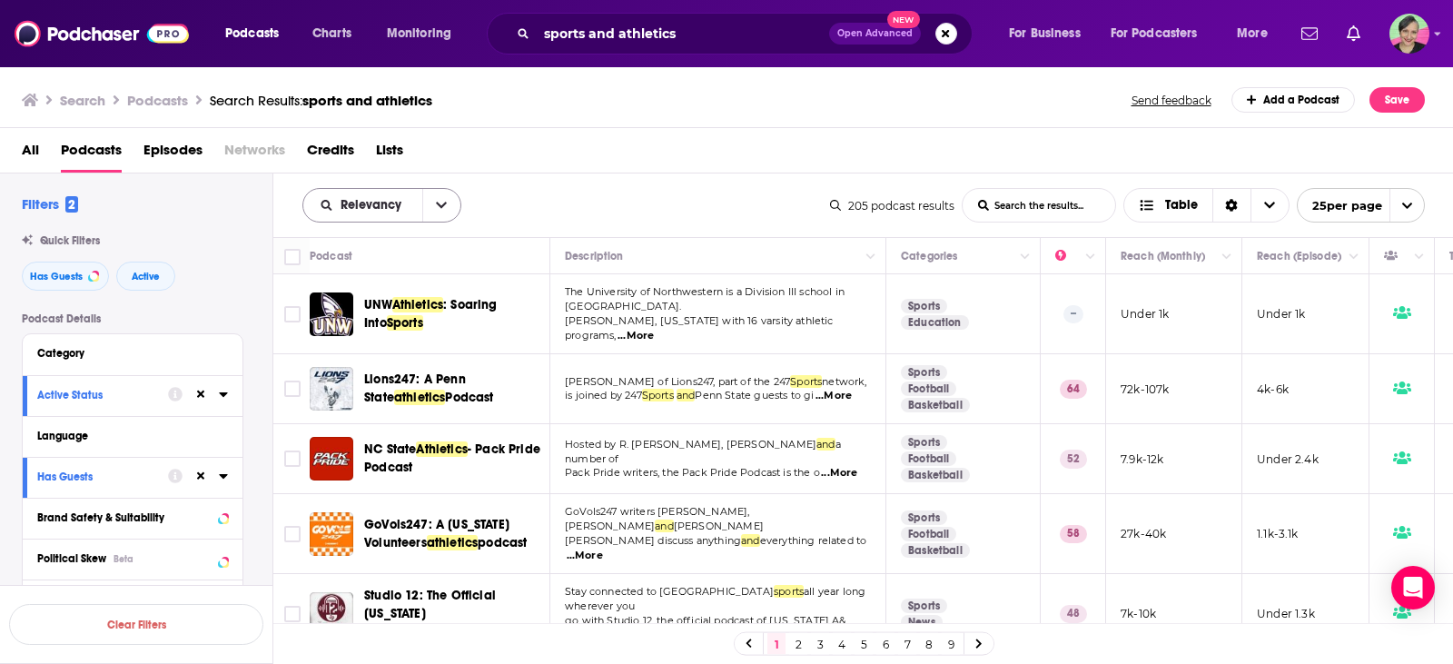
click at [370, 206] on span "Relevancy" at bounding box center [373, 205] width 67 height 13
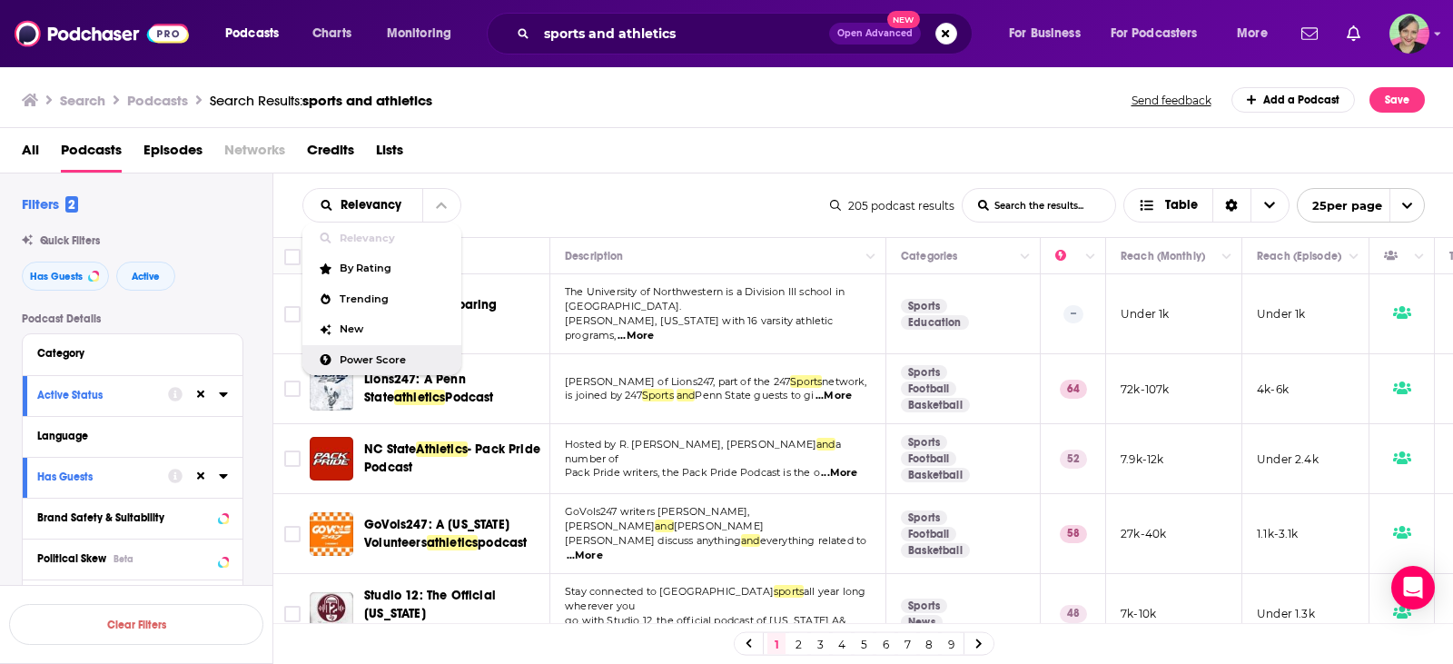
click at [364, 355] on span "Power Score" at bounding box center [393, 360] width 107 height 10
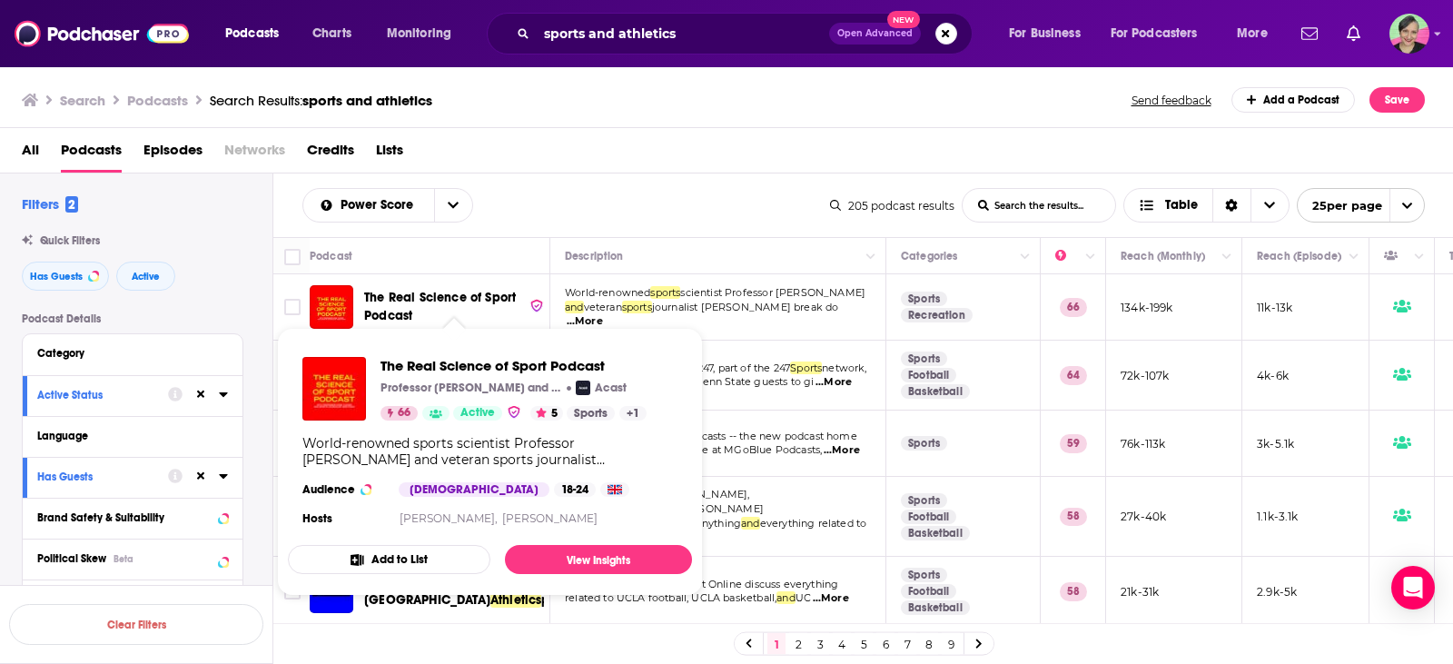
click at [439, 292] on span "The Real Science of Sport Podcast" at bounding box center [440, 307] width 152 height 34
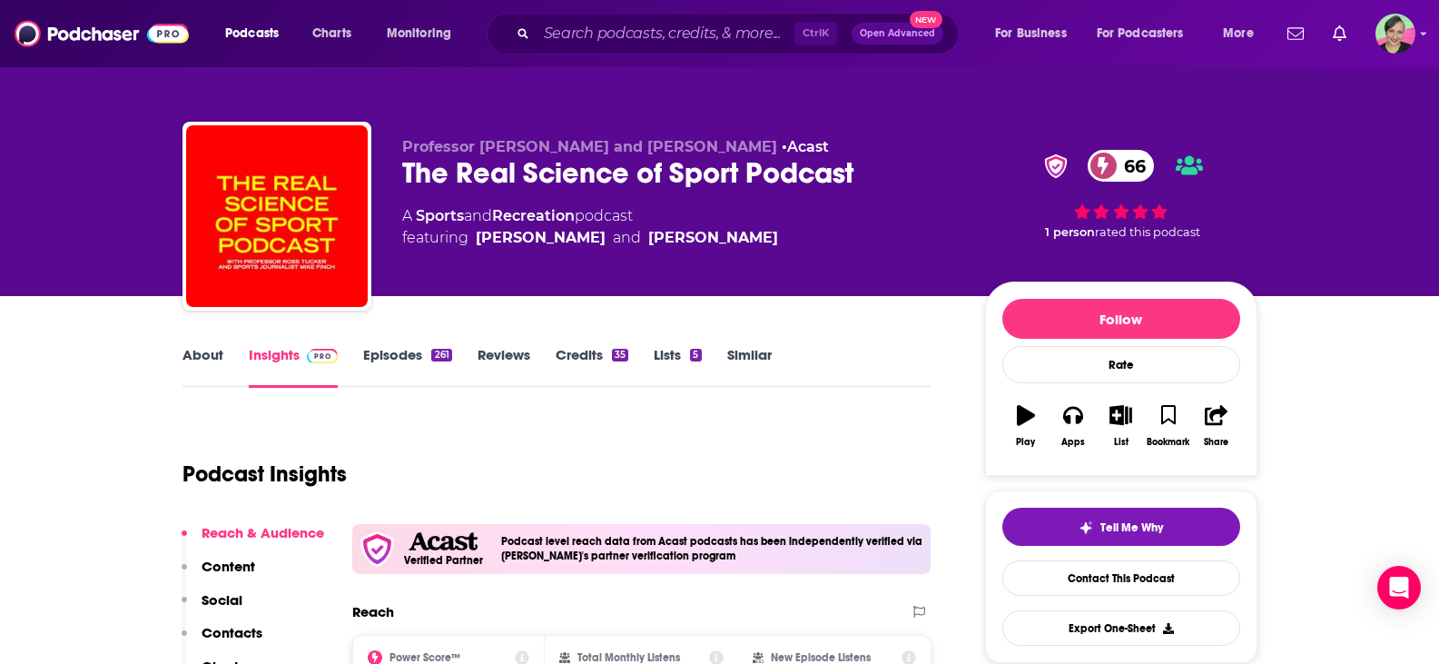
click at [202, 356] on link "About" at bounding box center [202, 367] width 41 height 42
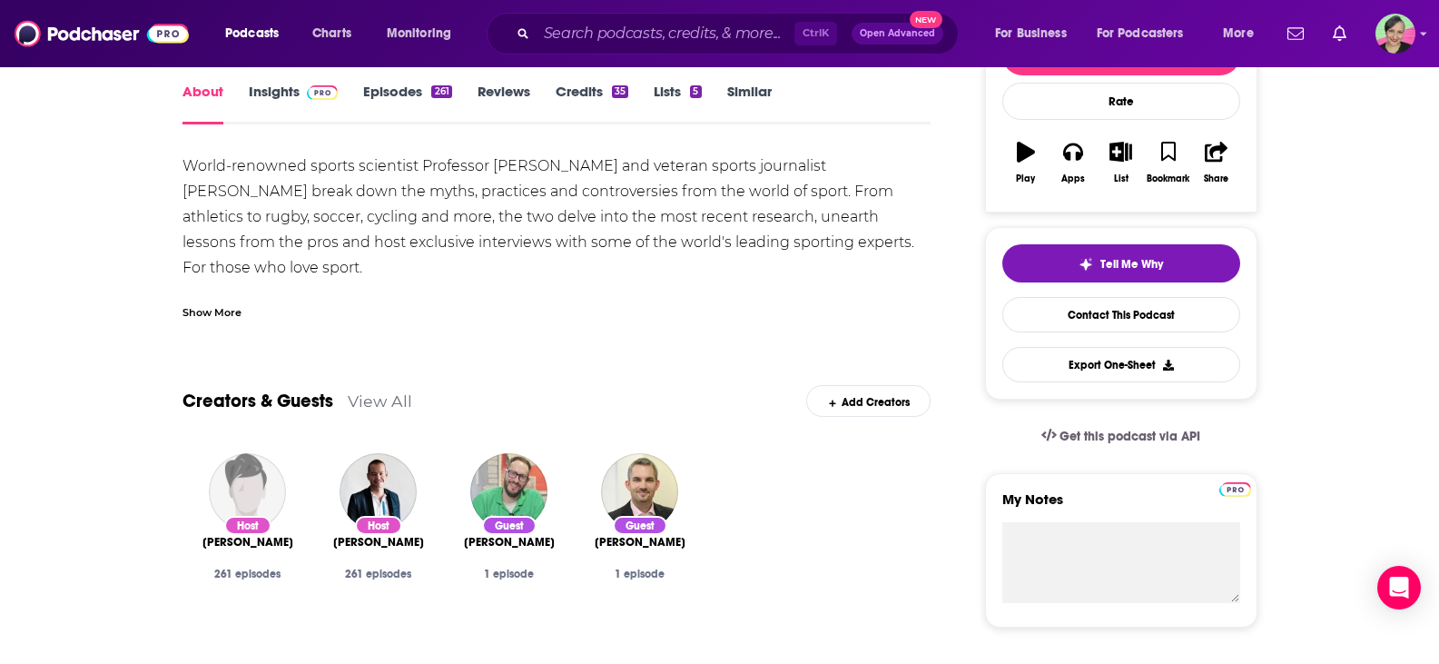
scroll to position [272, 0]
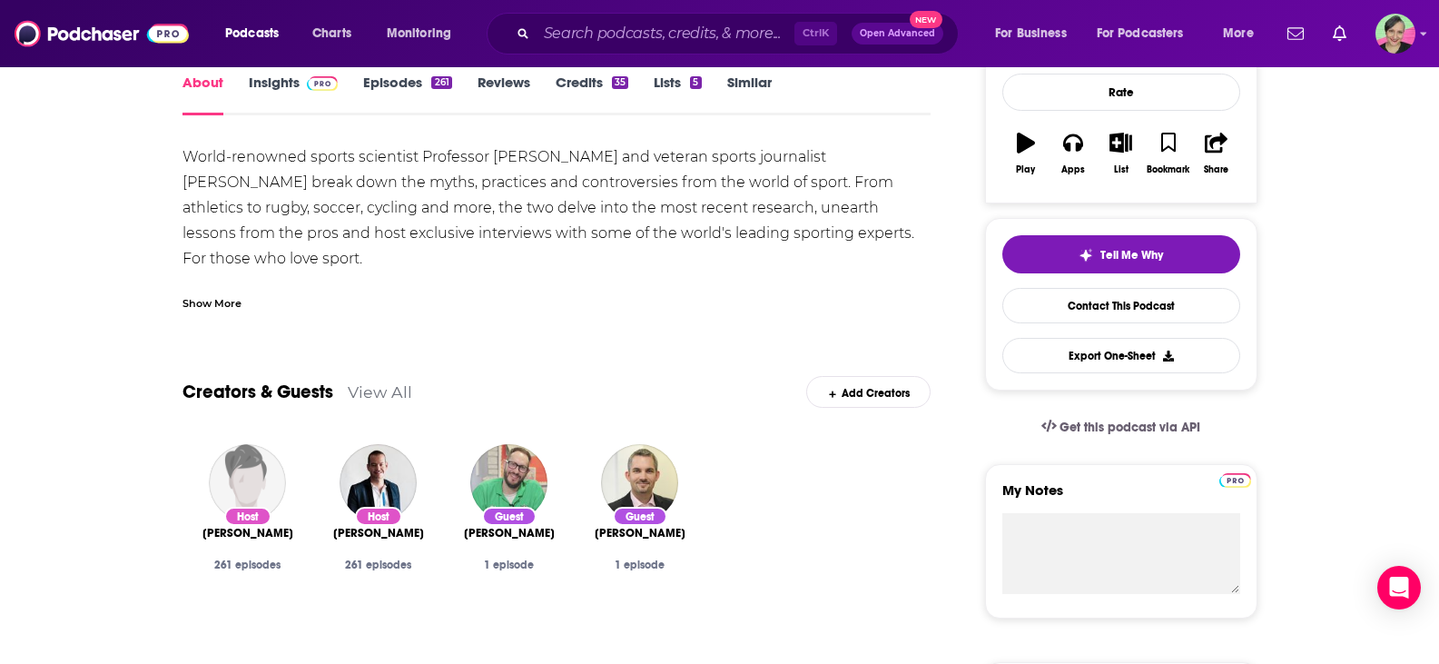
click at [230, 306] on div "Show More" at bounding box center [211, 301] width 59 height 17
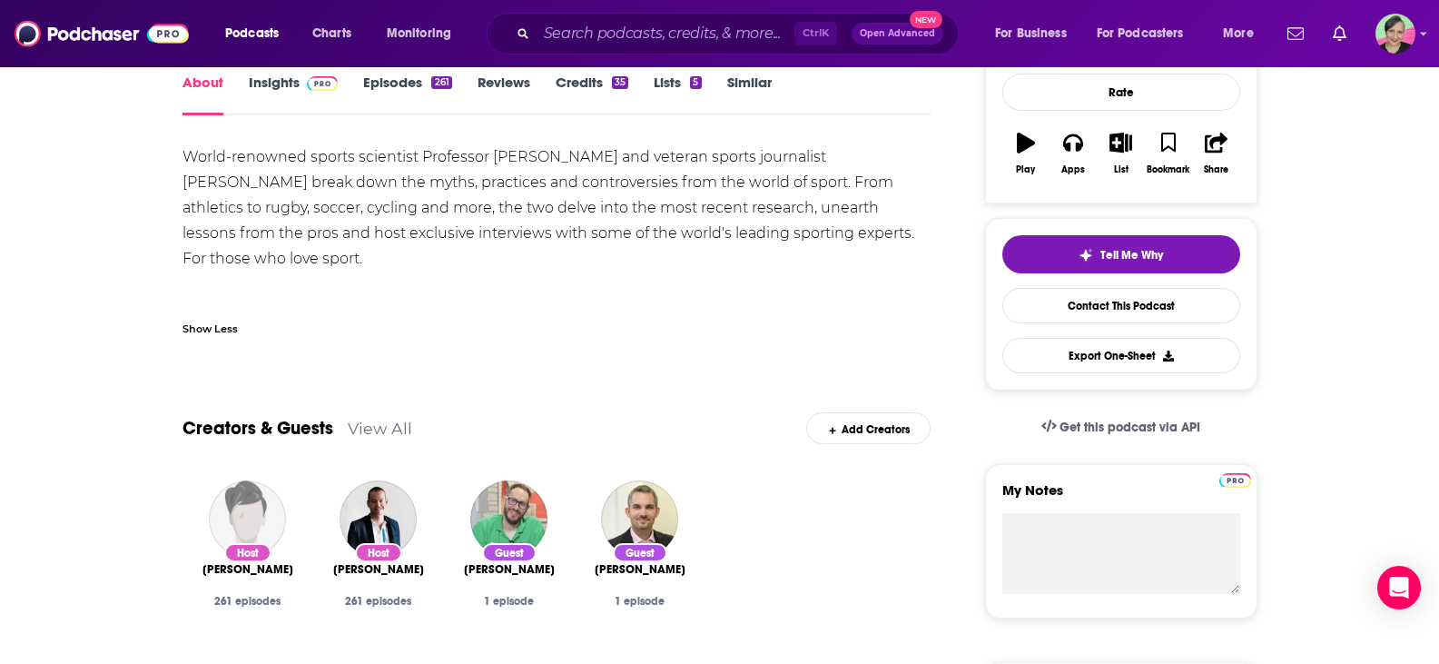
scroll to position [0, 0]
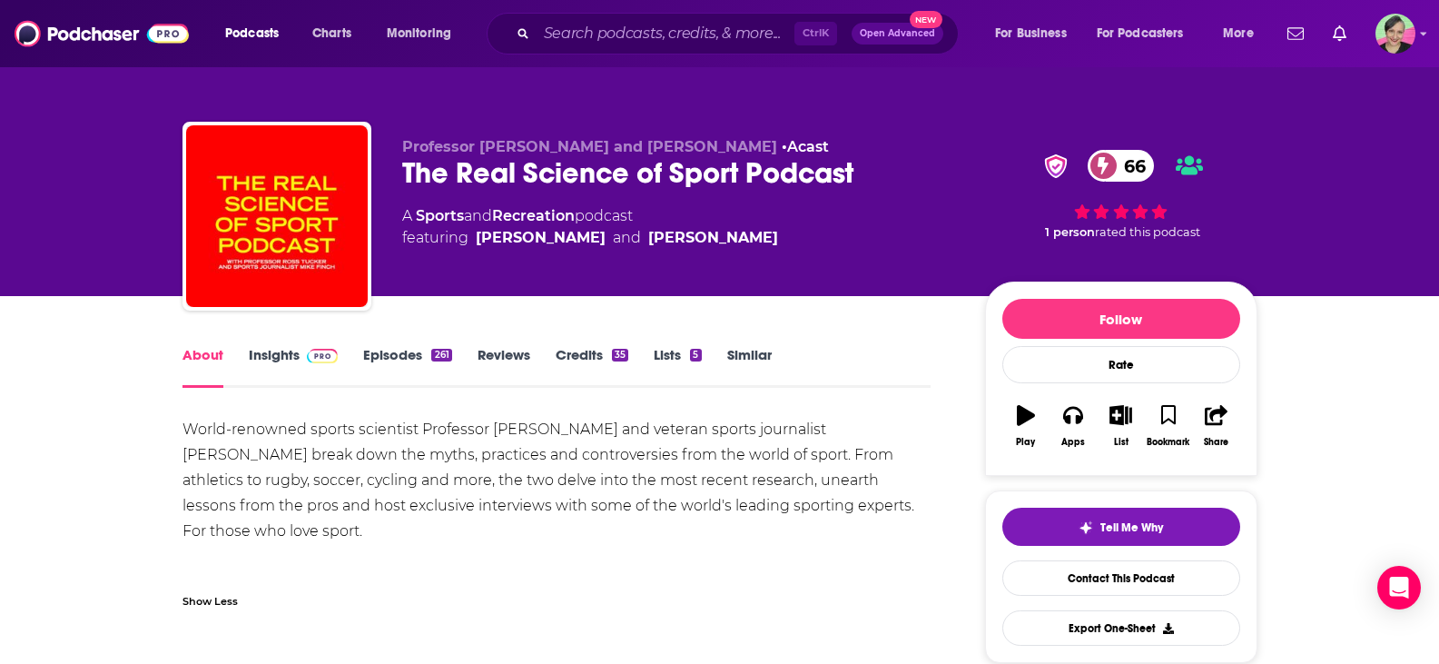
click at [285, 353] on link "Insights" at bounding box center [294, 367] width 90 height 42
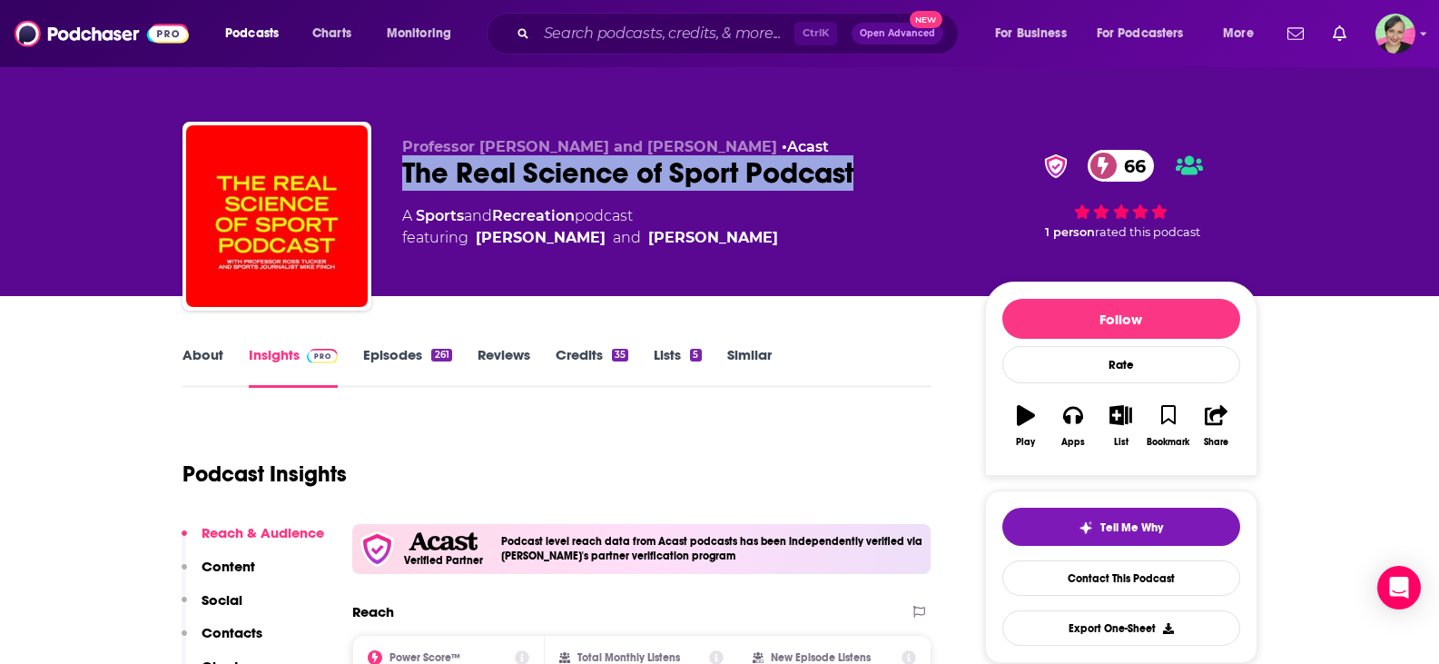
drag, startPoint x: 853, startPoint y: 174, endPoint x: 403, endPoint y: 177, distance: 449.4
click at [403, 177] on div "The Real Science of Sport Podcast 66" at bounding box center [679, 172] width 554 height 35
copy h2 "The Real Science of Sport Podcast"
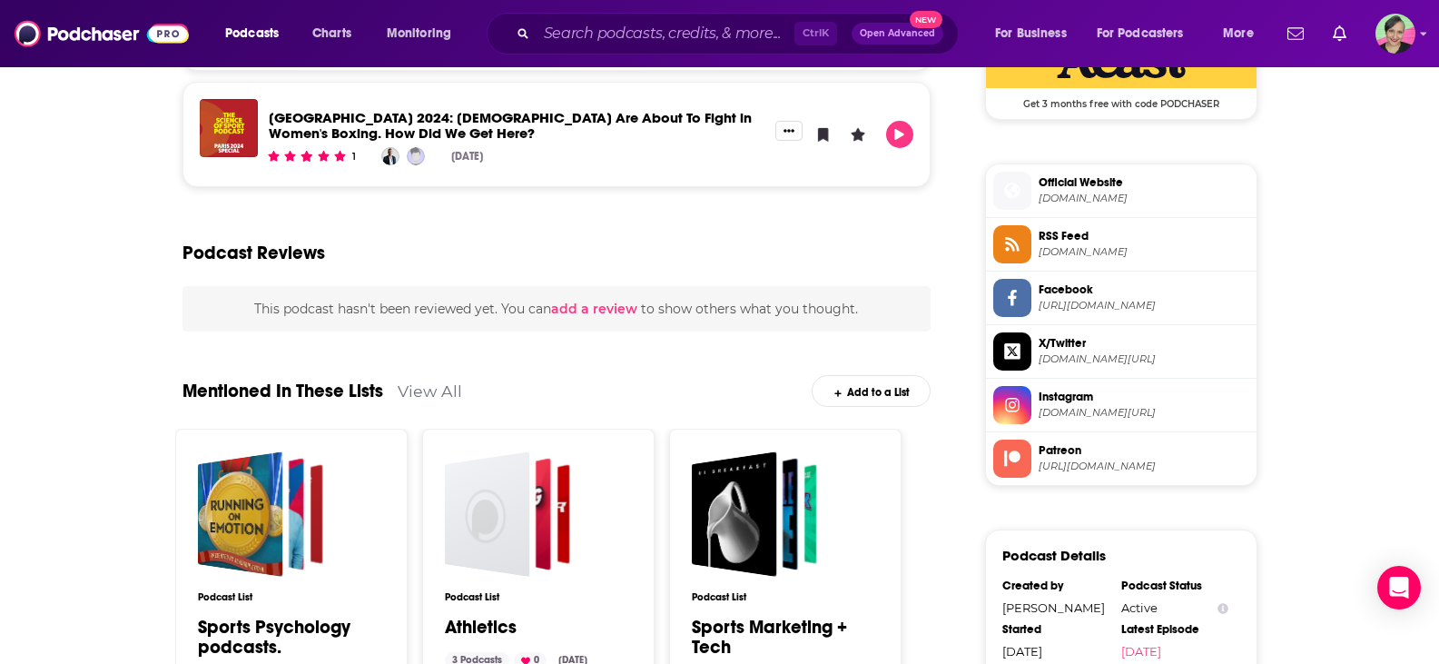
scroll to position [2054, 0]
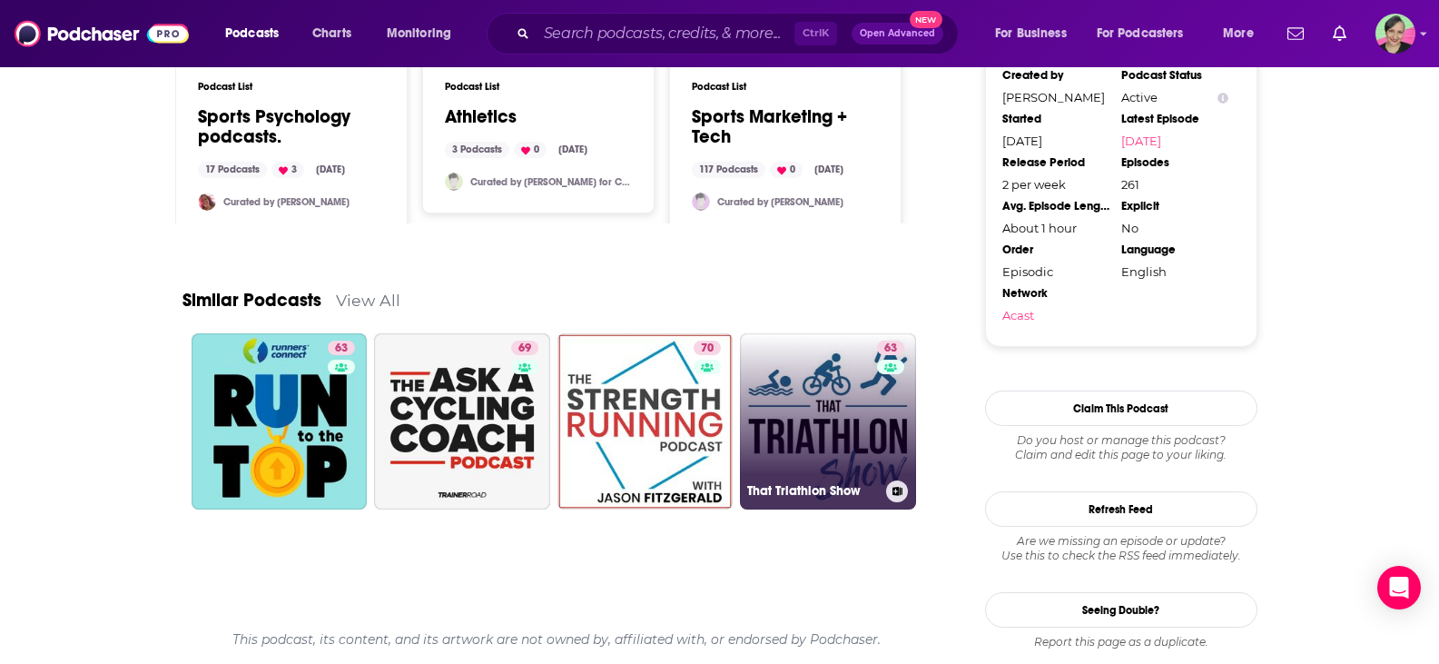
click at [814, 386] on link "63 That Triathlon Show" at bounding box center [828, 421] width 176 height 176
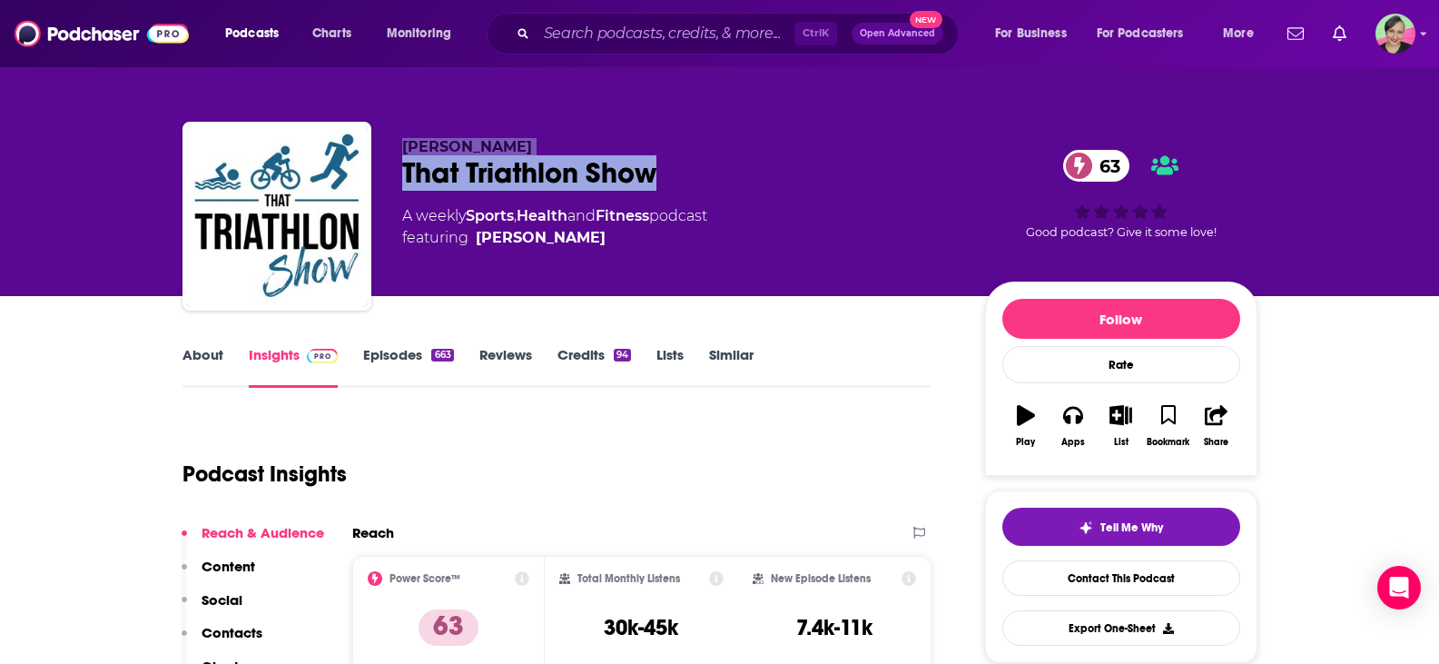
drag, startPoint x: 692, startPoint y: 177, endPoint x: 377, endPoint y: 147, distance: 316.5
click at [377, 147] on div "Mikael Eriksson That Triathlon Show 63 A weekly Sports , Health and Fitness pod…" at bounding box center [719, 220] width 1075 height 196
copy div "Mikael Eriksson That Triathlon Show"
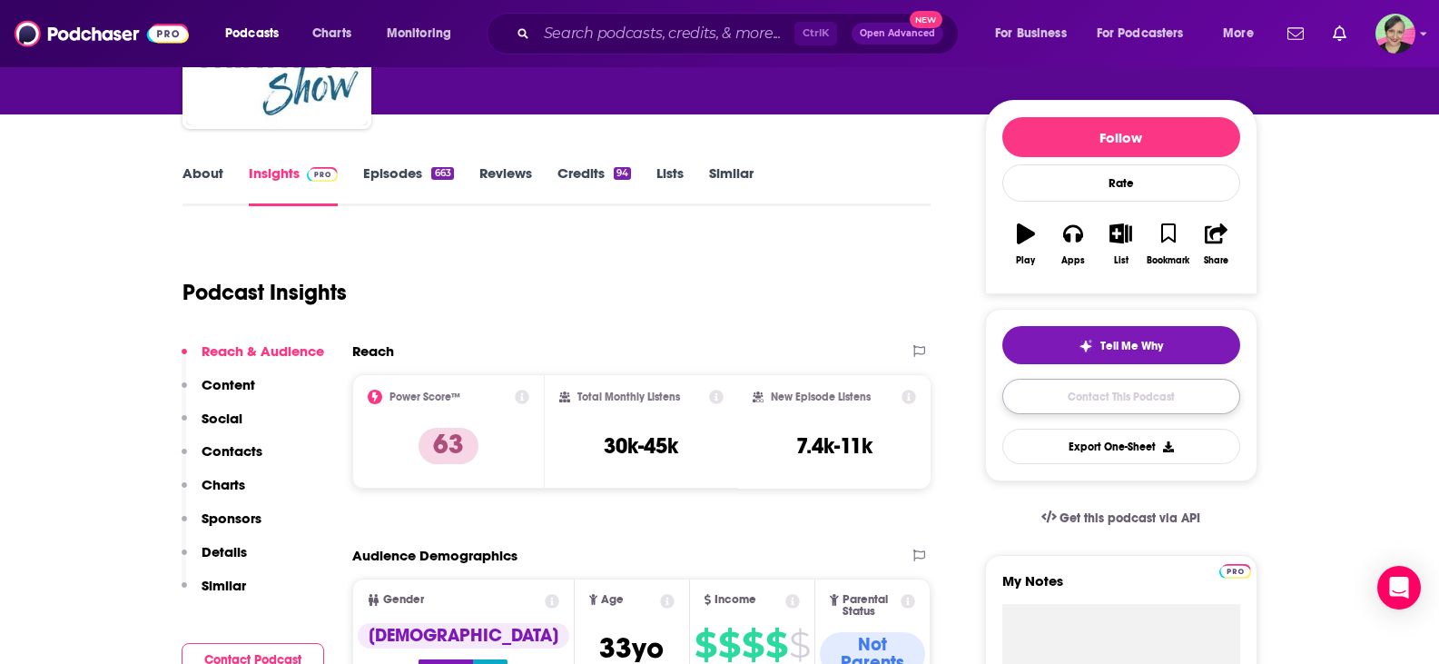
click at [1131, 391] on link "Contact This Podcast" at bounding box center [1121, 396] width 238 height 35
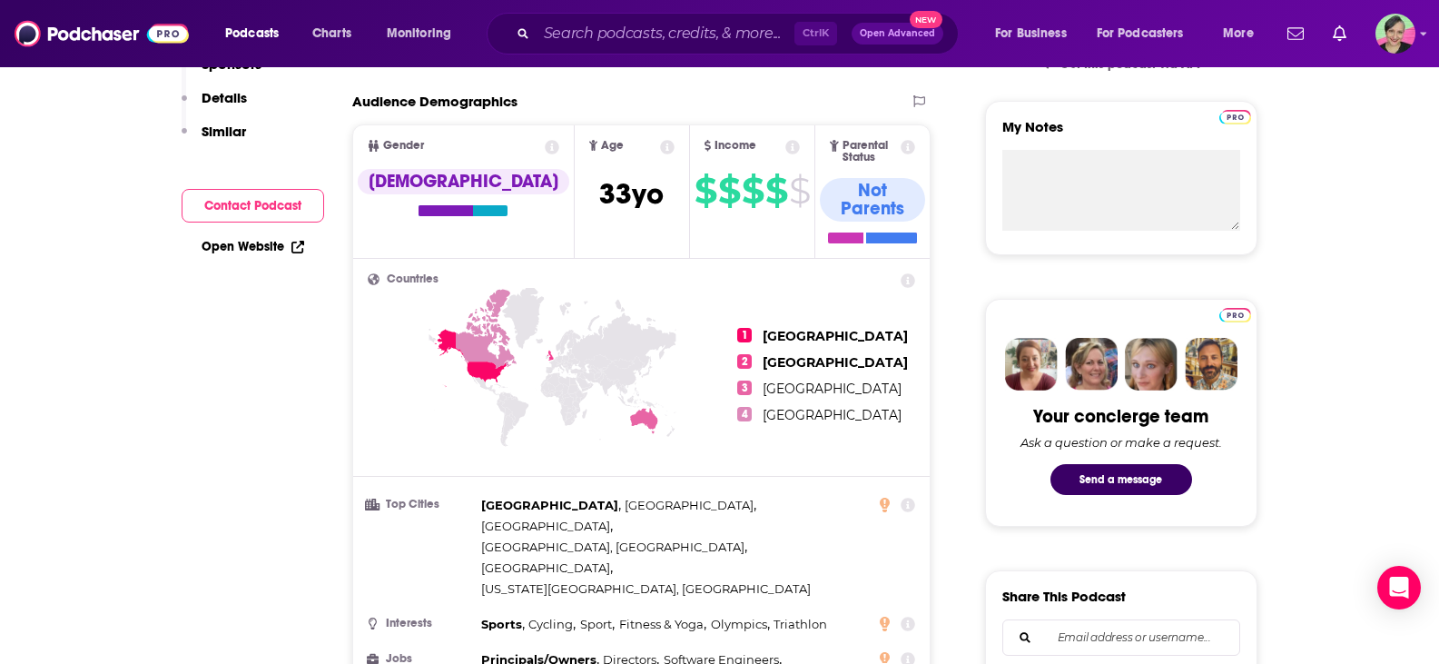
scroll to position [91, 0]
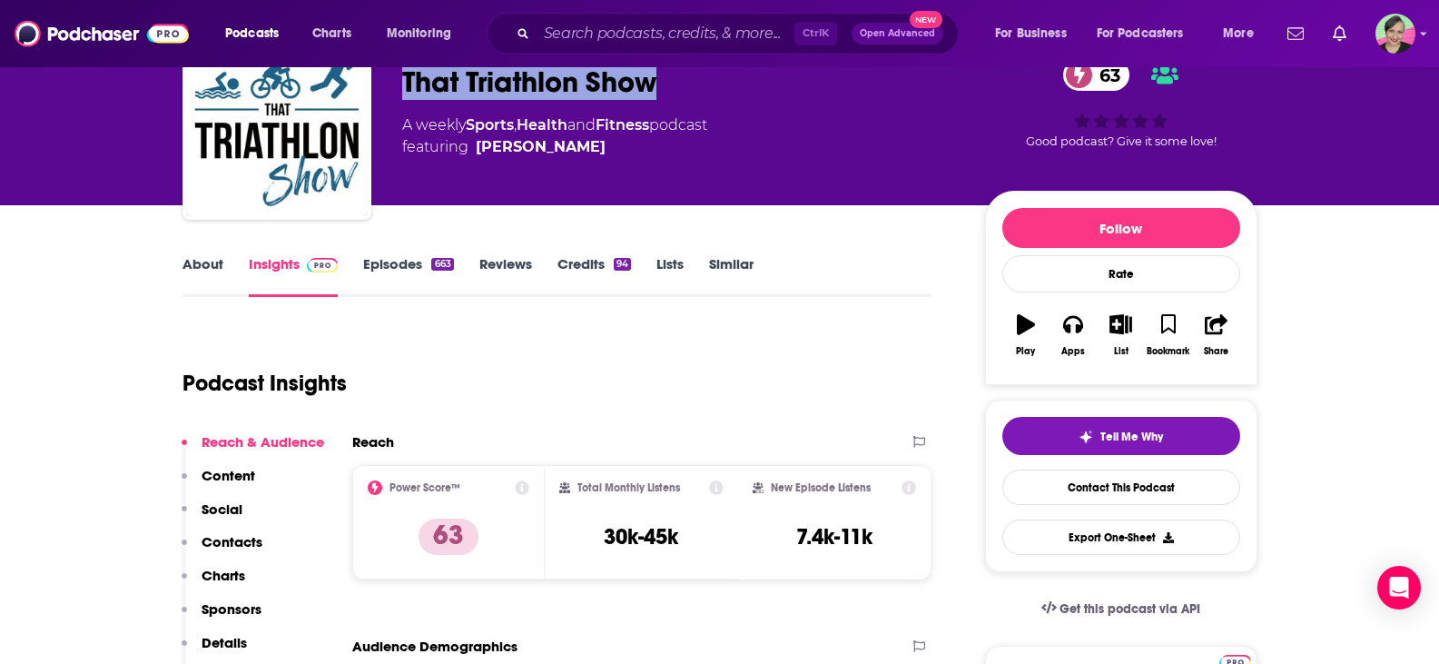
click at [212, 261] on link "About" at bounding box center [202, 276] width 41 height 42
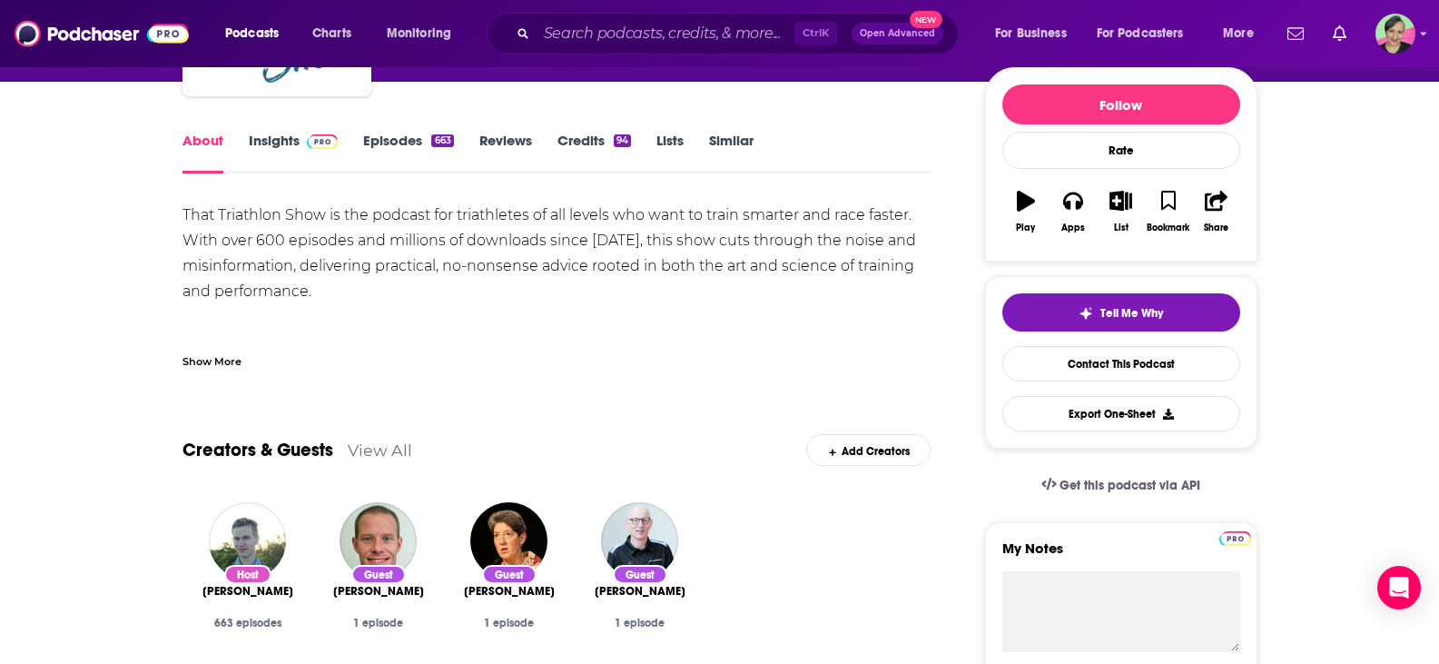
scroll to position [272, 0]
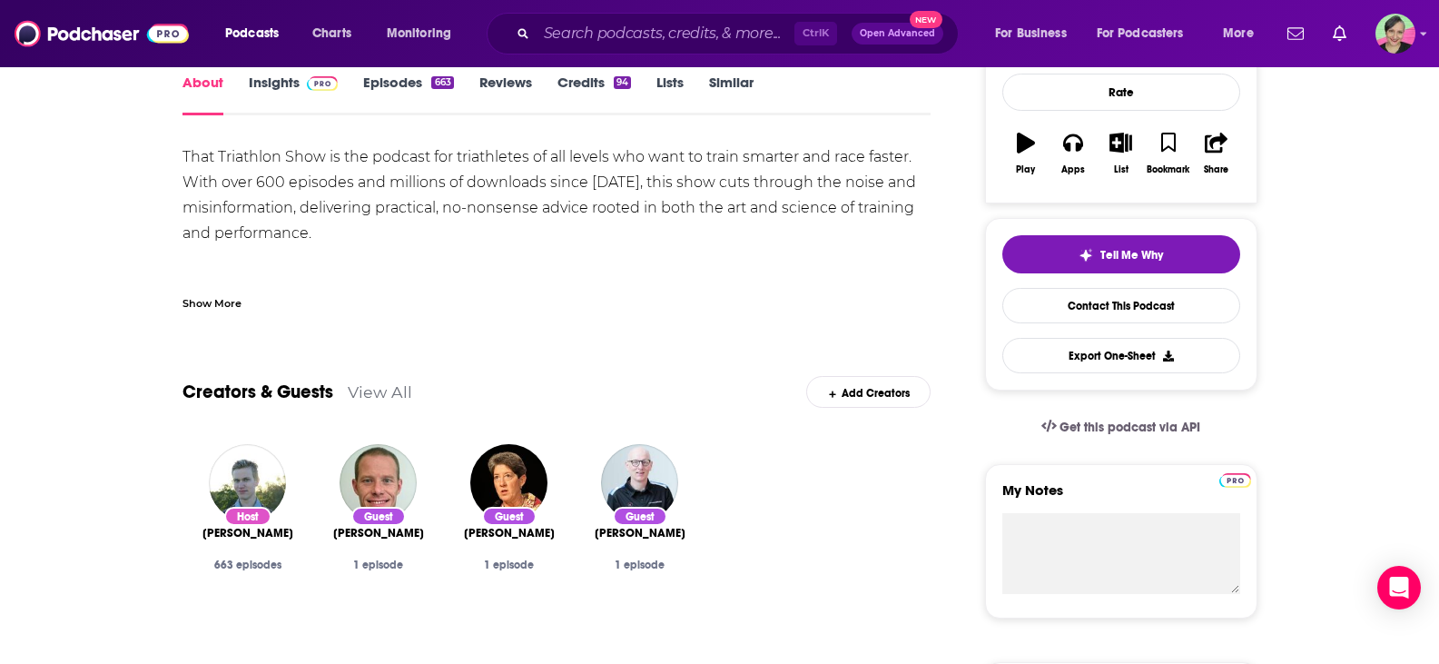
click at [217, 296] on div "Show More" at bounding box center [211, 301] width 59 height 17
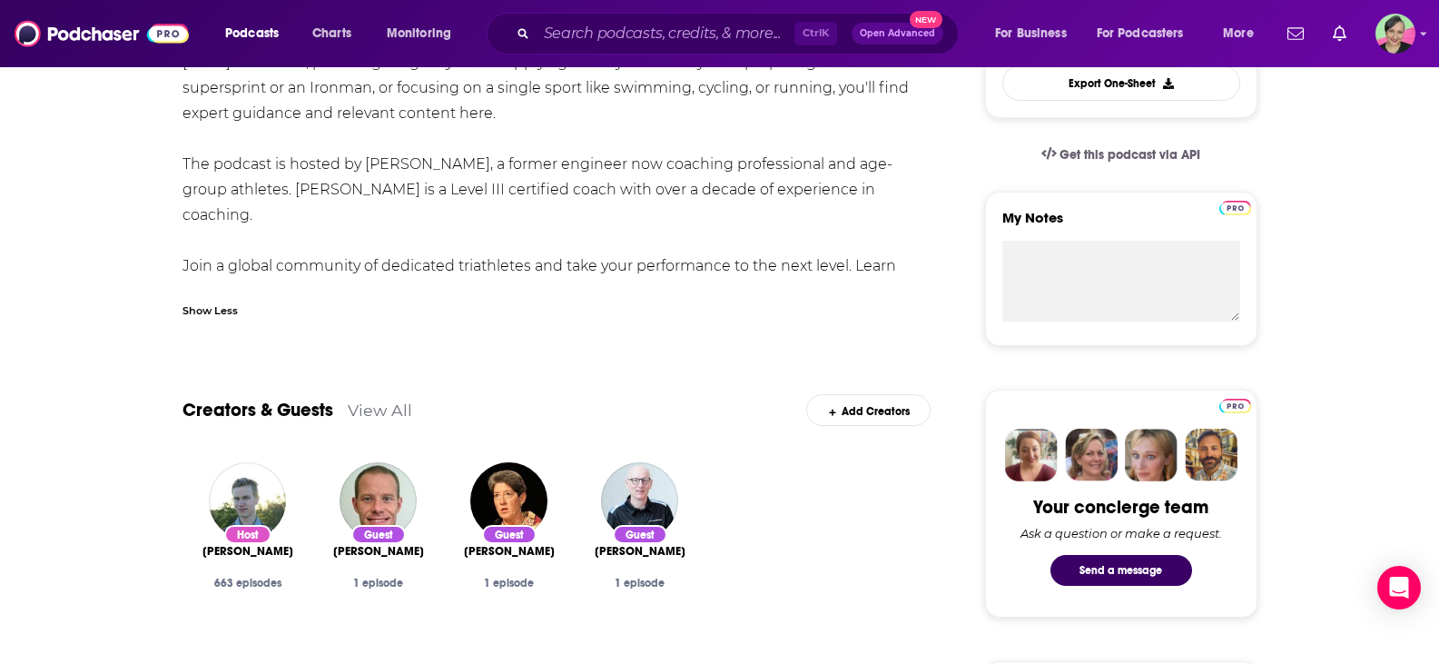
scroll to position [91, 0]
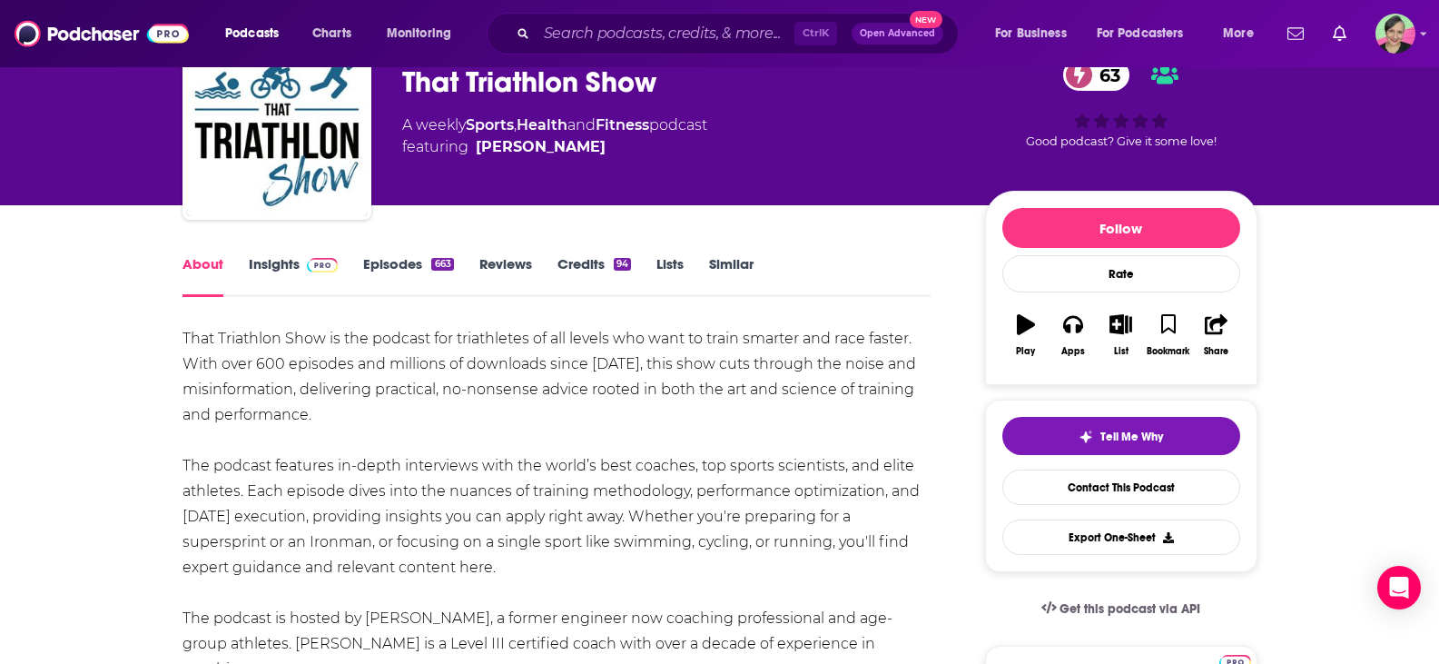
click at [410, 261] on link "Episodes 663" at bounding box center [408, 276] width 90 height 42
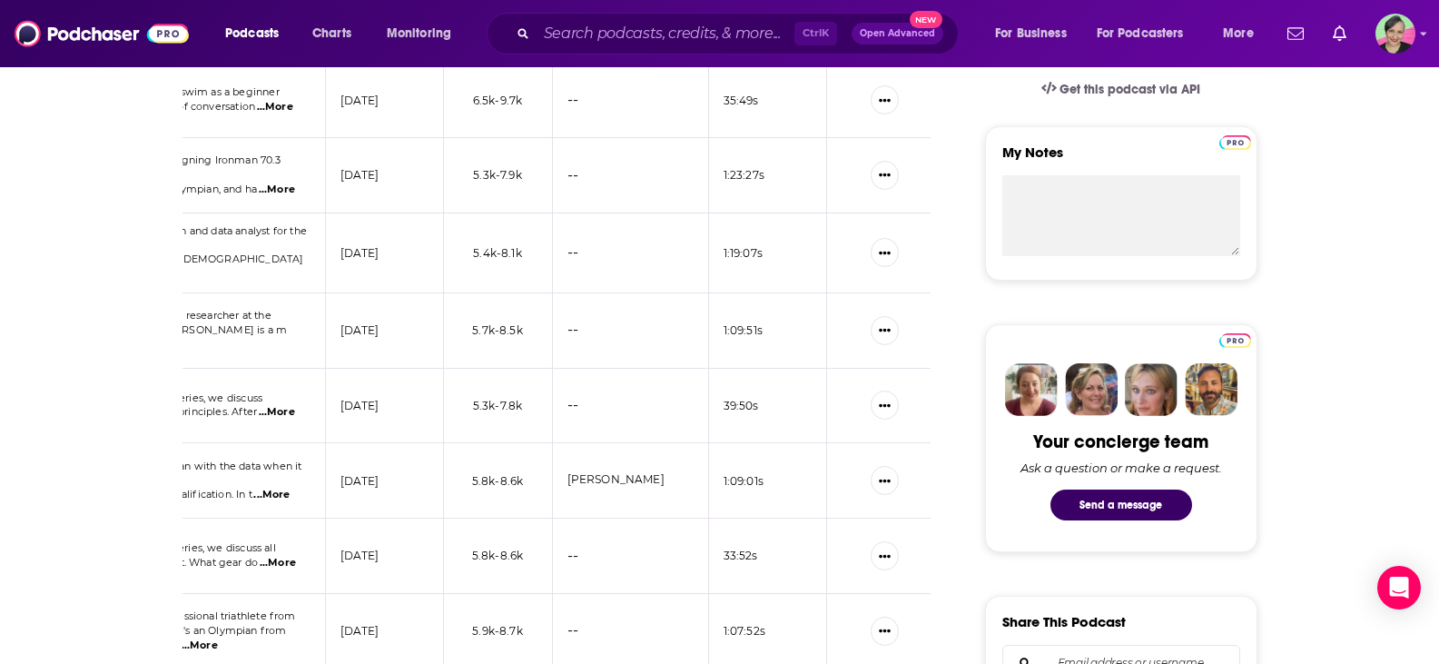
scroll to position [156, 0]
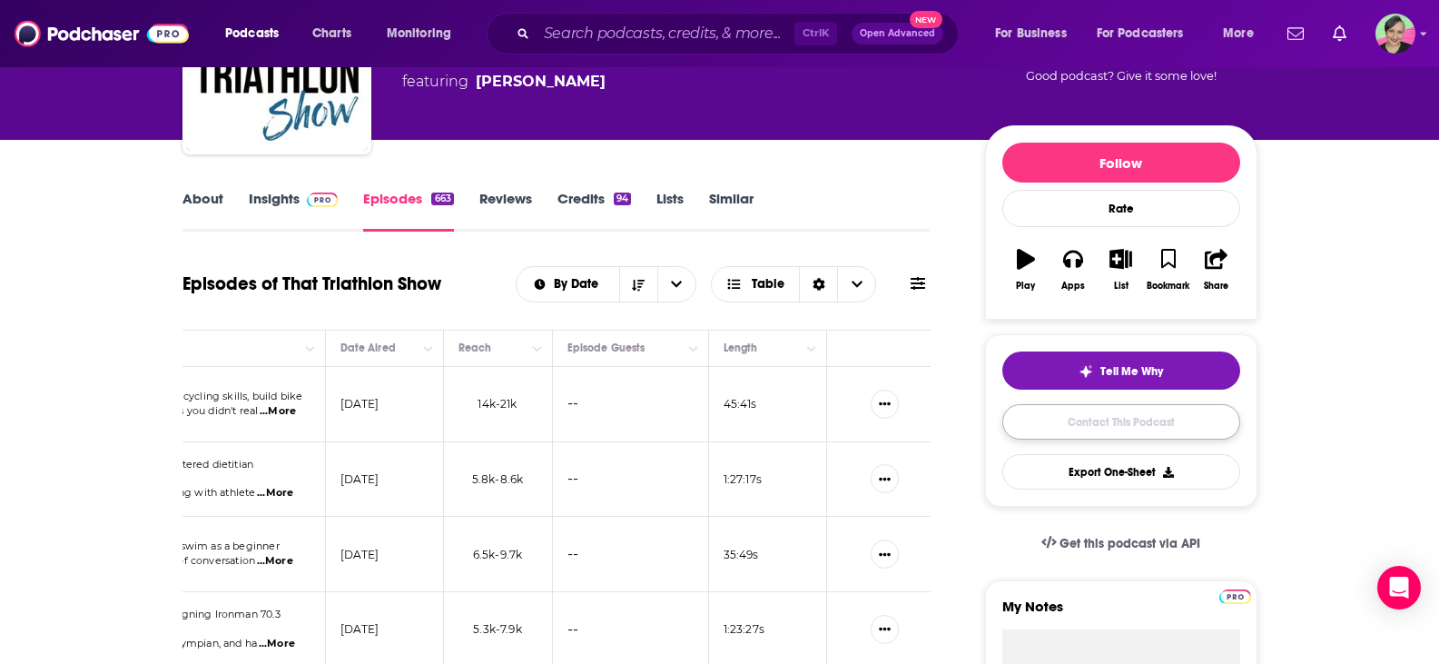
click at [1126, 420] on link "Contact This Podcast" at bounding box center [1121, 421] width 238 height 35
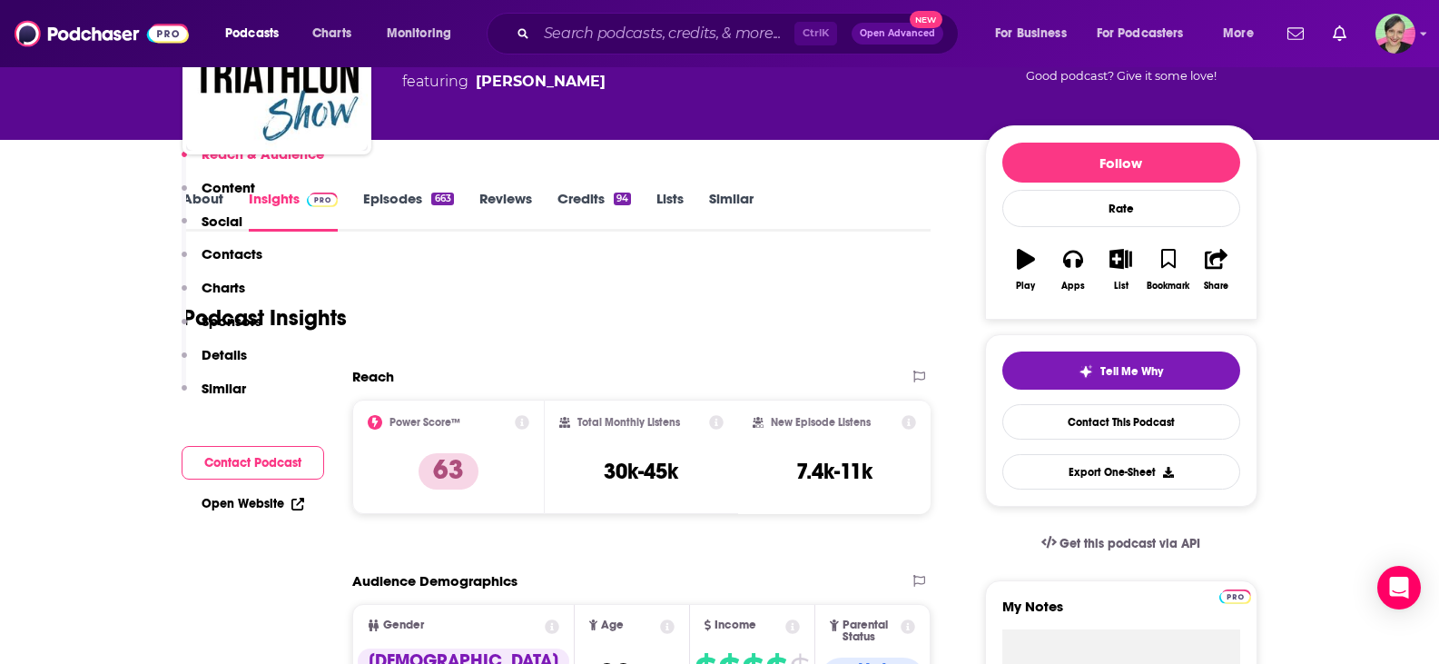
scroll to position [1706, 0]
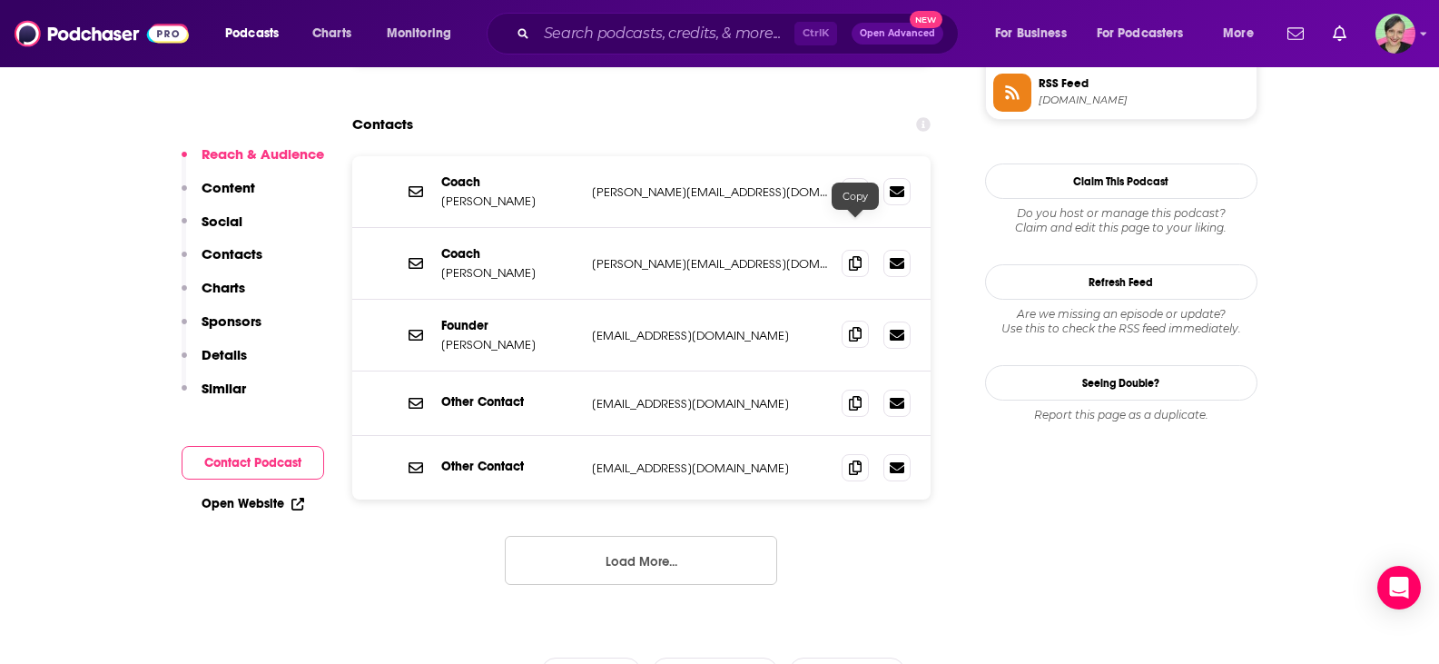
click at [855, 327] on icon at bounding box center [855, 334] width 13 height 15
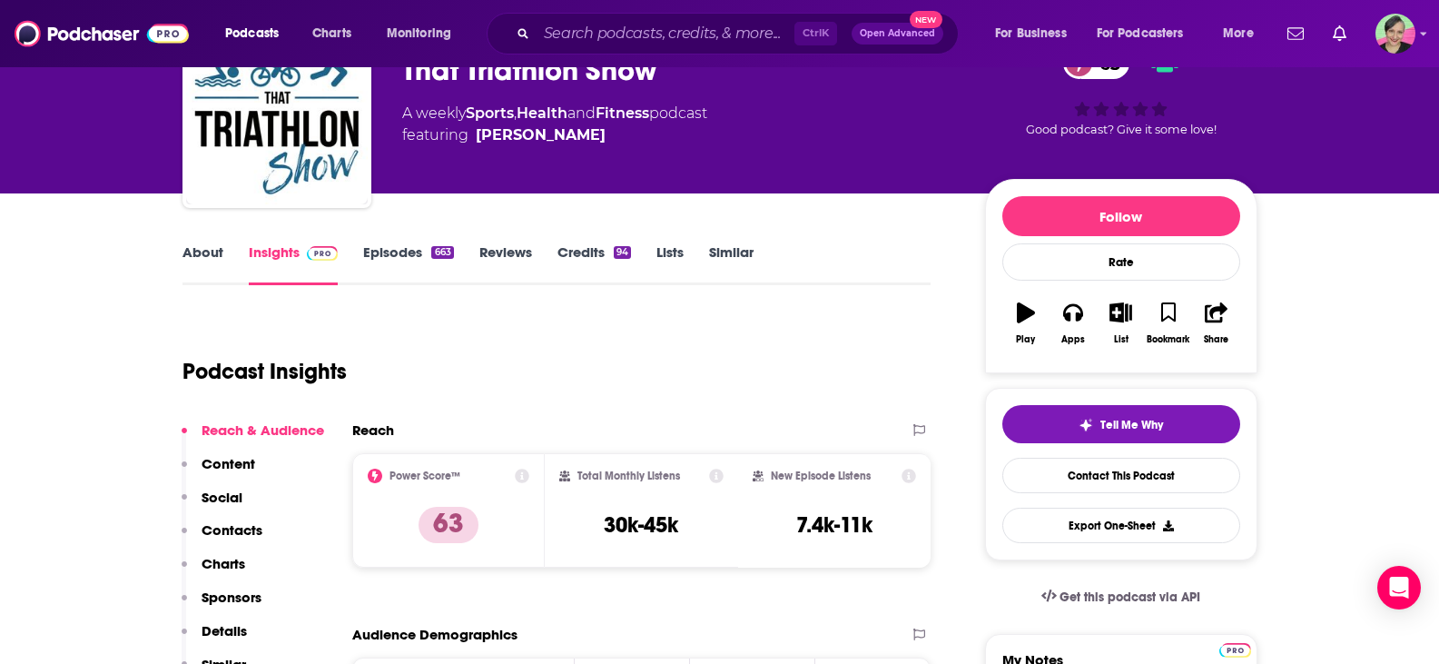
scroll to position [72, 0]
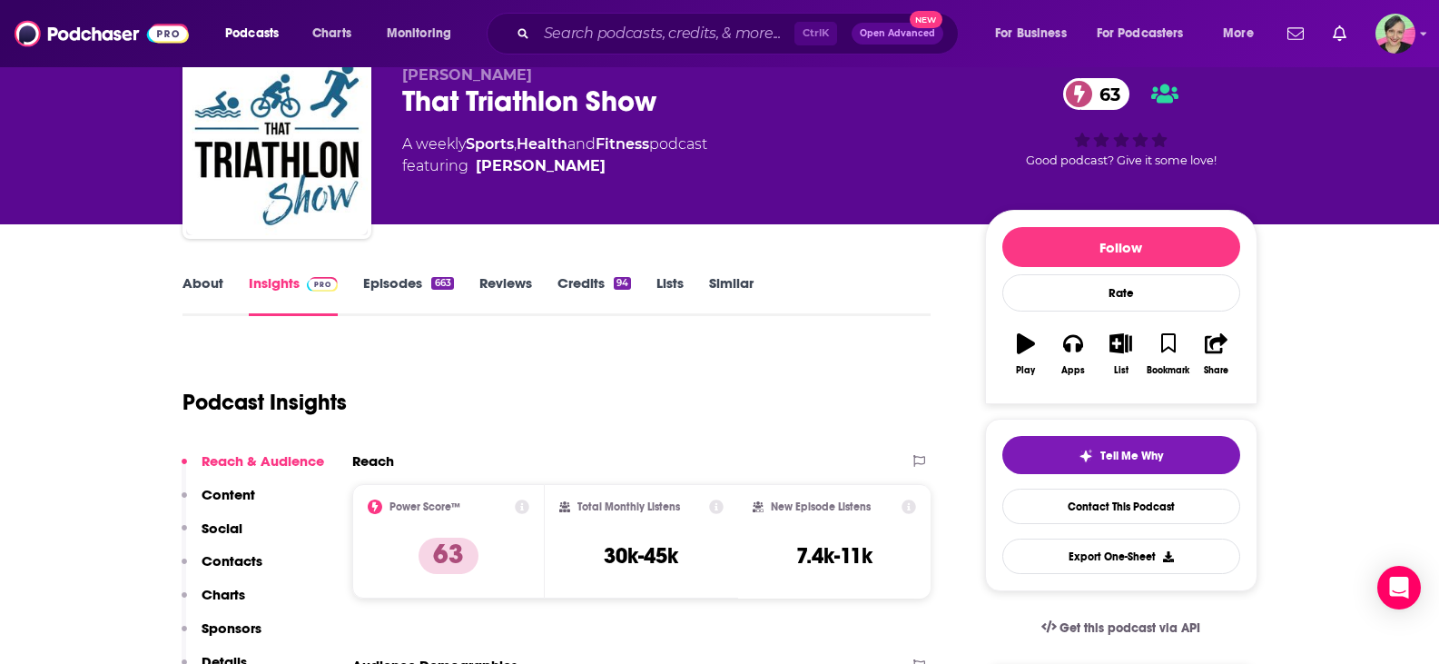
click at [739, 281] on link "Similar" at bounding box center [731, 295] width 44 height 42
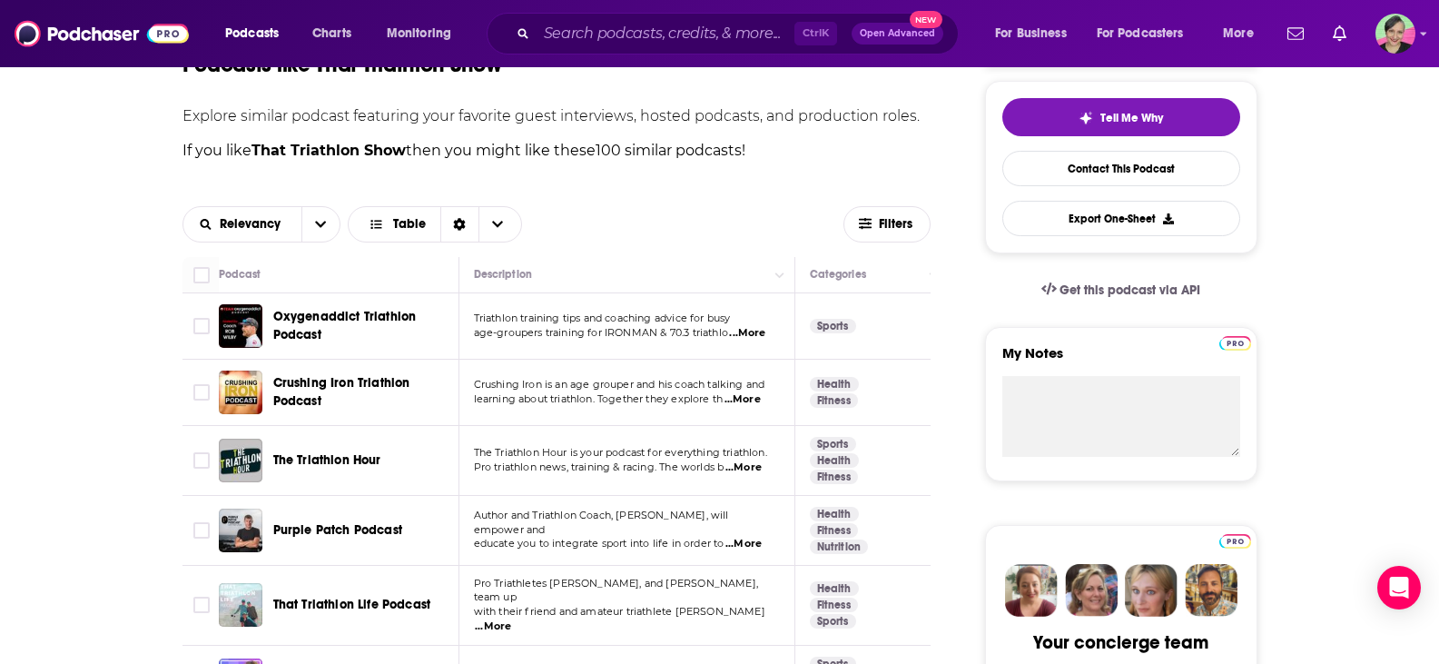
scroll to position [454, 0]
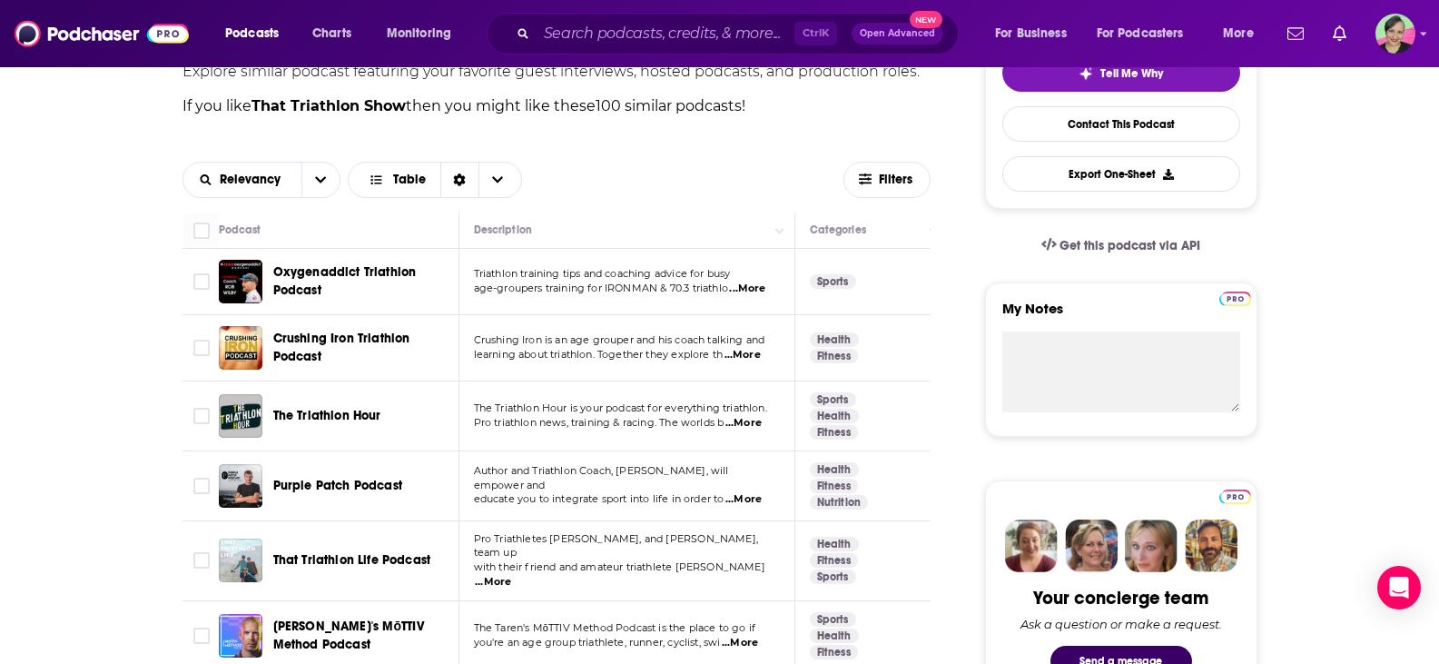
click at [293, 334] on span "Crushing Iron Triathlon Podcast" at bounding box center [341, 347] width 137 height 34
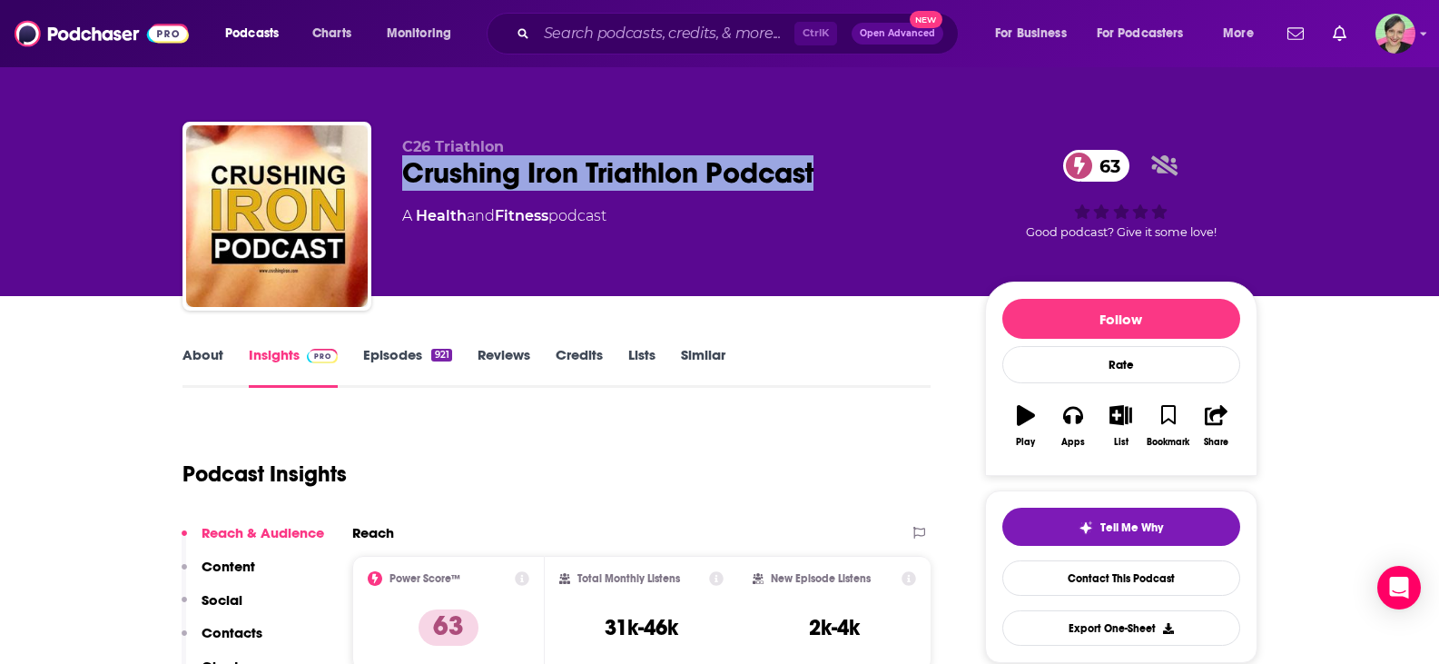
drag, startPoint x: 838, startPoint y: 180, endPoint x: 391, endPoint y: 171, distance: 446.8
click at [391, 171] on div "C26 Triathlon Crushing Iron Triathlon Podcast 63 A Health and Fitness podcast 6…" at bounding box center [719, 220] width 1075 height 196
copy h2 "Crushing Iron Triathlon Podcast"
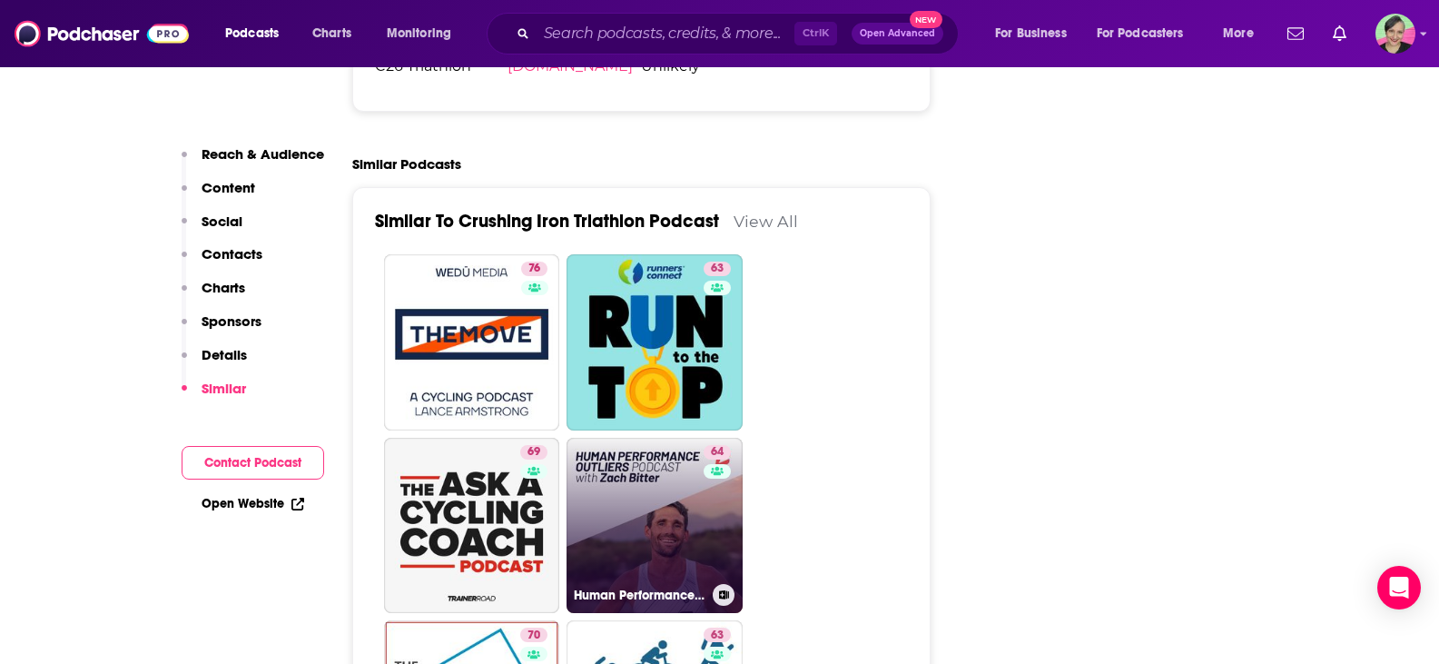
scroll to position [2996, 0]
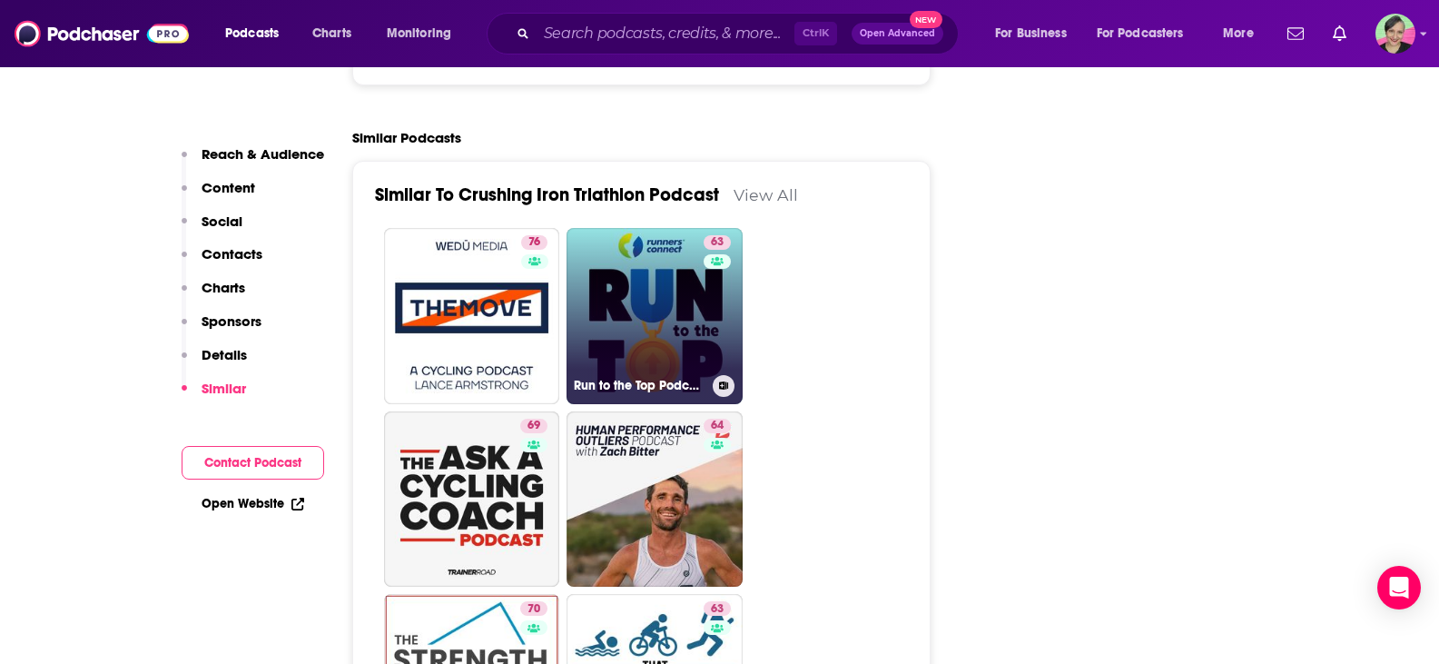
click at [658, 234] on link "63 Run to the Top Podcast | The Ultimate Guide to Running" at bounding box center [655, 316] width 176 height 176
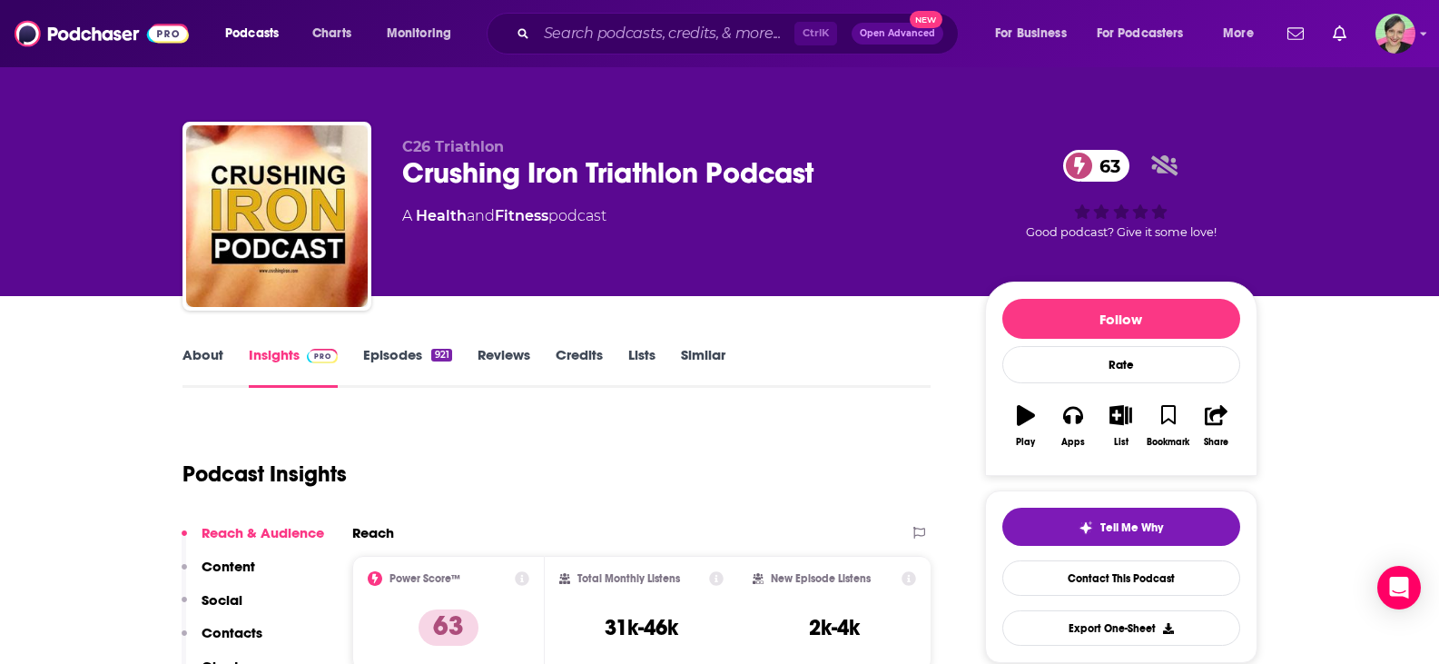
type input "https://www.podchaser.com/podcasts/crushing-iron-triathlon-podcas-228763"
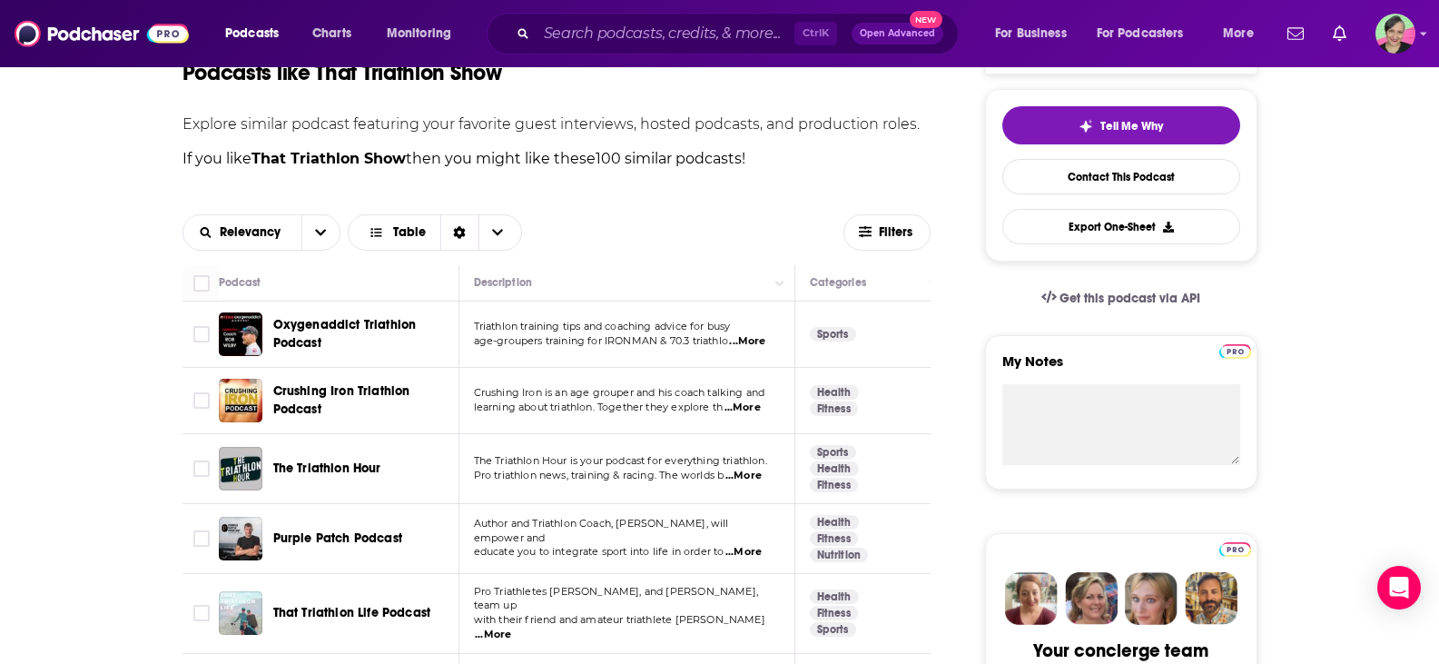
scroll to position [545, 0]
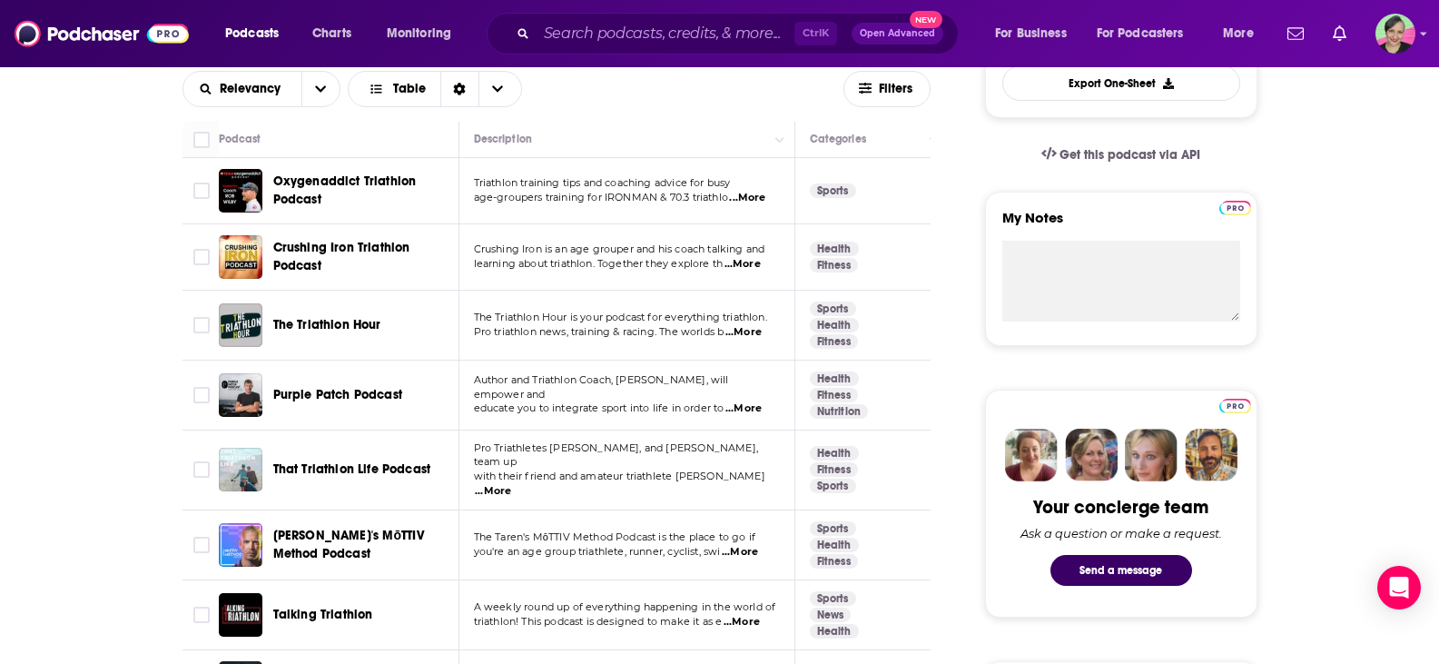
click at [292, 315] on div "The Triathlon Hour" at bounding box center [367, 325] width 189 height 44
click at [292, 323] on span "The Triathlon Hour" at bounding box center [327, 324] width 108 height 15
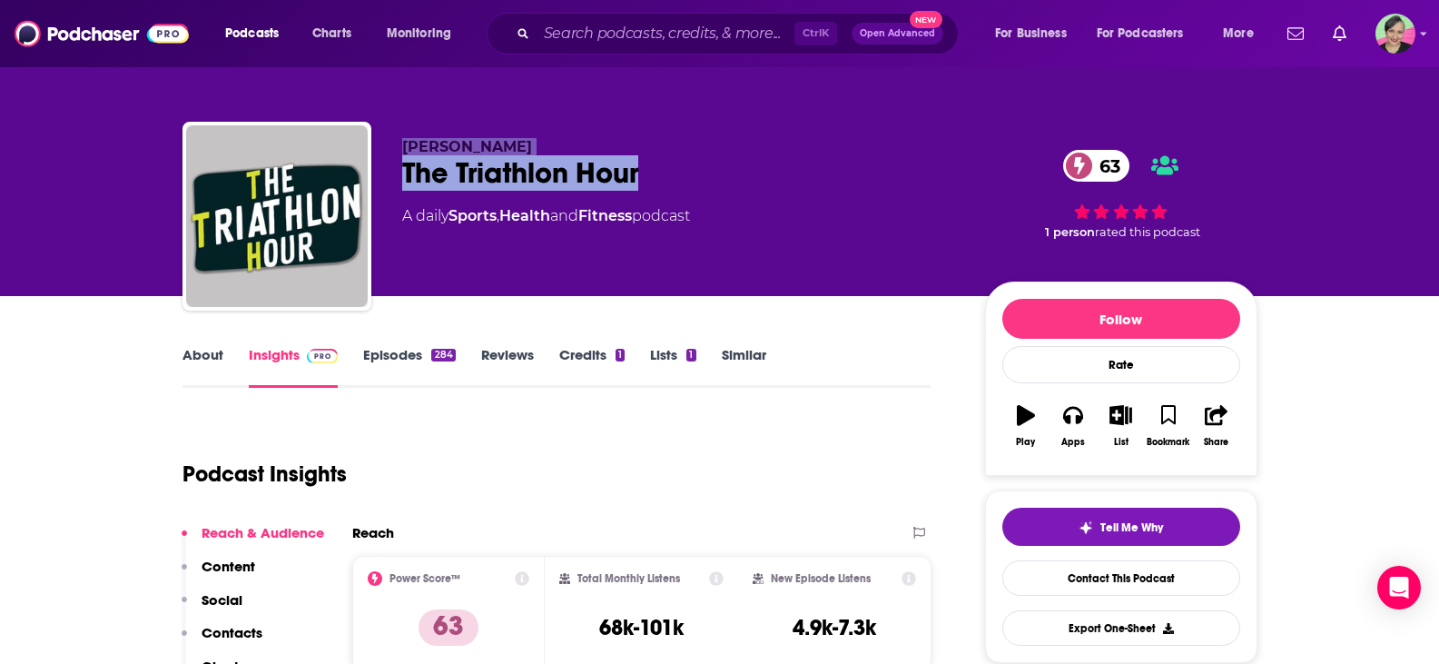
drag, startPoint x: 697, startPoint y: 168, endPoint x: 400, endPoint y: 140, distance: 298.2
click at [400, 140] on div "[PERSON_NAME] The Triathlon Hour 63 A daily Sports , Health and Fitness podcast…" at bounding box center [719, 220] width 1075 height 196
copy div "[PERSON_NAME] The Triathlon Hour"
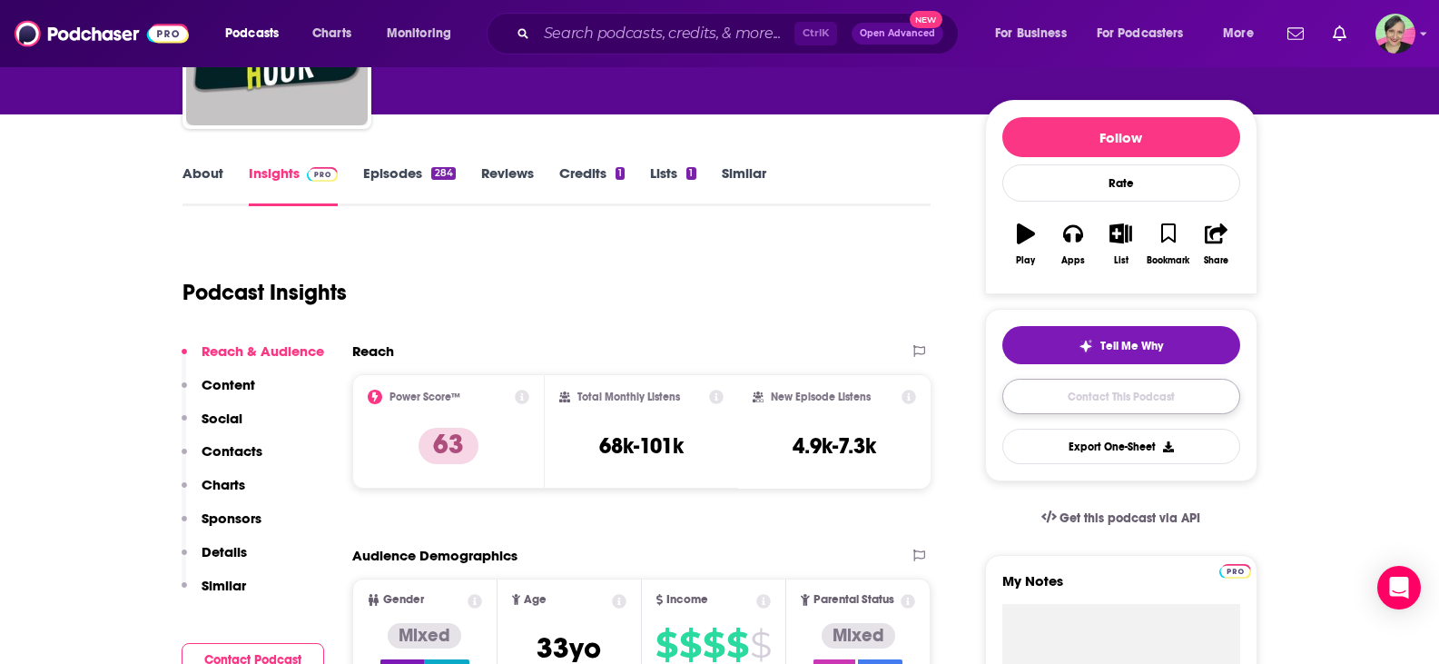
click at [1109, 398] on link "Contact This Podcast" at bounding box center [1121, 396] width 238 height 35
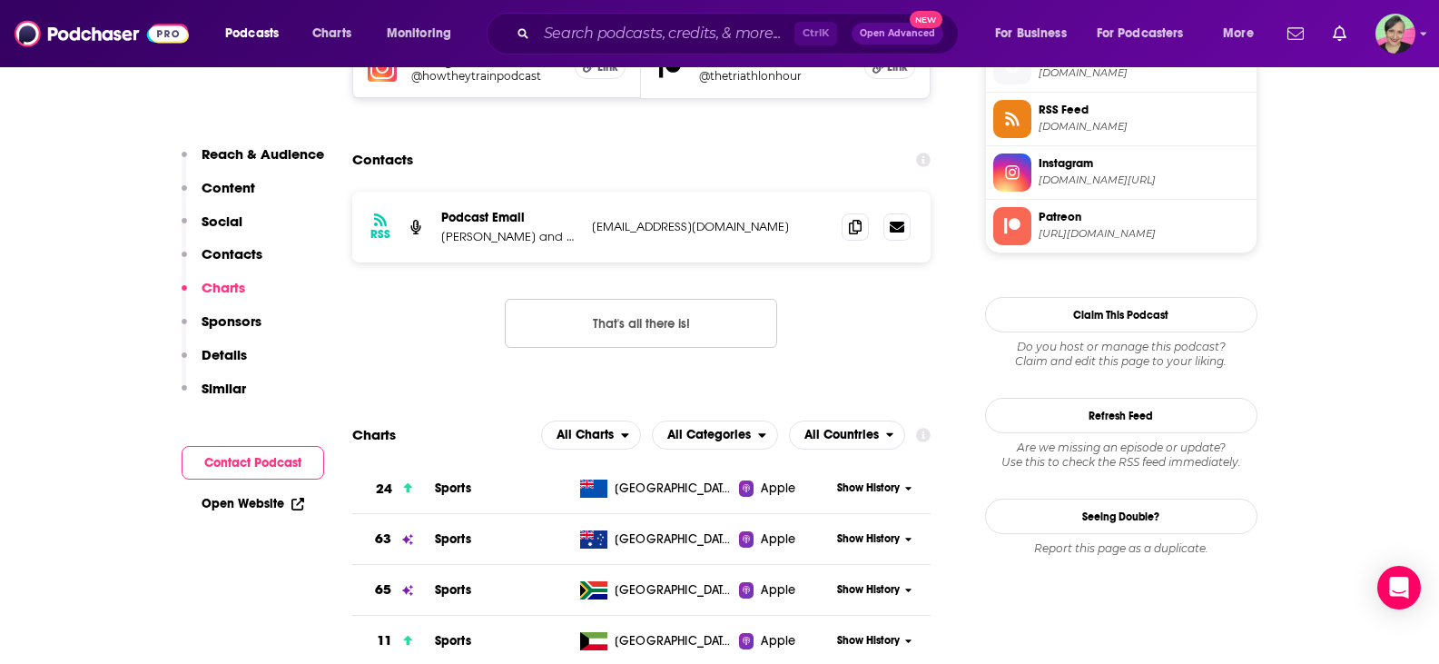
scroll to position [1637, 0]
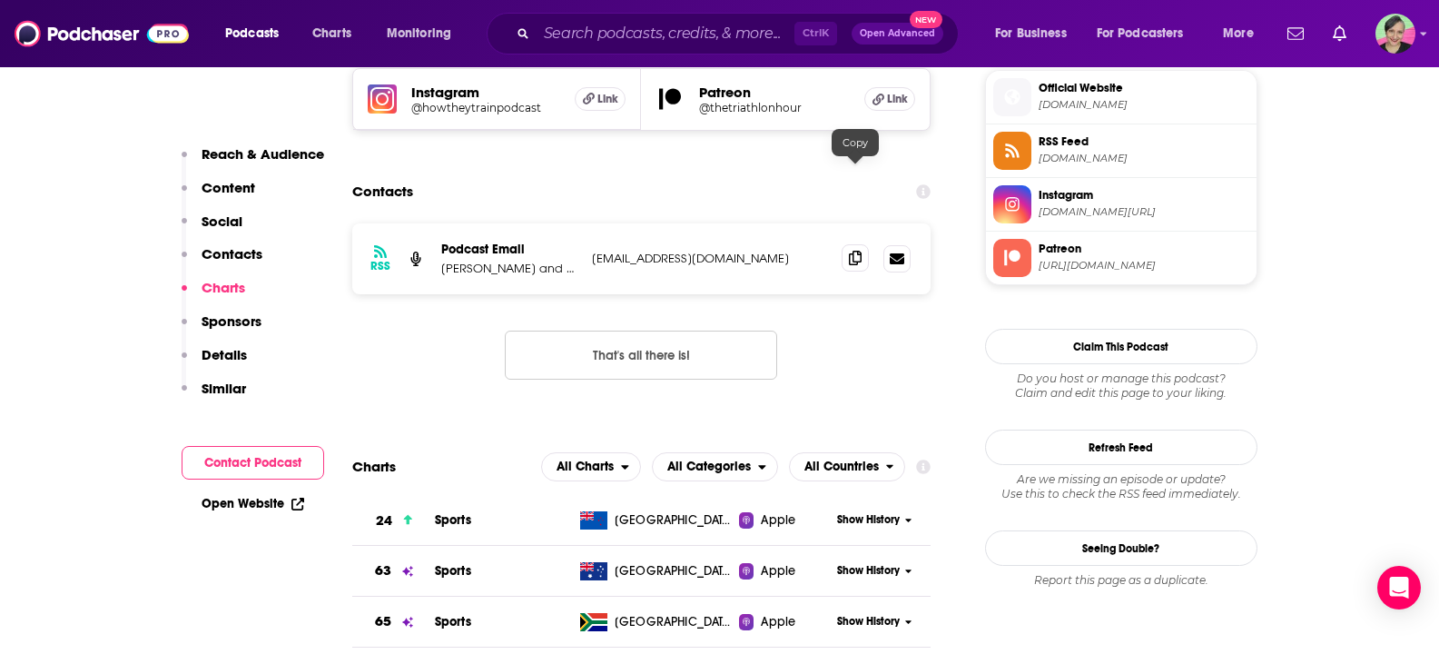
click at [853, 251] on icon at bounding box center [855, 258] width 13 height 15
click at [504, 261] on p "[PERSON_NAME] and [PERSON_NAME]" at bounding box center [509, 268] width 136 height 15
drag, startPoint x: 441, startPoint y: 185, endPoint x: 574, endPoint y: 185, distance: 132.6
click at [574, 261] on p "[PERSON_NAME] and [PERSON_NAME]" at bounding box center [509, 268] width 136 height 15
copy p "[PERSON_NAME] and [PERSON_NAME]"
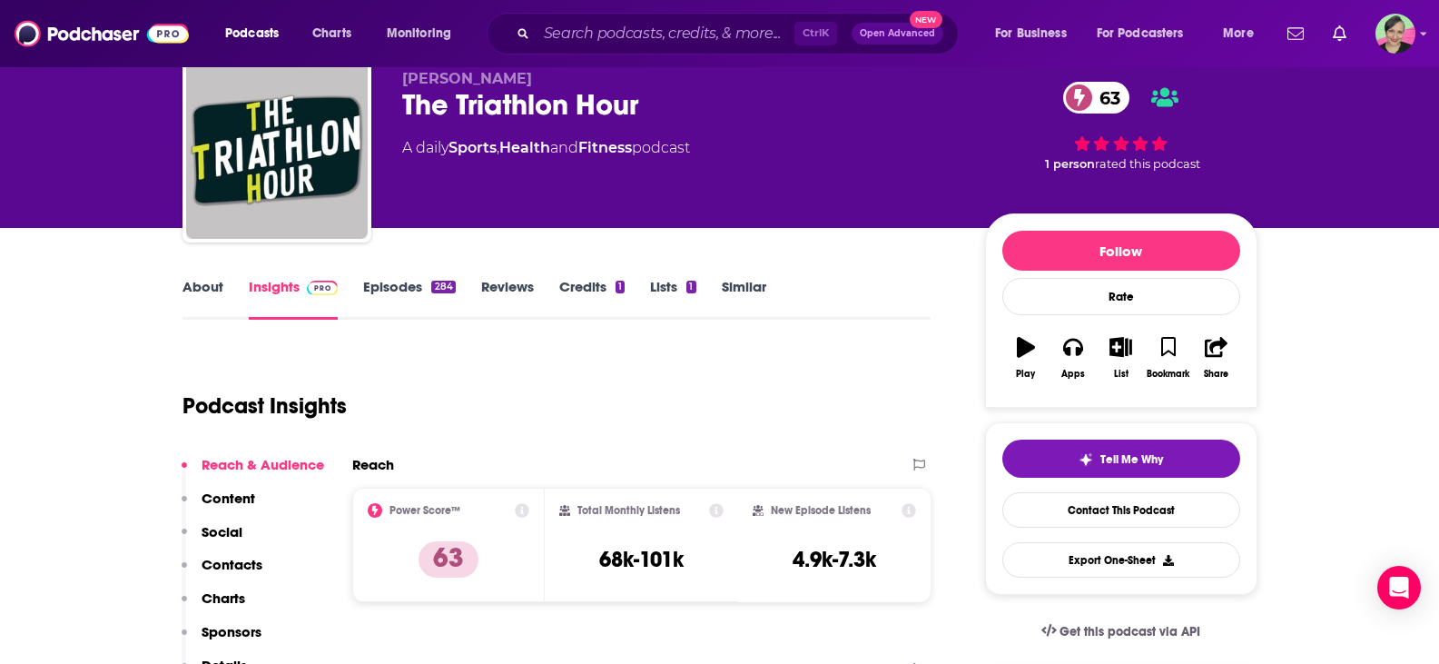
scroll to position [0, 0]
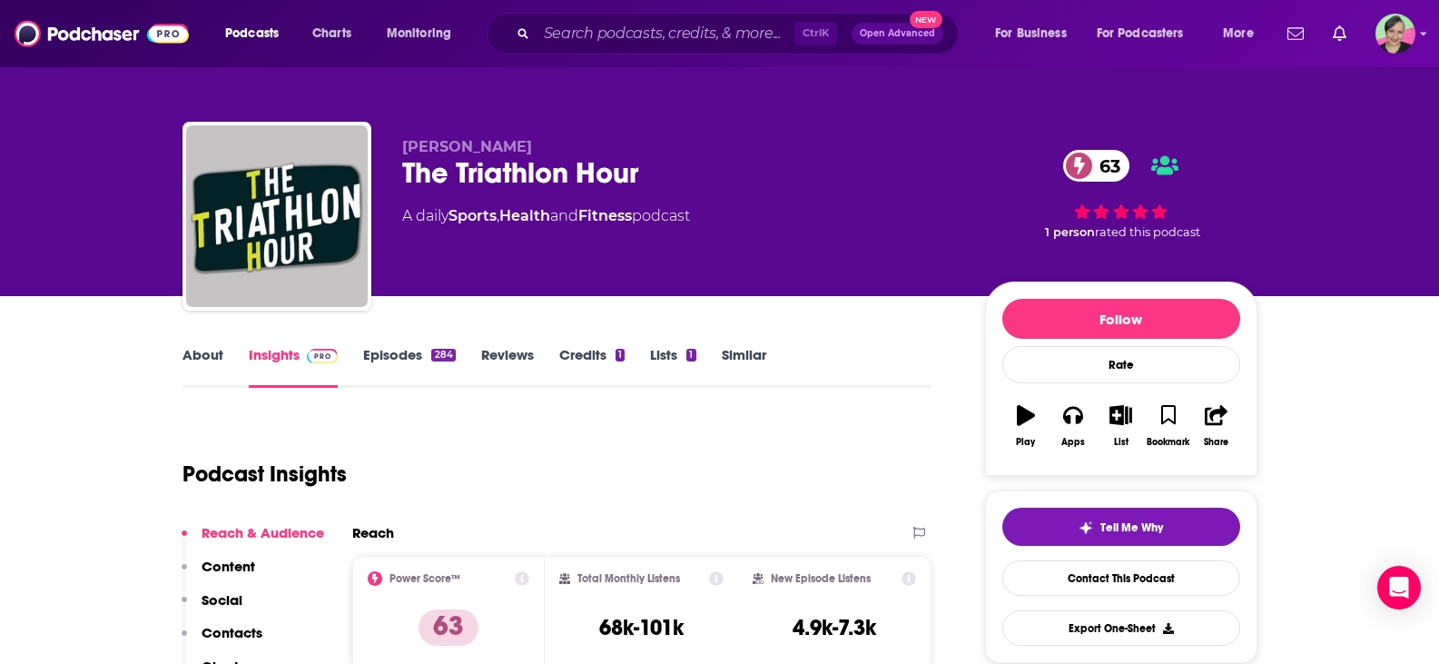
click at [210, 355] on link "About" at bounding box center [202, 367] width 41 height 42
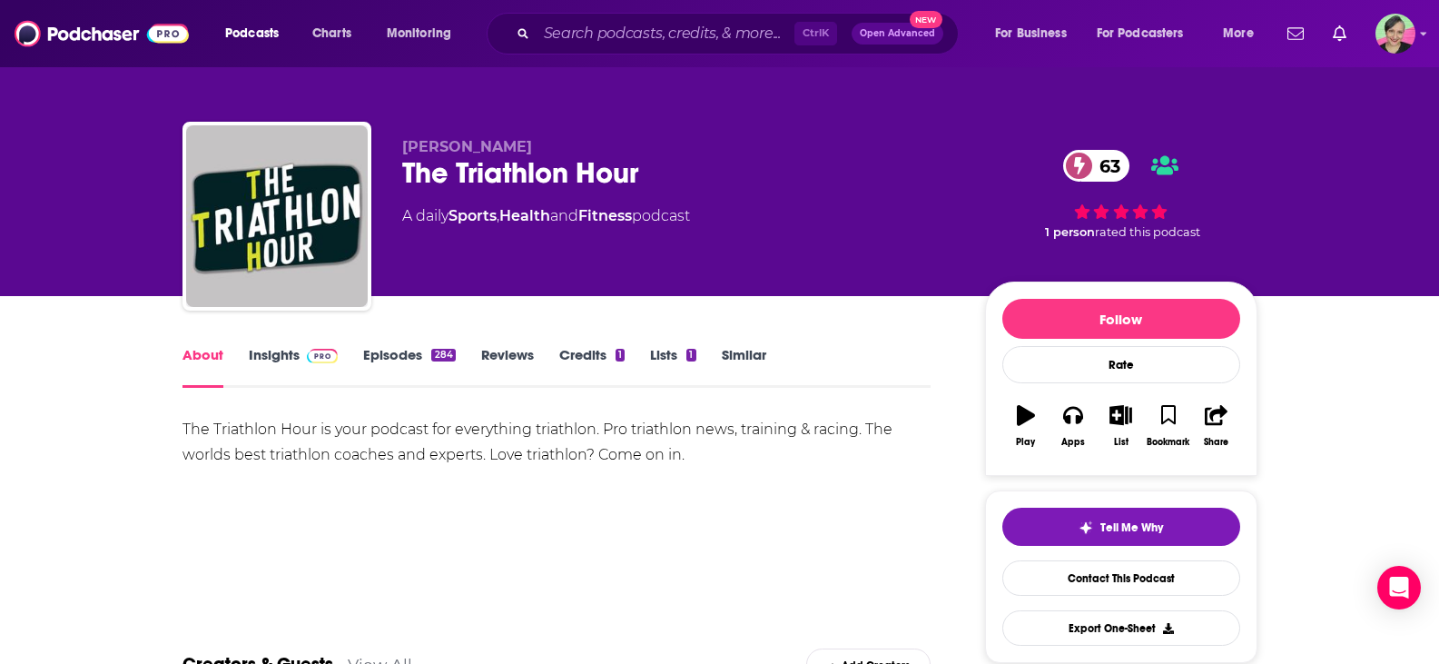
scroll to position [91, 0]
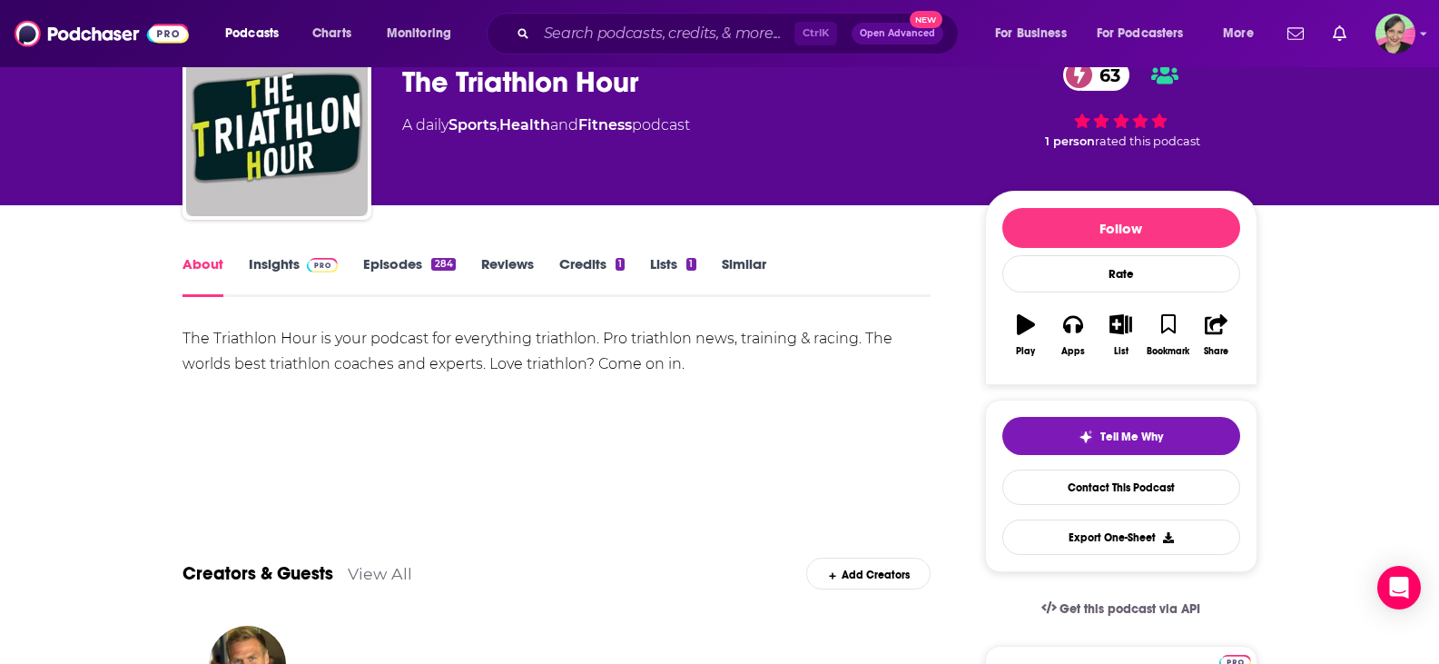
click at [302, 271] on span at bounding box center [319, 263] width 39 height 17
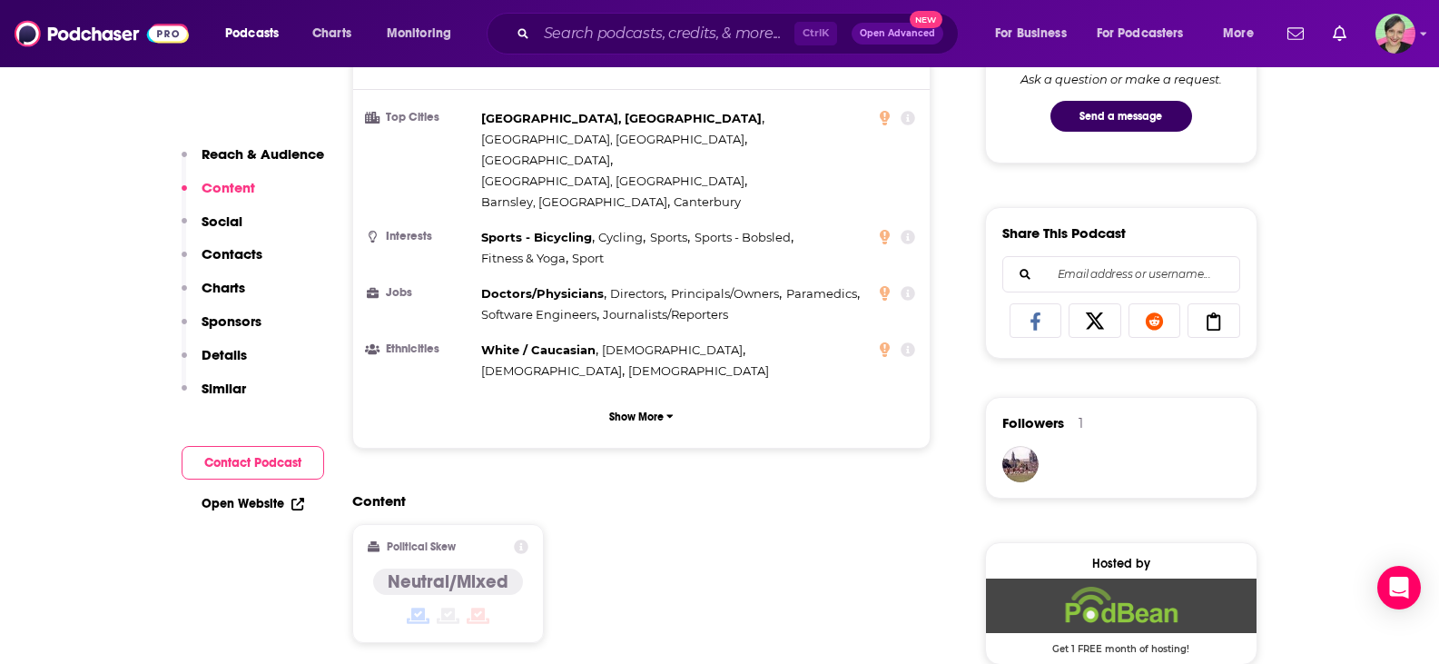
scroll to position [1362, 0]
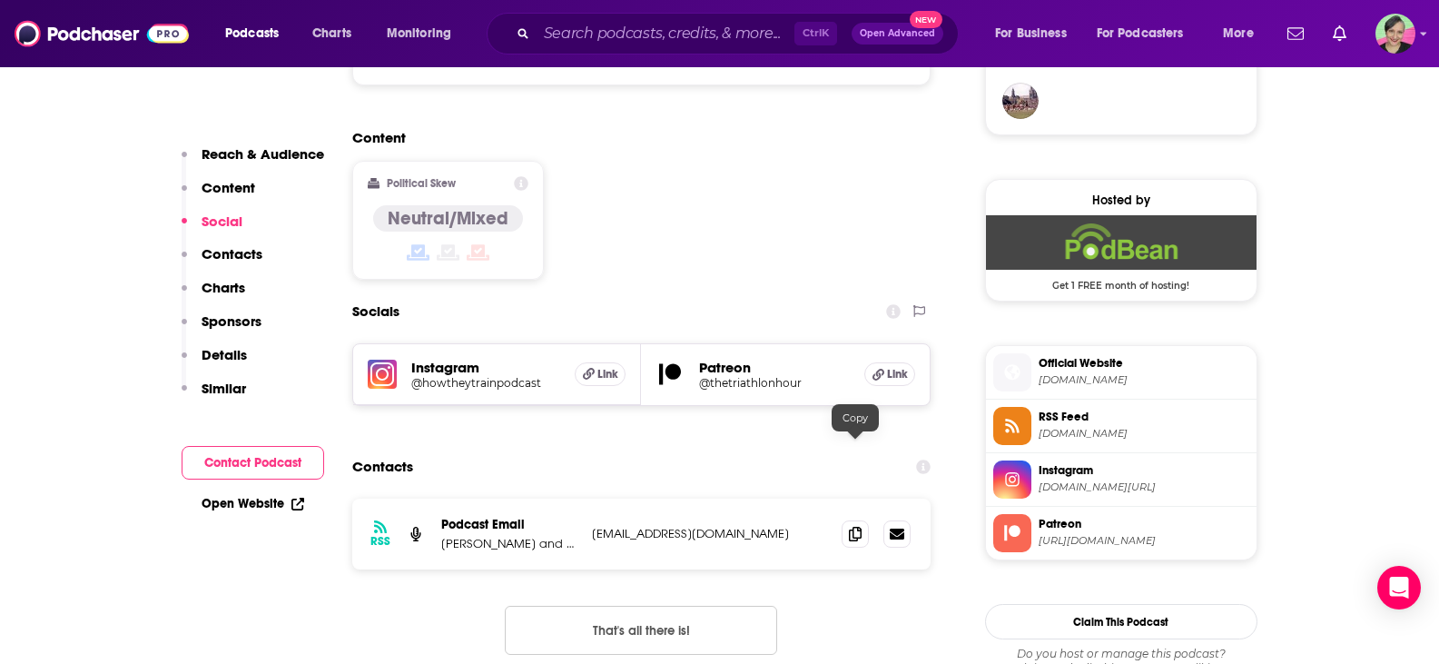
click at [840, 498] on div "RSS Podcast Email [PERSON_NAME] and [PERSON_NAME] [EMAIL_ADDRESS][DOMAIN_NAME] …" at bounding box center [641, 533] width 579 height 71
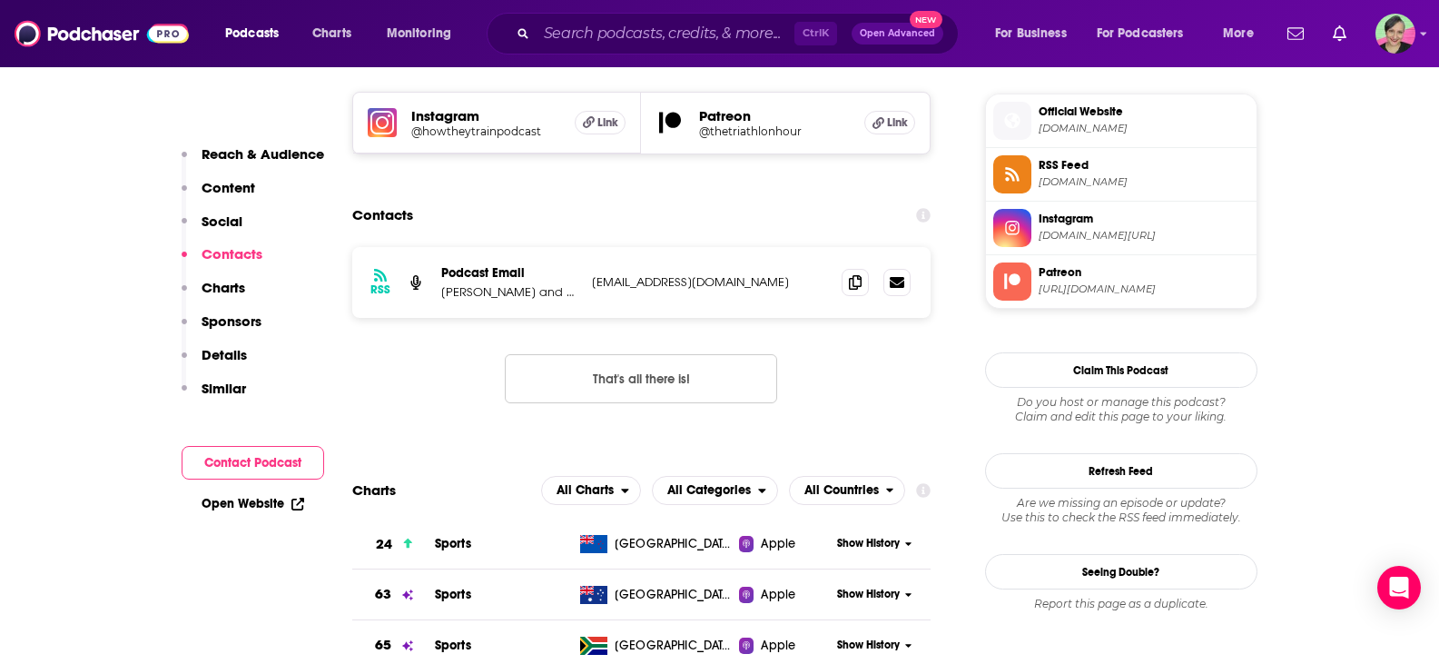
scroll to position [1816, 0]
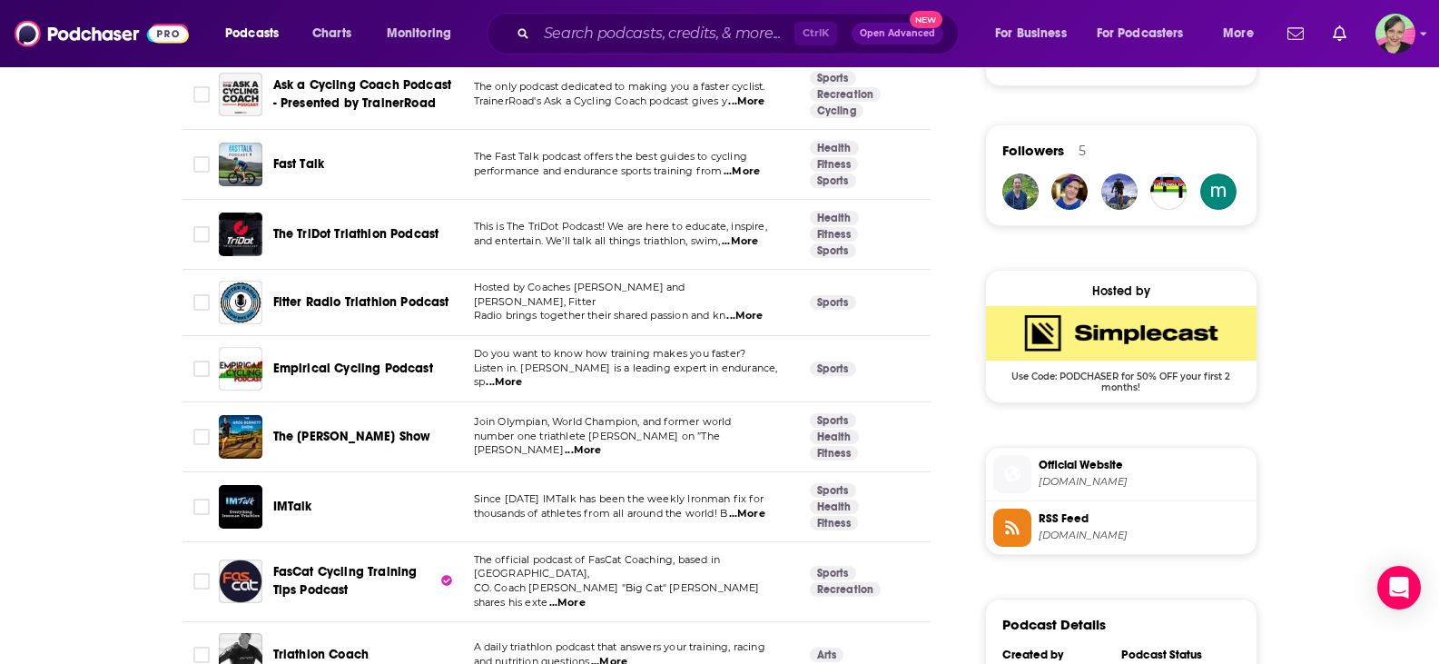
scroll to position [1453, 0]
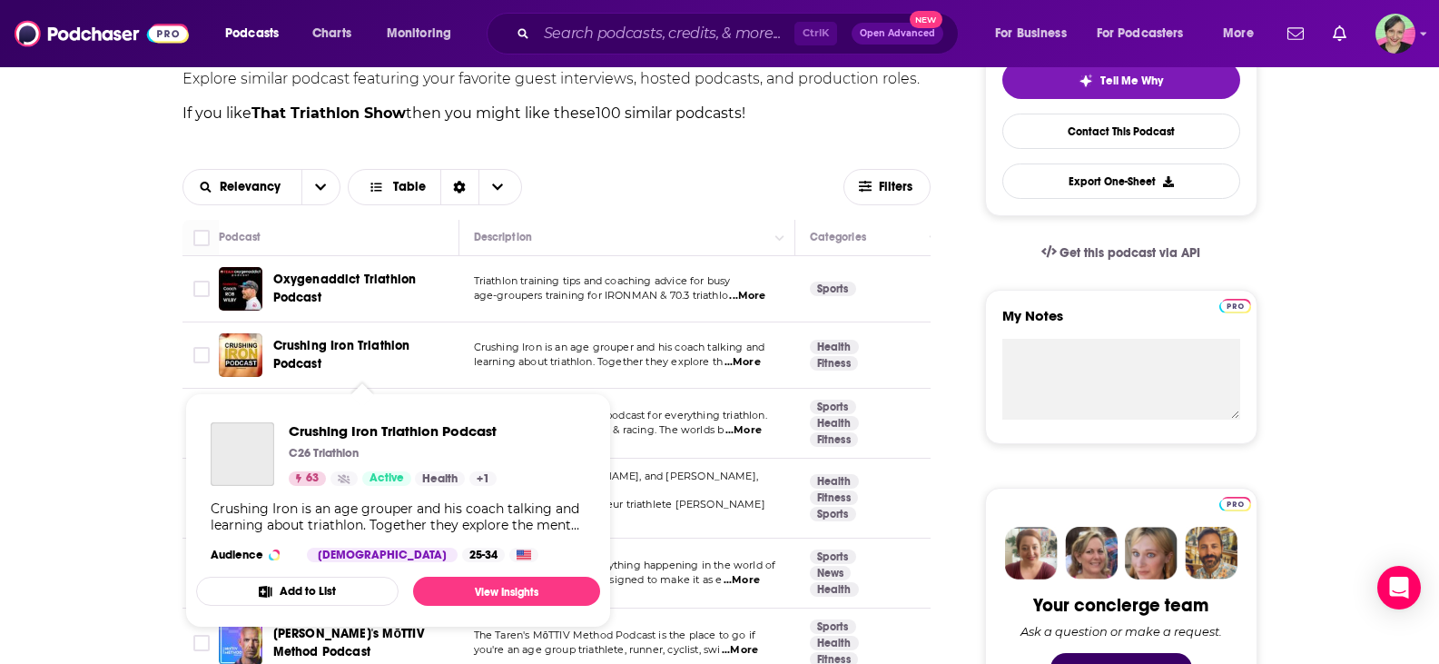
scroll to position [454, 0]
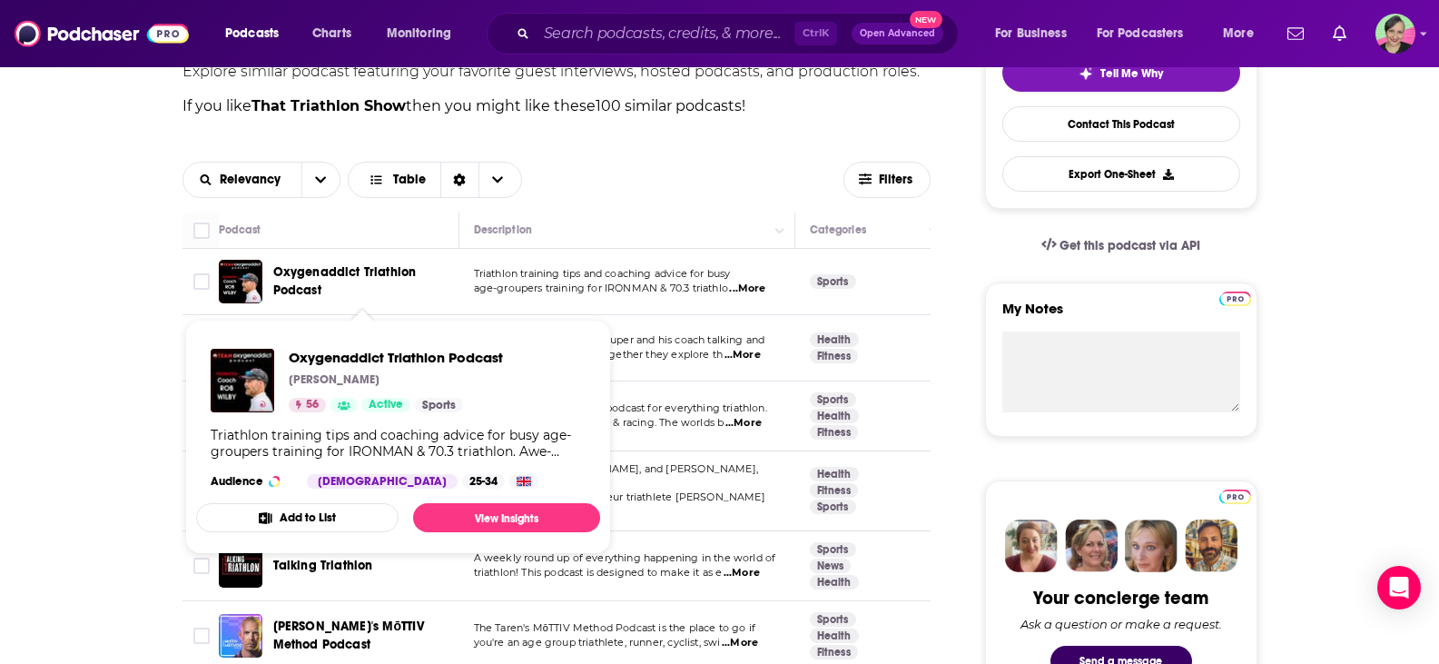
click at [329, 271] on span "Oxygenaddict Triathlon Podcast" at bounding box center [344, 281] width 143 height 34
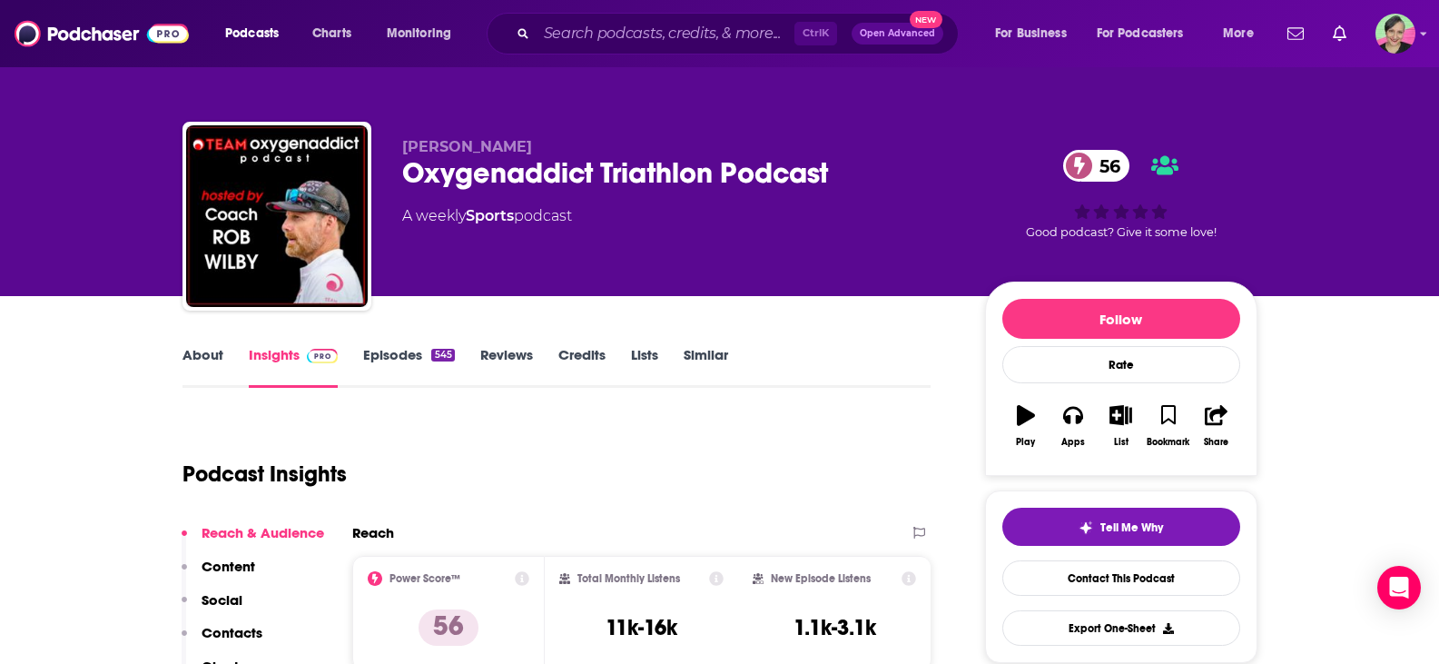
scroll to position [91, 0]
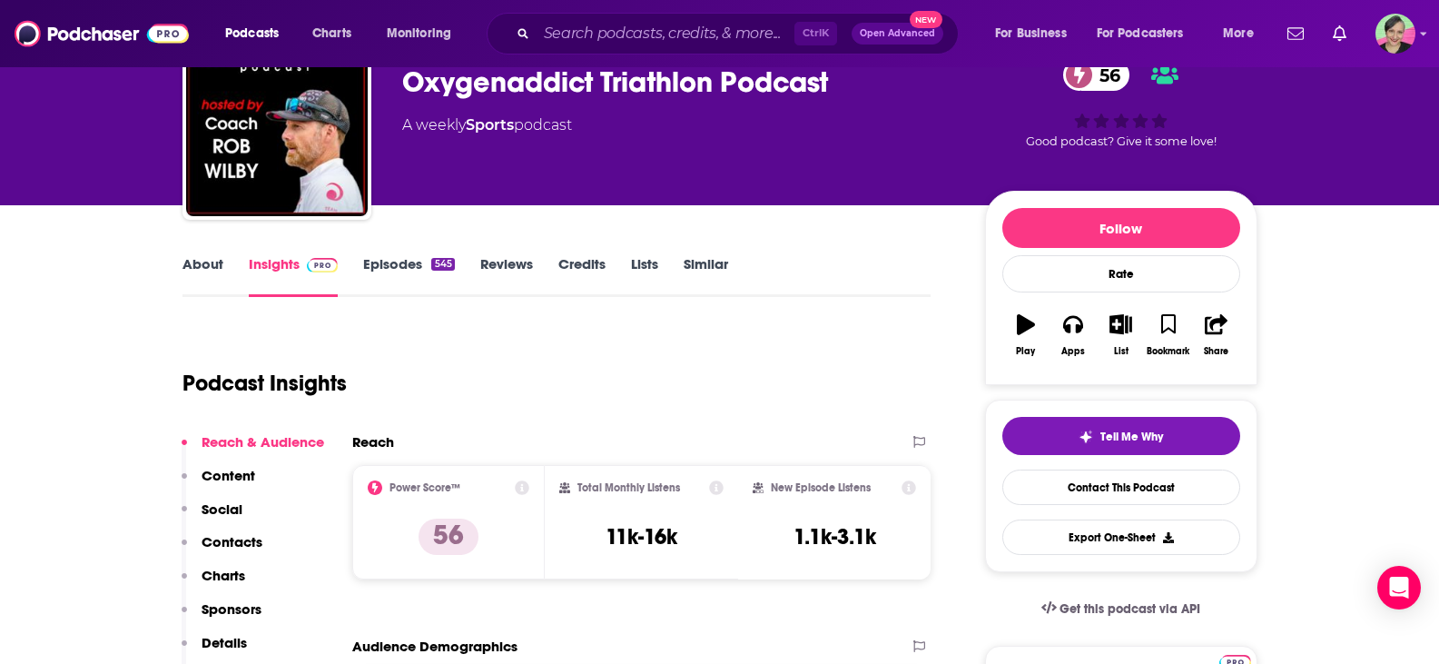
click at [204, 263] on link "About" at bounding box center [202, 276] width 41 height 42
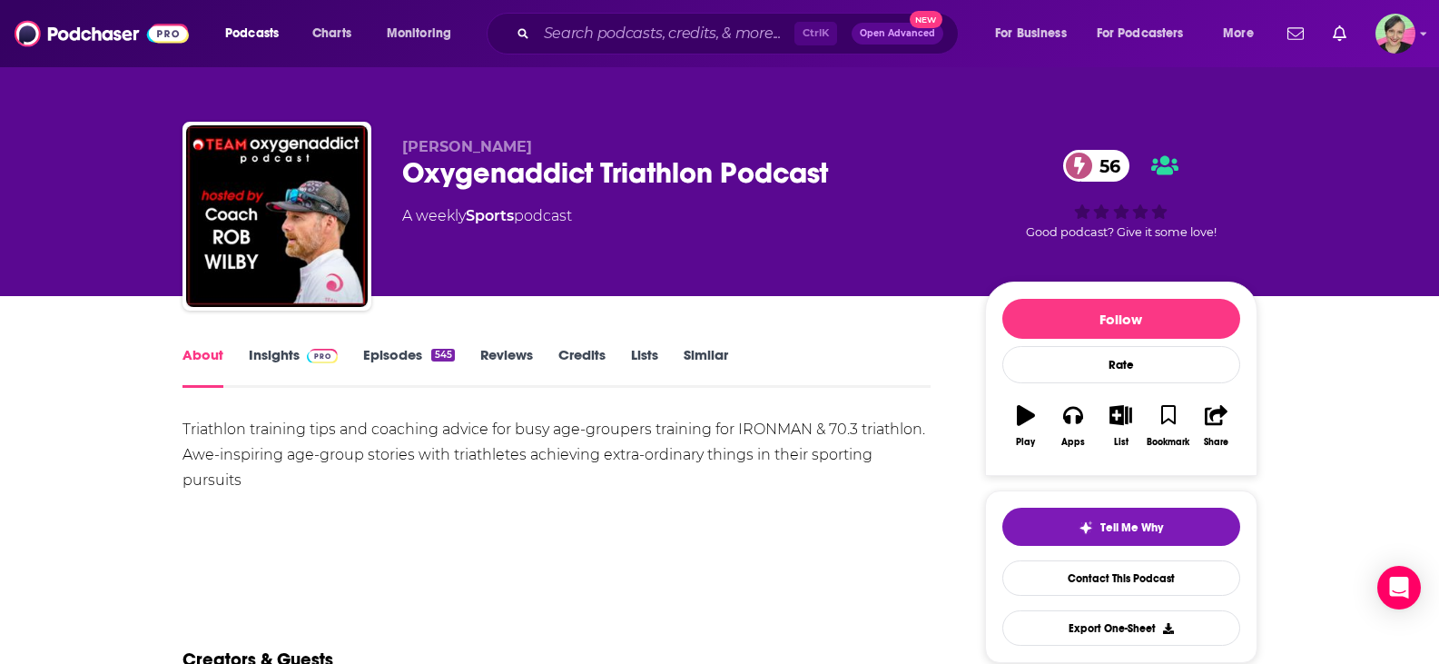
click at [280, 343] on div "About Insights Episodes 545 Reviews Credits Lists Similar" at bounding box center [556, 365] width 749 height 44
click at [280, 352] on link "Insights" at bounding box center [294, 367] width 90 height 42
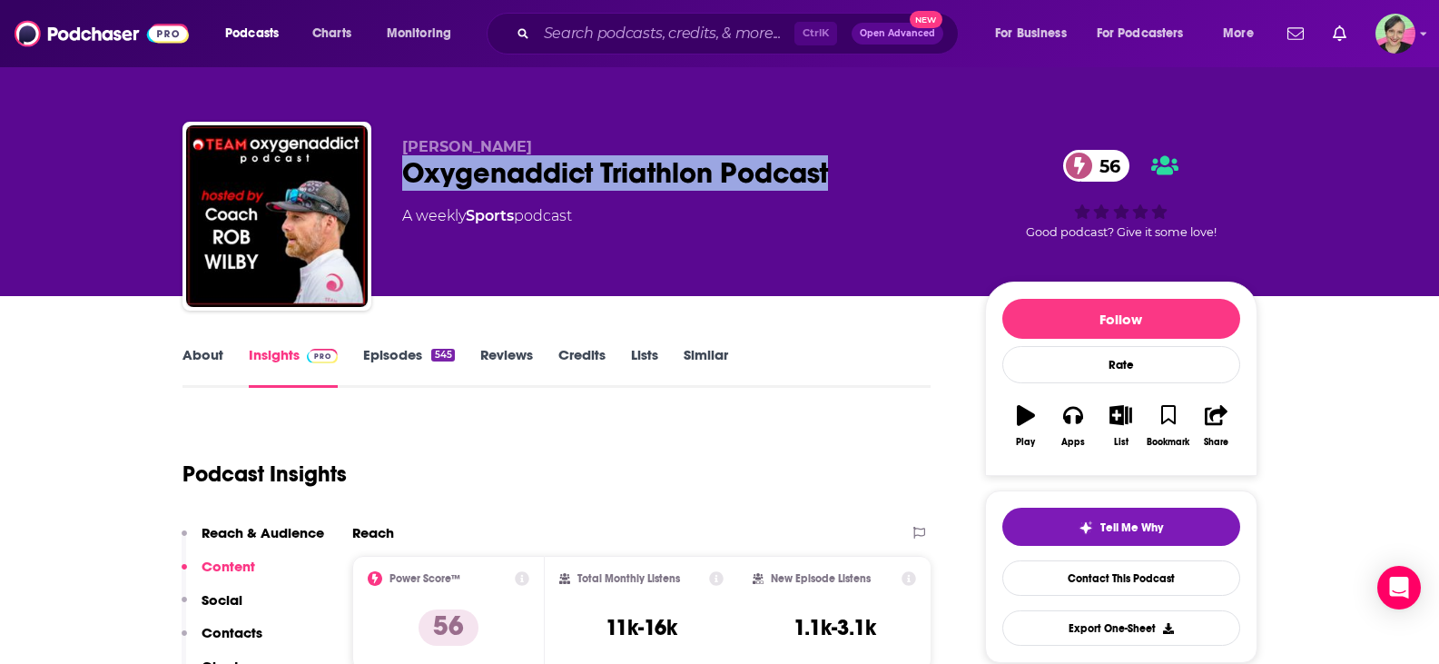
drag, startPoint x: 853, startPoint y: 174, endPoint x: 403, endPoint y: 186, distance: 449.6
click at [403, 186] on div "Oxygenaddict Triathlon Podcast 56" at bounding box center [679, 172] width 554 height 35
drag, startPoint x: 397, startPoint y: 138, endPoint x: 838, endPoint y: 169, distance: 442.3
click at [838, 169] on div "[PERSON_NAME] Oxygenaddict Triathlon Podcast 56 A weekly Sports podcast 56 Good…" at bounding box center [719, 220] width 1075 height 196
copy div "[PERSON_NAME] Oxygenaddict Triathlon Podcast"
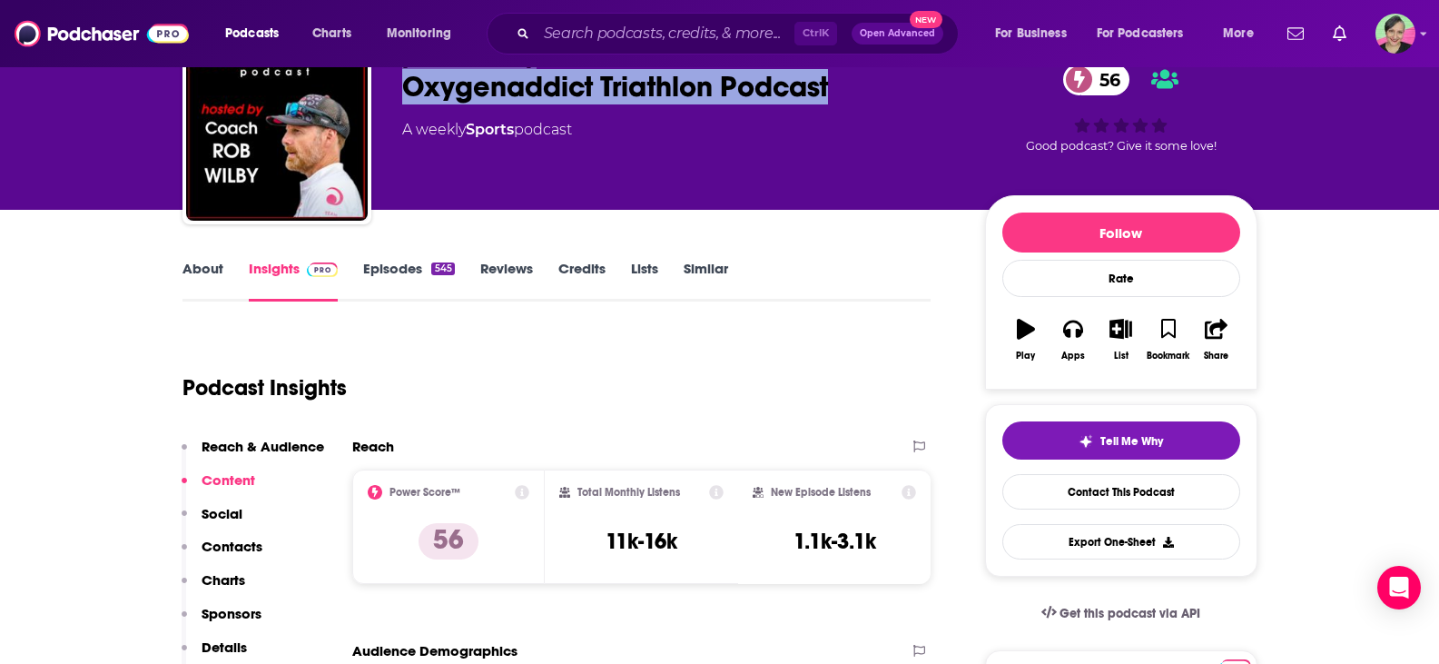
scroll to position [91, 0]
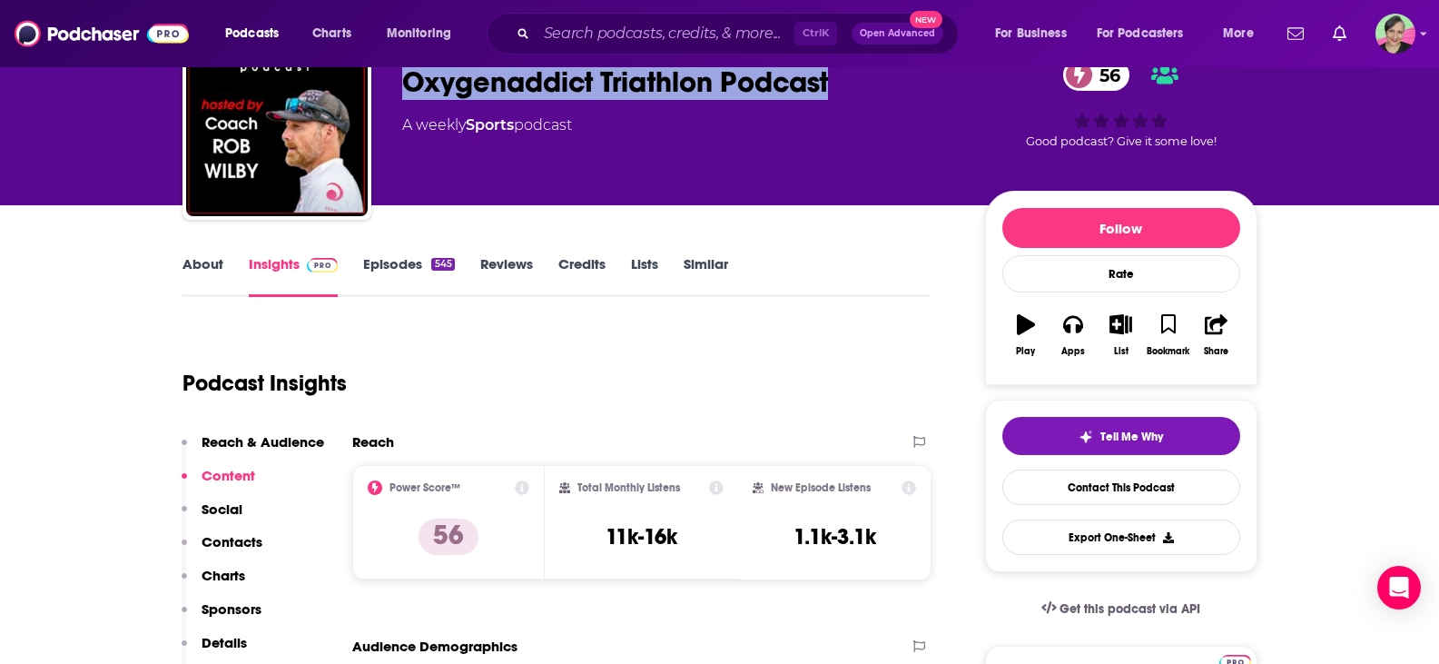
click at [403, 268] on link "Episodes 545" at bounding box center [408, 276] width 91 height 42
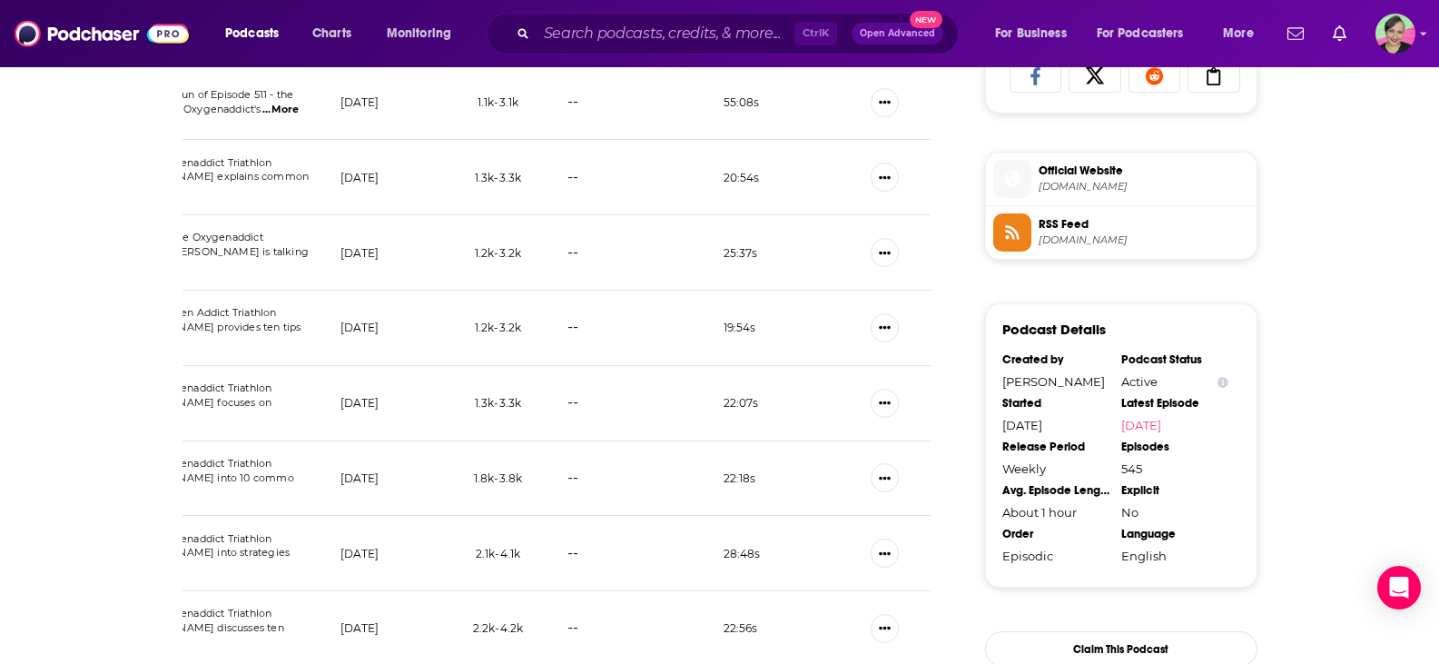
scroll to position [1180, 0]
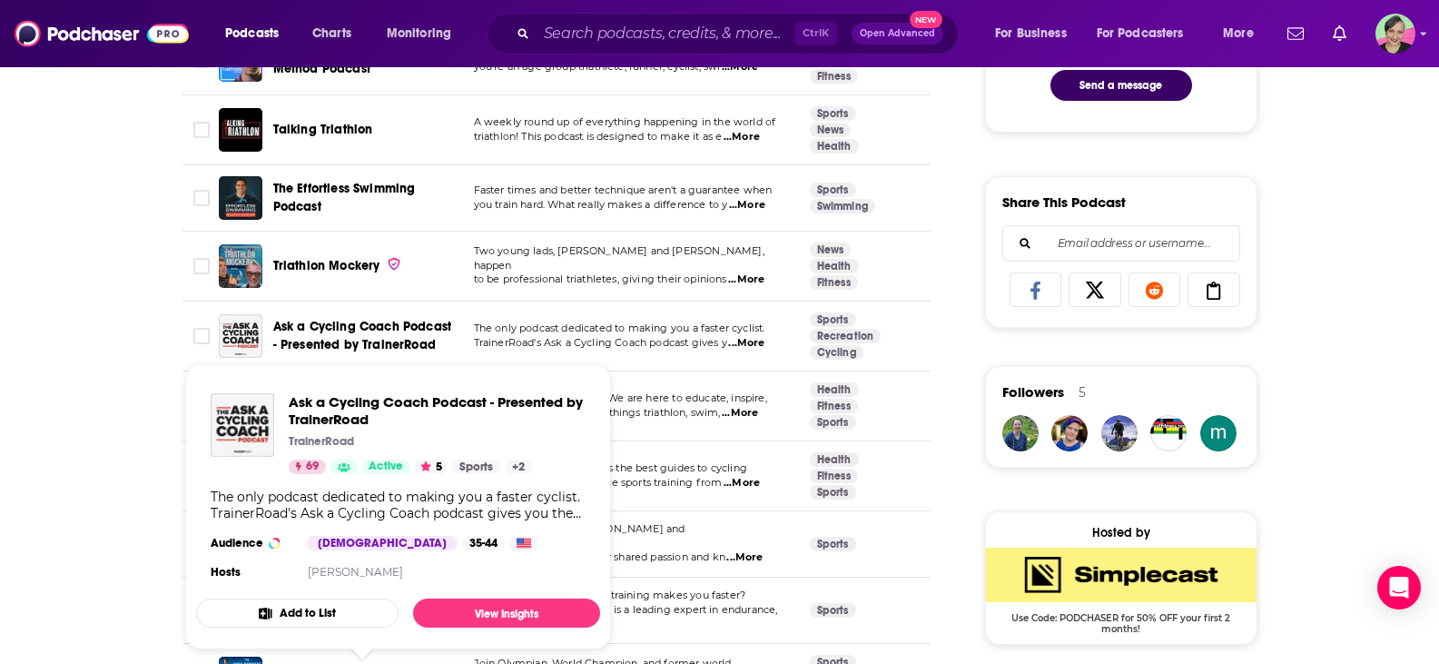
scroll to position [1090, 0]
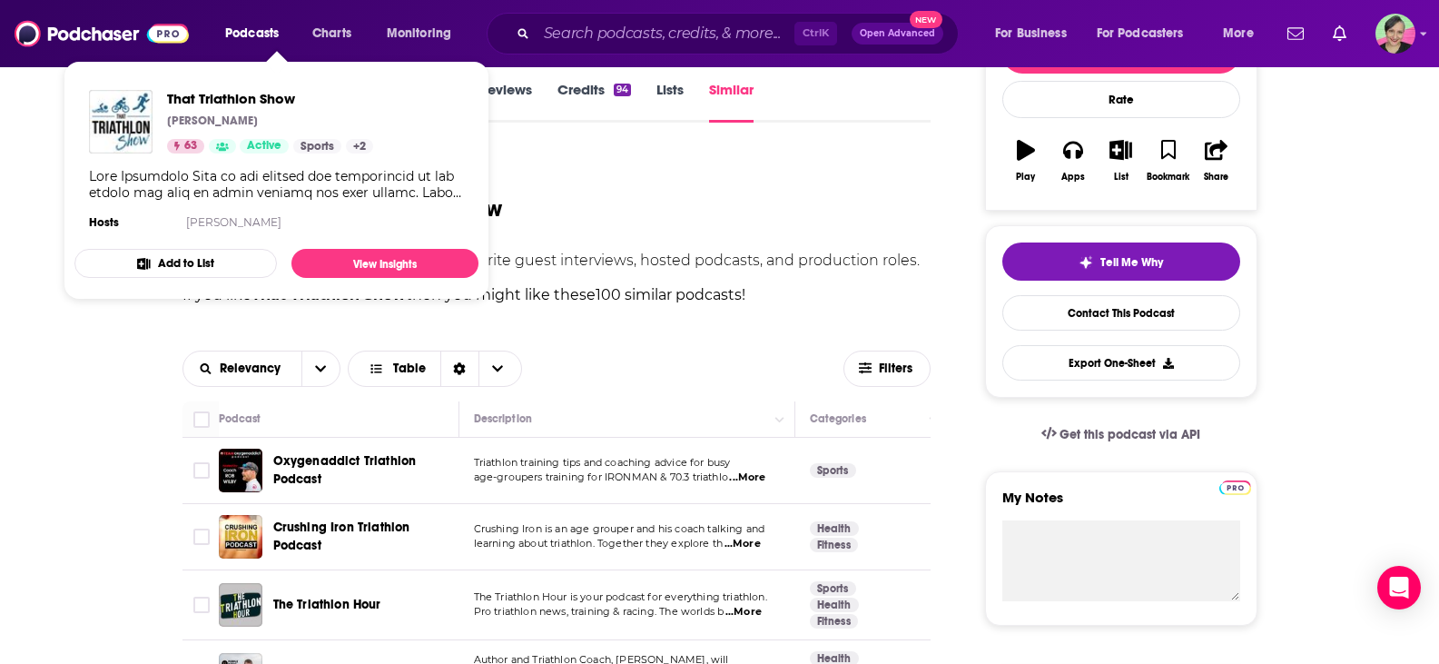
scroll to position [272, 0]
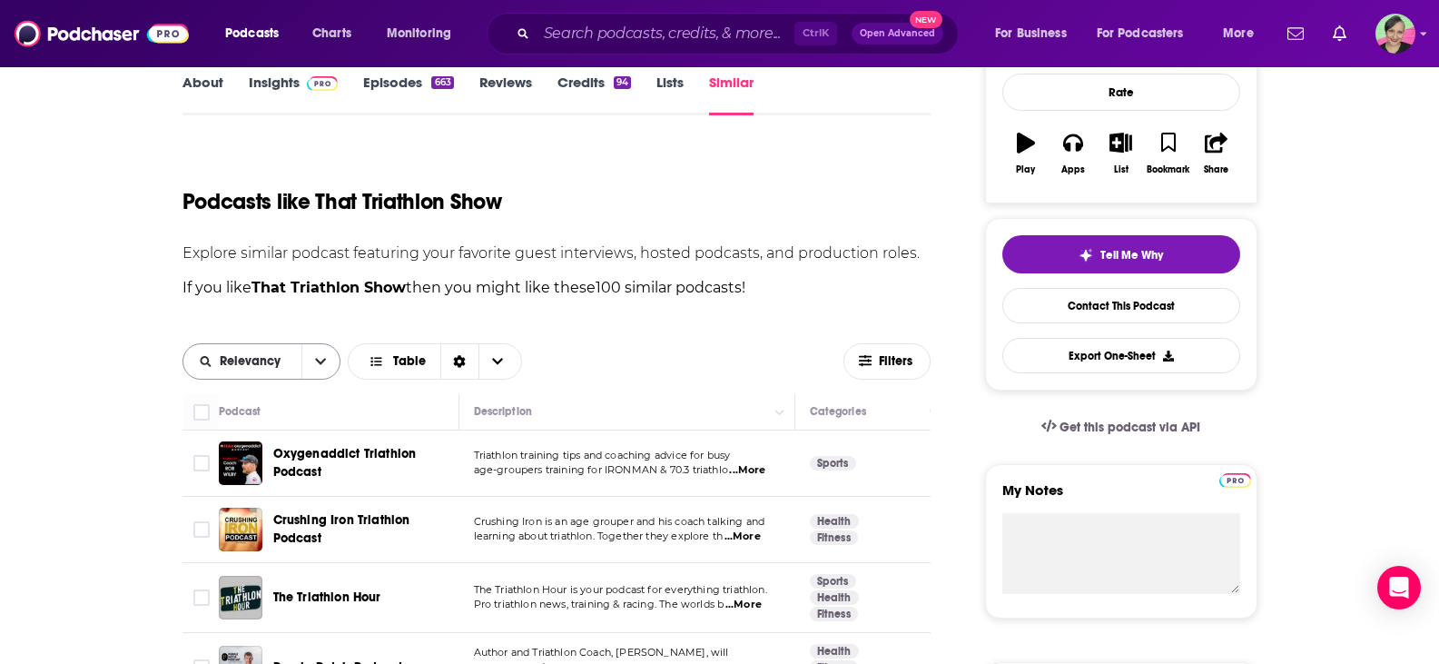
click at [309, 358] on button "open menu" at bounding box center [320, 361] width 38 height 35
click at [278, 494] on div "Power Score" at bounding box center [261, 485] width 159 height 31
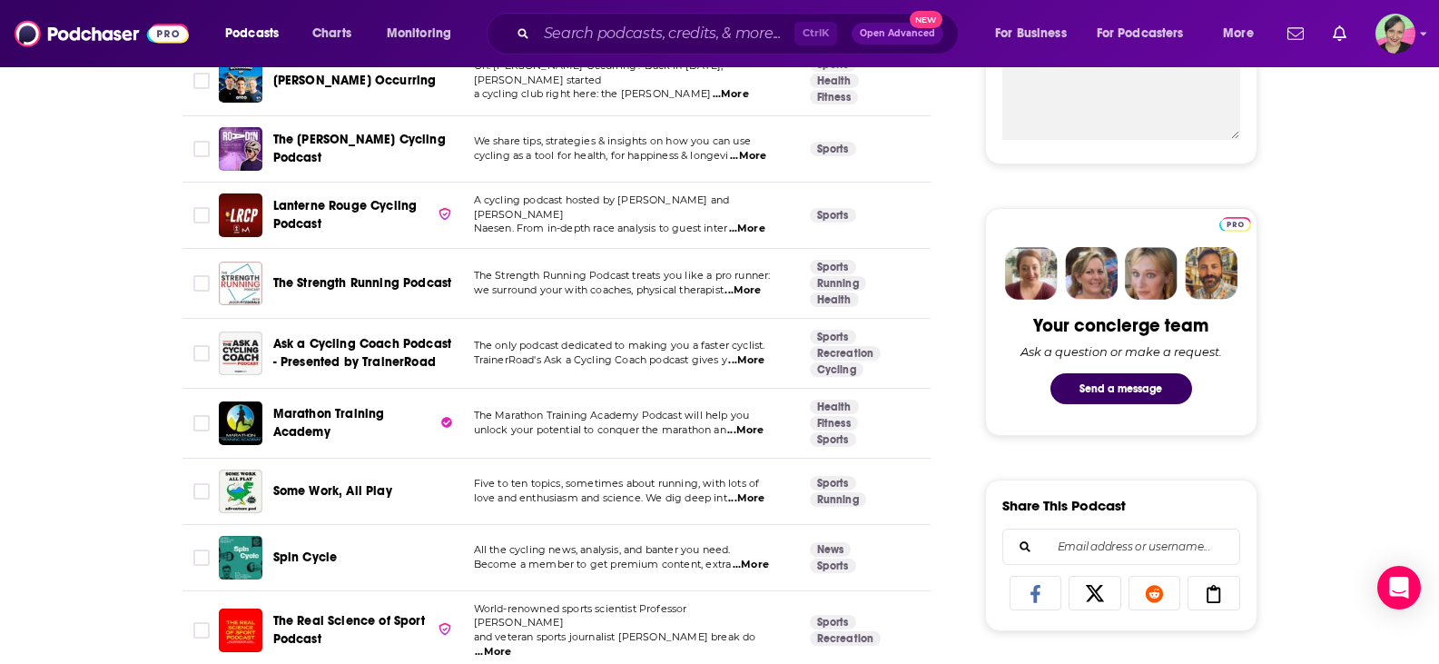
scroll to position [817, 0]
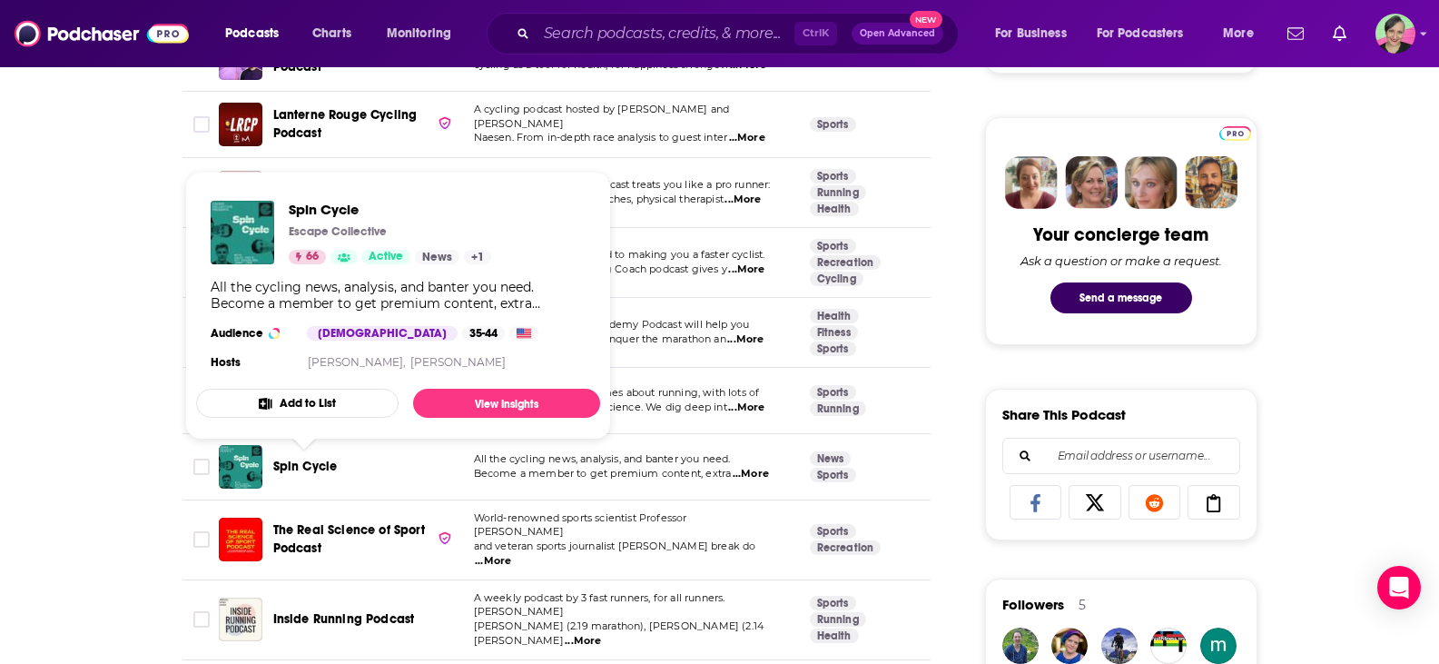
click at [313, 474] on span "Spin Cycle" at bounding box center [305, 466] width 64 height 15
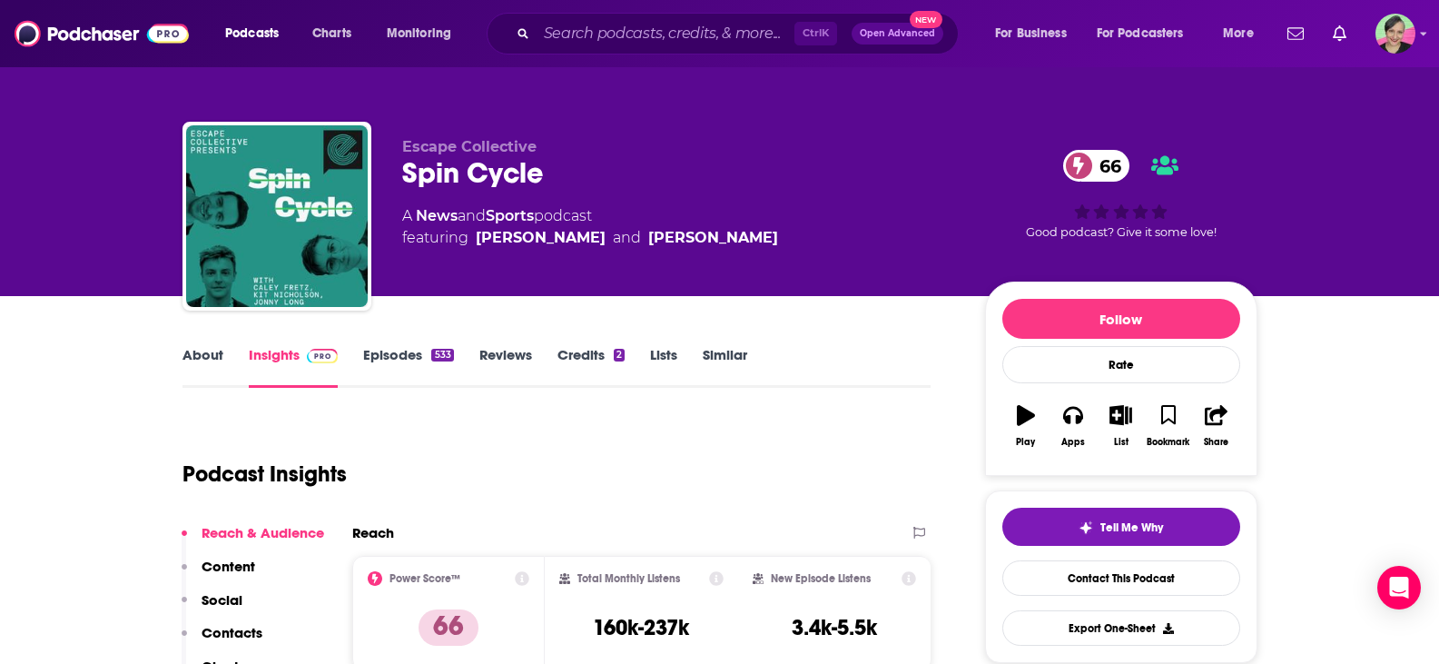
click at [209, 359] on link "About" at bounding box center [202, 367] width 41 height 42
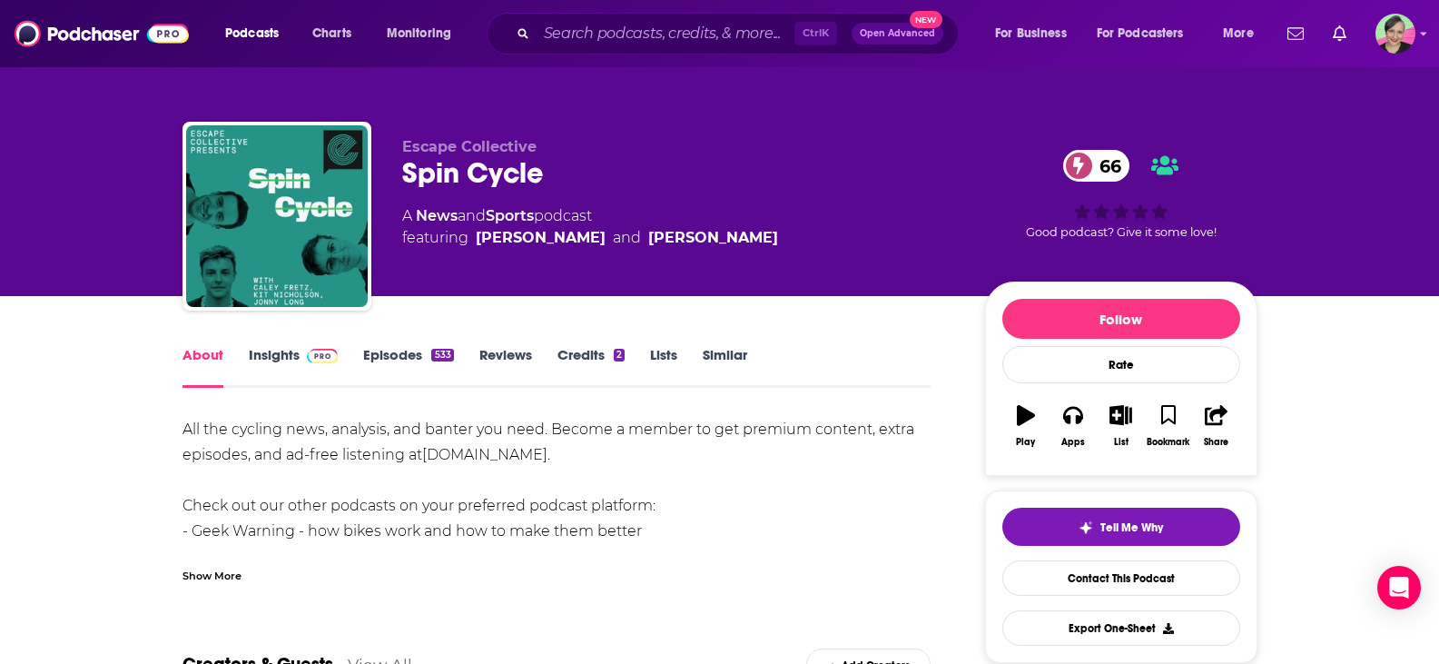
click at [229, 581] on div "Show More" at bounding box center [211, 574] width 59 height 17
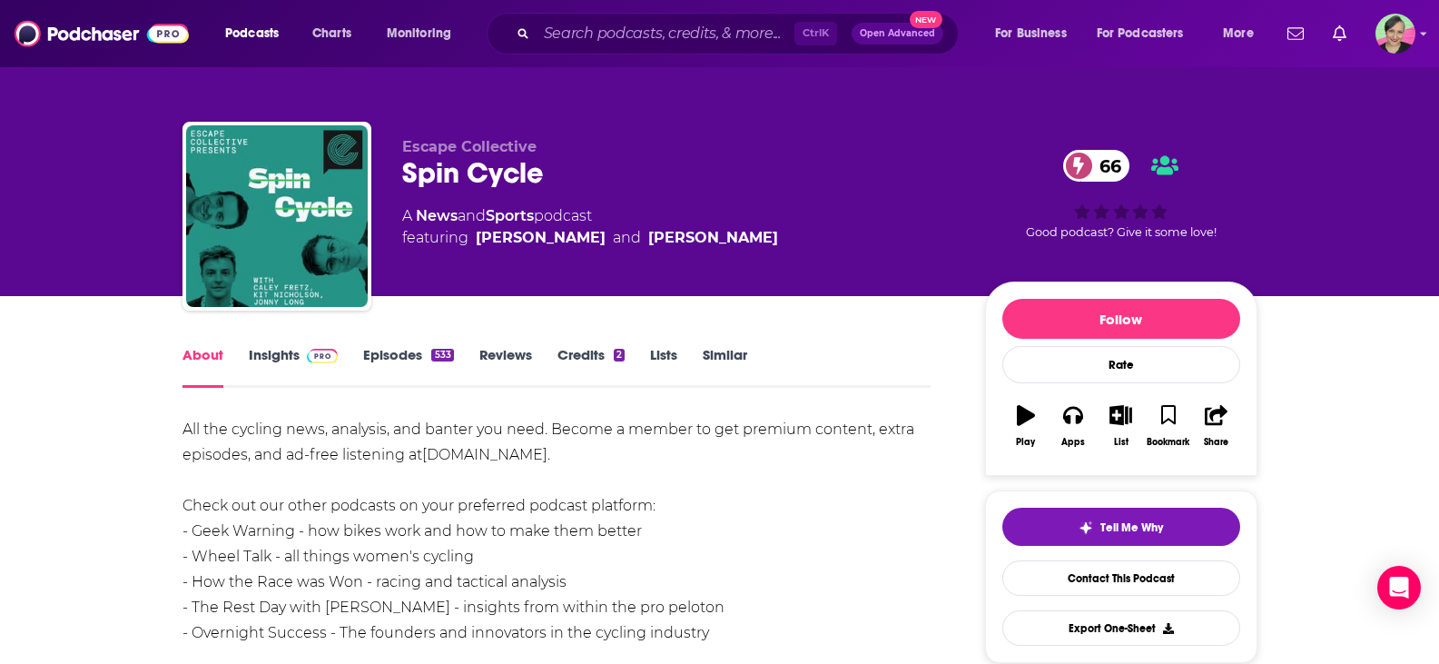
scroll to position [182, 0]
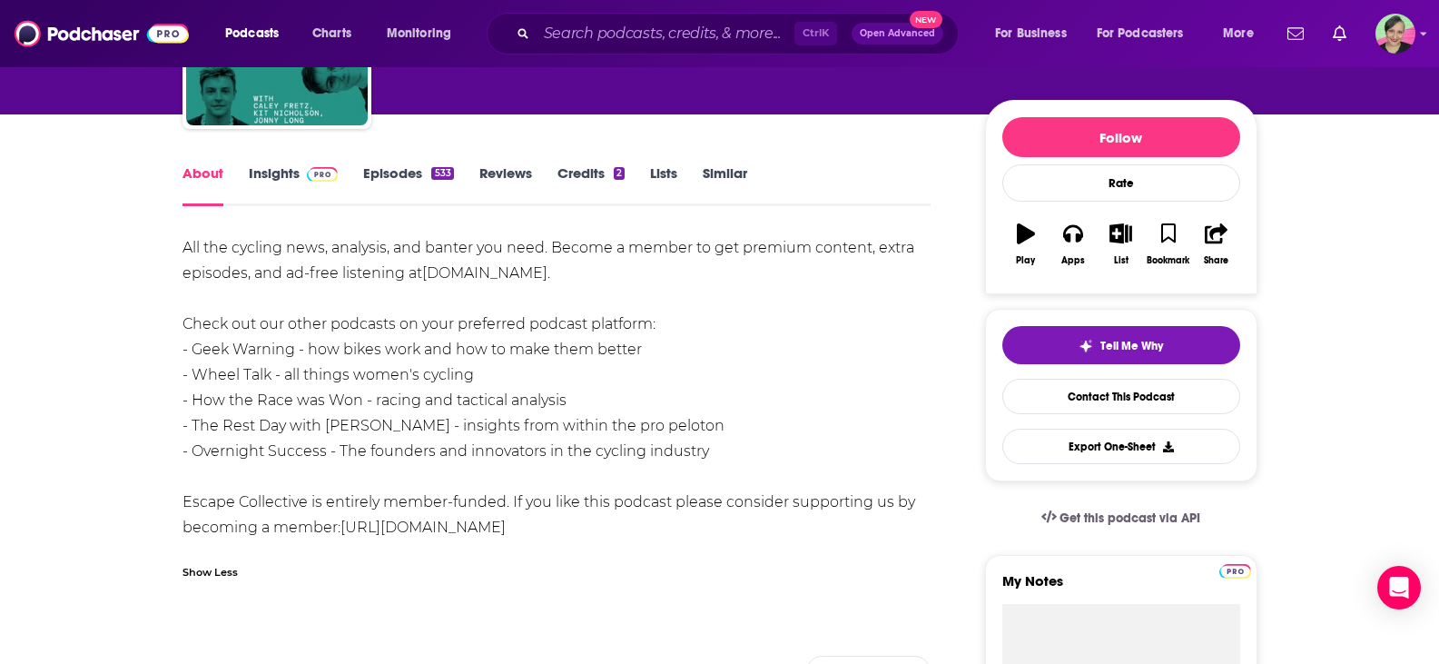
click at [409, 173] on link "Episodes 533" at bounding box center [408, 185] width 90 height 42
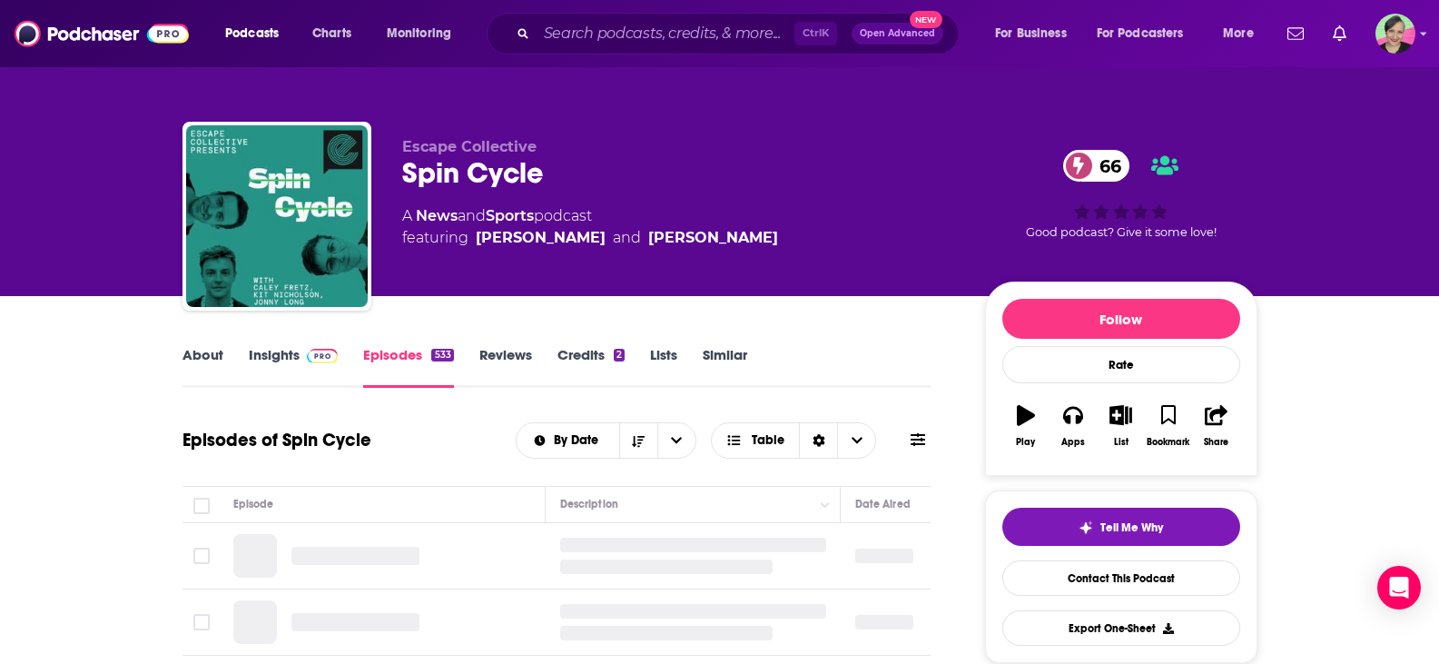
click at [918, 435] on icon at bounding box center [918, 439] width 15 height 13
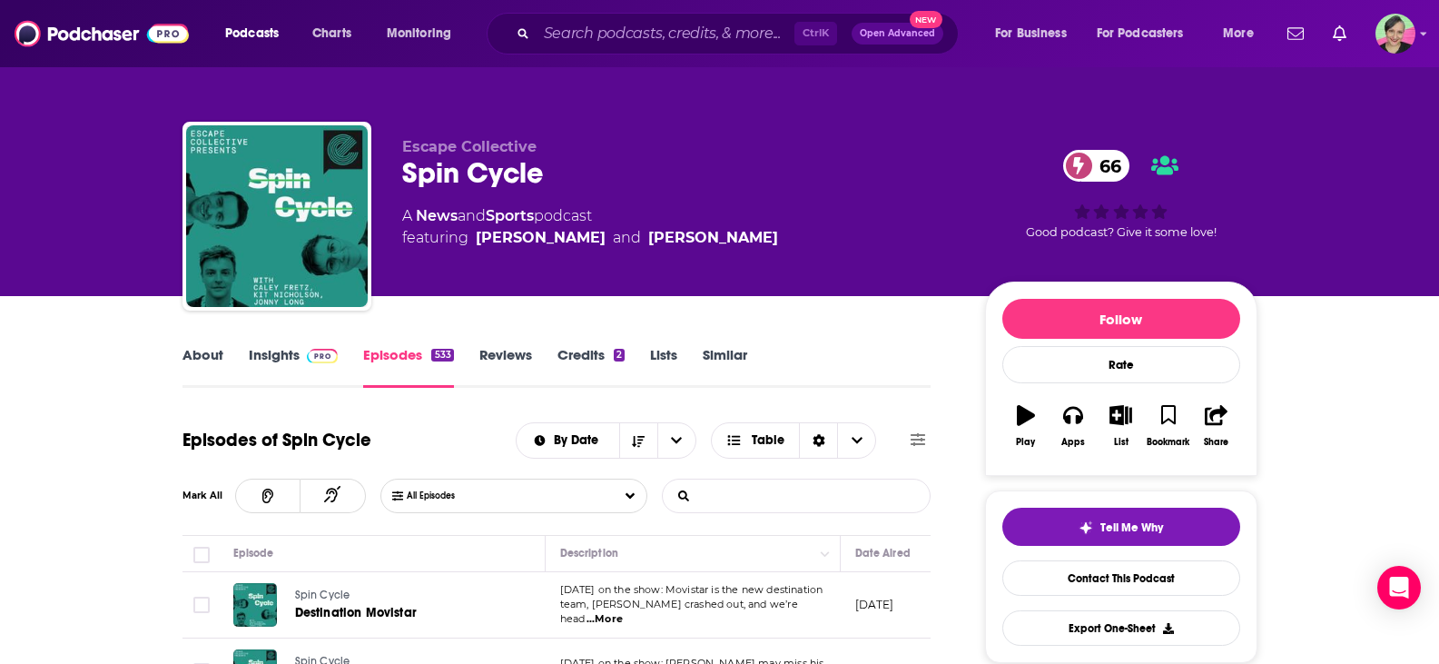
click at [766, 495] on input "List Search Input" at bounding box center [758, 495] width 190 height 33
type input "training"
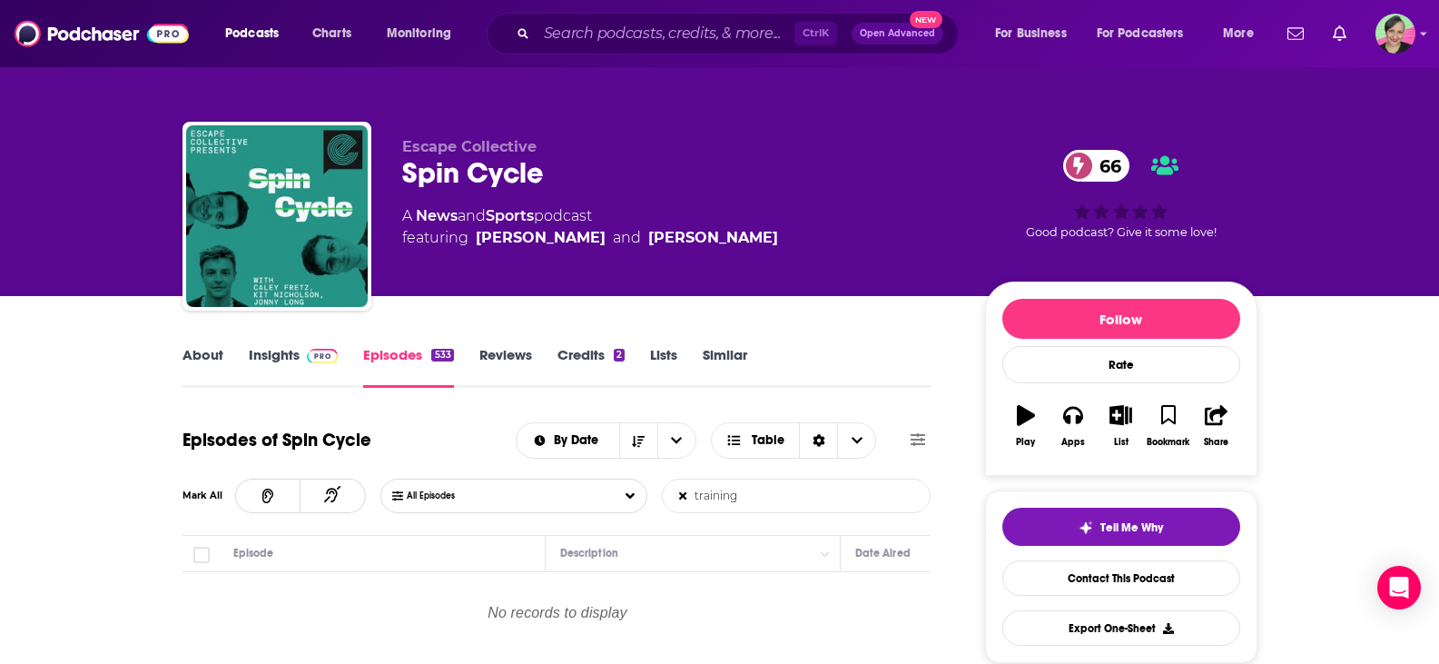
scroll to position [272, 0]
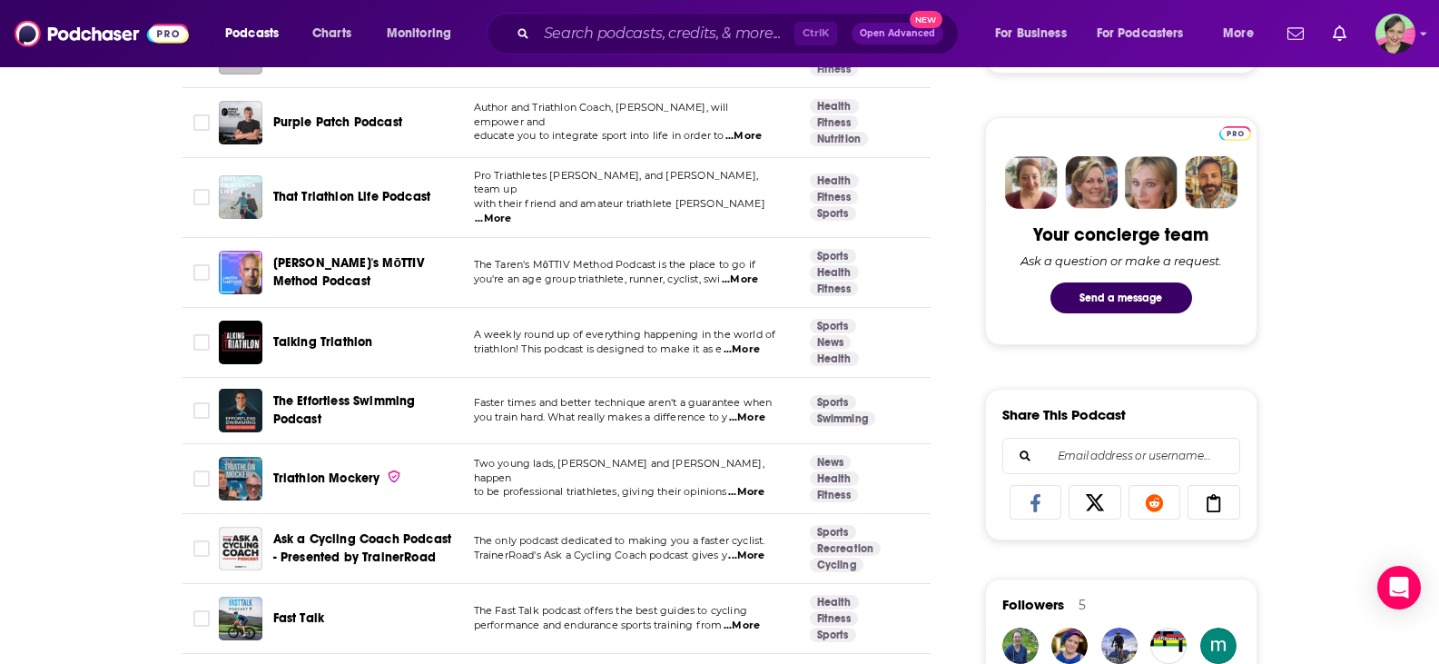
scroll to position [908, 0]
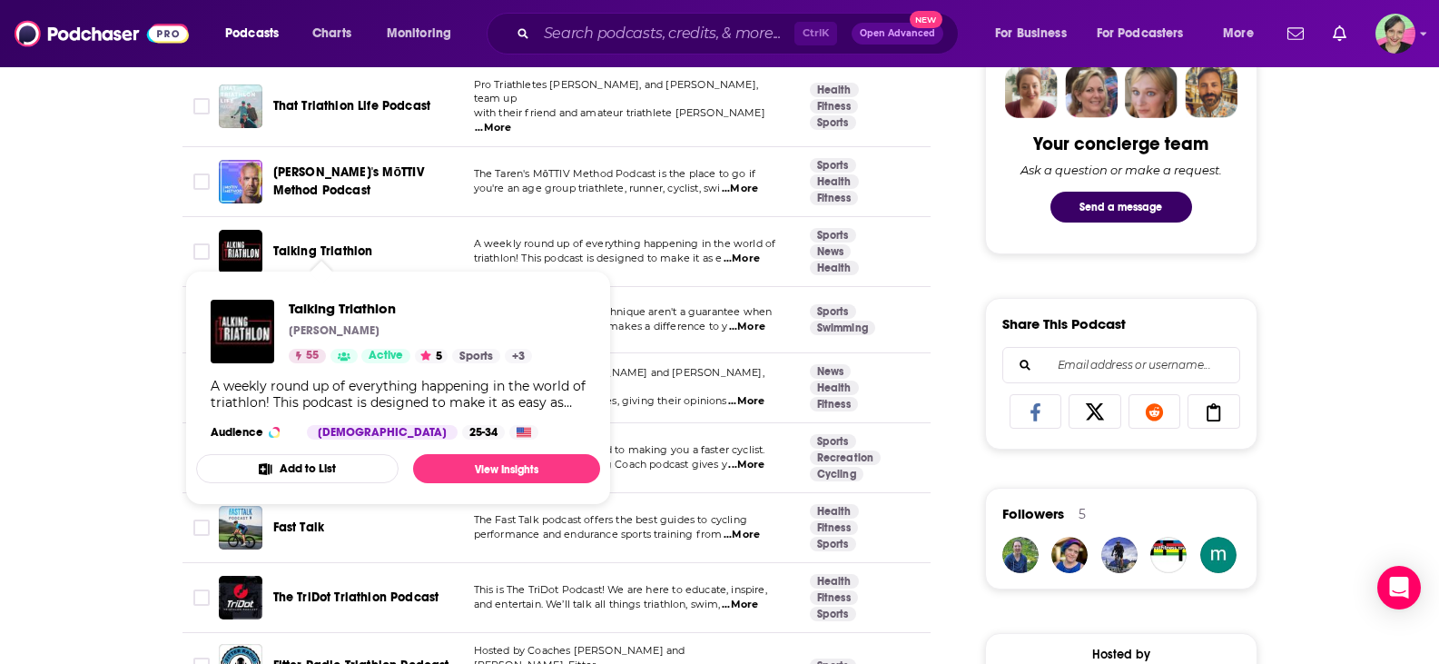
click at [312, 243] on span "Talking Triathlon" at bounding box center [323, 250] width 100 height 15
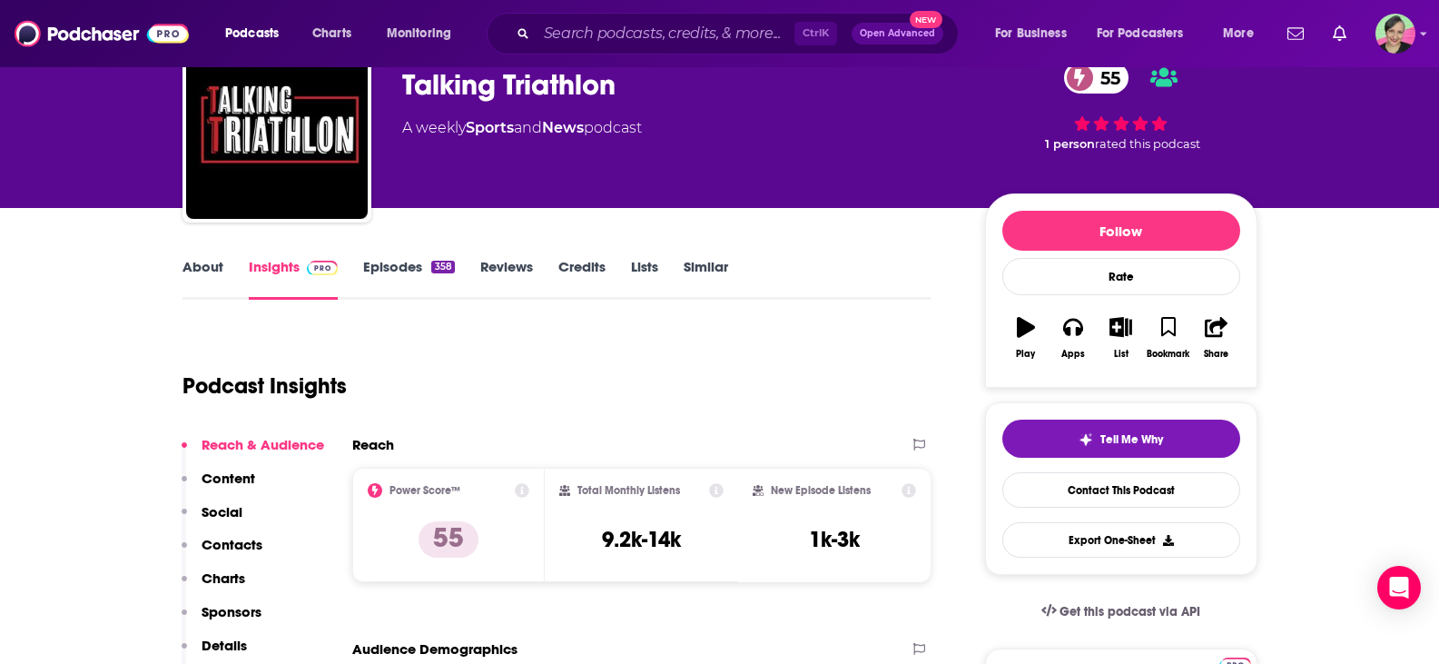
scroll to position [91, 0]
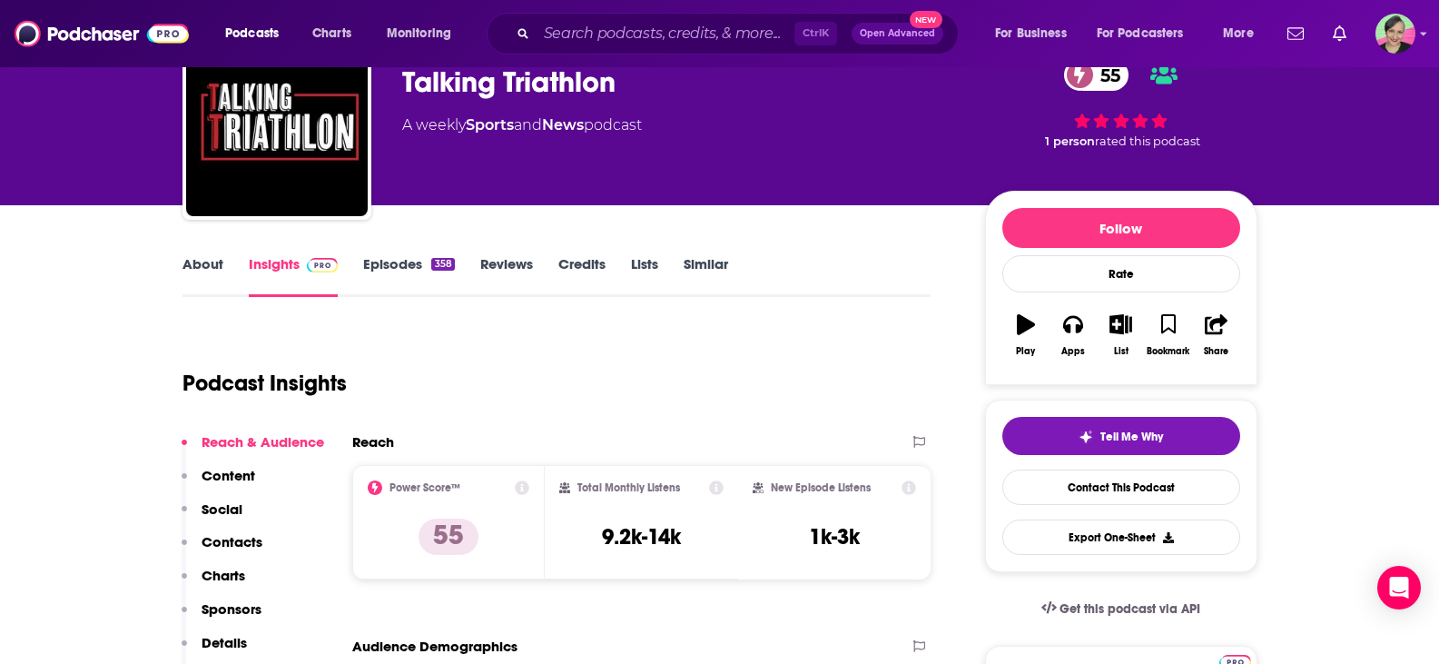
click at [208, 264] on link "About" at bounding box center [202, 276] width 41 height 42
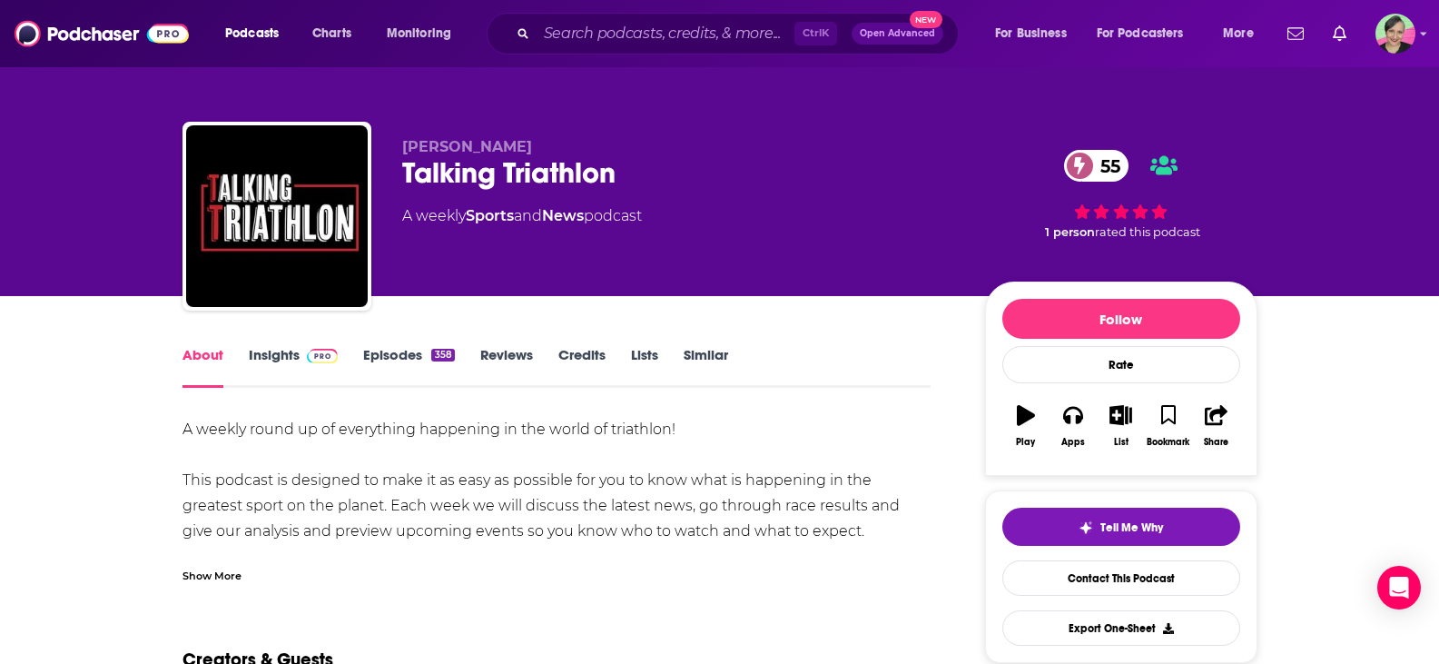
scroll to position [91, 0]
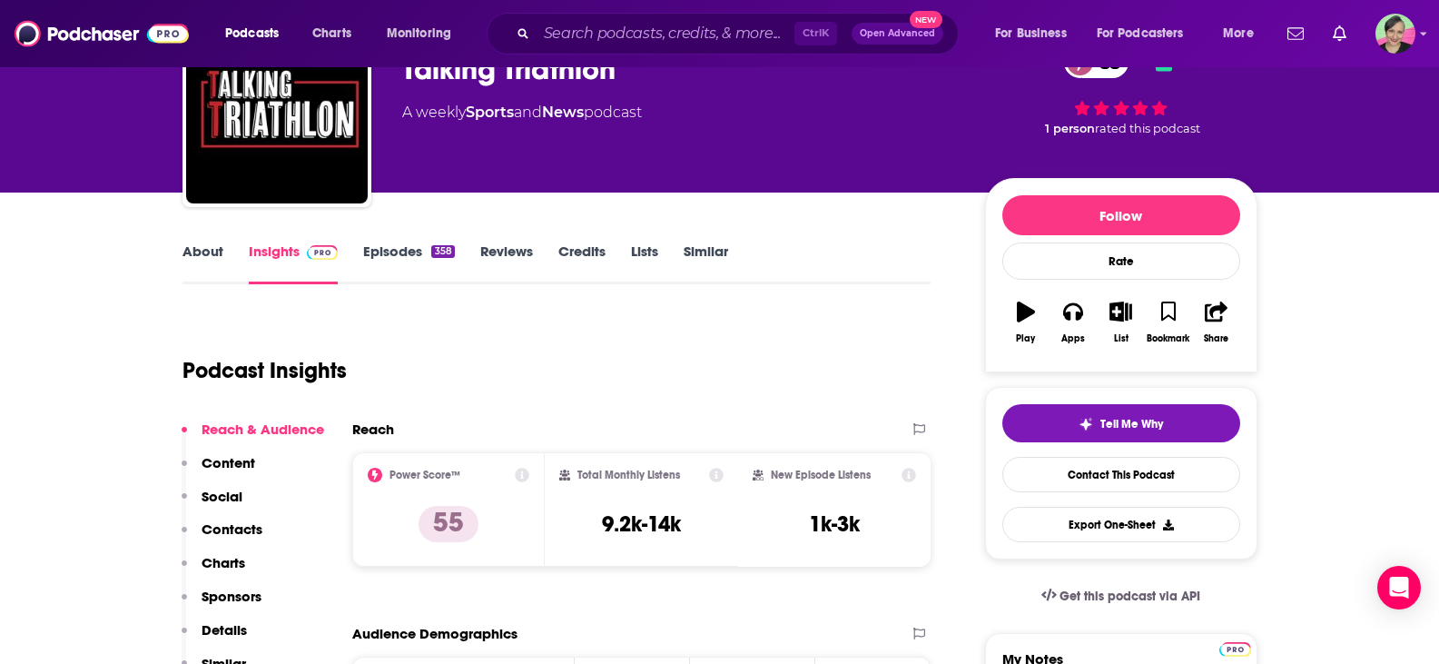
scroll to position [91, 0]
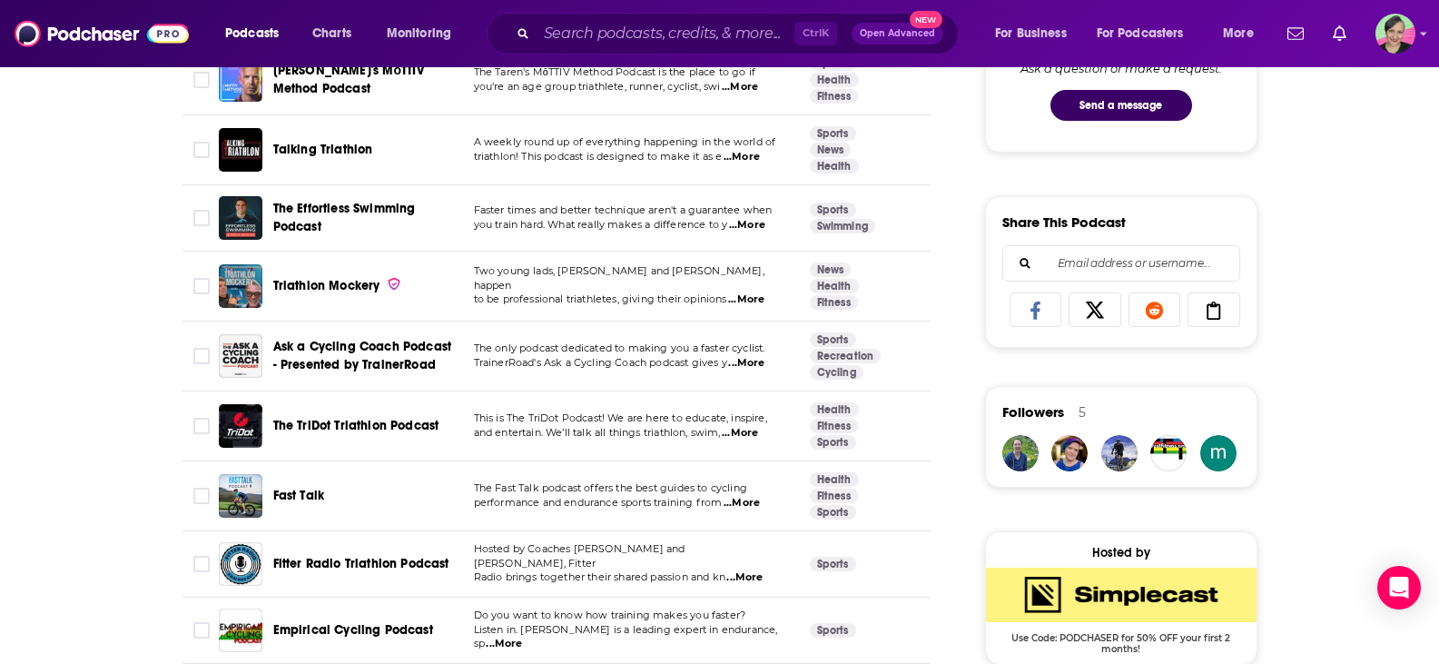
scroll to position [1090, 0]
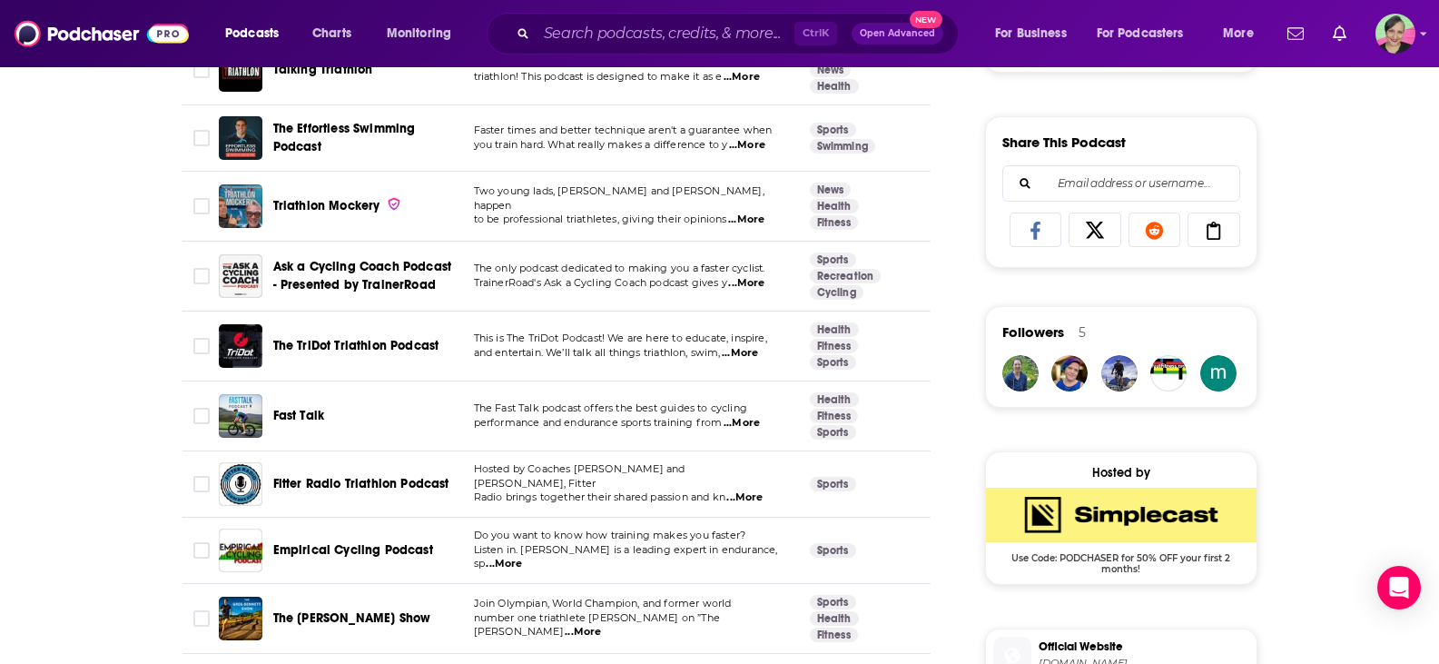
click at [297, 408] on span "Fast Talk" at bounding box center [299, 415] width 52 height 15
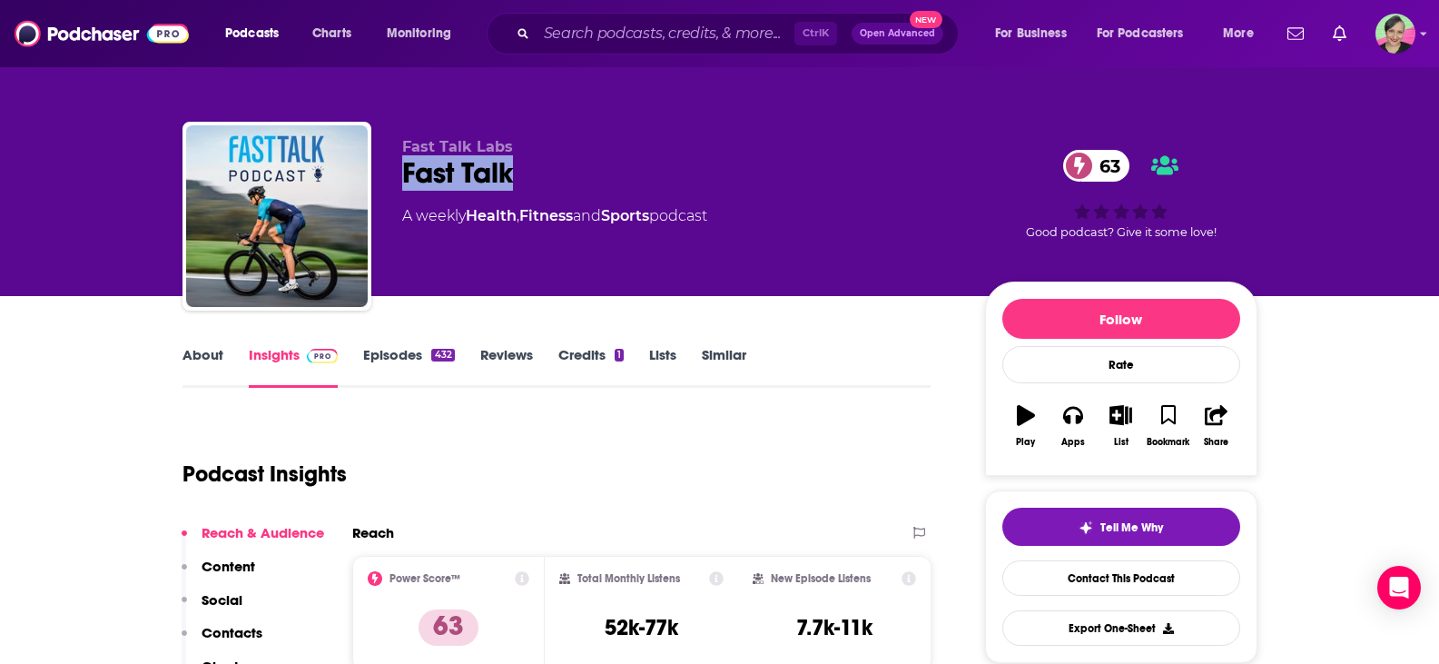
drag, startPoint x: 535, startPoint y: 169, endPoint x: 391, endPoint y: 169, distance: 143.5
click at [391, 169] on div "Fast Talk Labs Fast Talk 63 A weekly Health , Fitness and Sports podcast 63 Goo…" at bounding box center [719, 220] width 1075 height 196
copy h2 "Fast Talk"
click at [200, 354] on link "About" at bounding box center [202, 367] width 41 height 42
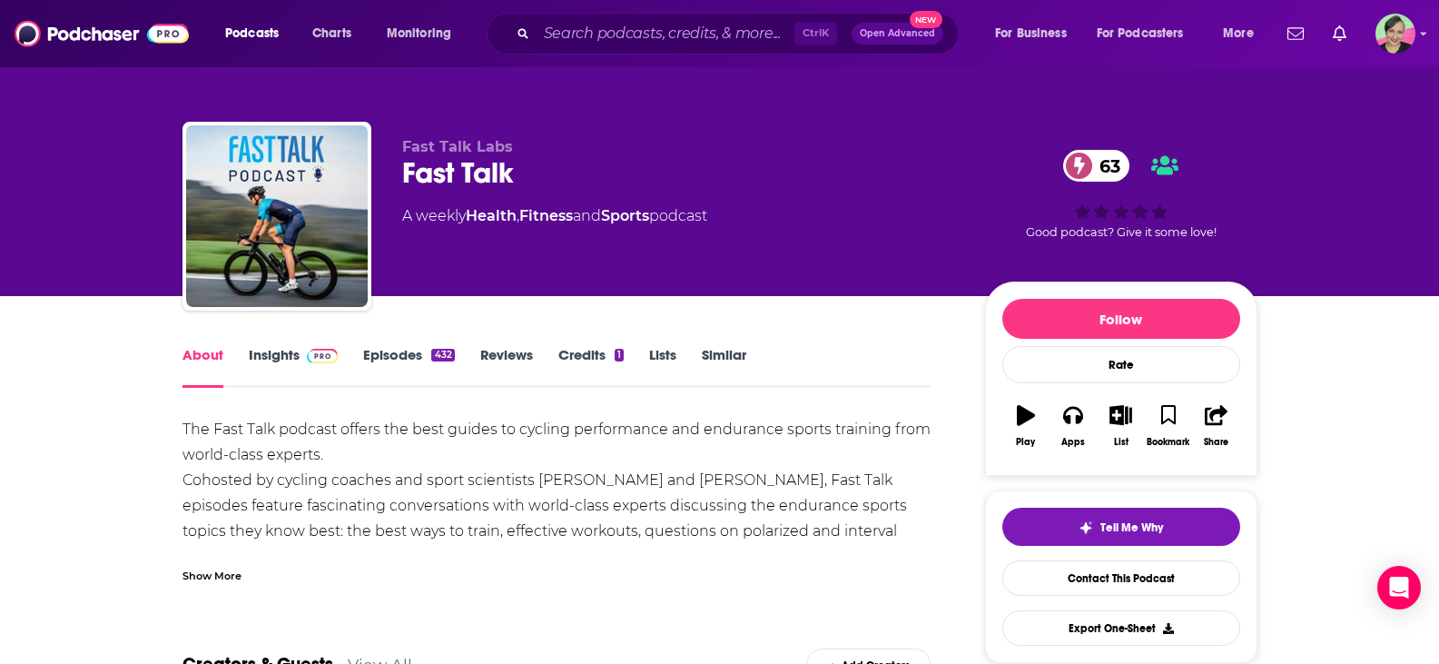
click at [392, 355] on link "Episodes 432" at bounding box center [408, 367] width 91 height 42
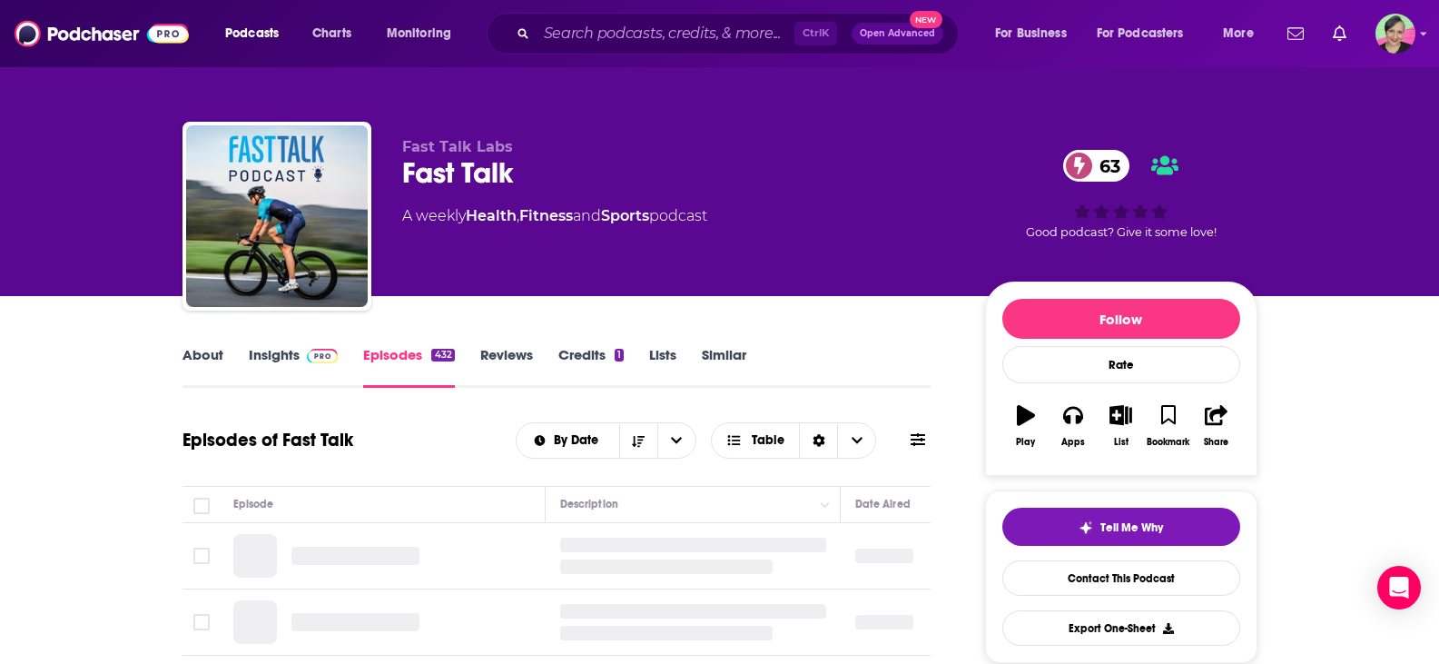
drag, startPoint x: 278, startPoint y: 355, endPoint x: 210, endPoint y: 25, distance: 337.4
click at [277, 355] on link "Insights" at bounding box center [294, 367] width 90 height 42
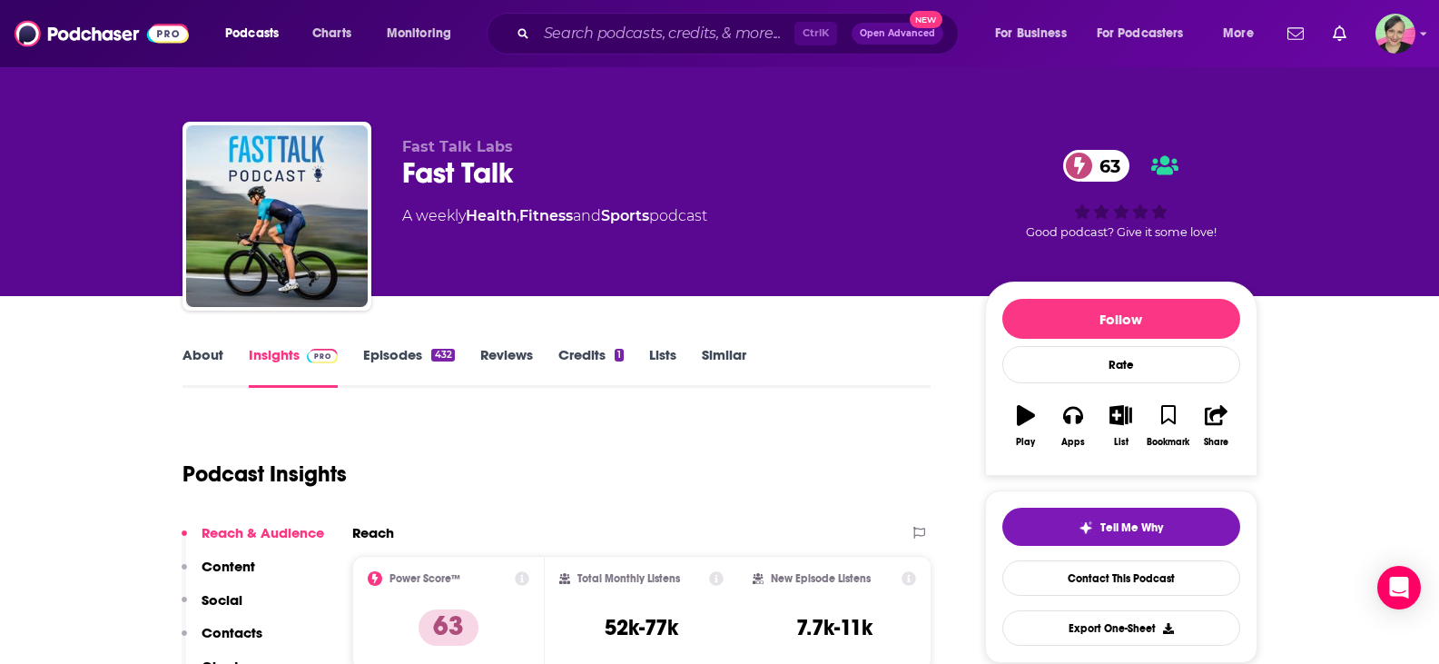
click at [198, 355] on link "About" at bounding box center [202, 367] width 41 height 42
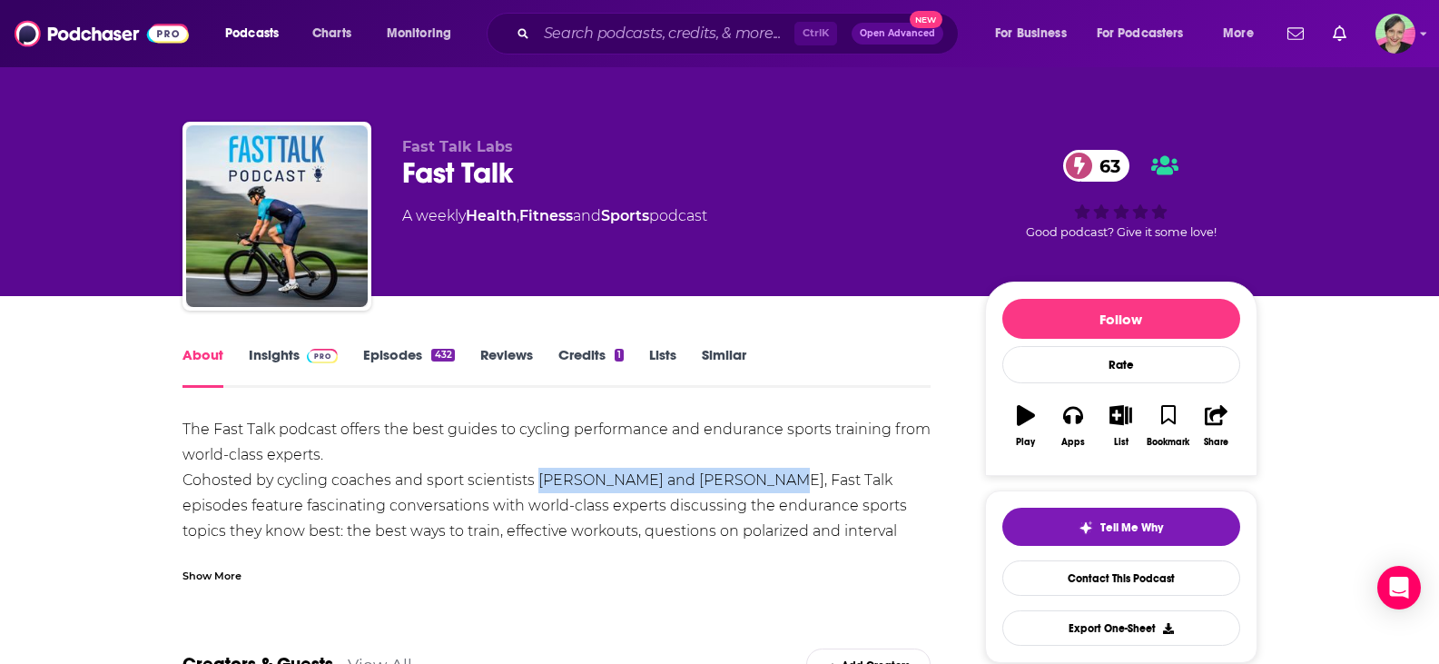
drag, startPoint x: 557, startPoint y: 478, endPoint x: 754, endPoint y: 479, distance: 197.0
click at [754, 479] on div "The Fast Talk podcast offers the best guides to cycling performance and enduran…" at bounding box center [556, 569] width 749 height 305
click at [1148, 579] on link "Contact This Podcast" at bounding box center [1121, 577] width 238 height 35
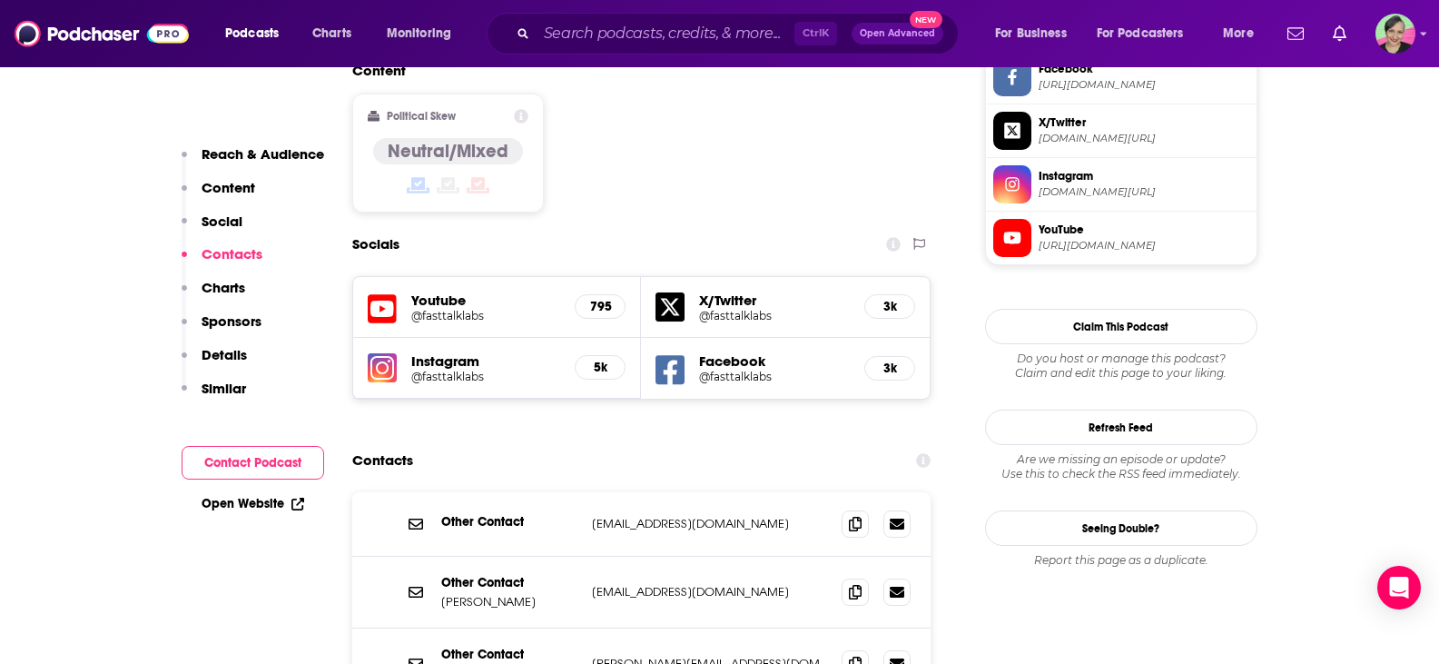
scroll to position [1725, 0]
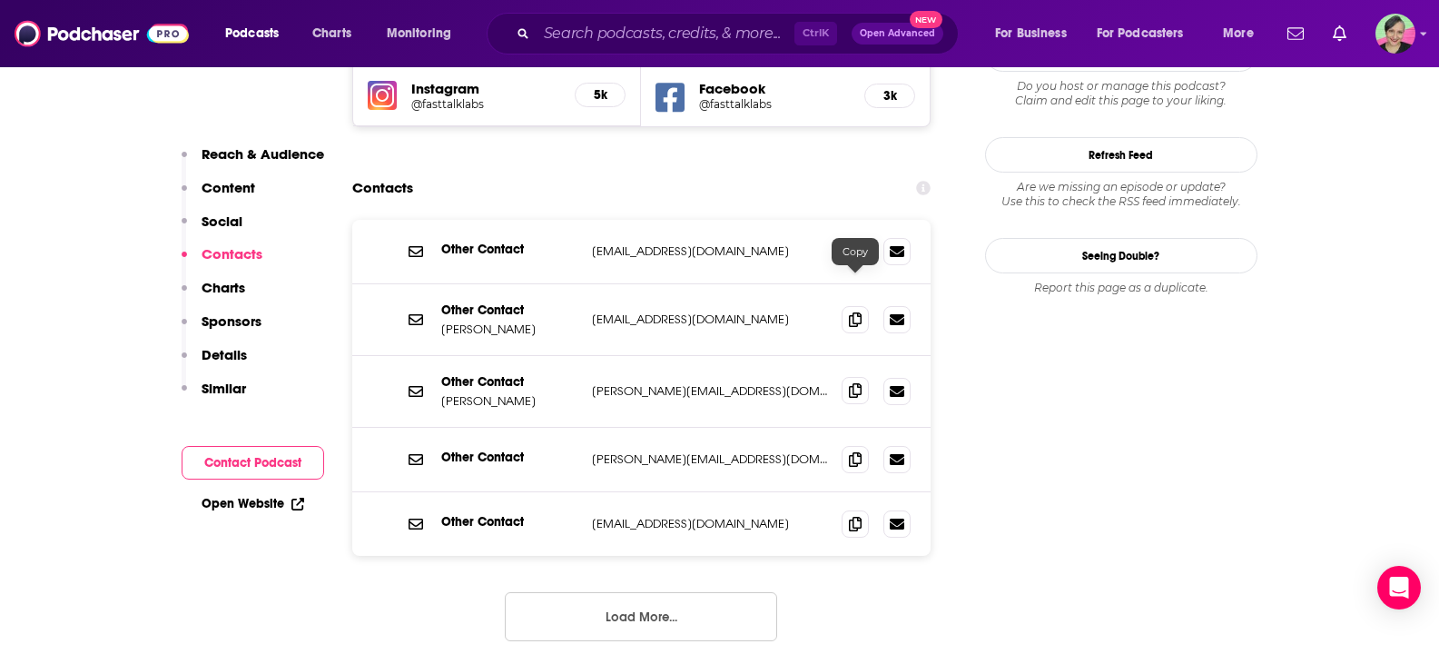
click at [857, 383] on icon at bounding box center [855, 390] width 13 height 15
click at [695, 592] on button "Load More..." at bounding box center [641, 616] width 272 height 49
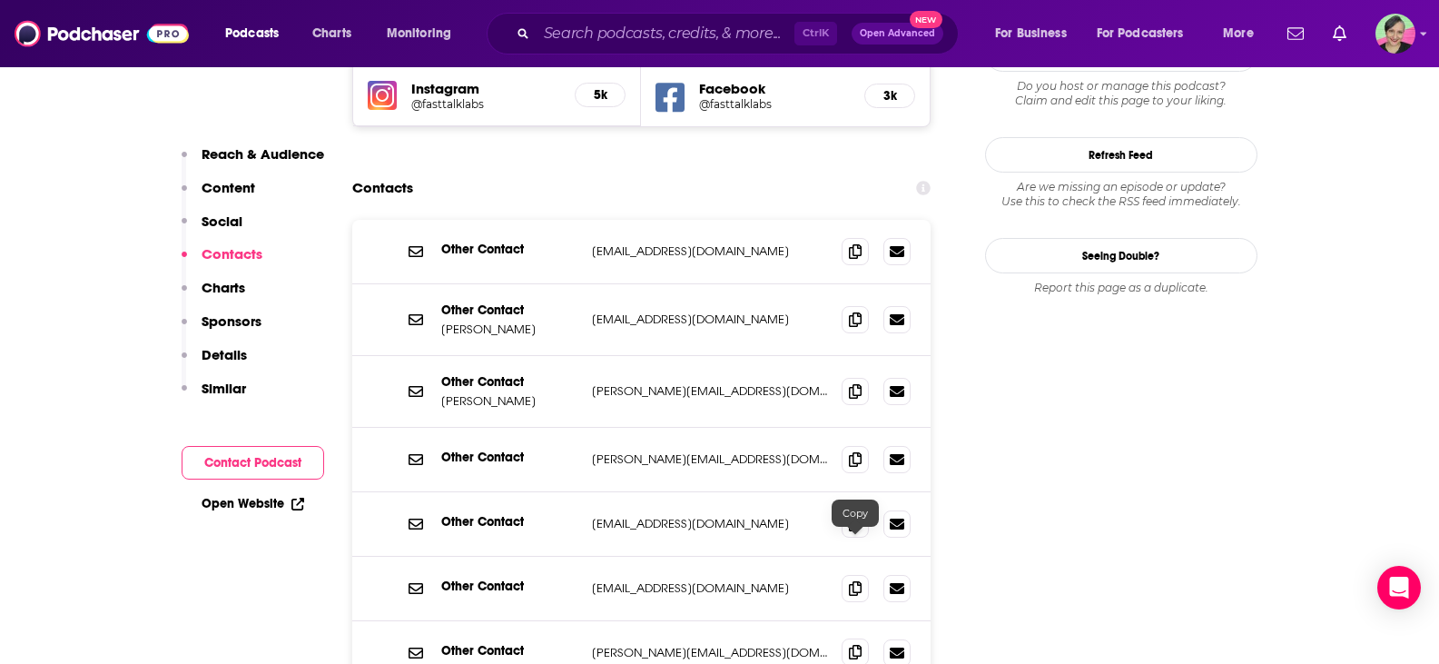
click at [855, 645] on icon at bounding box center [855, 652] width 13 height 15
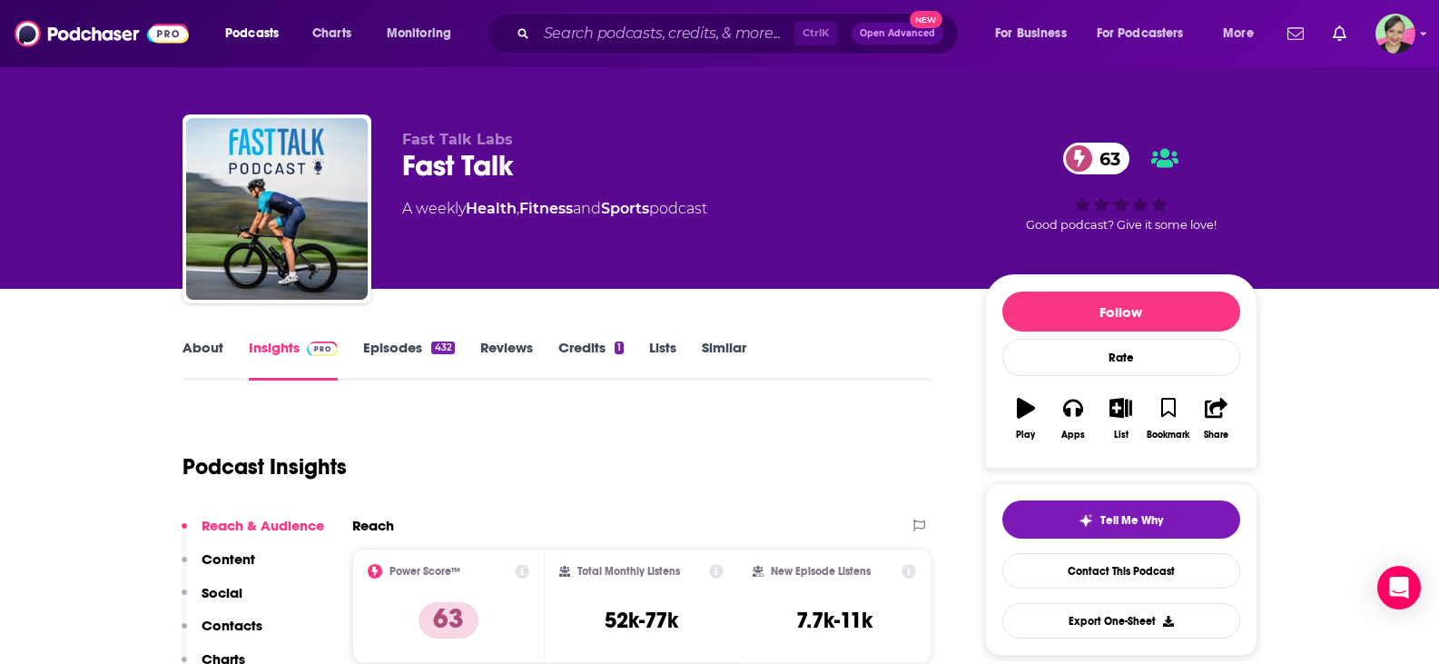
scroll to position [0, 0]
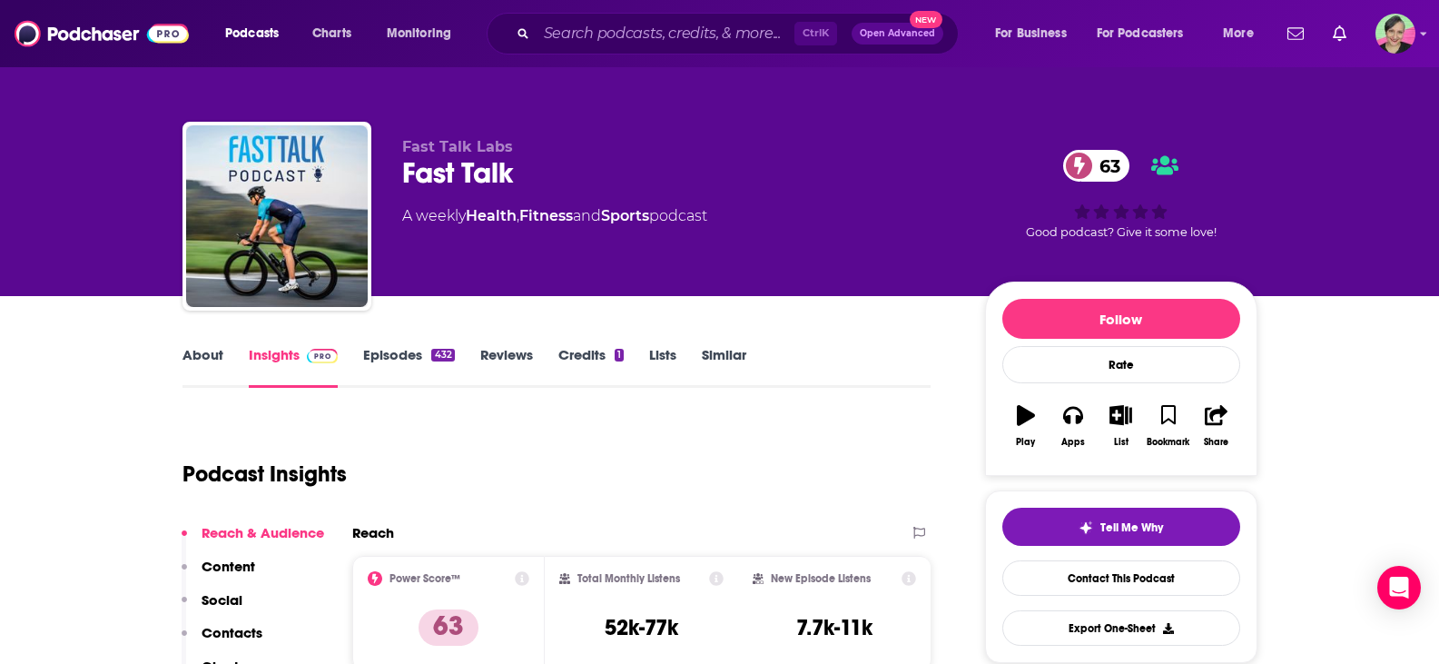
click at [737, 363] on link "Similar" at bounding box center [724, 367] width 44 height 42
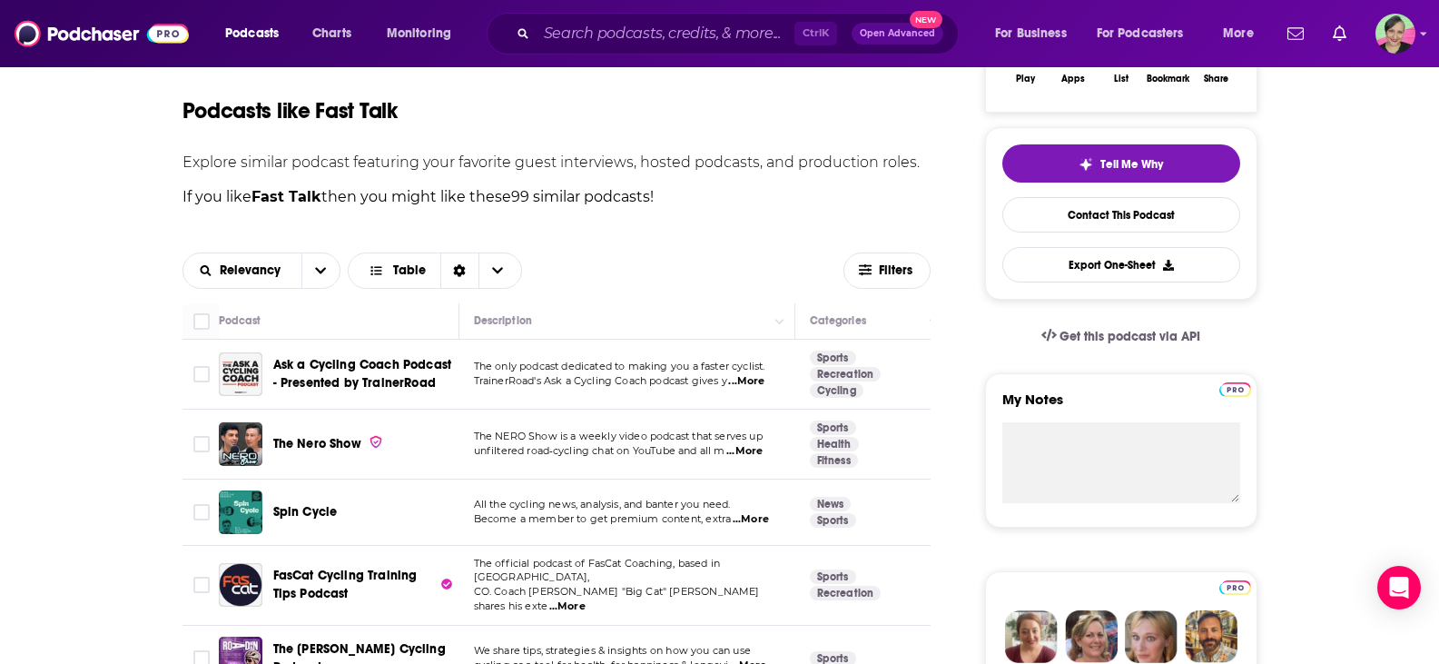
scroll to position [545, 0]
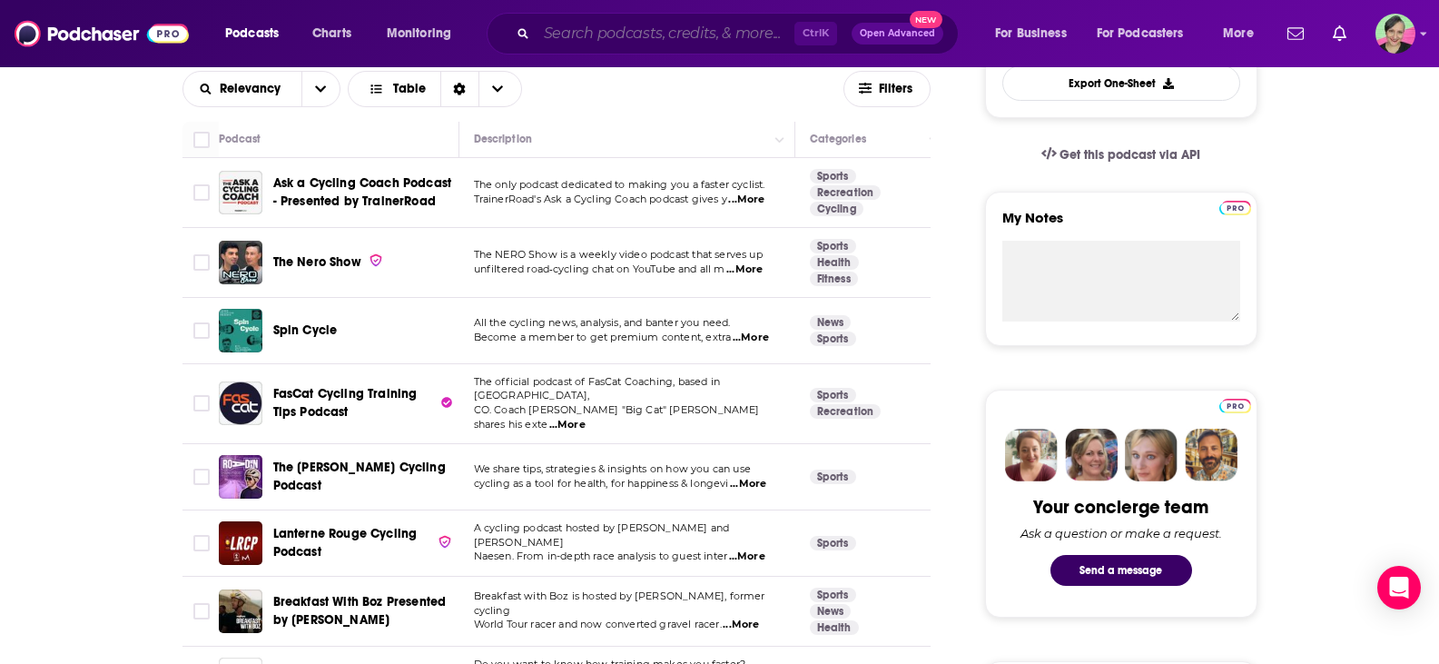
click at [595, 36] on input "Search podcasts, credits, & more..." at bounding box center [666, 33] width 258 height 29
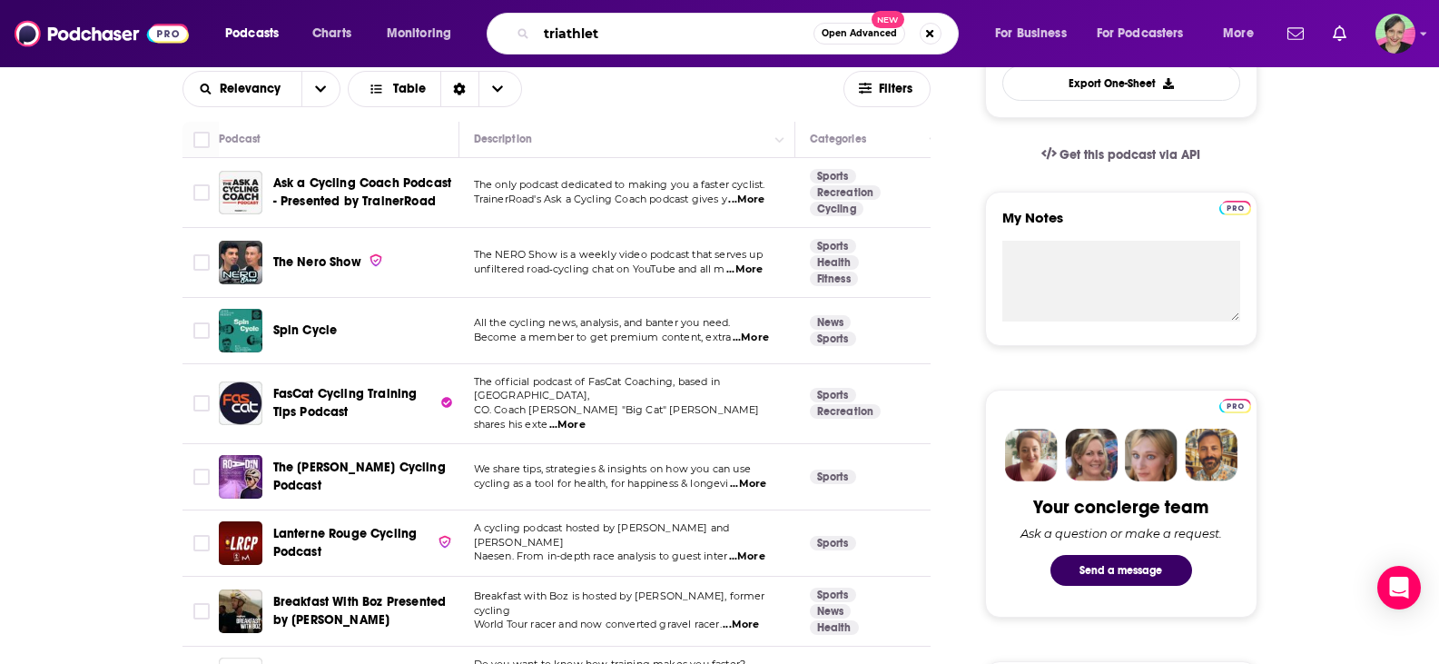
type input "triathlete"
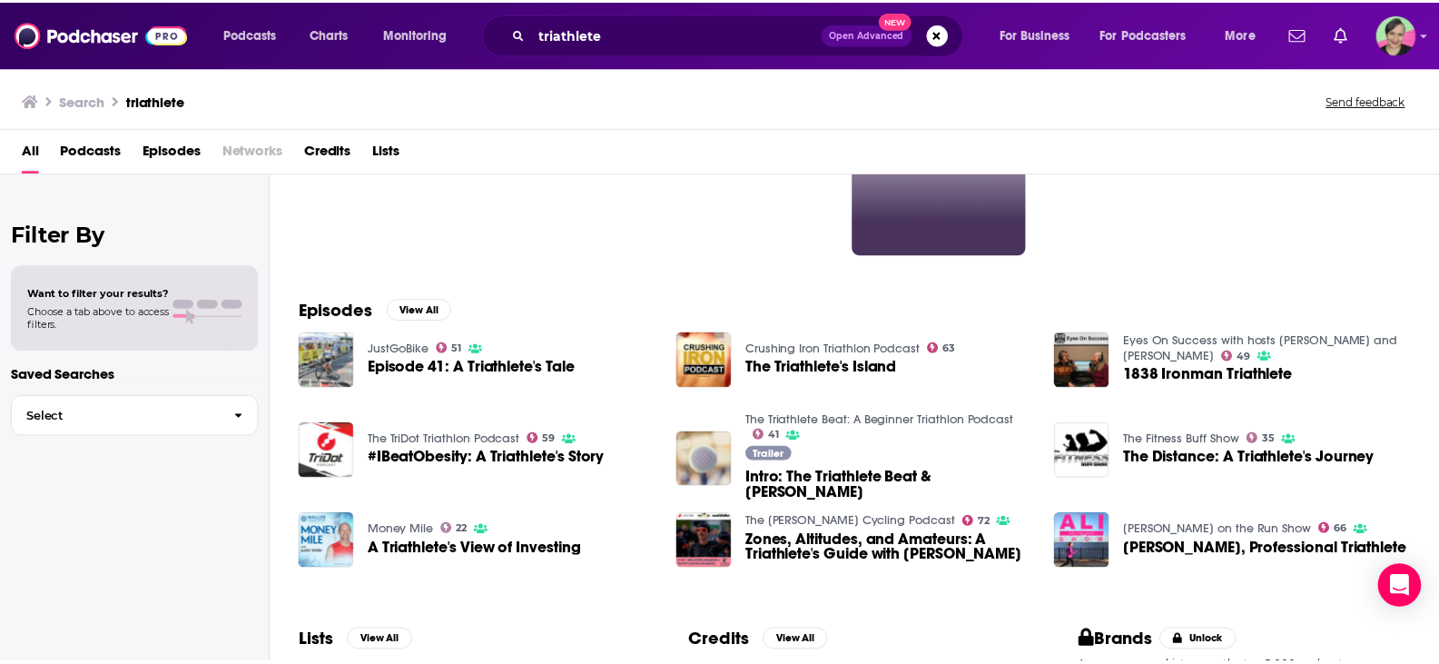
scroll to position [182, 0]
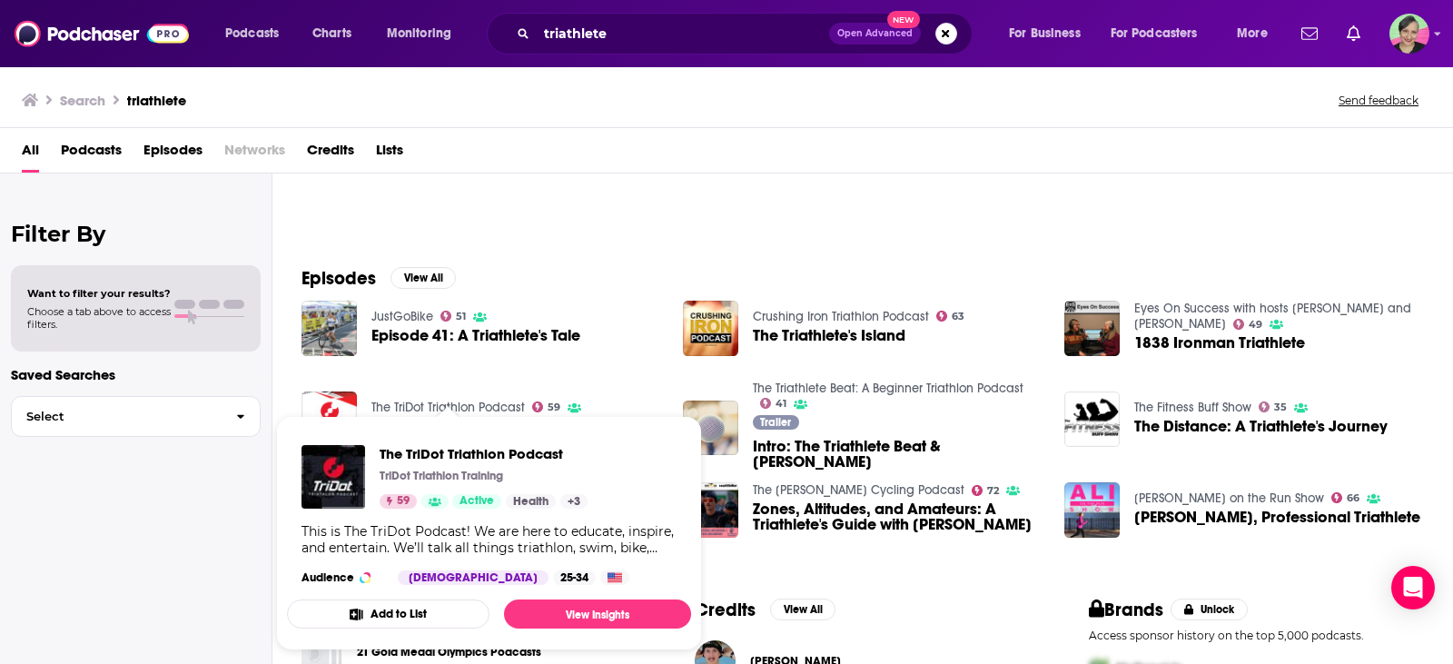
click at [445, 402] on link "The TriDot Triathlon Podcast" at bounding box center [447, 406] width 153 height 15
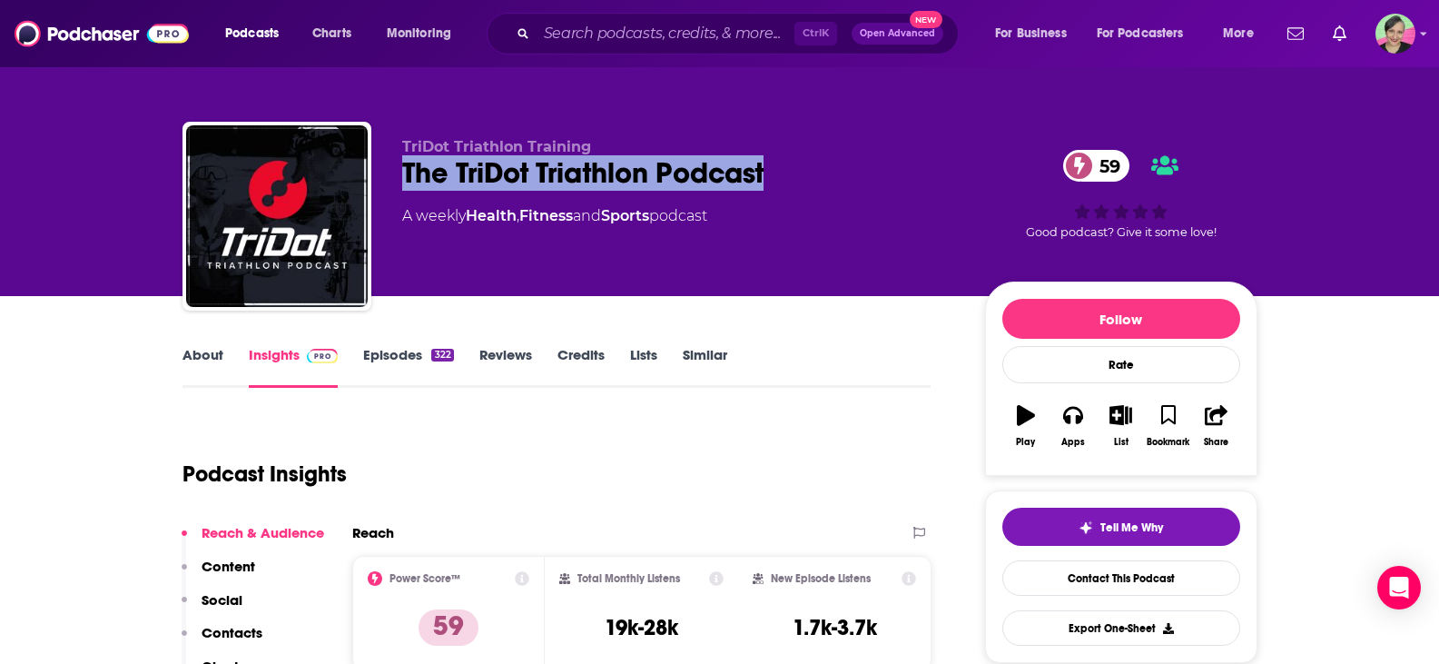
drag, startPoint x: 797, startPoint y: 165, endPoint x: 399, endPoint y: 181, distance: 398.9
click at [399, 181] on div "TriDot Triathlon Training The TriDot Triathlon Podcast 59 A weekly Health , Fit…" at bounding box center [719, 220] width 1075 height 196
copy h2 "The TriDot Triathlon Podcast"
click at [208, 356] on link "About" at bounding box center [202, 367] width 41 height 42
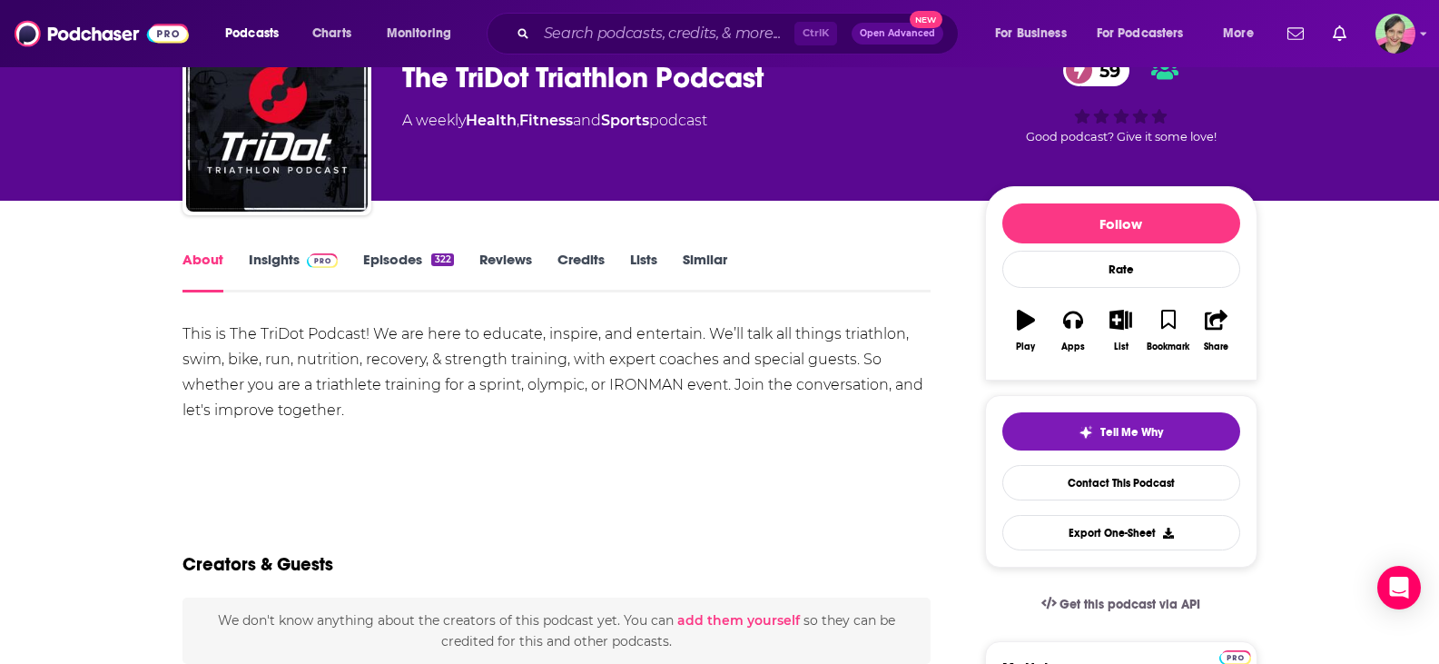
scroll to position [91, 0]
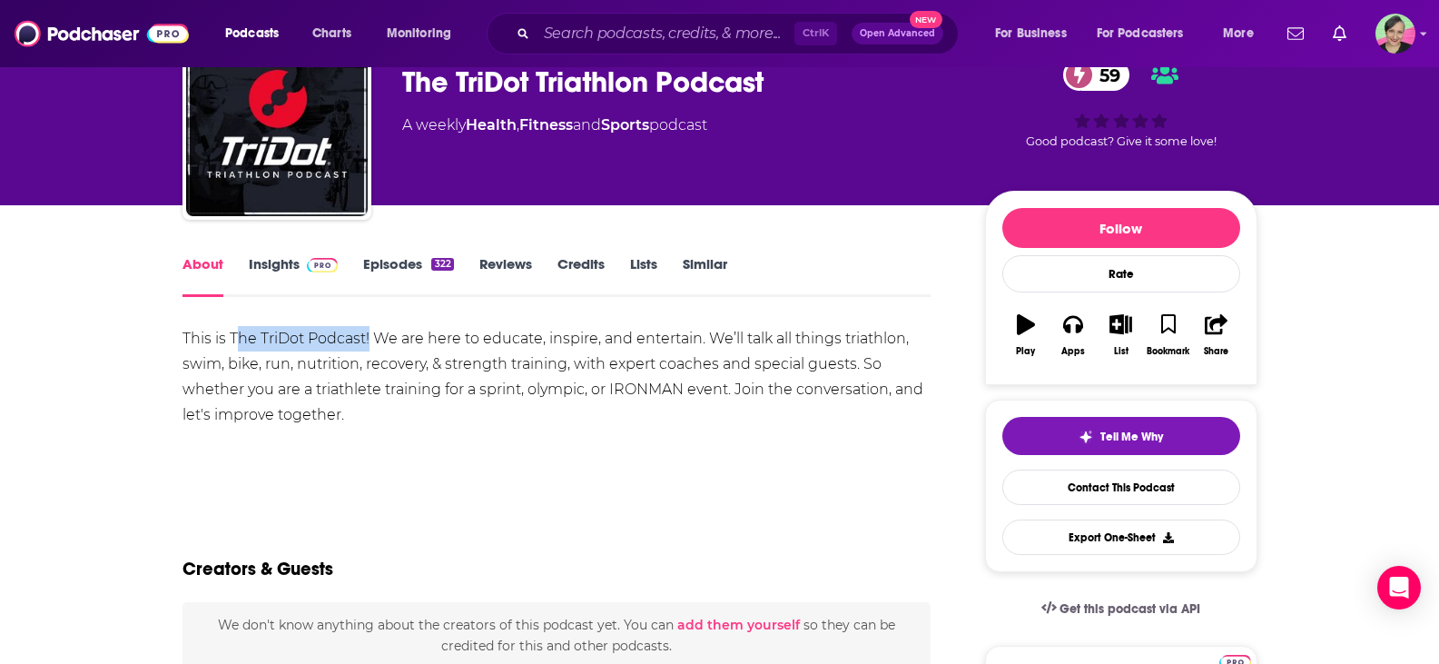
drag, startPoint x: 237, startPoint y: 338, endPoint x: 368, endPoint y: 340, distance: 130.8
click at [368, 340] on div "This is The TriDot Podcast! We are here to educate, inspire, and entertain. We’…" at bounding box center [556, 377] width 749 height 102
click at [363, 340] on div "This is The TriDot Podcast! We are here to educate, inspire, and entertain. We’…" at bounding box center [556, 377] width 749 height 102
drag, startPoint x: 365, startPoint y: 338, endPoint x: 232, endPoint y: 338, distance: 133.5
click at [232, 338] on div "This is The TriDot Podcast! We are here to educate, inspire, and entertain. We’…" at bounding box center [556, 377] width 749 height 102
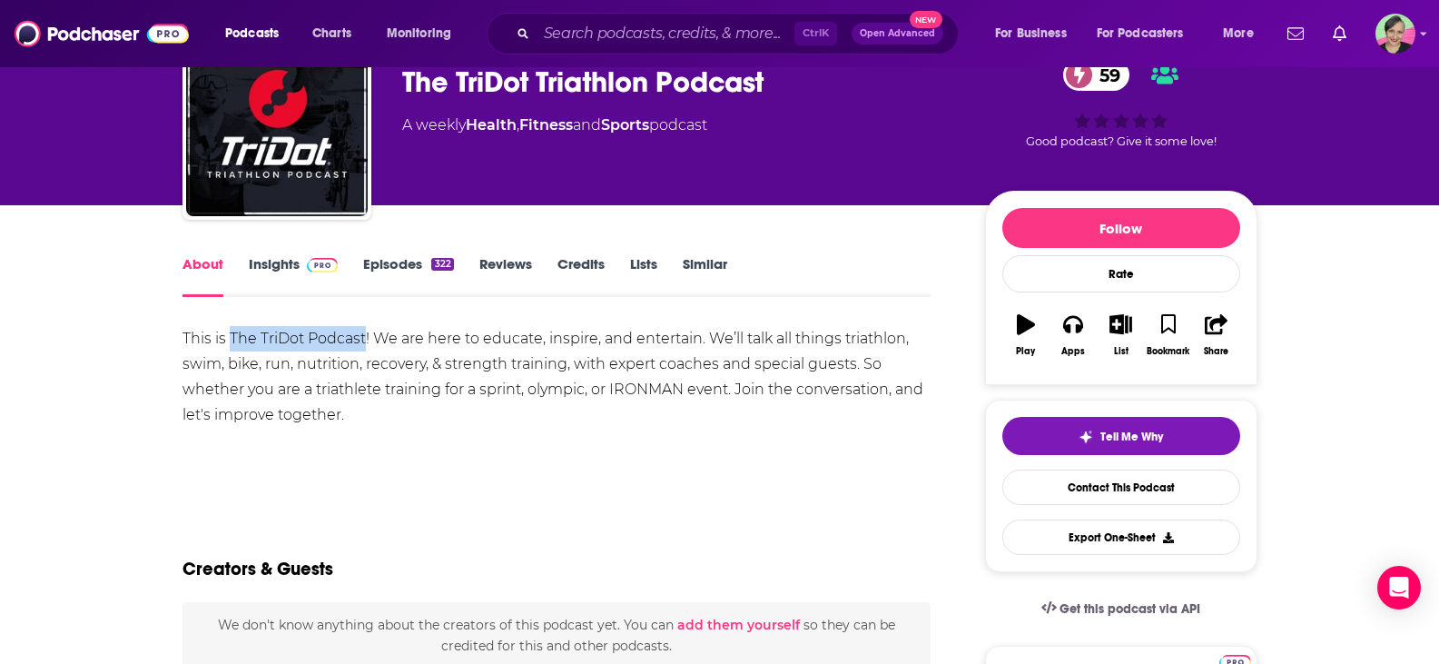
copy div "The TriDot Podcast"
click at [1134, 492] on link "Contact This Podcast" at bounding box center [1121, 486] width 238 height 35
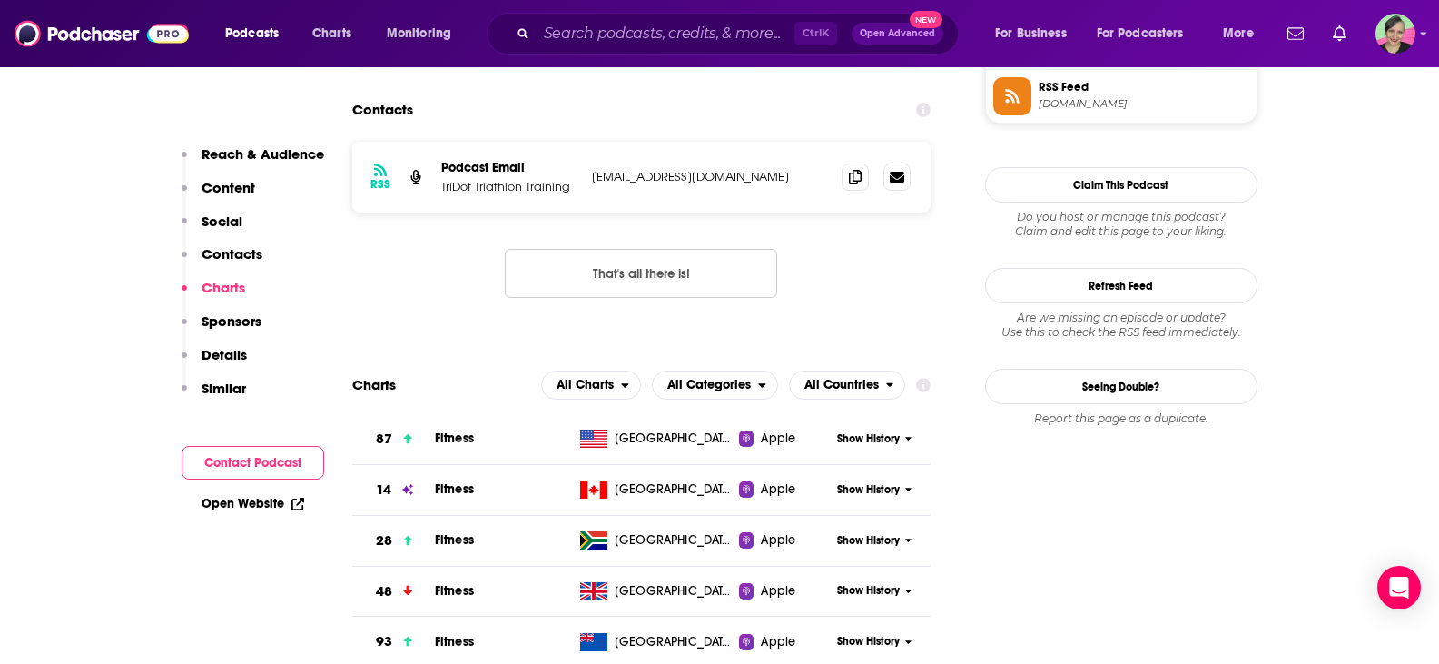
scroll to position [1510, 0]
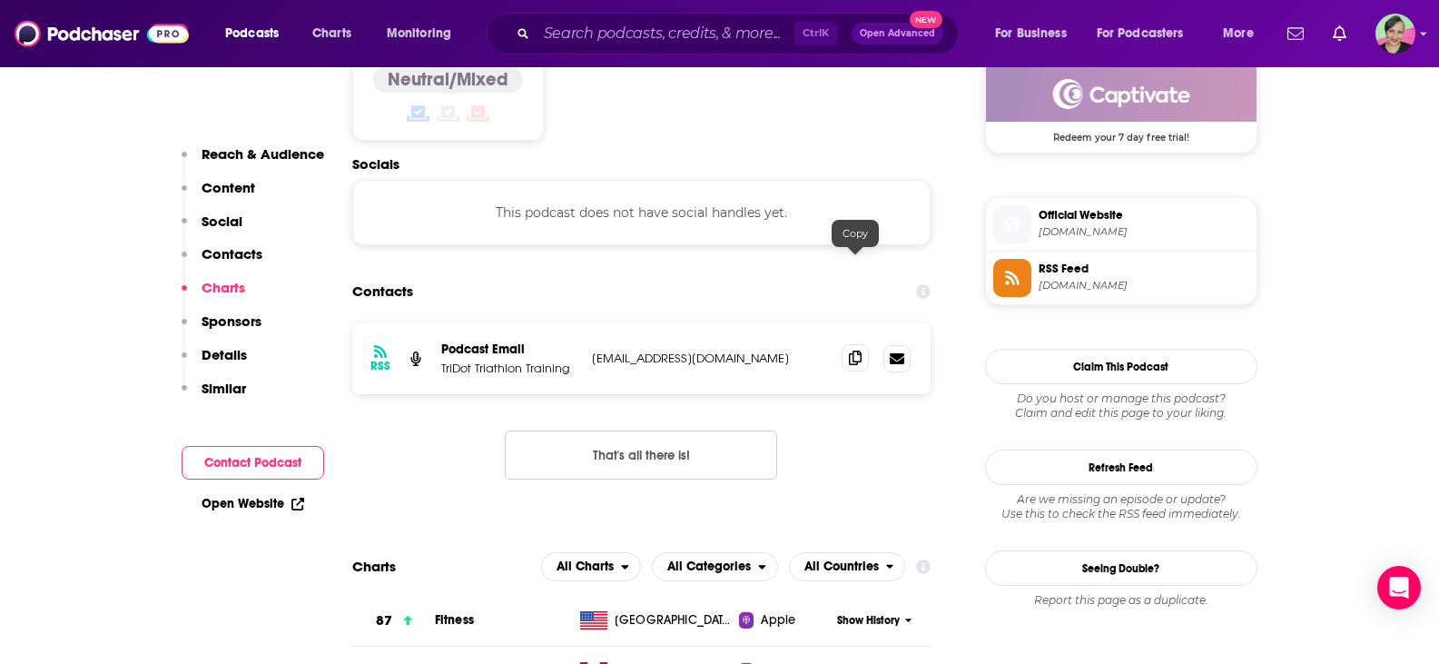
click at [854, 350] on icon at bounding box center [855, 357] width 13 height 15
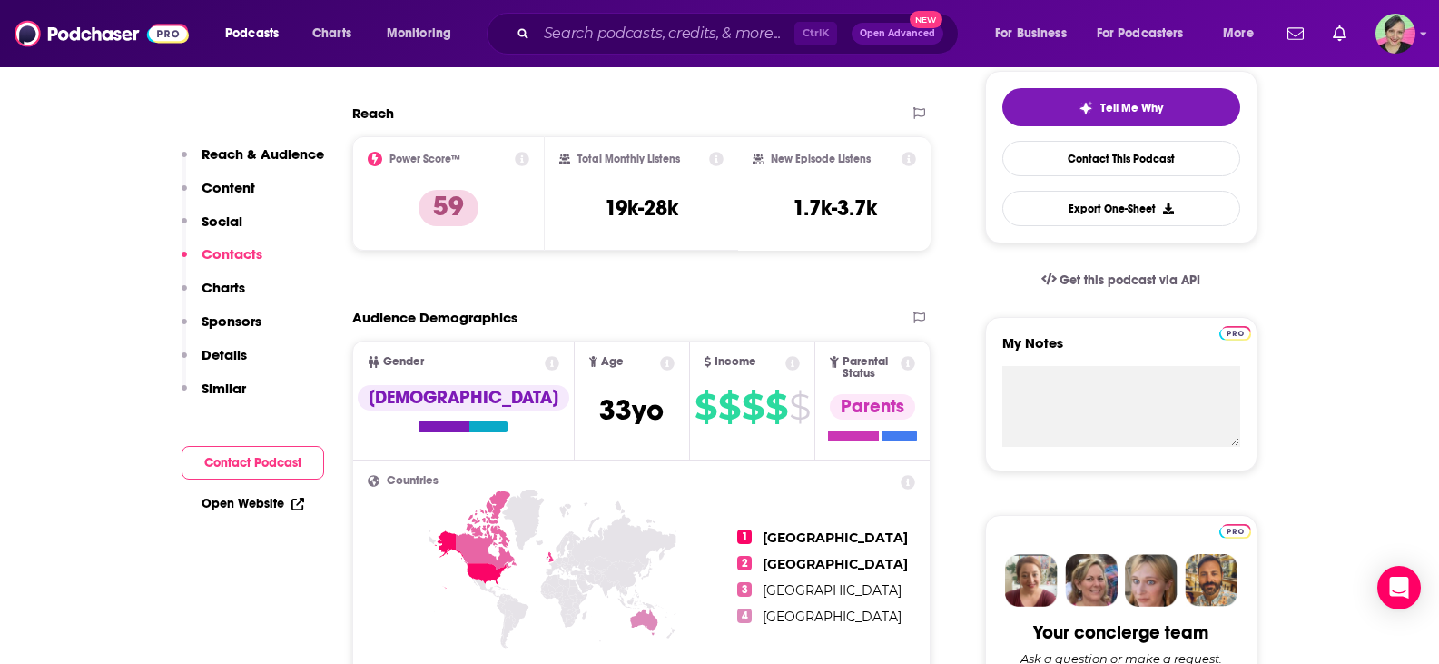
scroll to position [0, 0]
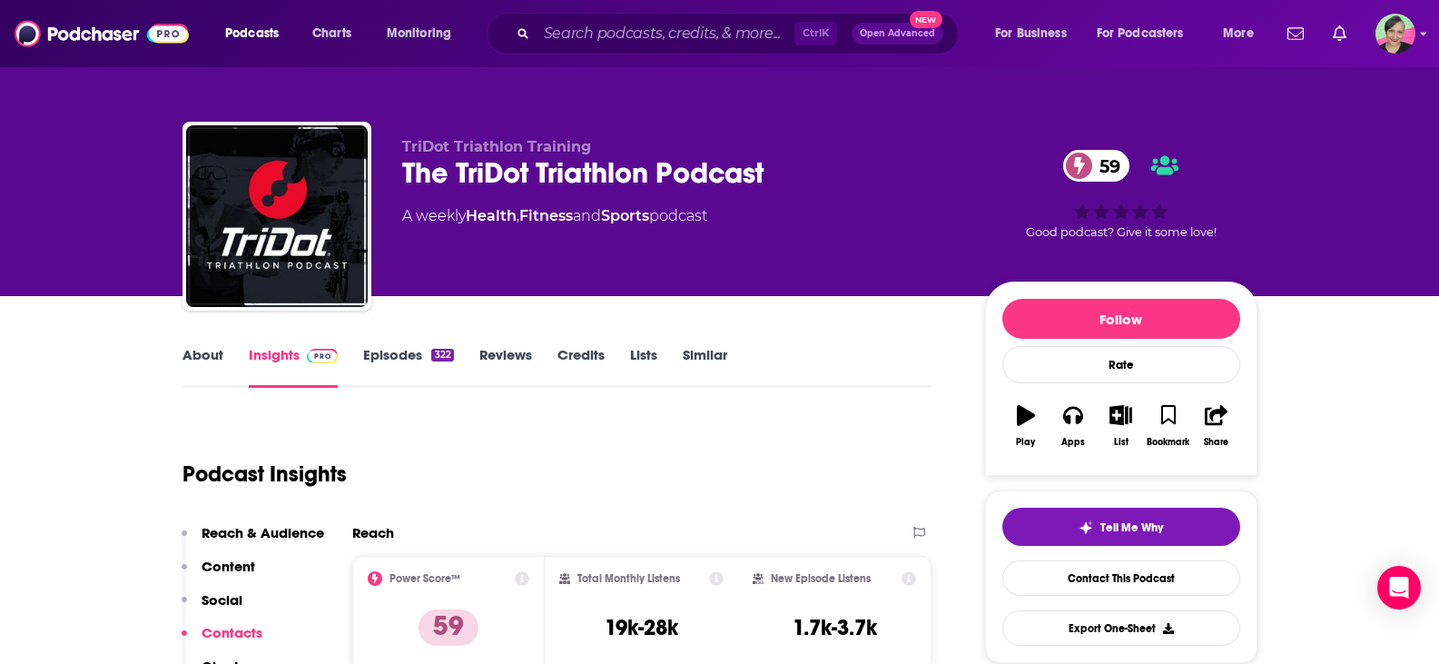
click at [694, 356] on link "Similar" at bounding box center [705, 367] width 44 height 42
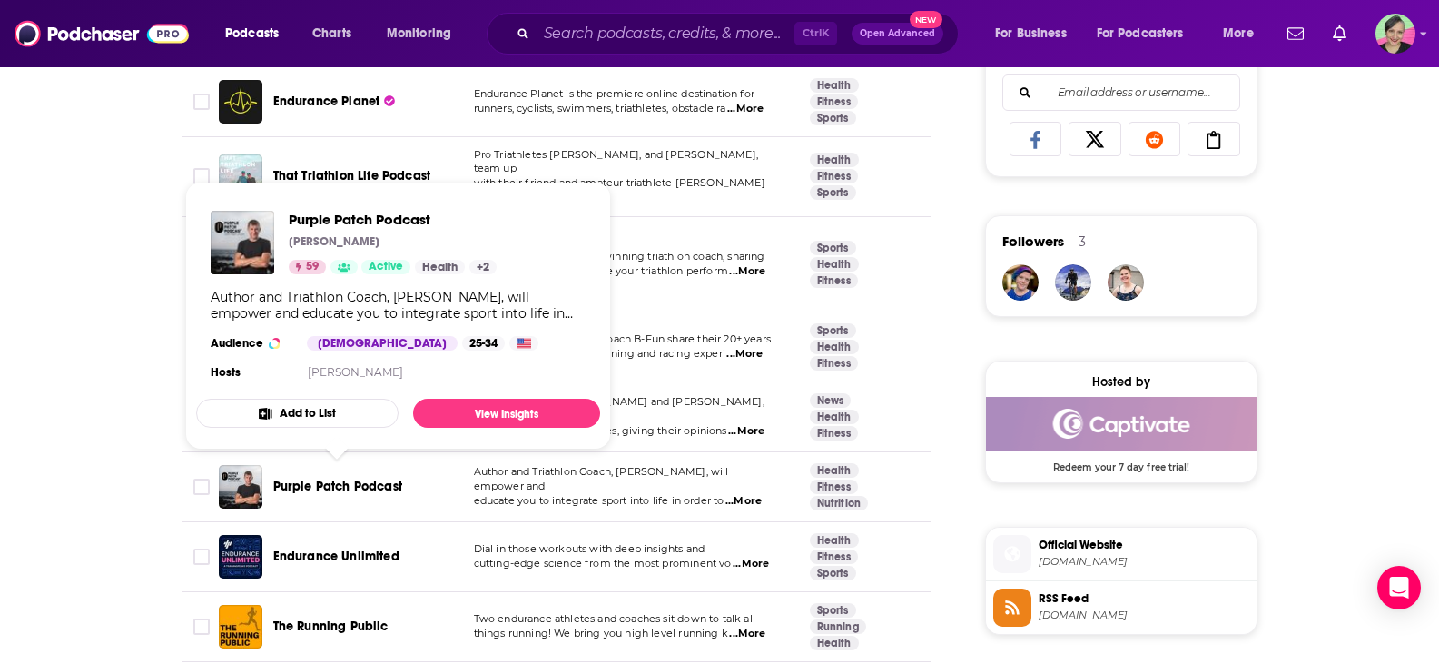
scroll to position [1362, 0]
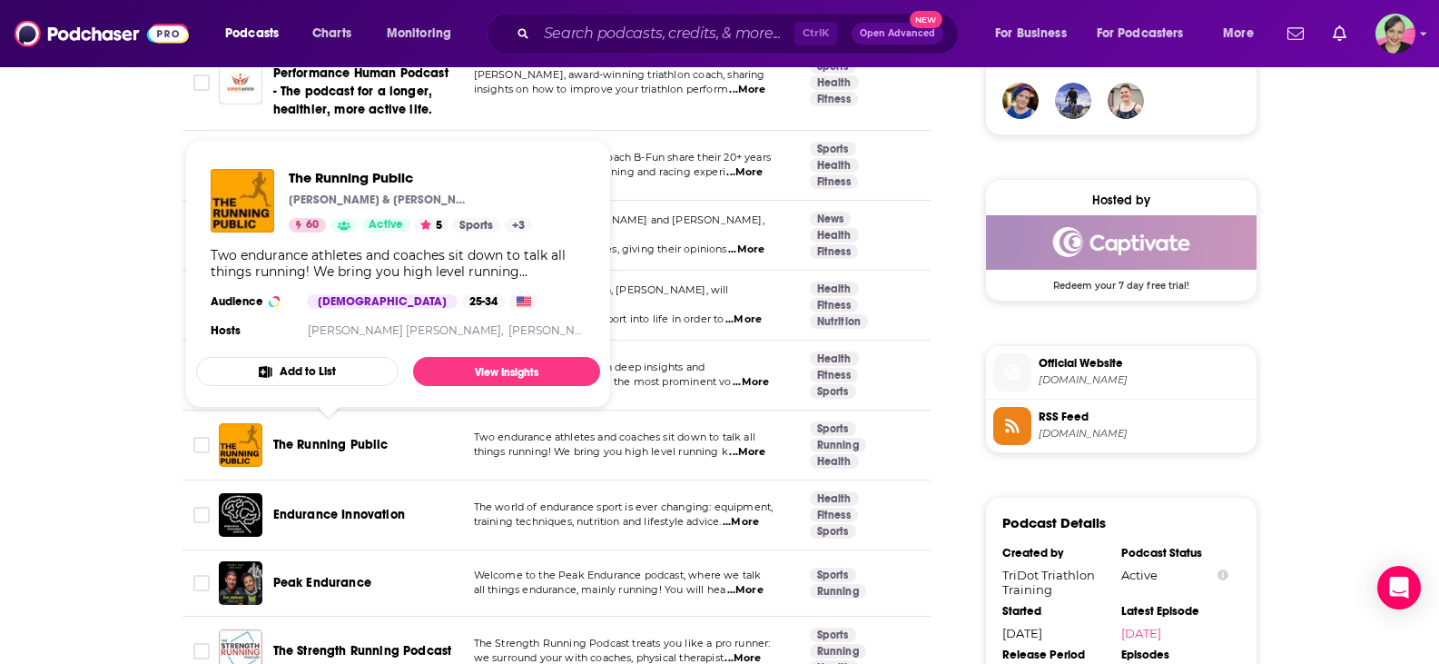
click at [343, 439] on span "The Running Public" at bounding box center [330, 444] width 115 height 15
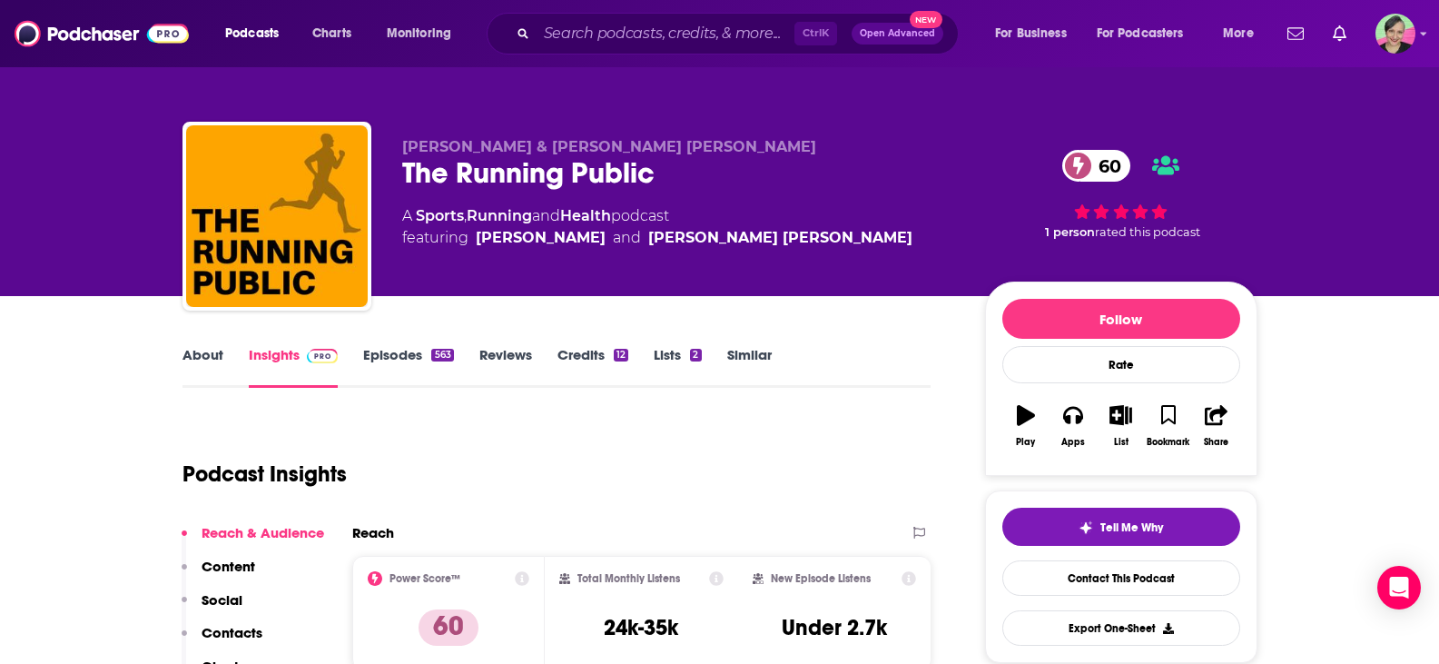
scroll to position [91, 0]
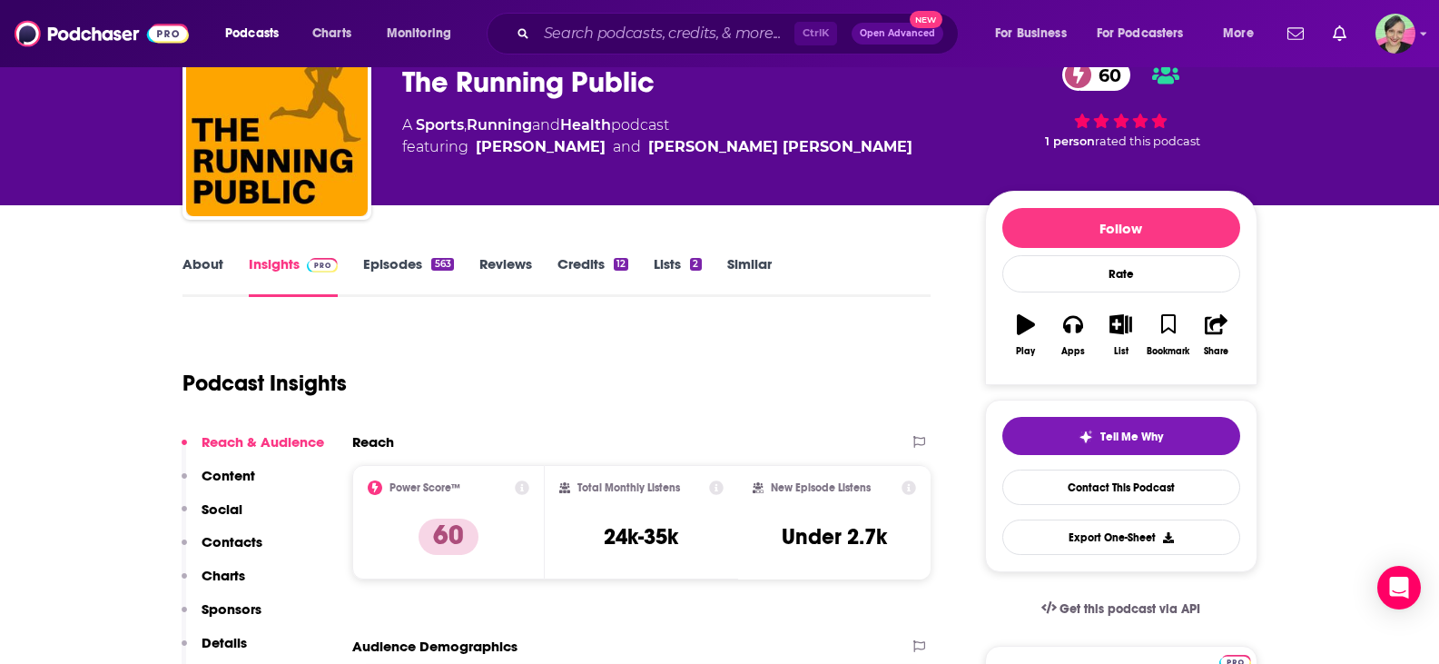
click at [203, 265] on link "About" at bounding box center [202, 276] width 41 height 42
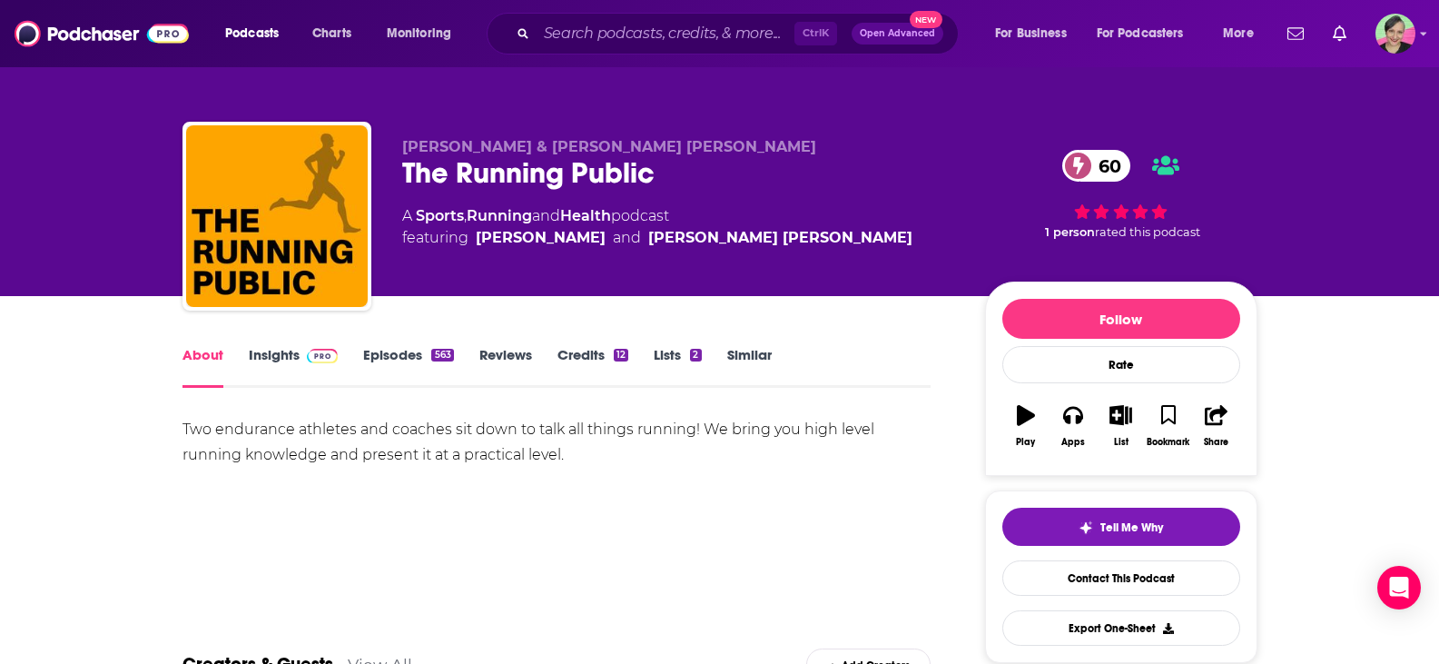
click at [289, 355] on link "Insights" at bounding box center [294, 367] width 90 height 42
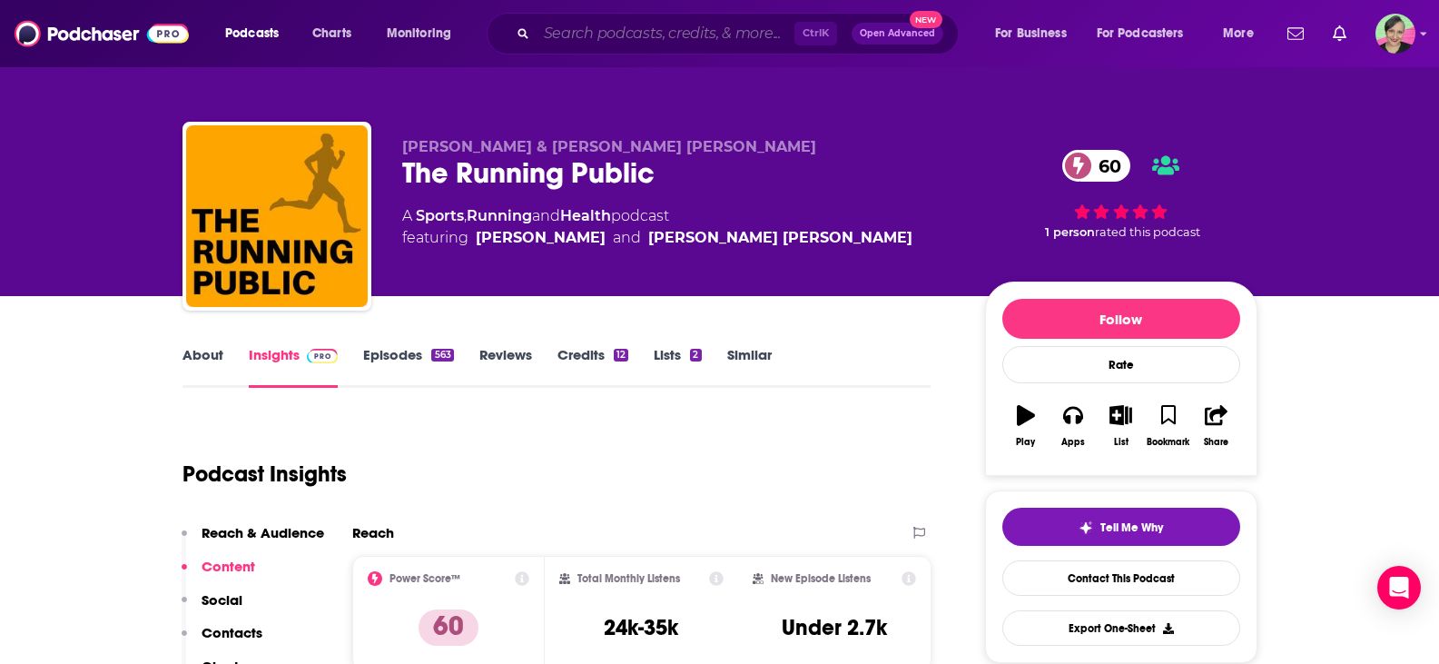
click at [592, 40] on input "Search podcasts, credits, & more..." at bounding box center [666, 33] width 258 height 29
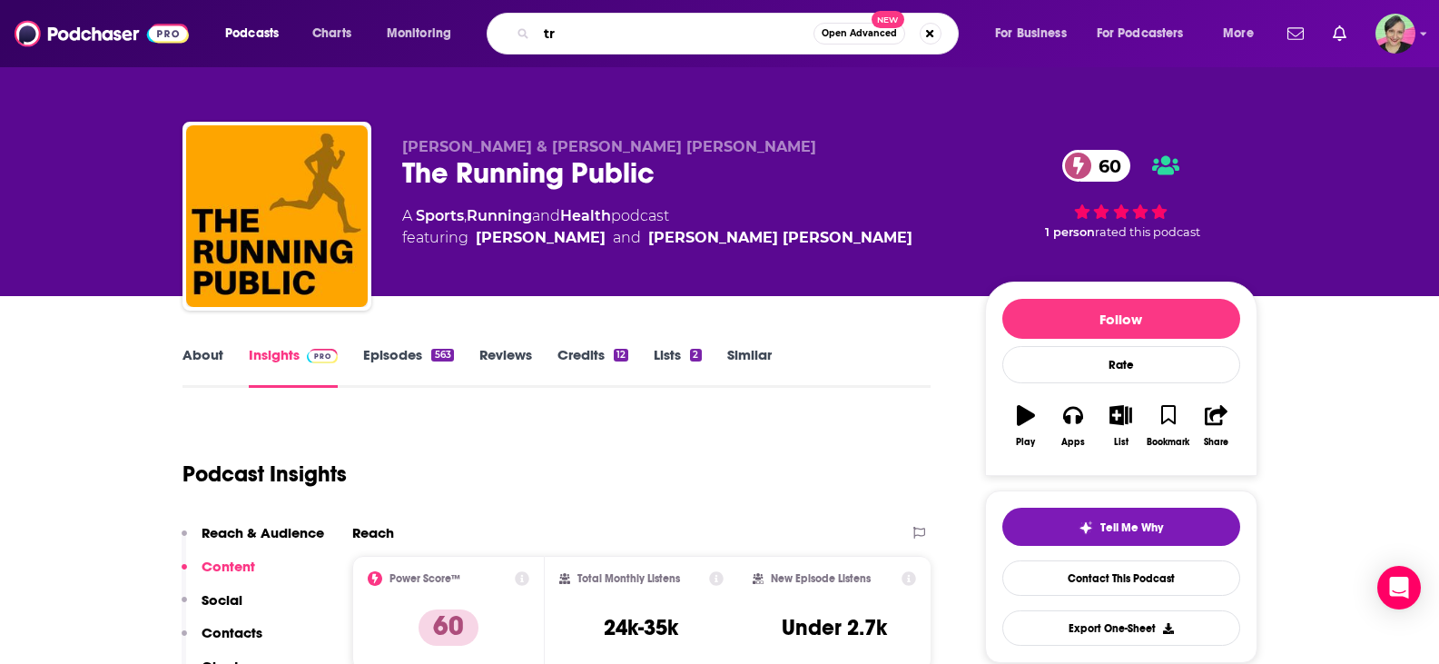
type input "t"
type input "strength and endurance and fitness"
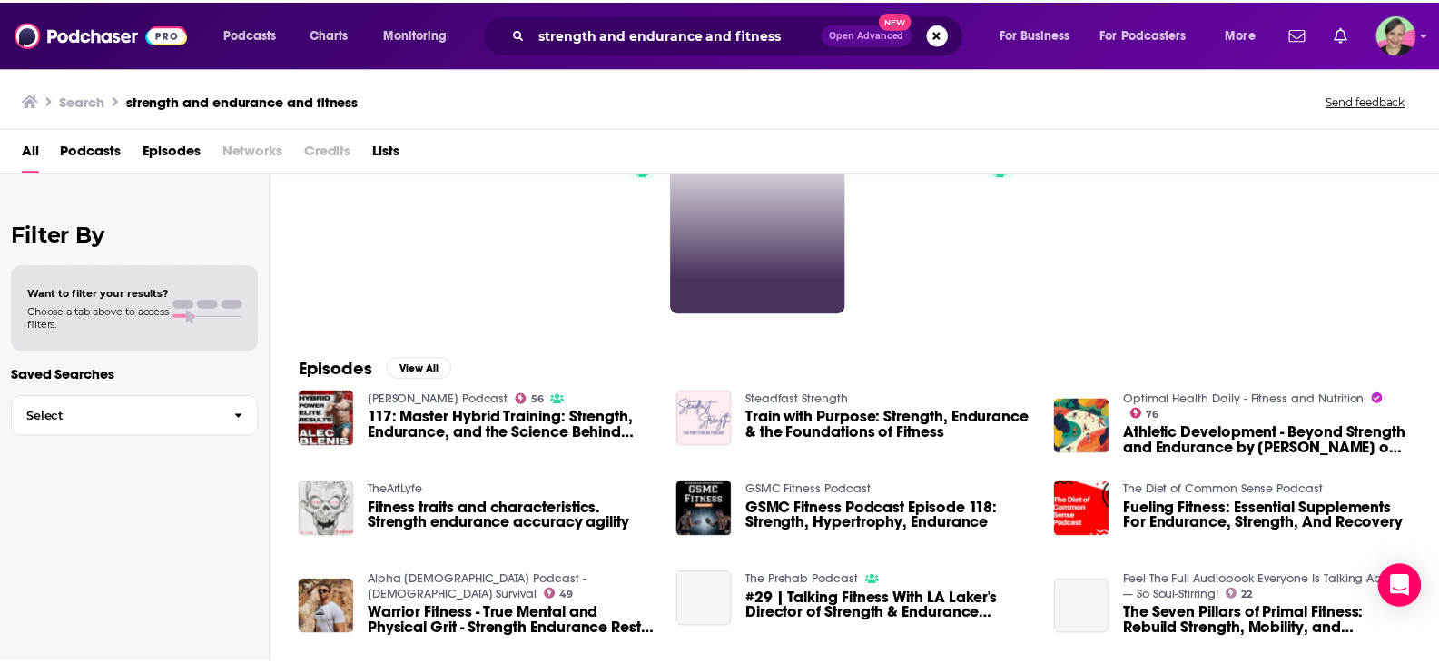
scroll to position [182, 0]
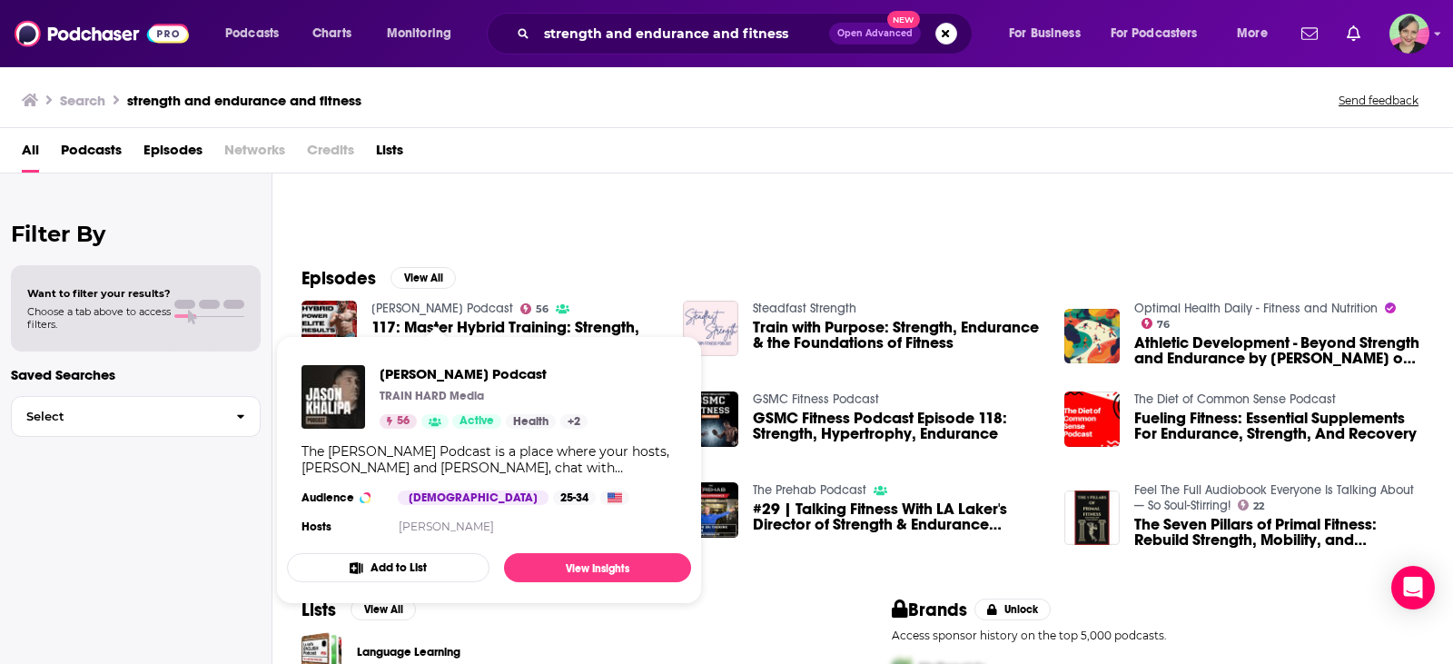
click at [478, 308] on link "[PERSON_NAME] Podcast" at bounding box center [442, 308] width 142 height 15
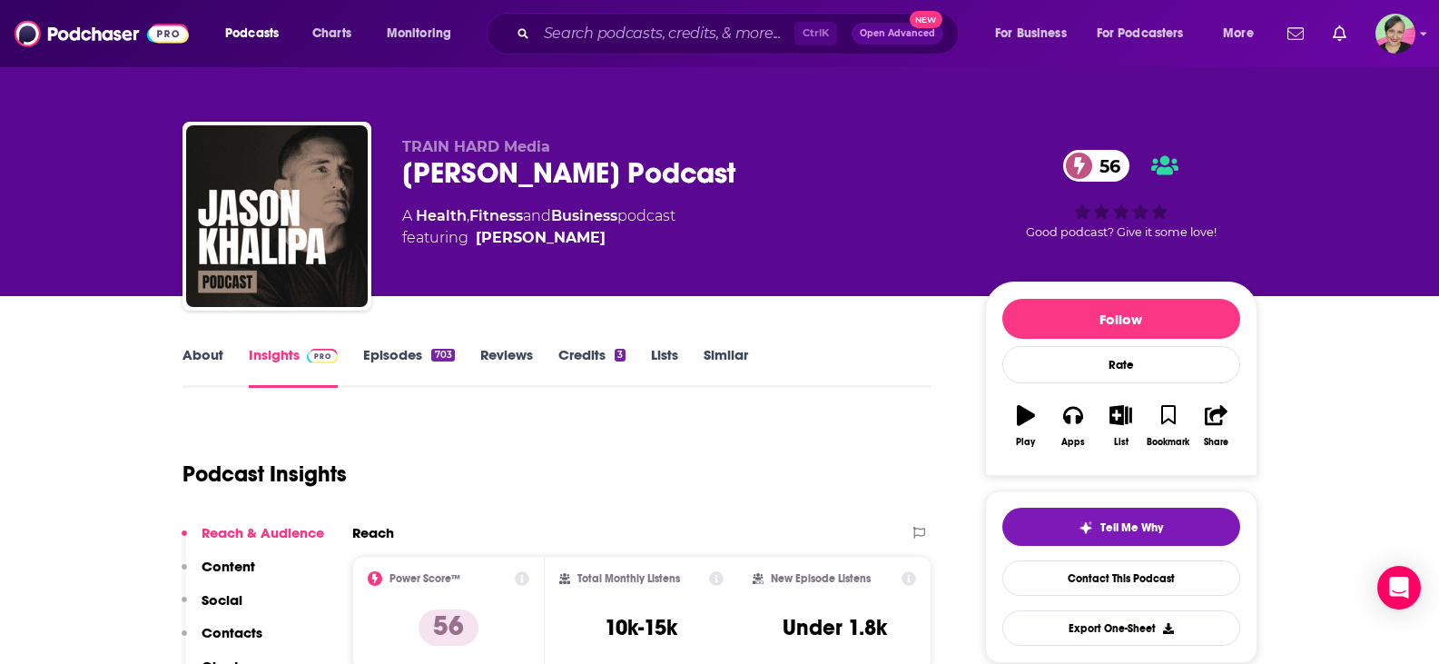
scroll to position [91, 0]
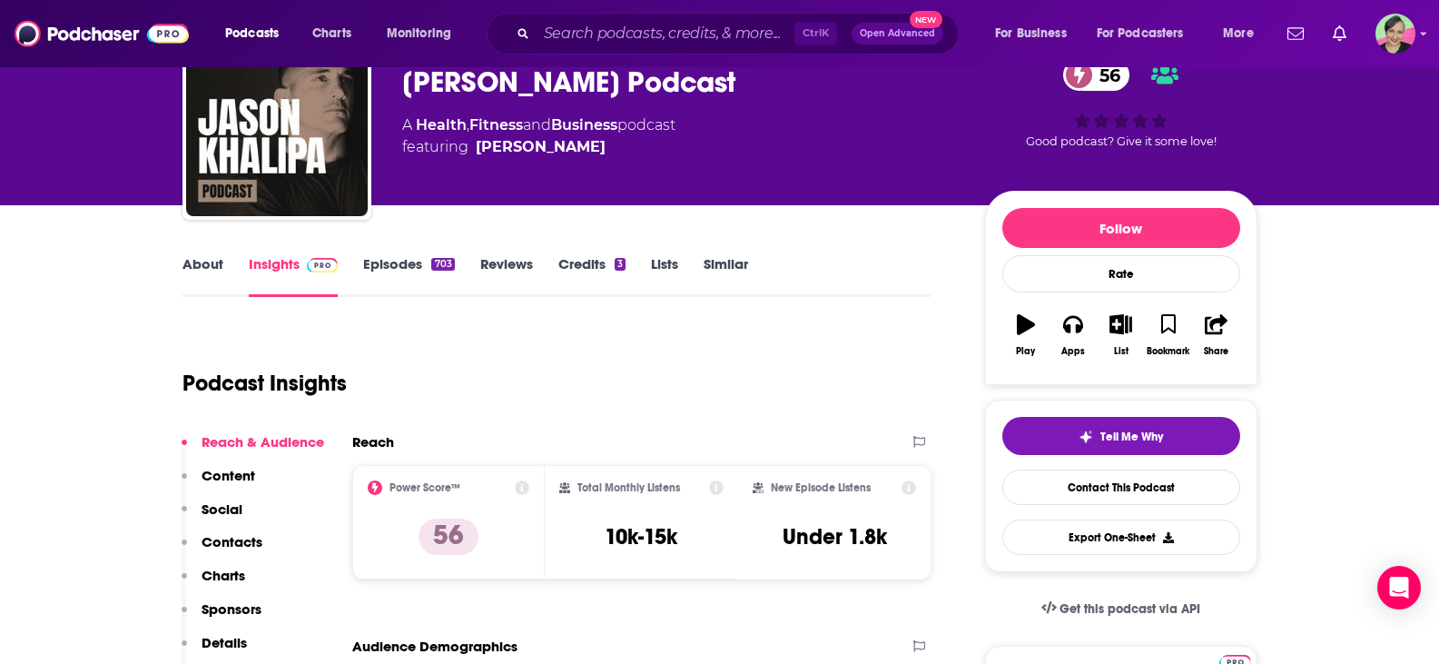
click at [219, 263] on link "About" at bounding box center [202, 276] width 41 height 42
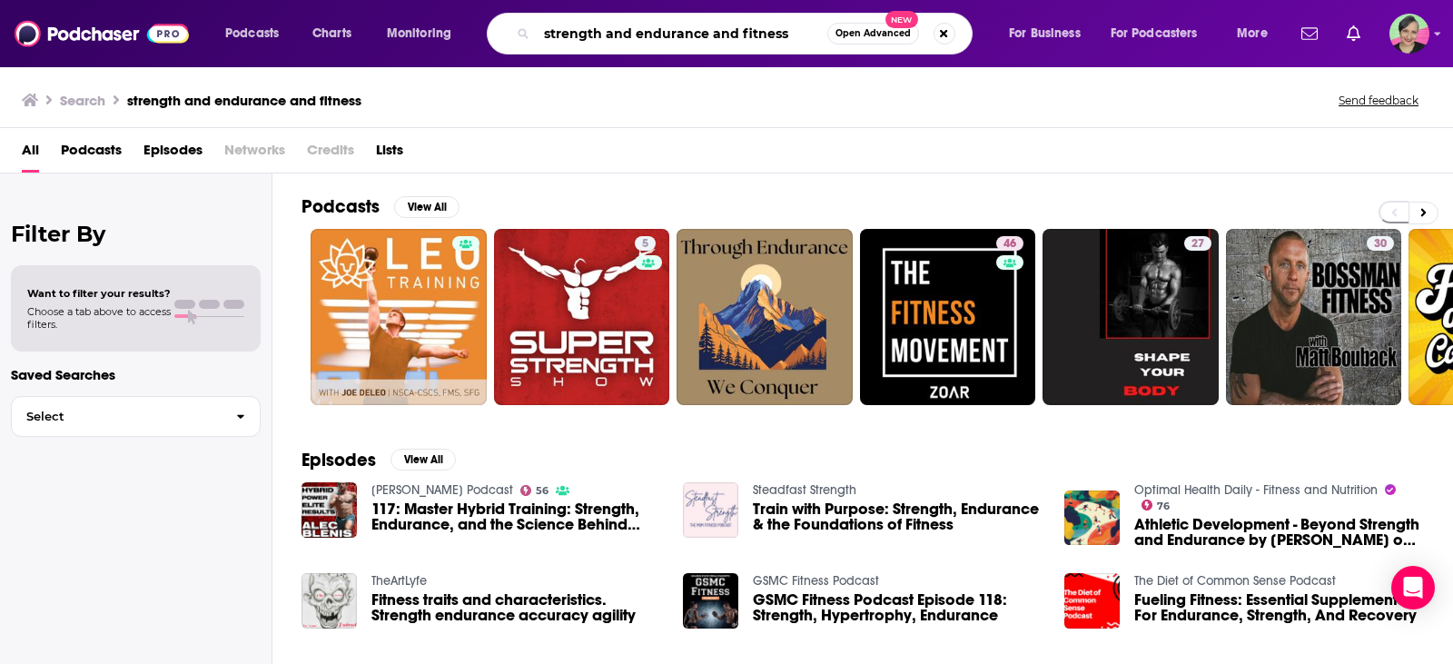
drag, startPoint x: 794, startPoint y: 33, endPoint x: 409, endPoint y: 17, distance: 386.2
click at [409, 17] on div "Podcasts Charts Monitoring strength and endurance and fitness Open Advanced New…" at bounding box center [748, 34] width 1072 height 42
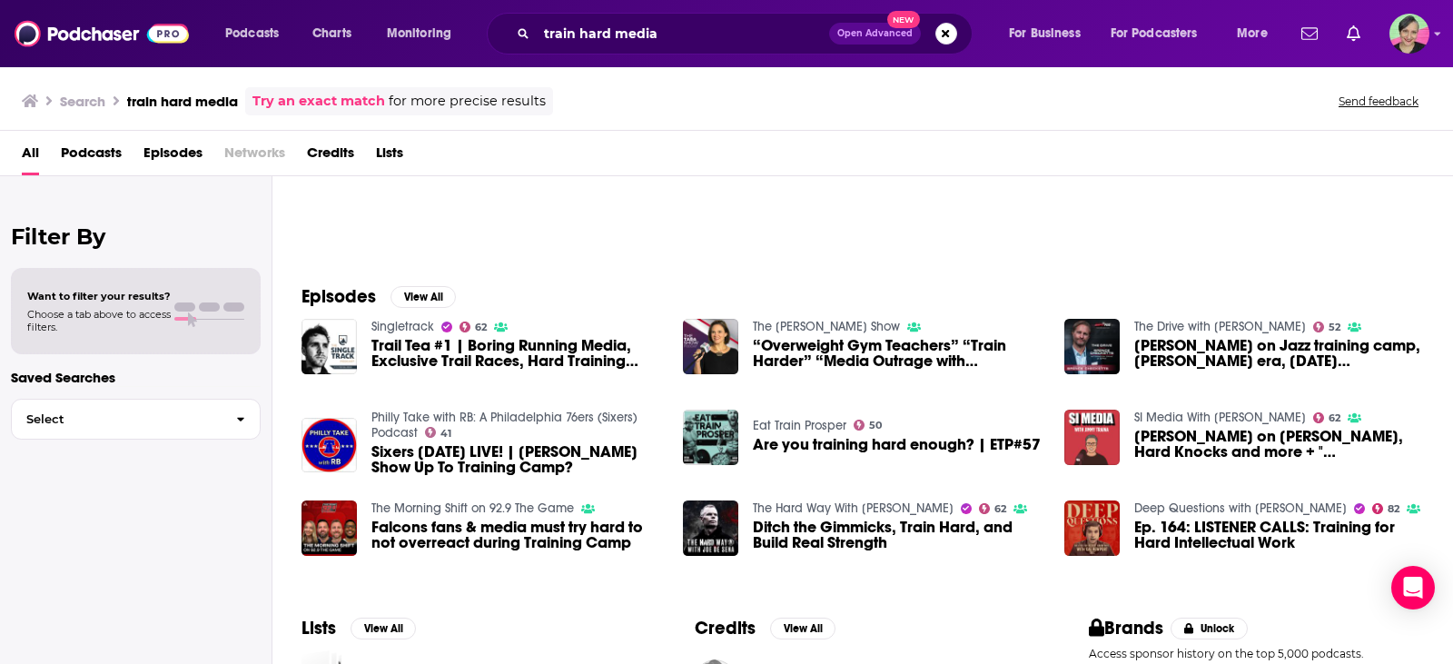
scroll to position [182, 0]
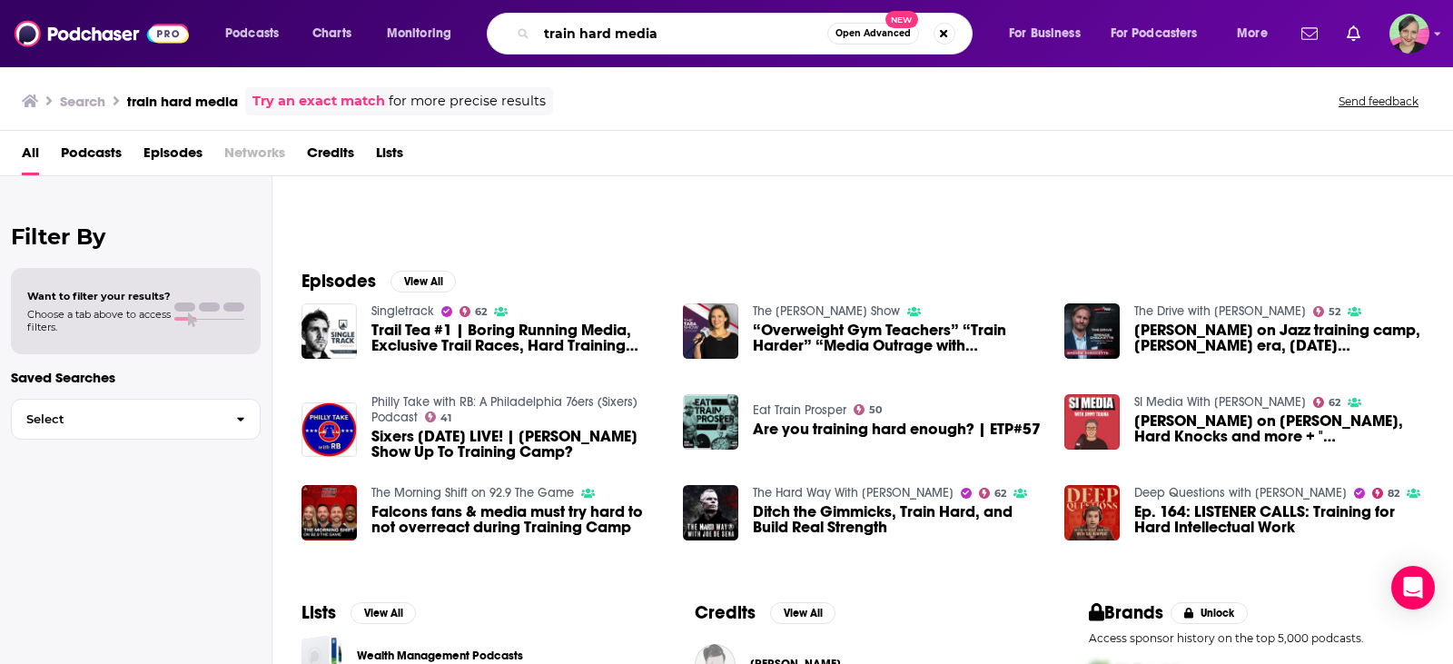
drag, startPoint x: 683, startPoint y: 28, endPoint x: 460, endPoint y: 33, distance: 222.5
click at [460, 33] on div "Podcasts Charts Monitoring train hard media Open Advanced New For Business For …" at bounding box center [748, 34] width 1072 height 42
paste input "The [PERSON_NAME] Podcast"
type input "The [PERSON_NAME] Podcast"
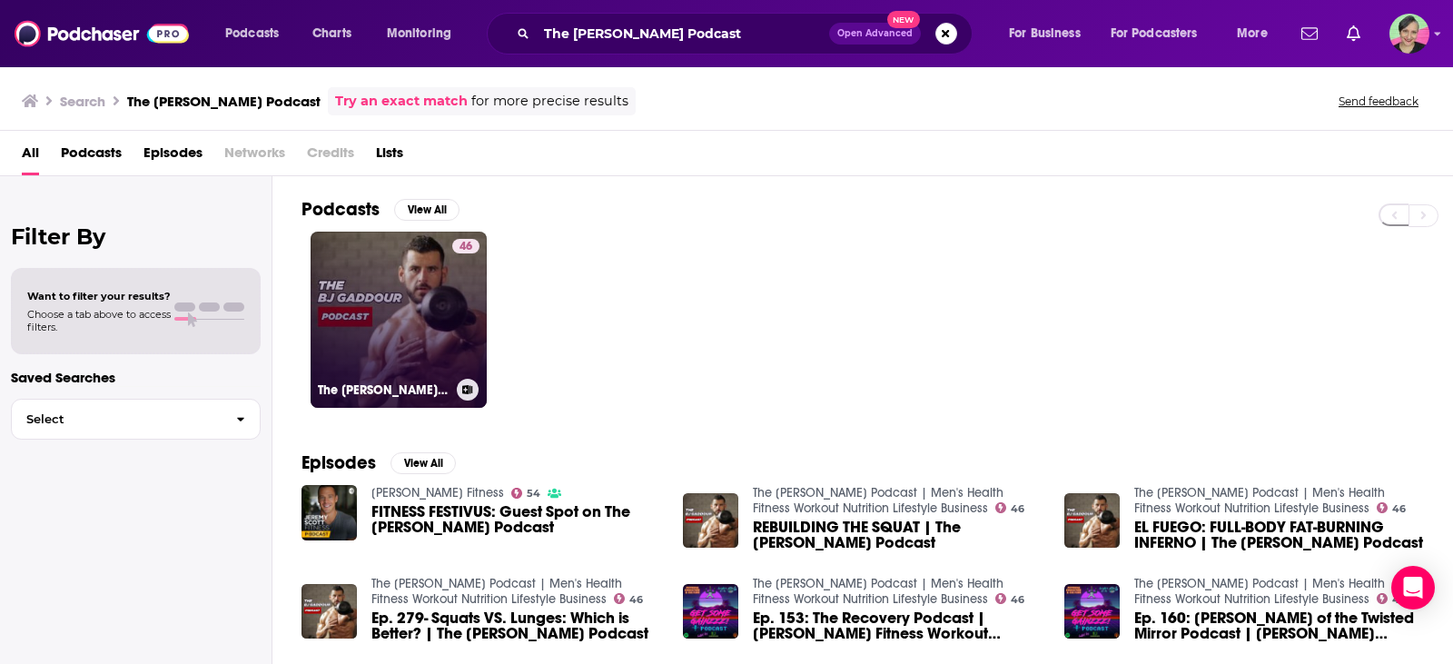
click at [414, 265] on link "46 The [PERSON_NAME] Podcast | Men's Health Fitness Workout Nutrition Lifestyle…" at bounding box center [399, 320] width 176 height 176
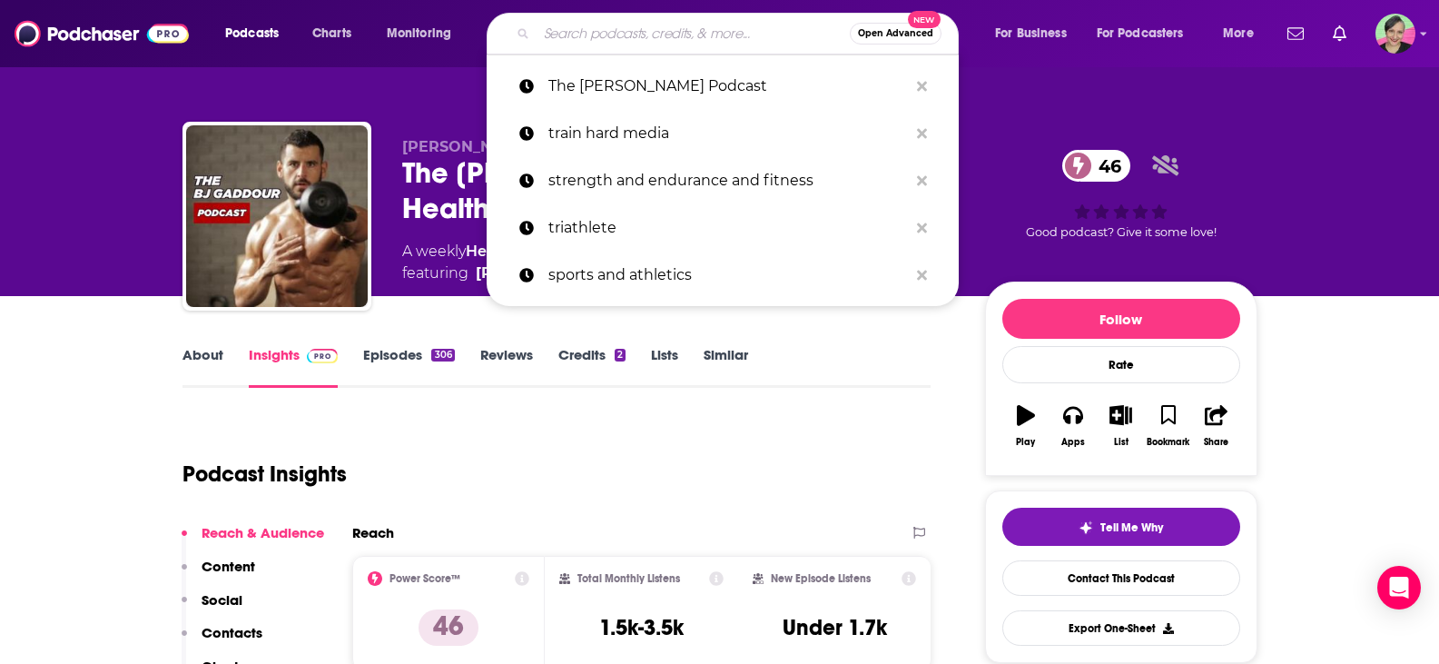
click at [629, 36] on input "Search podcasts, credits, & more..." at bounding box center [693, 33] width 313 height 29
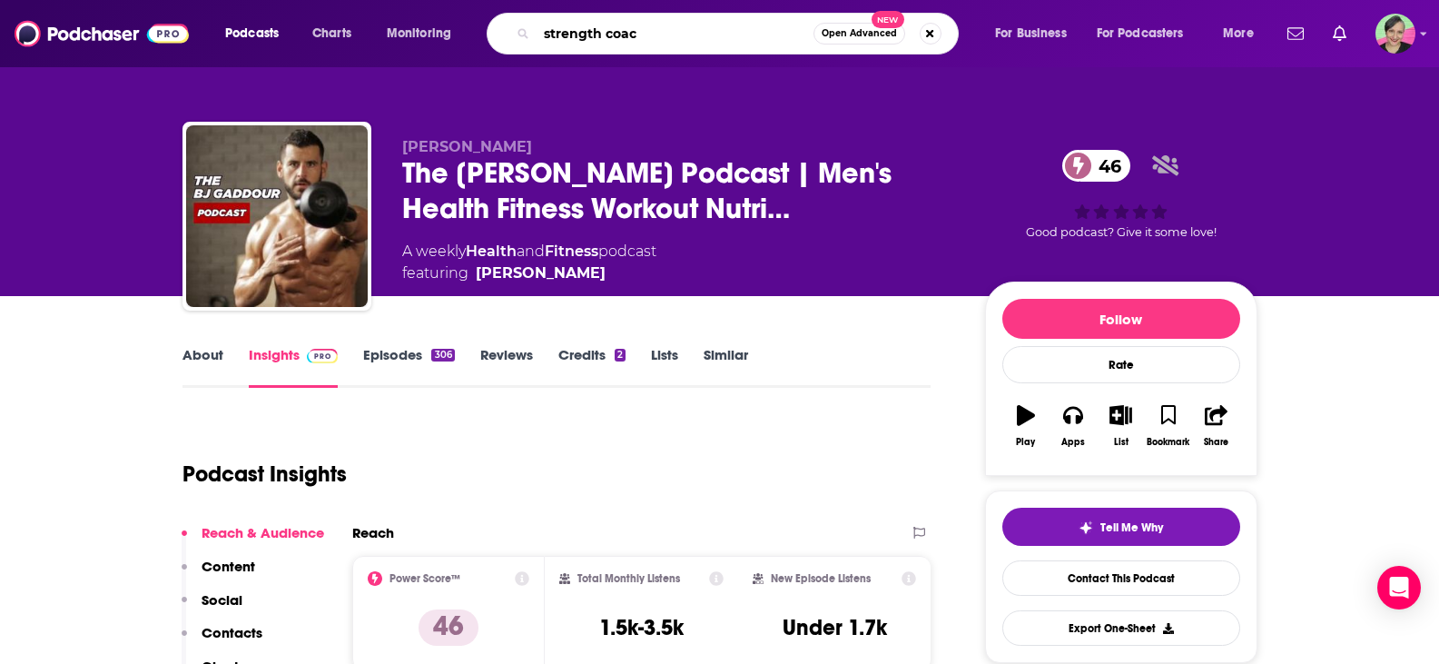
type input "strength coach"
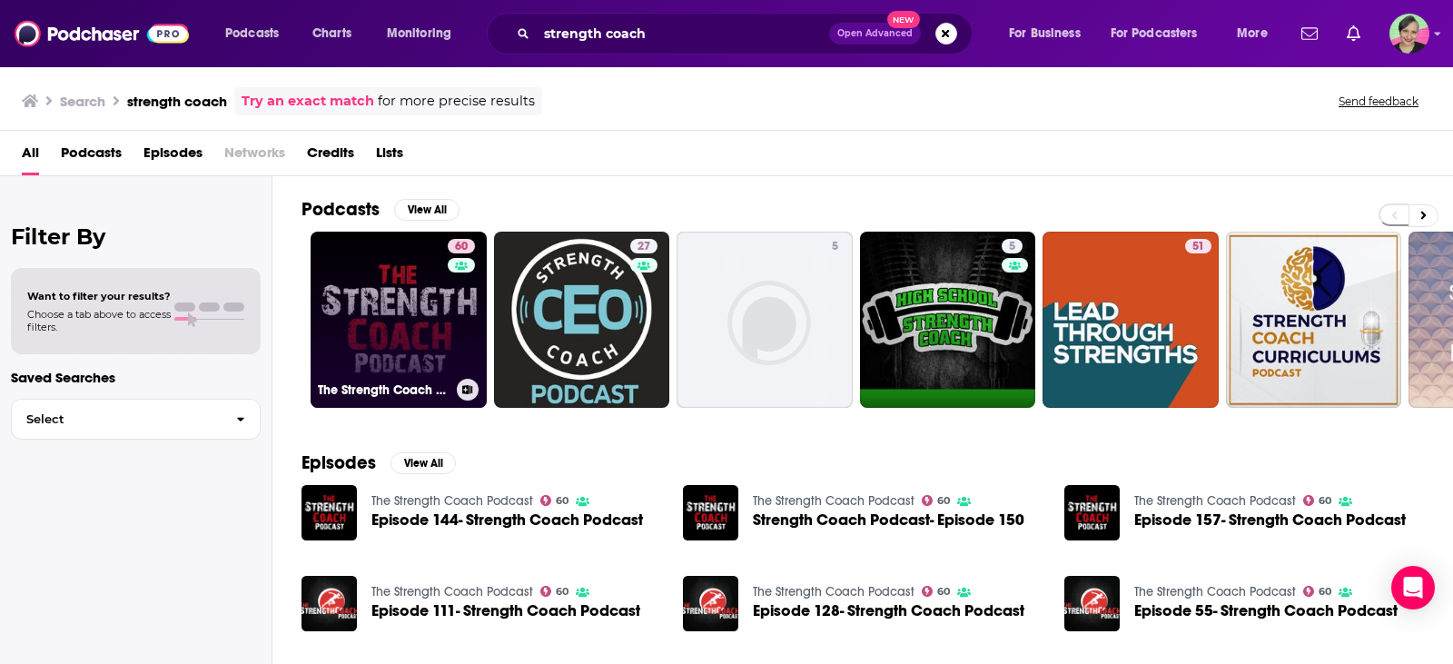
click at [355, 271] on link "60 The Strength Coach Podcast" at bounding box center [399, 320] width 176 height 176
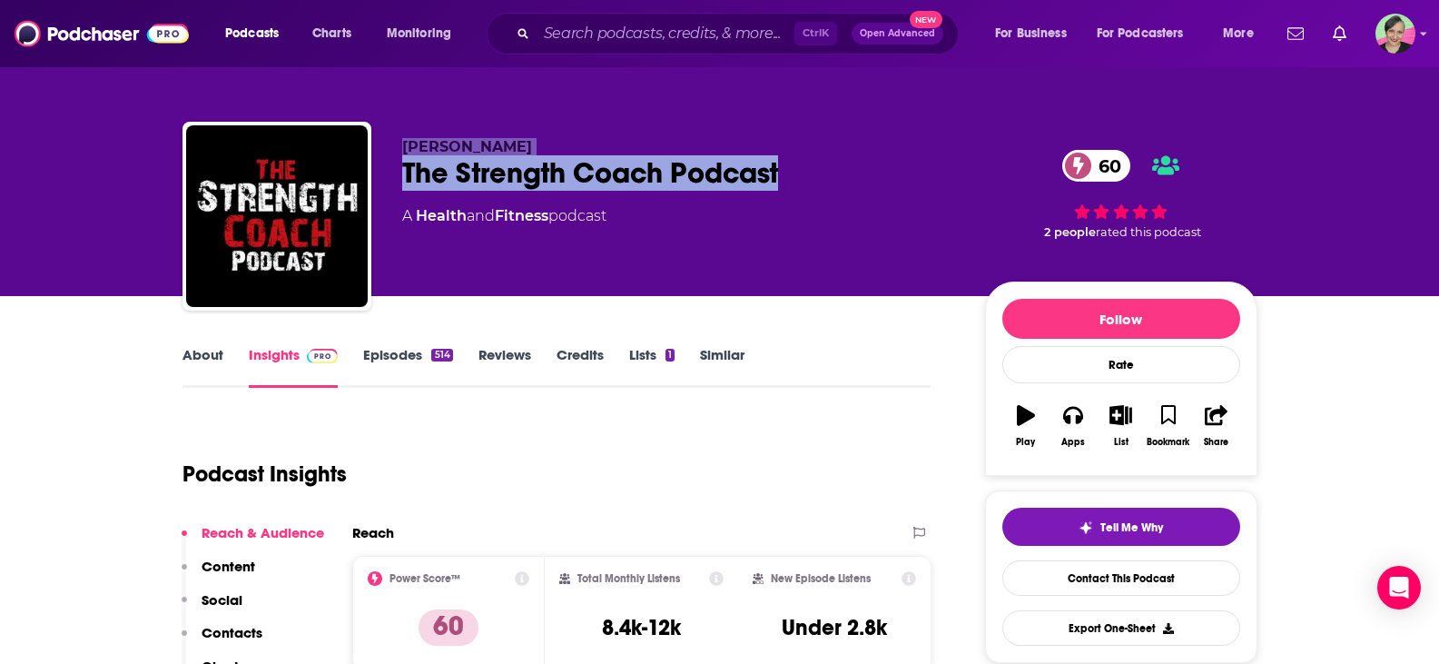
drag, startPoint x: 681, startPoint y: 174, endPoint x: 401, endPoint y: 152, distance: 280.6
click at [402, 152] on div "[PERSON_NAME] The Strength Coach Podcast 60 A Health and Fitness podcast" at bounding box center [679, 210] width 554 height 145
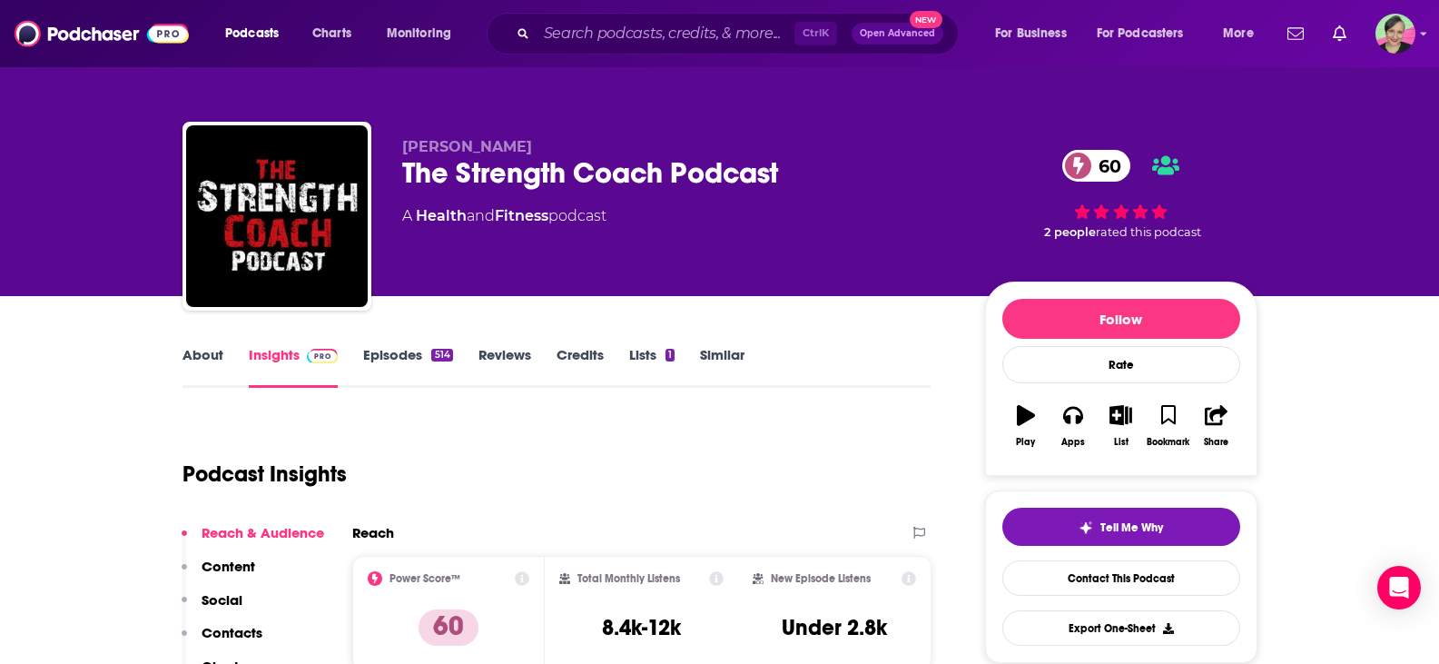
click at [695, 235] on div "[PERSON_NAME] The Strength Coach Podcast 60 A Health and Fitness podcast" at bounding box center [679, 210] width 554 height 145
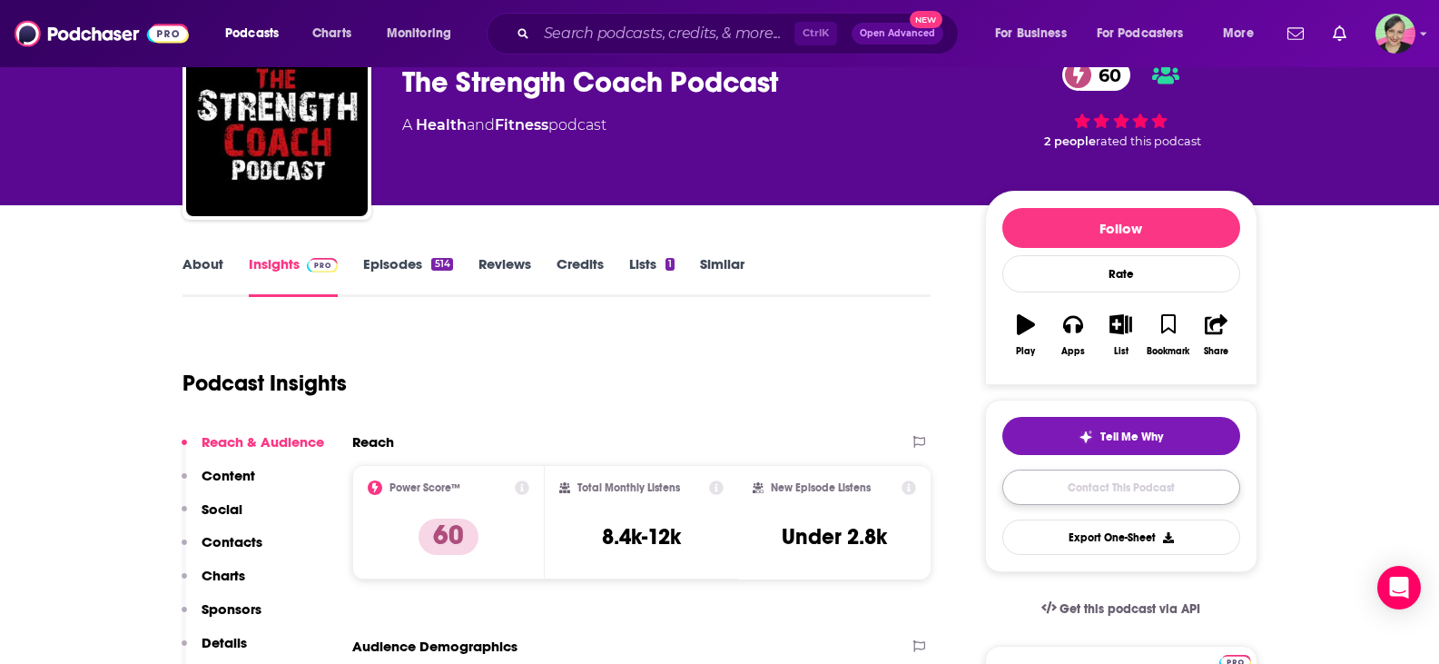
click at [1122, 480] on link "Contact This Podcast" at bounding box center [1121, 486] width 238 height 35
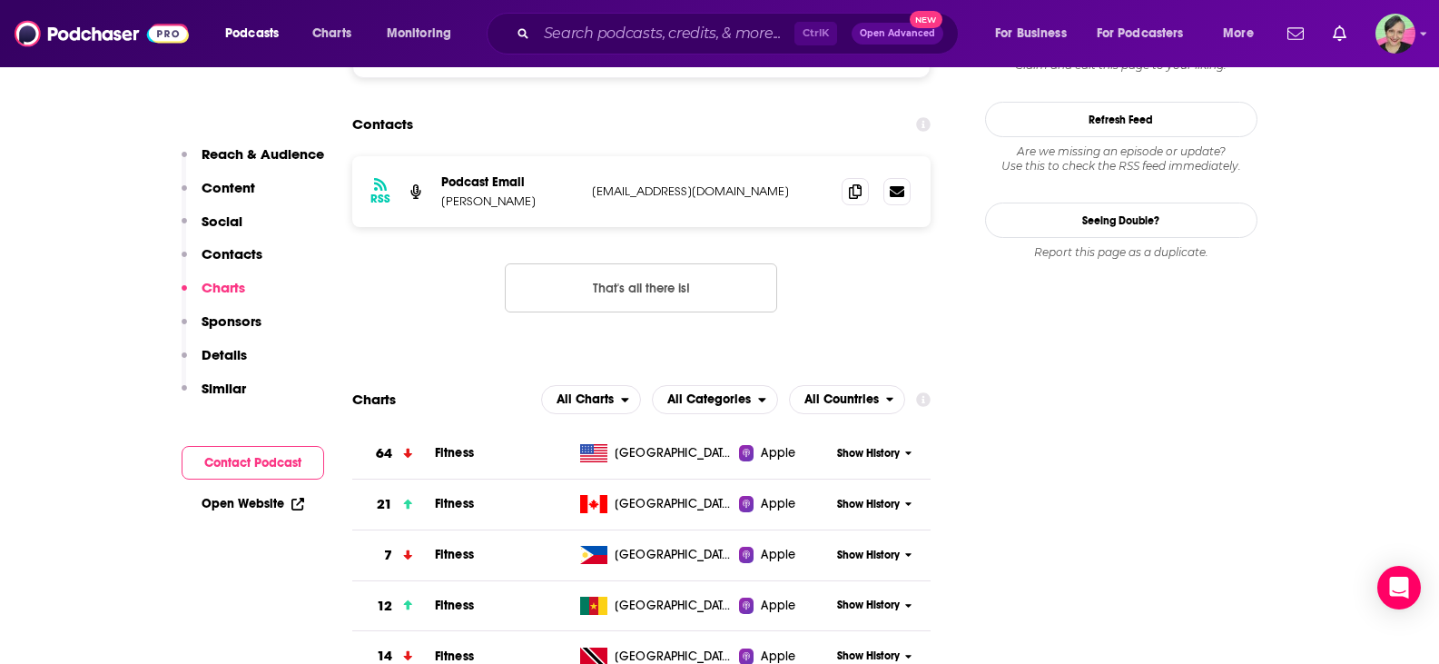
scroll to position [1601, 0]
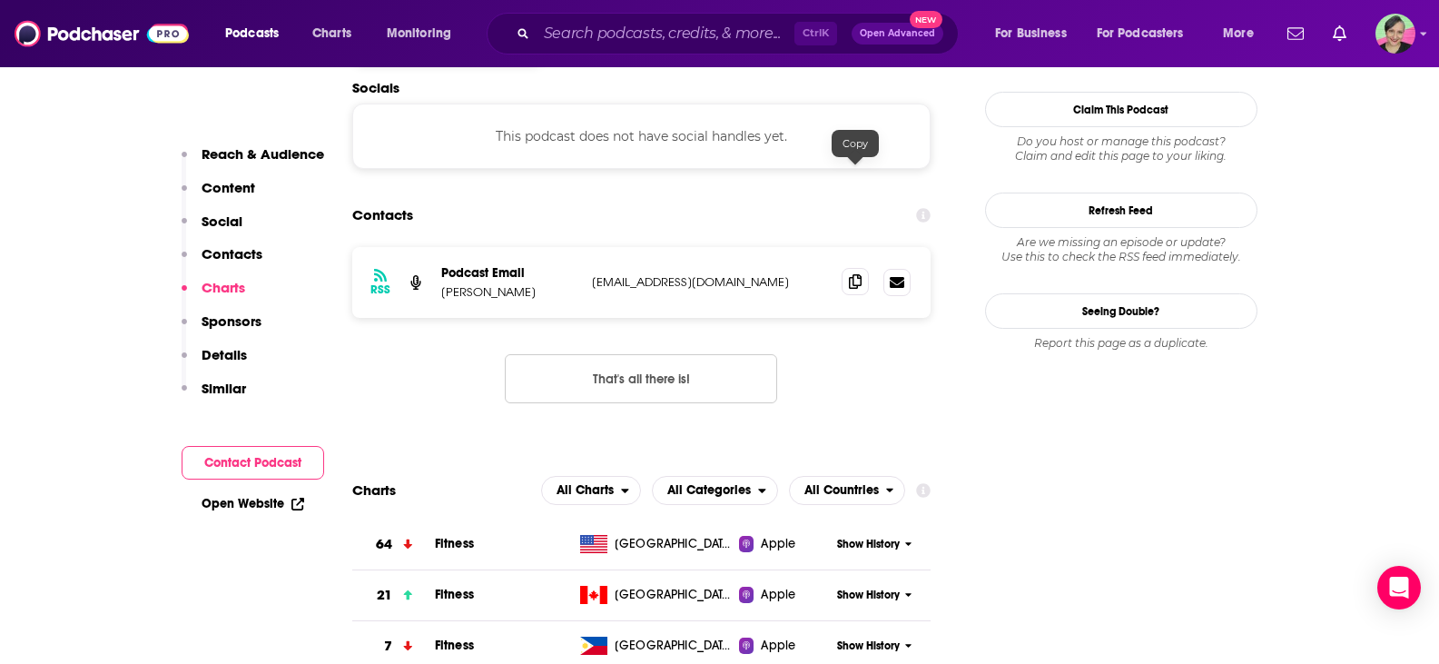
click at [854, 274] on icon at bounding box center [855, 281] width 13 height 15
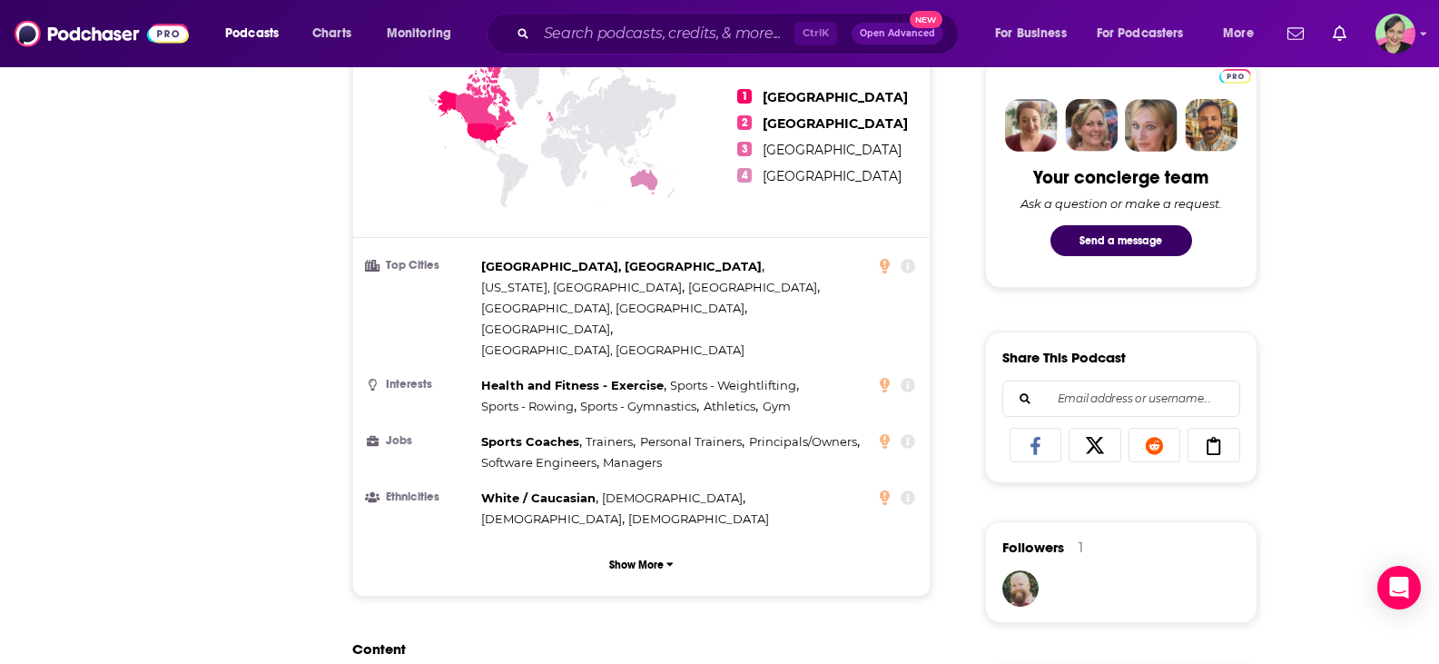
scroll to position [0, 0]
